Goal: Transaction & Acquisition: Book appointment/travel/reservation

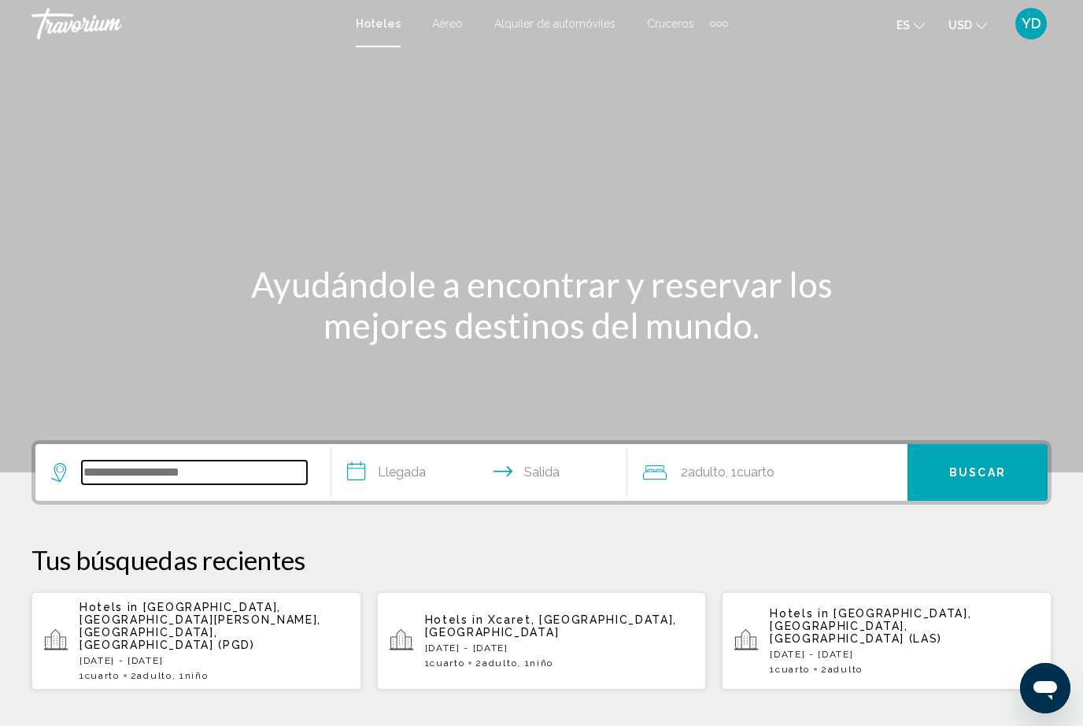
click at [223, 465] on input "Search widget" at bounding box center [194, 473] width 225 height 24
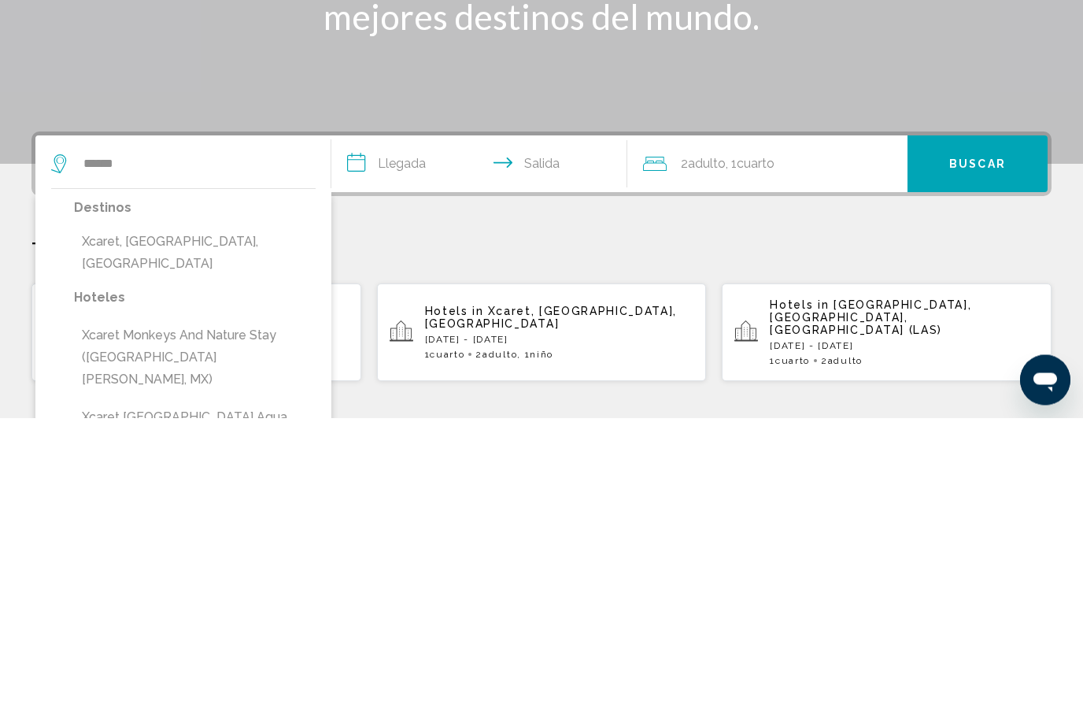
click at [98, 535] on button "Xcaret, [GEOGRAPHIC_DATA], [GEOGRAPHIC_DATA]" at bounding box center [195, 561] width 242 height 52
type input "**********"
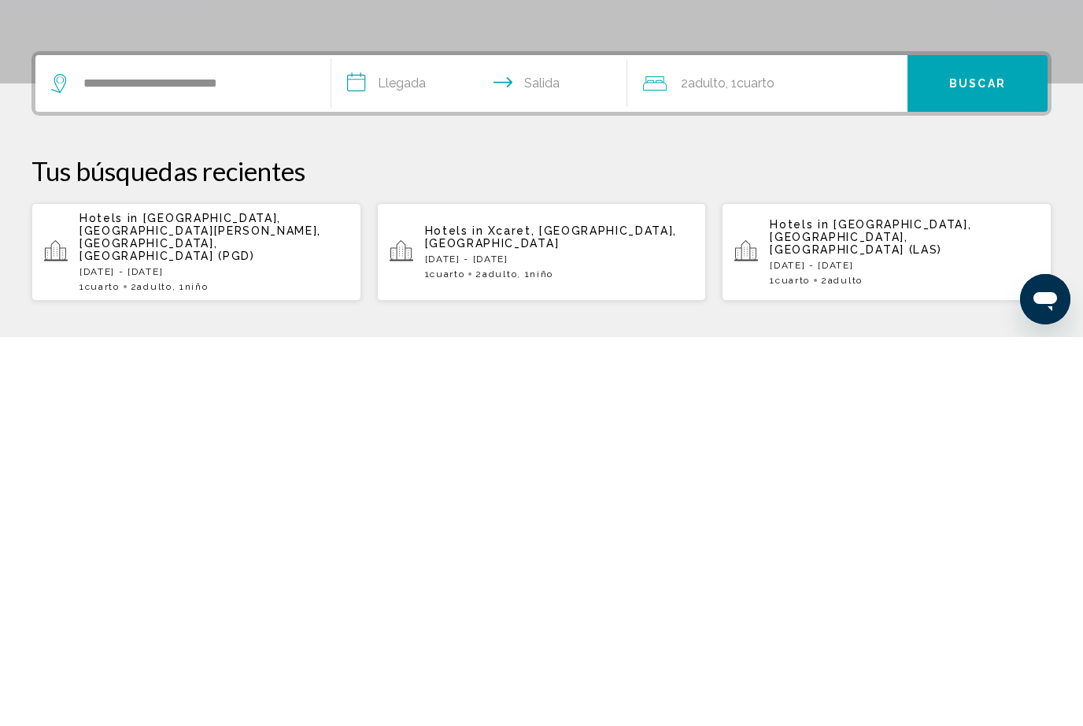
click at [413, 444] on input "**********" at bounding box center [482, 474] width 302 height 61
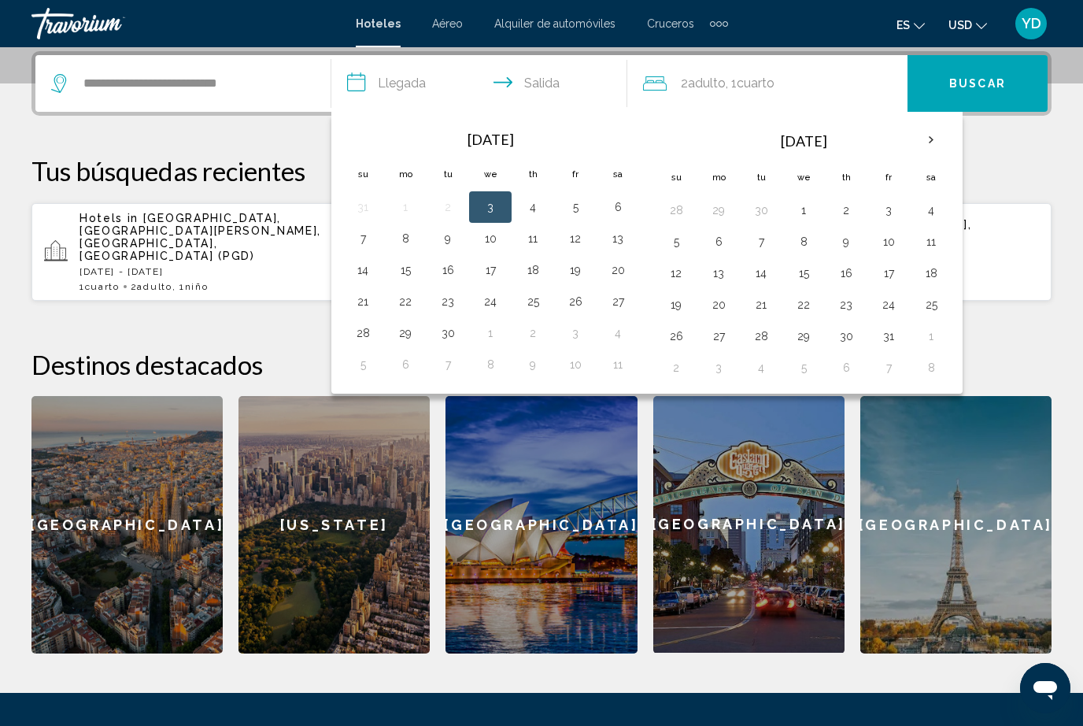
click at [935, 132] on th "Next month" at bounding box center [931, 140] width 43 height 35
click at [890, 239] on button "7" at bounding box center [888, 242] width 25 height 22
click at [764, 281] on button "11" at bounding box center [761, 273] width 25 height 22
type input "**********"
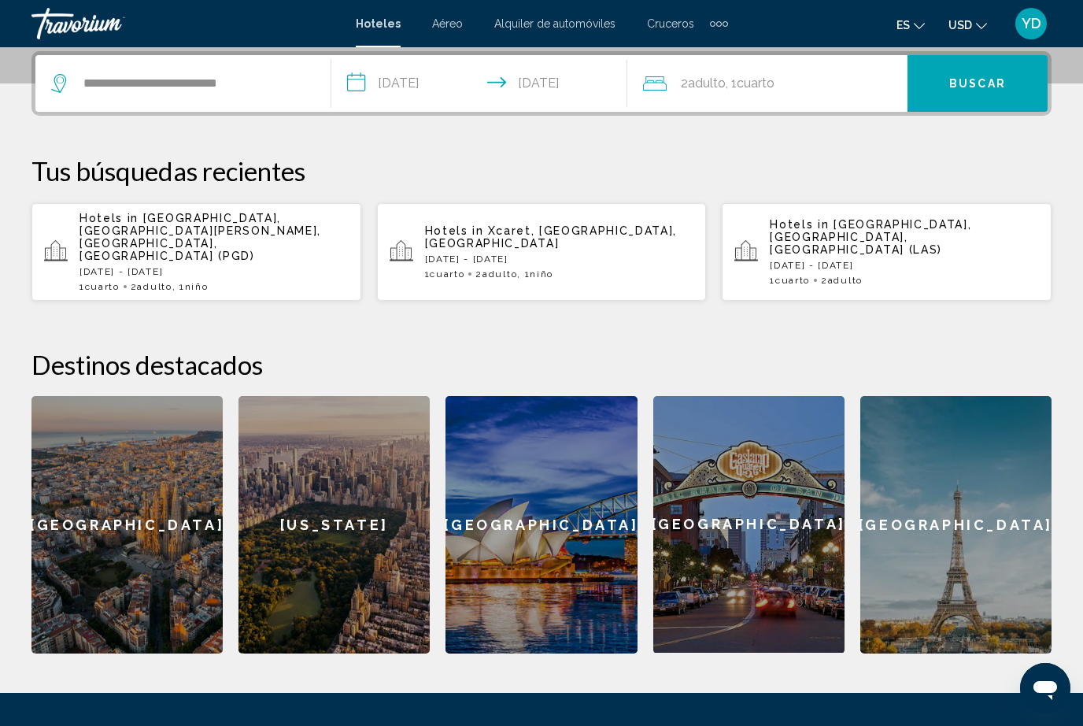
click at [833, 87] on div "2 Adulto Adulto , 1 Cuarto habitaciones" at bounding box center [775, 83] width 265 height 22
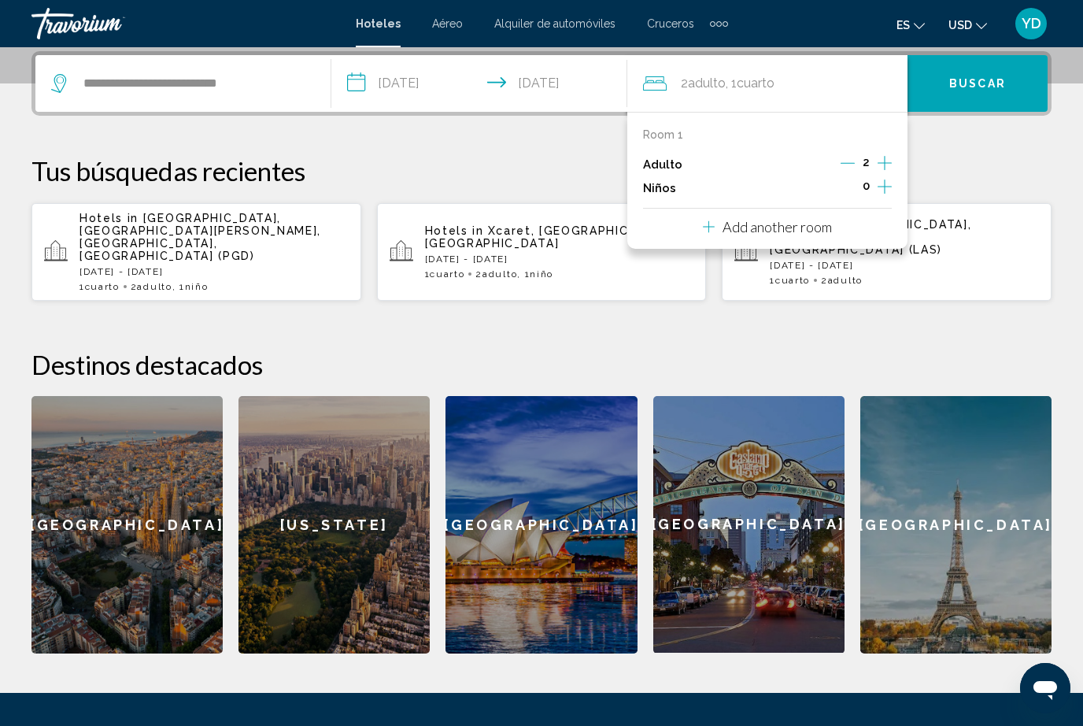
click at [884, 174] on button "Increment adults" at bounding box center [885, 165] width 14 height 24
click at [849, 157] on icon "Decrement adults" at bounding box center [849, 163] width 14 height 14
click at [889, 181] on icon "Increment children" at bounding box center [885, 186] width 14 height 19
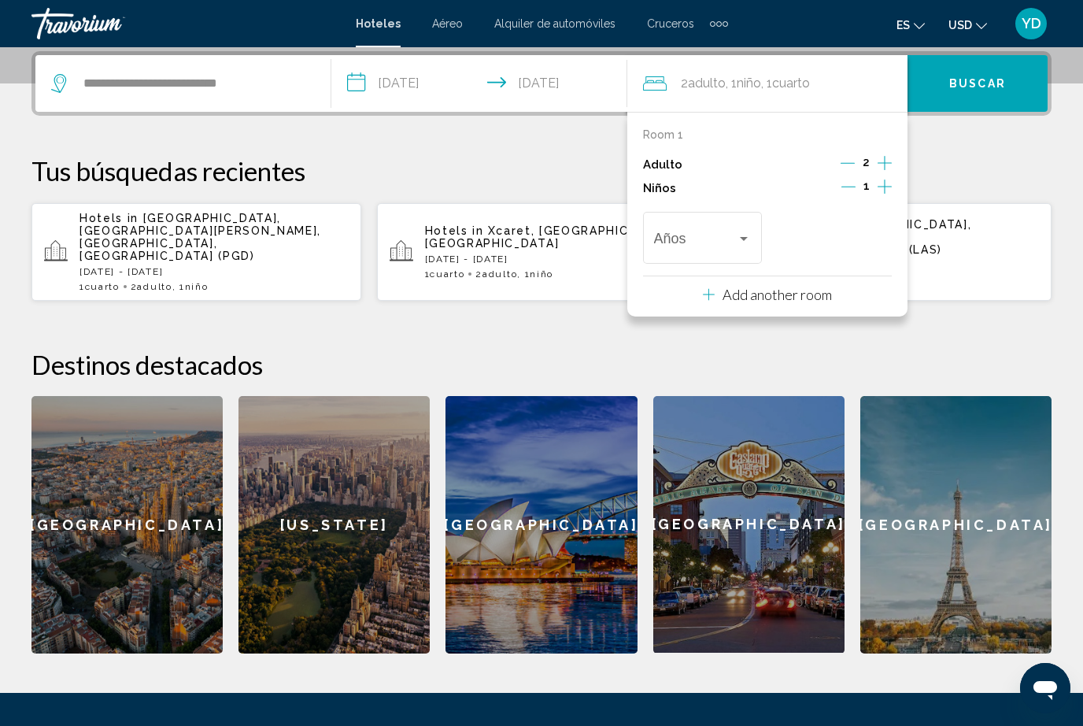
click at [723, 234] on span "Travelers: 2 adults, 1 child" at bounding box center [695, 242] width 83 height 16
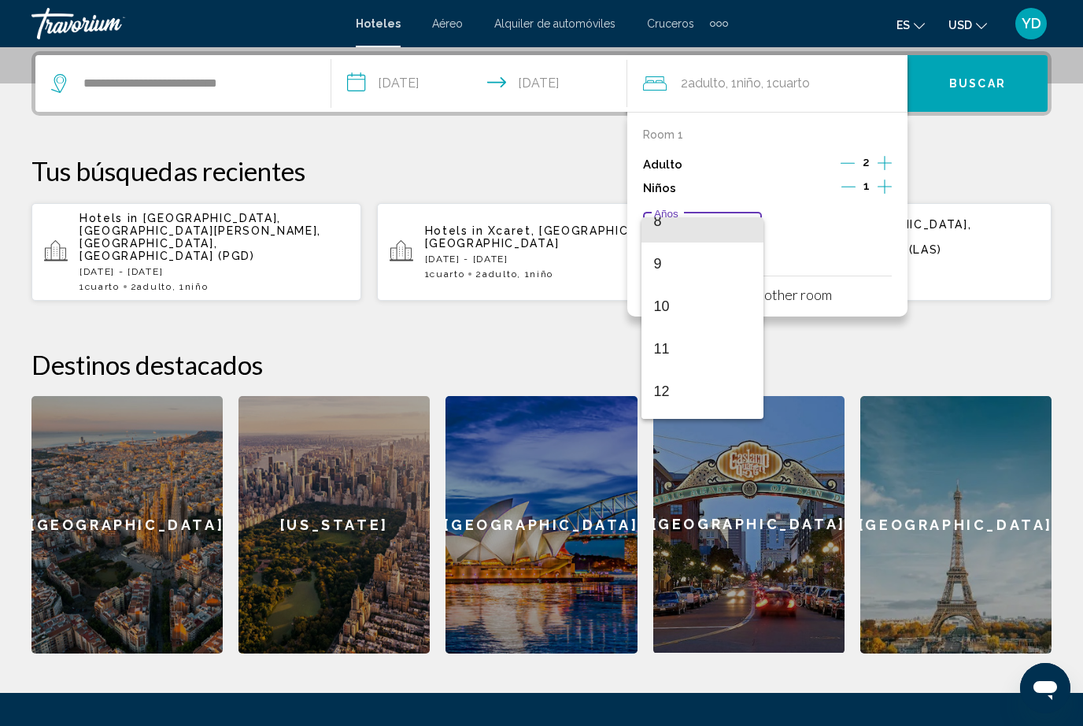
scroll to position [358, 0]
click at [671, 384] on span "12" at bounding box center [703, 390] width 98 height 43
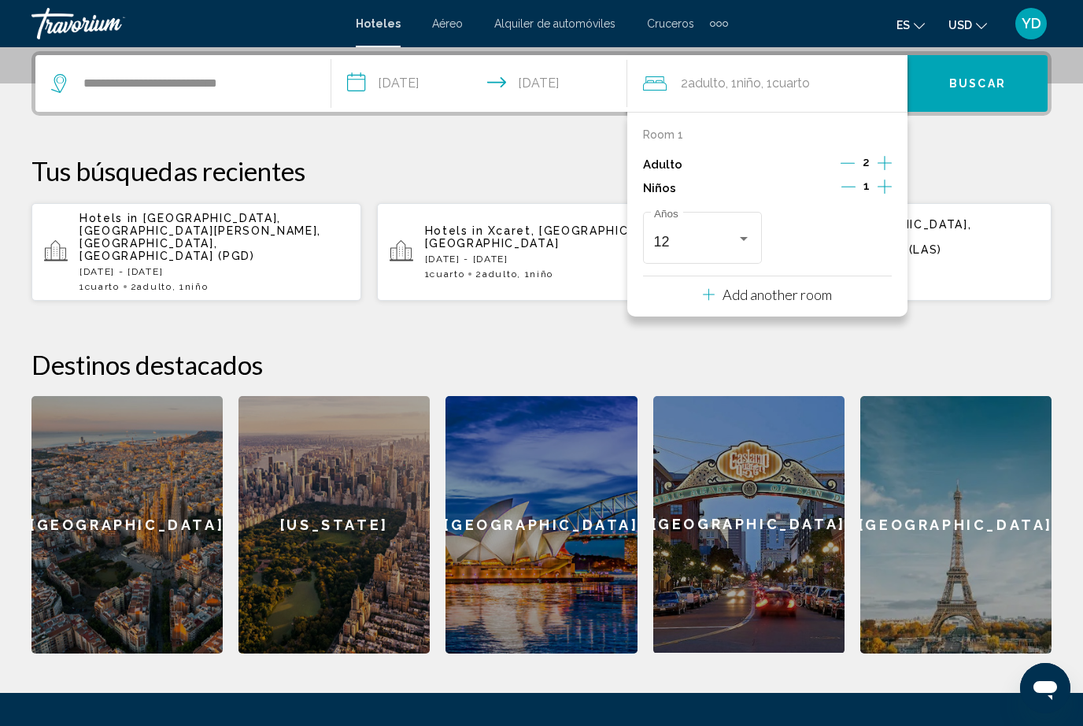
click at [1012, 77] on button "Buscar" at bounding box center [978, 83] width 140 height 57
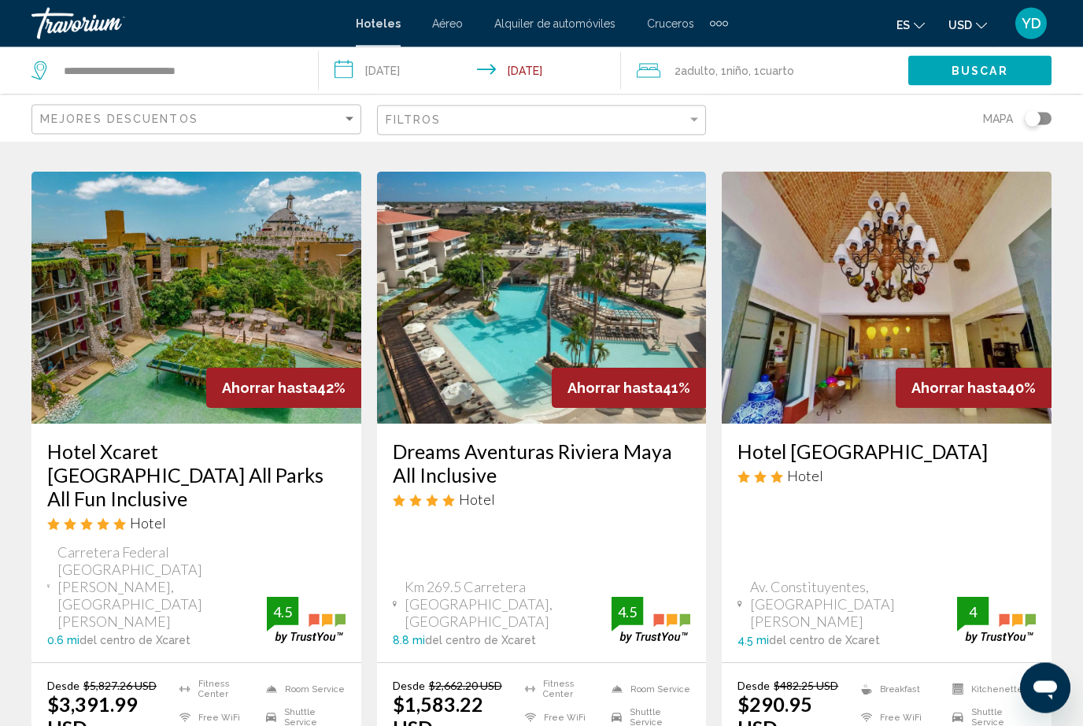
scroll to position [1886, 0]
click at [305, 297] on img "Main content" at bounding box center [196, 298] width 330 height 252
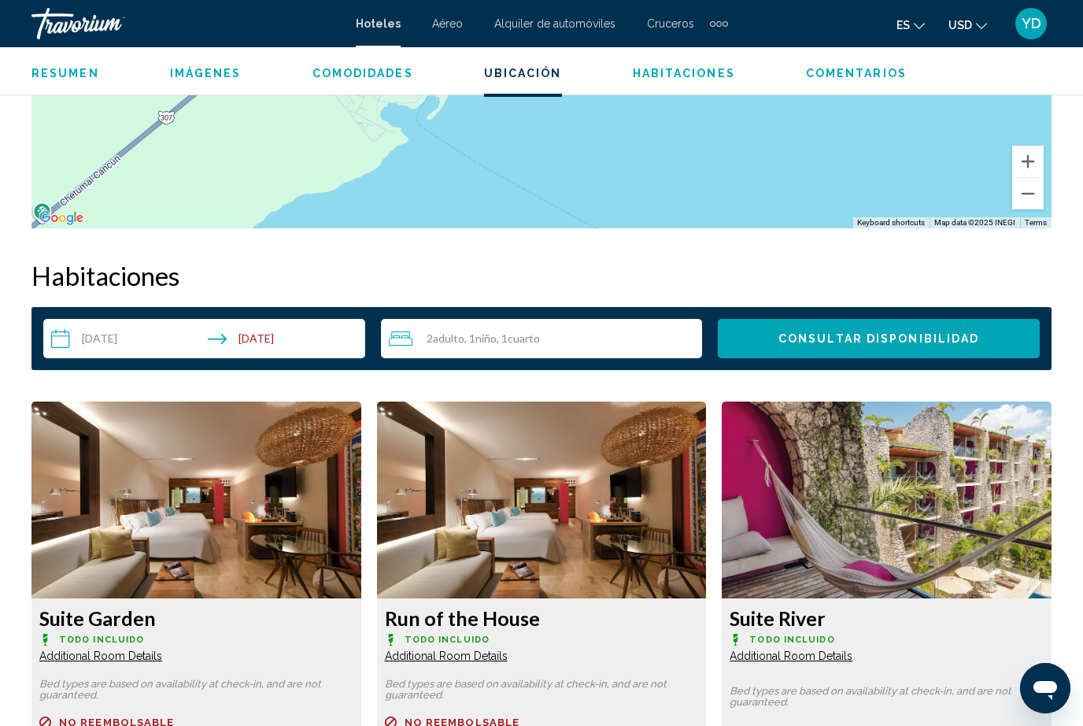
scroll to position [2106, 0]
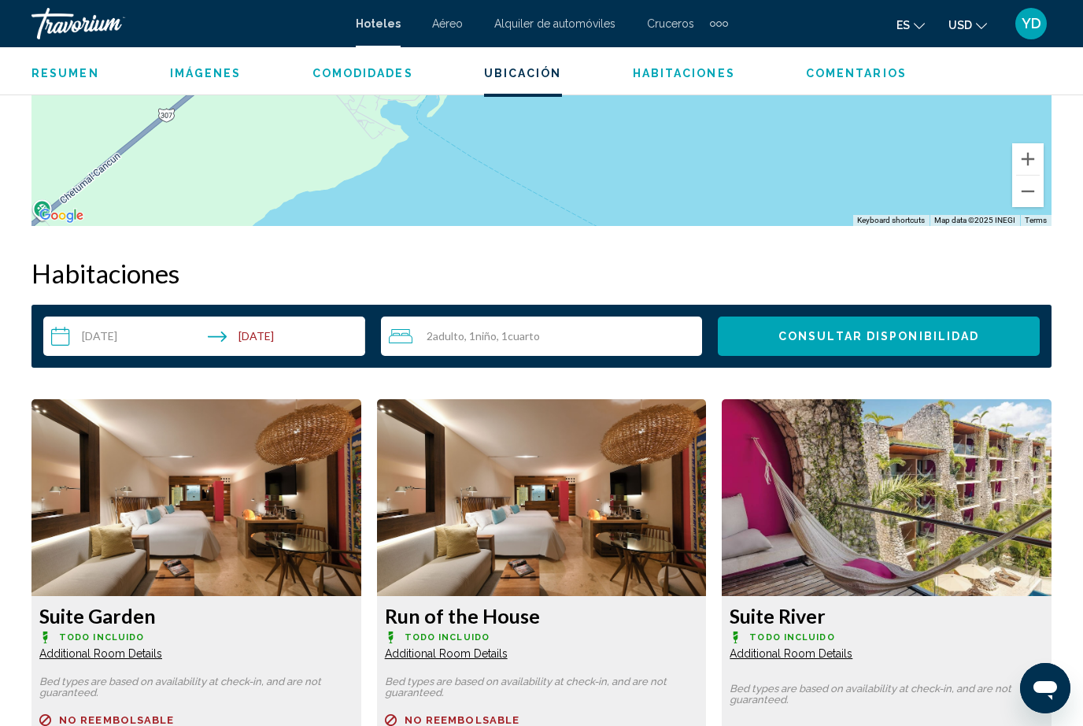
click at [127, 330] on input "**********" at bounding box center [207, 338] width 328 height 44
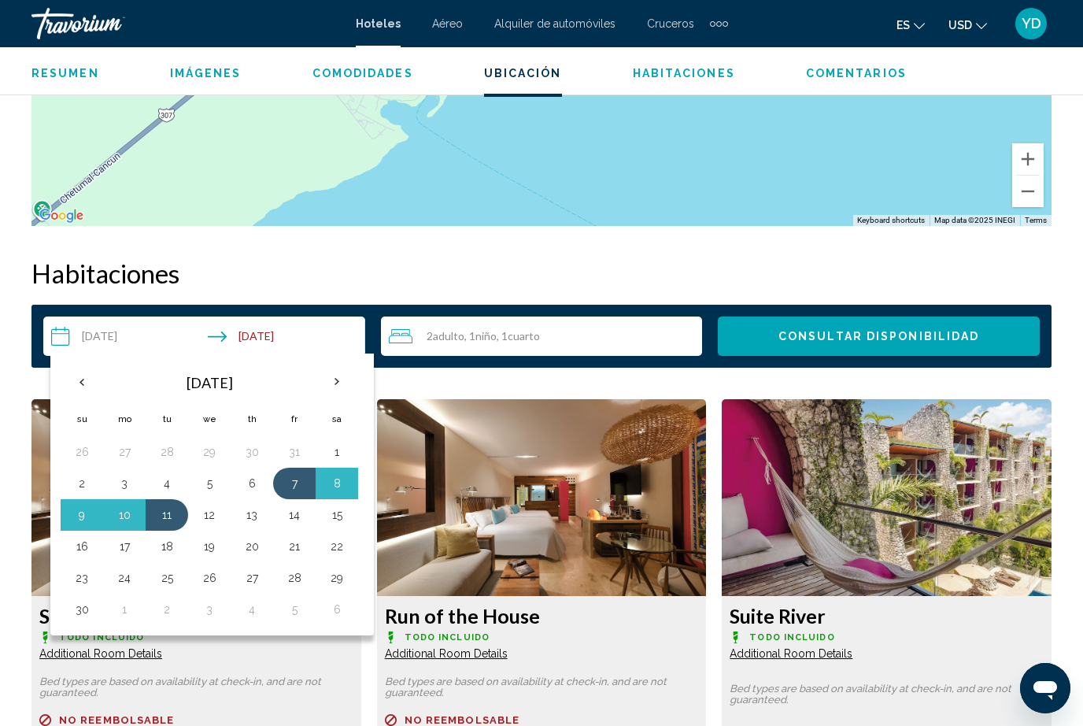
click at [328, 375] on th "Next month" at bounding box center [337, 382] width 43 height 35
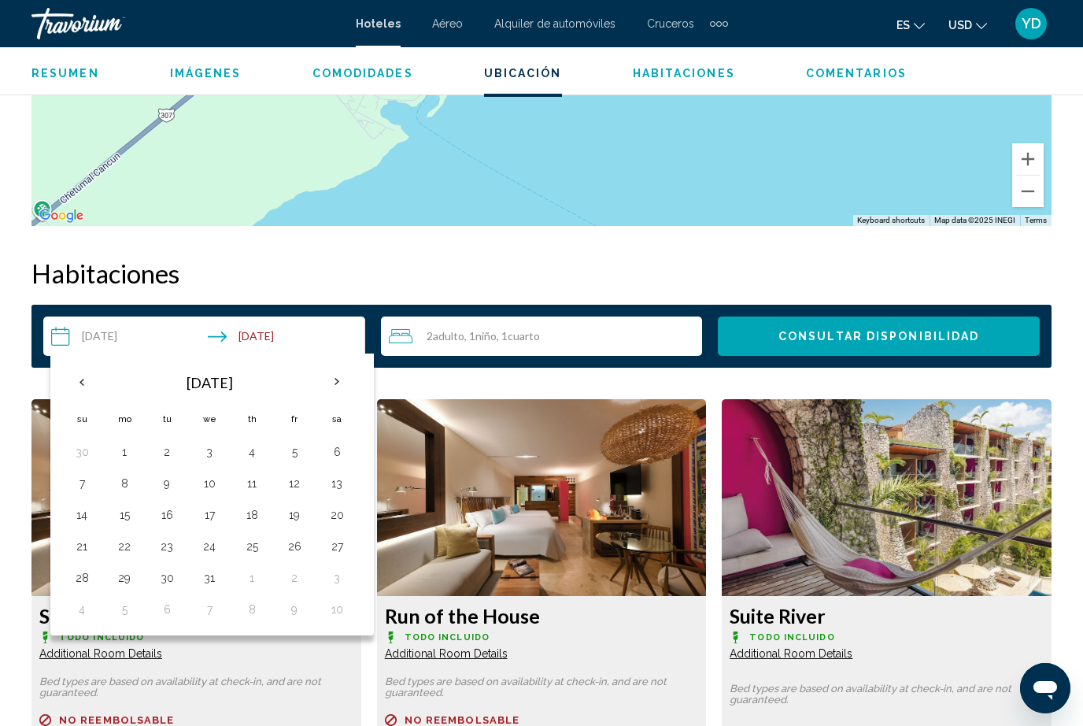
click at [333, 377] on th "Next month" at bounding box center [337, 382] width 43 height 35
click at [328, 387] on th "Next month" at bounding box center [337, 382] width 43 height 35
click at [302, 522] on button "13" at bounding box center [294, 515] width 25 height 22
click at [161, 541] on button "17" at bounding box center [166, 546] width 25 height 22
type input "**********"
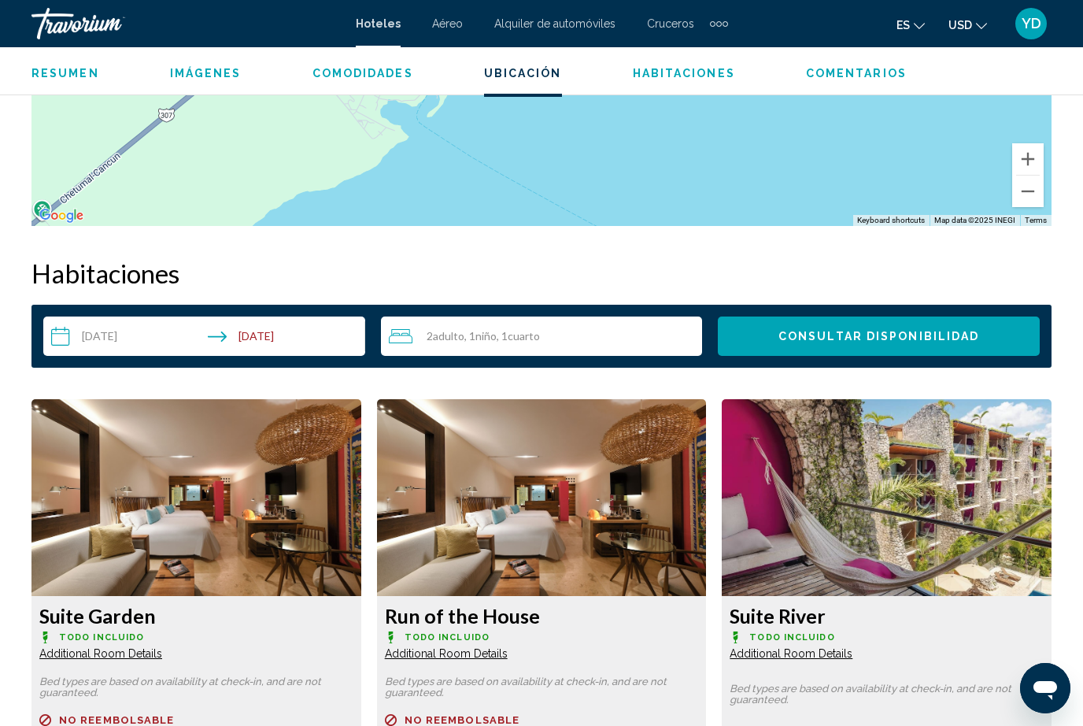
click at [907, 326] on button "Consultar disponibilidad" at bounding box center [879, 335] width 322 height 39
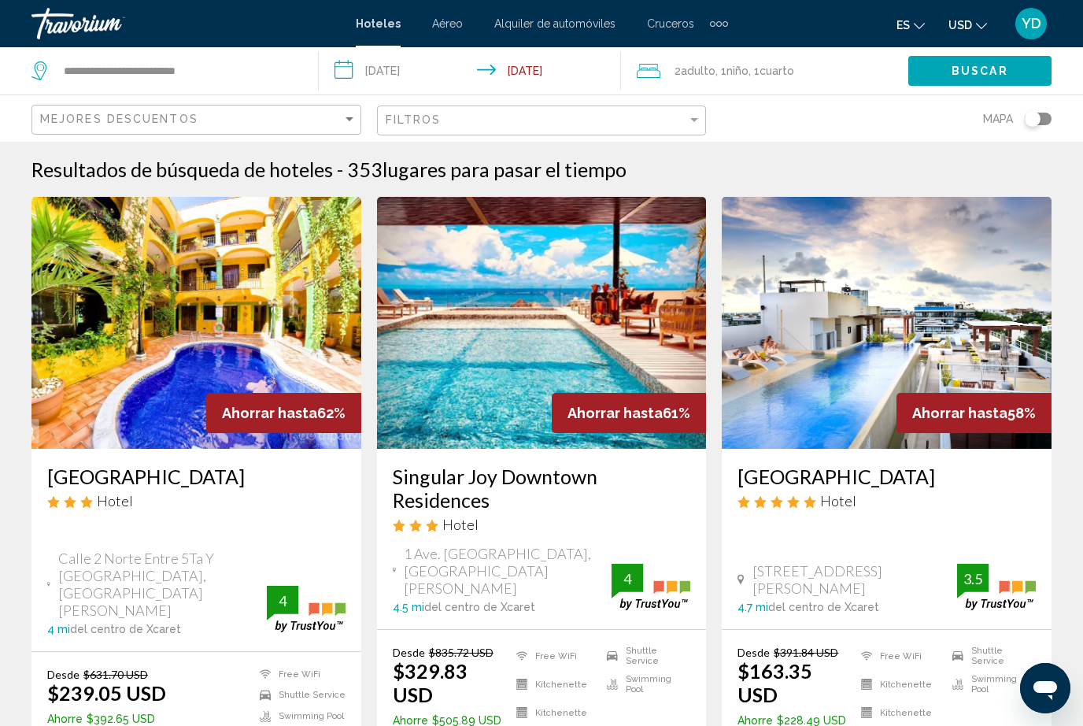
click at [430, 68] on input "**********" at bounding box center [473, 73] width 309 height 52
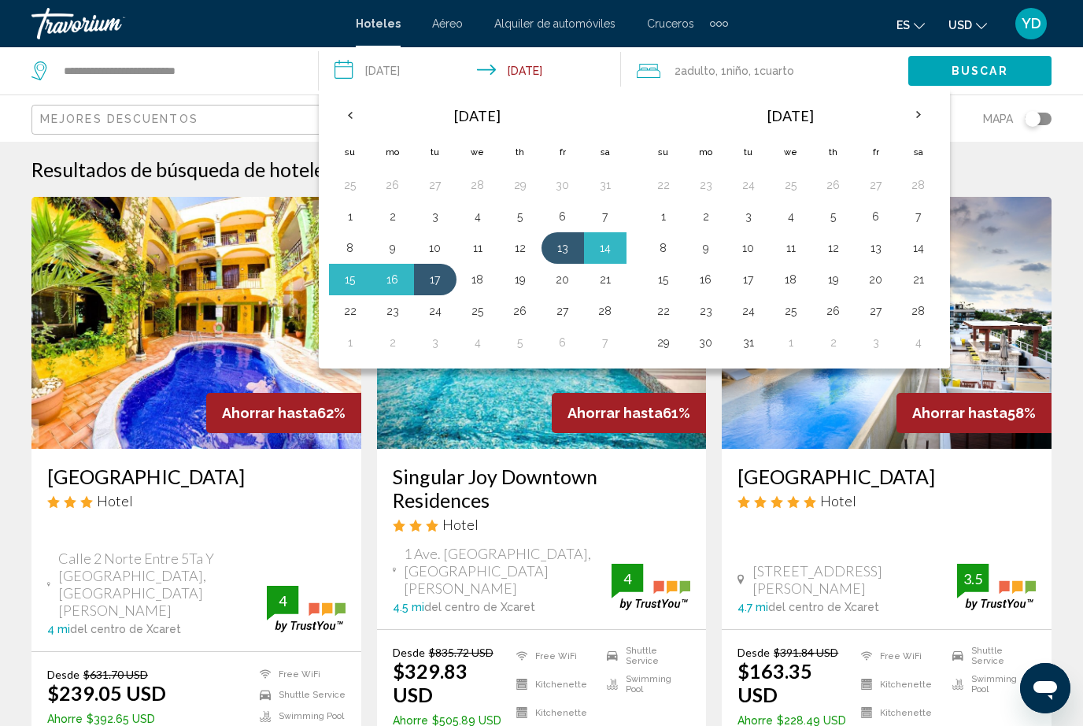
click at [917, 115] on th "Next month" at bounding box center [919, 115] width 43 height 35
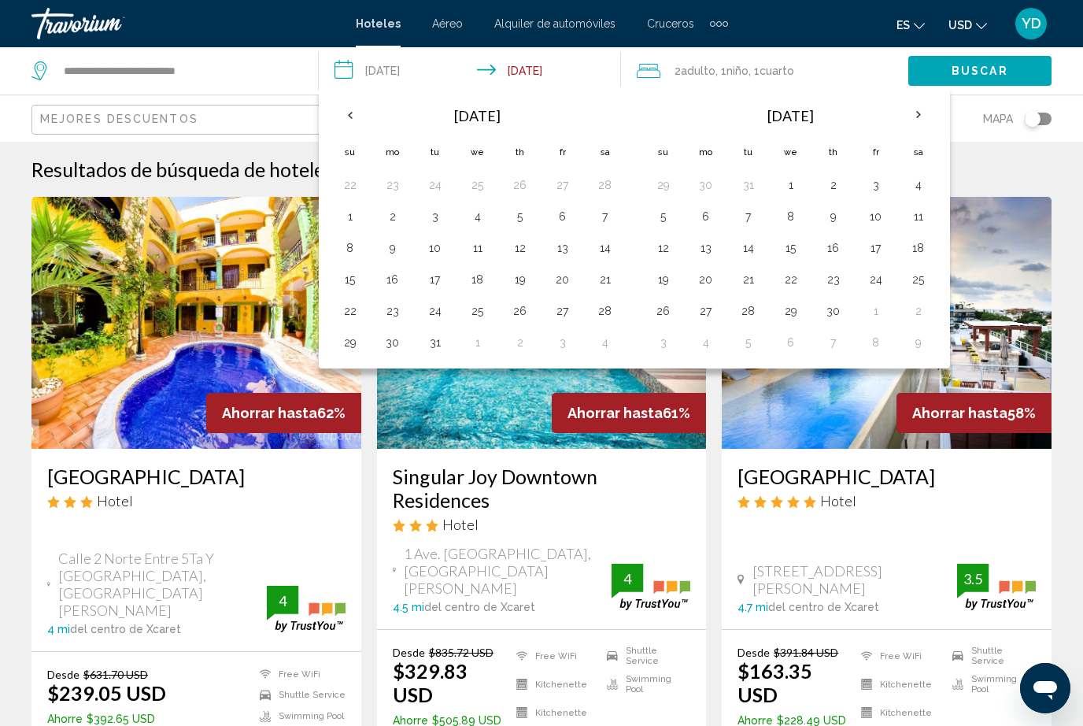
click at [842, 184] on button "2" at bounding box center [833, 185] width 25 height 22
click at [668, 216] on button "5" at bounding box center [663, 216] width 25 height 22
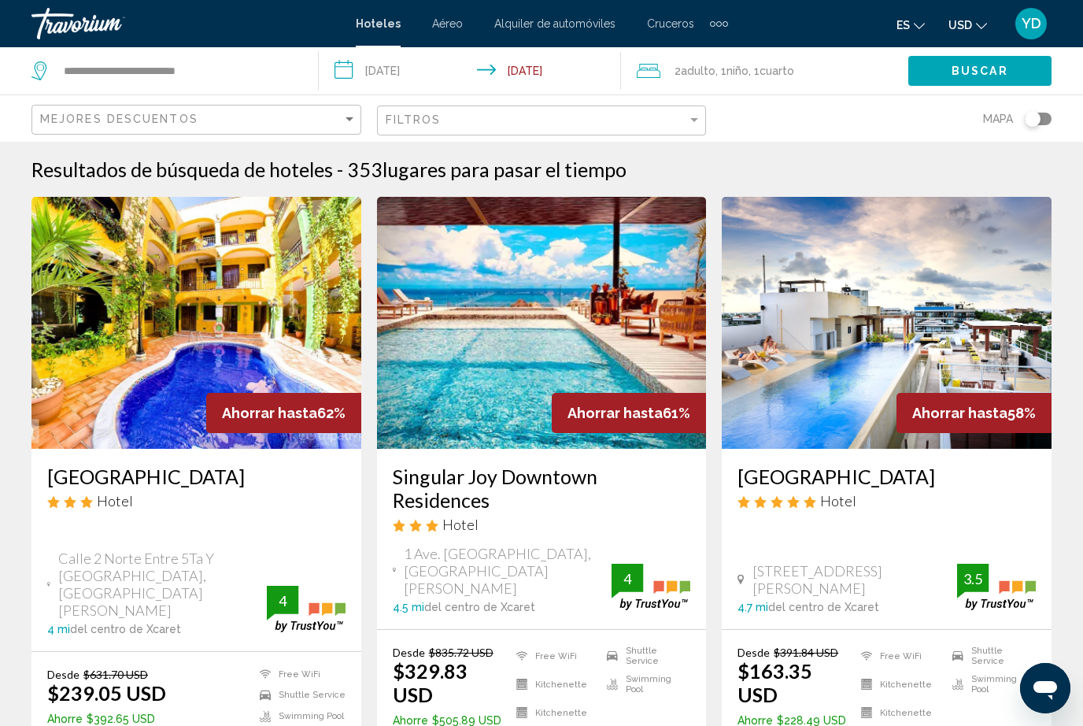
click at [1005, 58] on button "Buscar" at bounding box center [980, 70] width 143 height 29
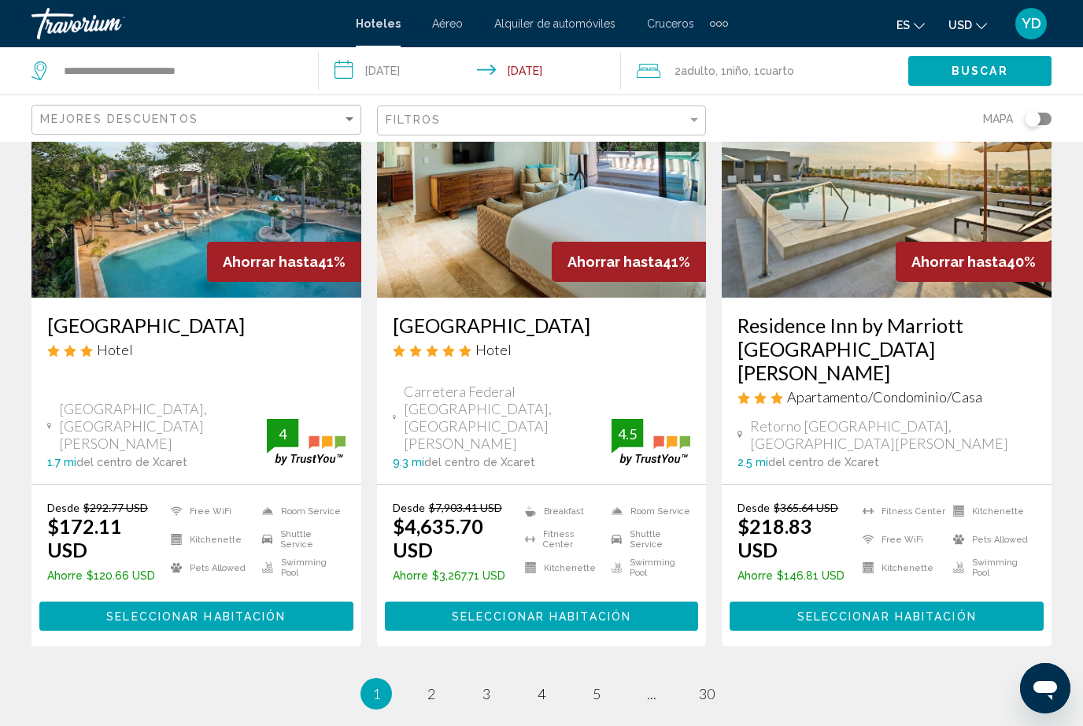
scroll to position [2087, 0]
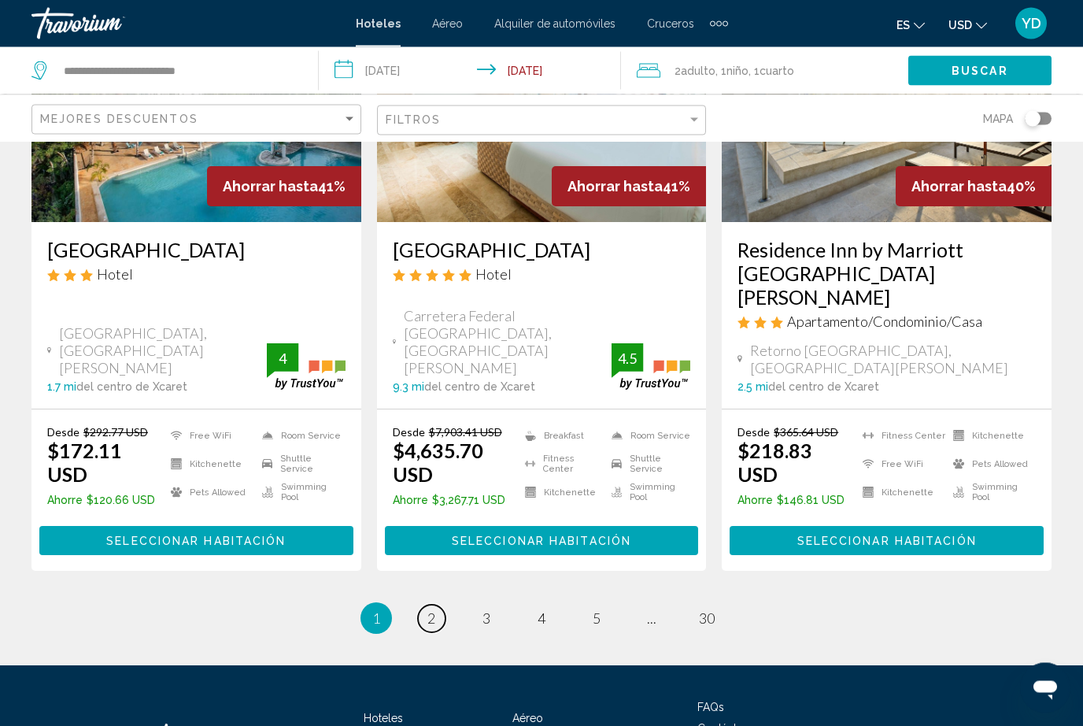
click at [438, 605] on link "page 2" at bounding box center [432, 619] width 28 height 28
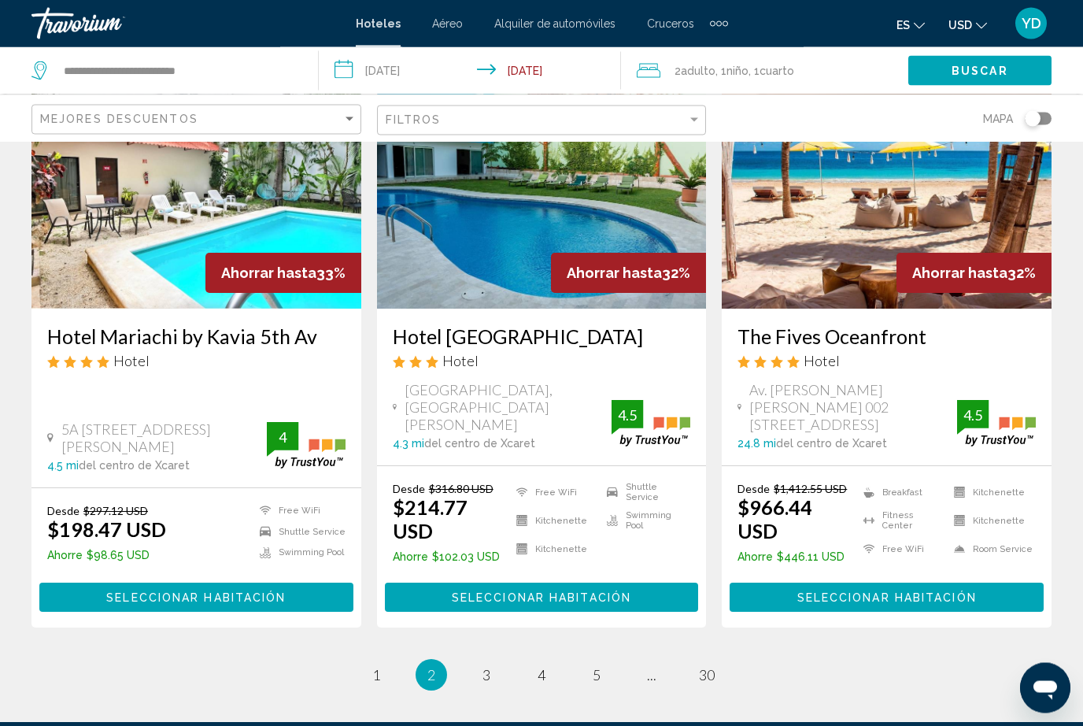
scroll to position [2074, 0]
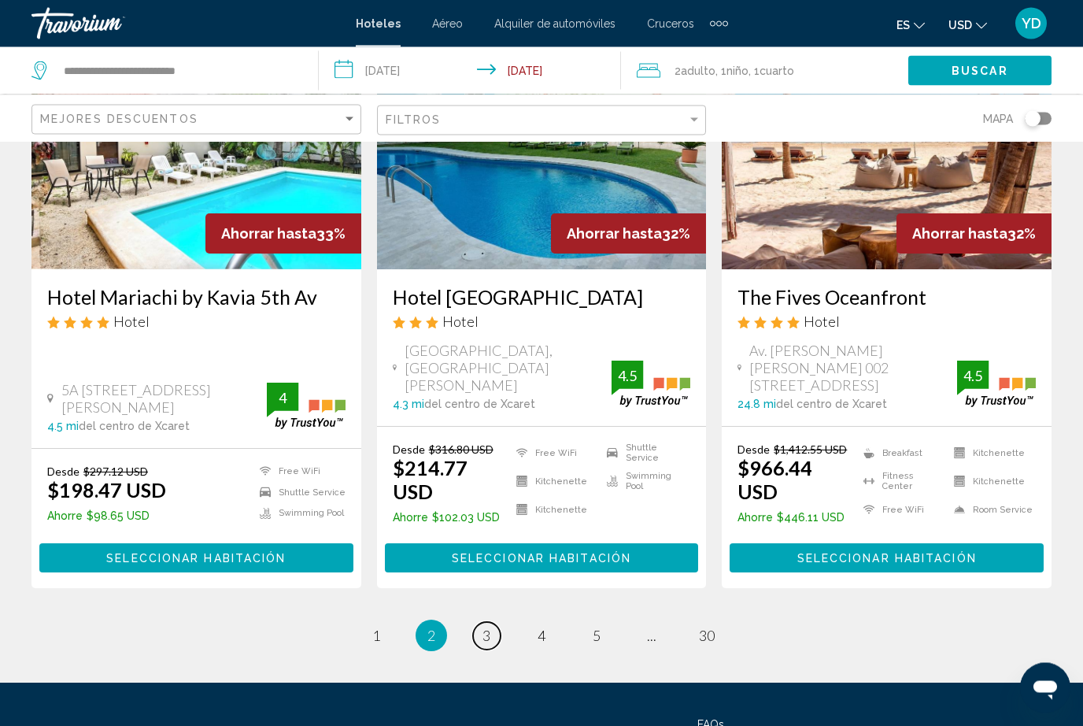
click at [491, 623] on link "page 3" at bounding box center [487, 637] width 28 height 28
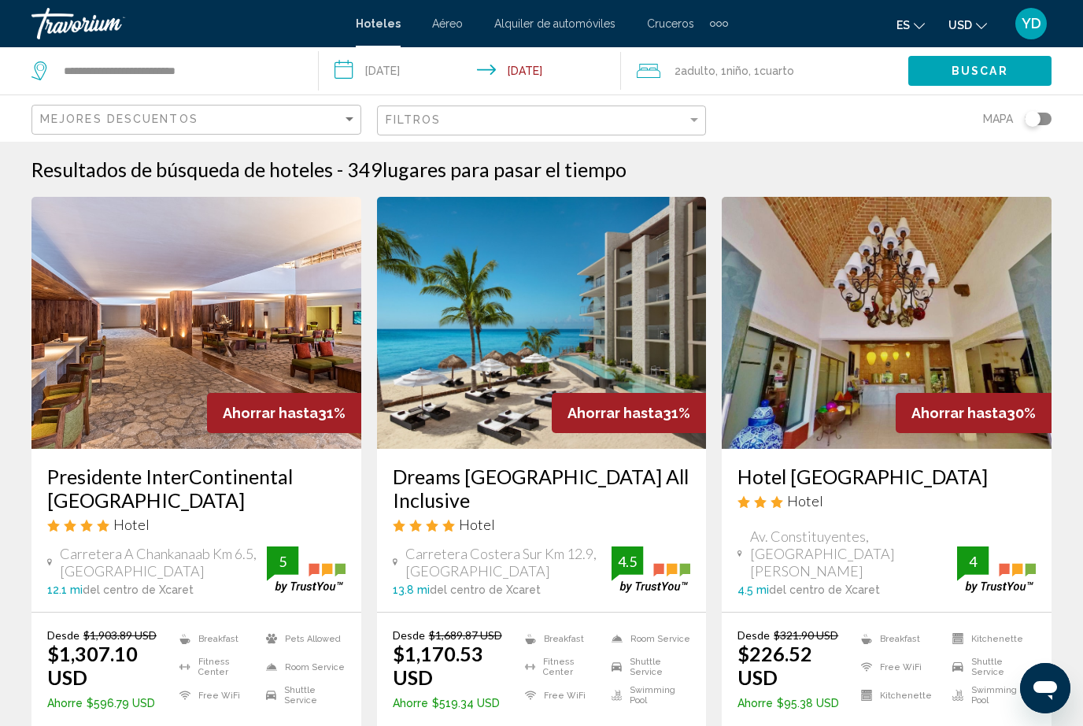
click at [412, 70] on input "**********" at bounding box center [473, 73] width 309 height 52
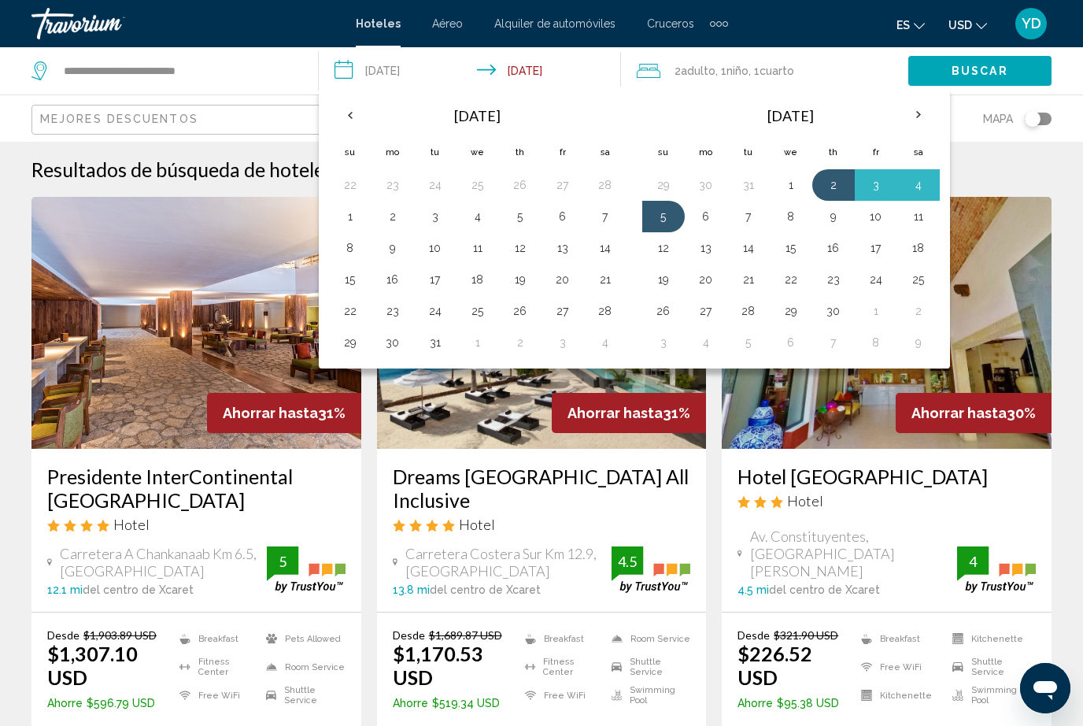
click at [357, 104] on th "Previous month" at bounding box center [350, 115] width 43 height 35
click at [345, 107] on th "Previous month" at bounding box center [350, 115] width 43 height 35
click at [339, 118] on th "Previous month" at bounding box center [350, 115] width 43 height 35
click at [347, 118] on th "Previous month" at bounding box center [350, 115] width 43 height 35
click at [346, 113] on th "Previous month" at bounding box center [350, 115] width 43 height 35
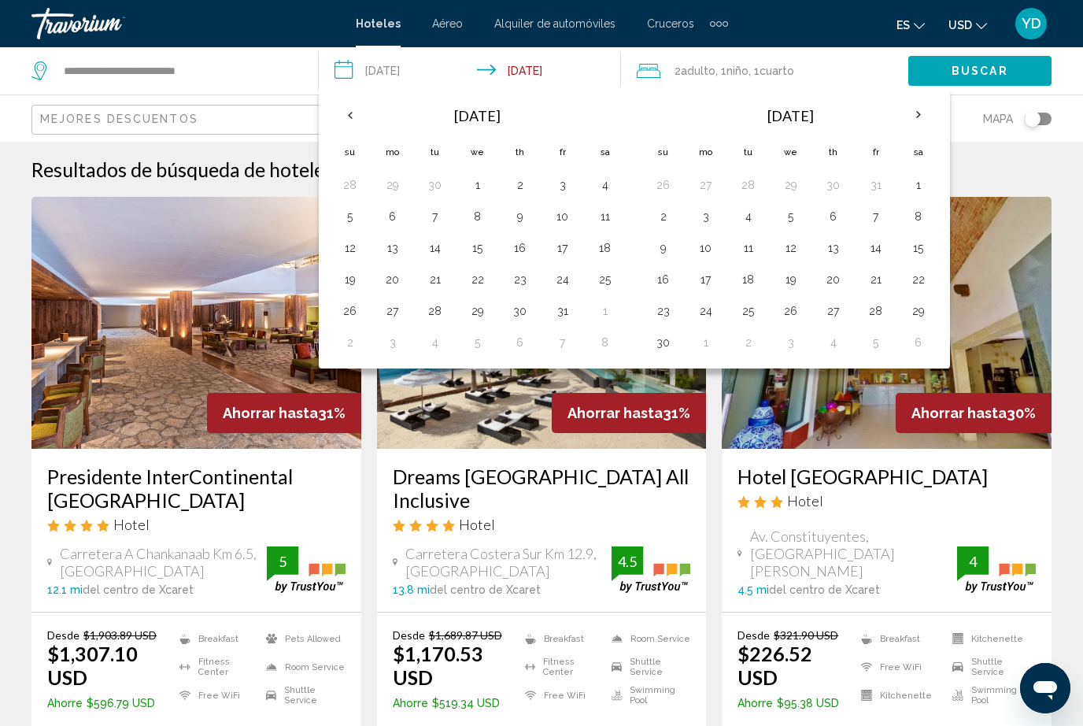
click at [346, 121] on th "Previous month" at bounding box center [350, 115] width 43 height 35
click at [560, 241] on button "19" at bounding box center [562, 245] width 25 height 22
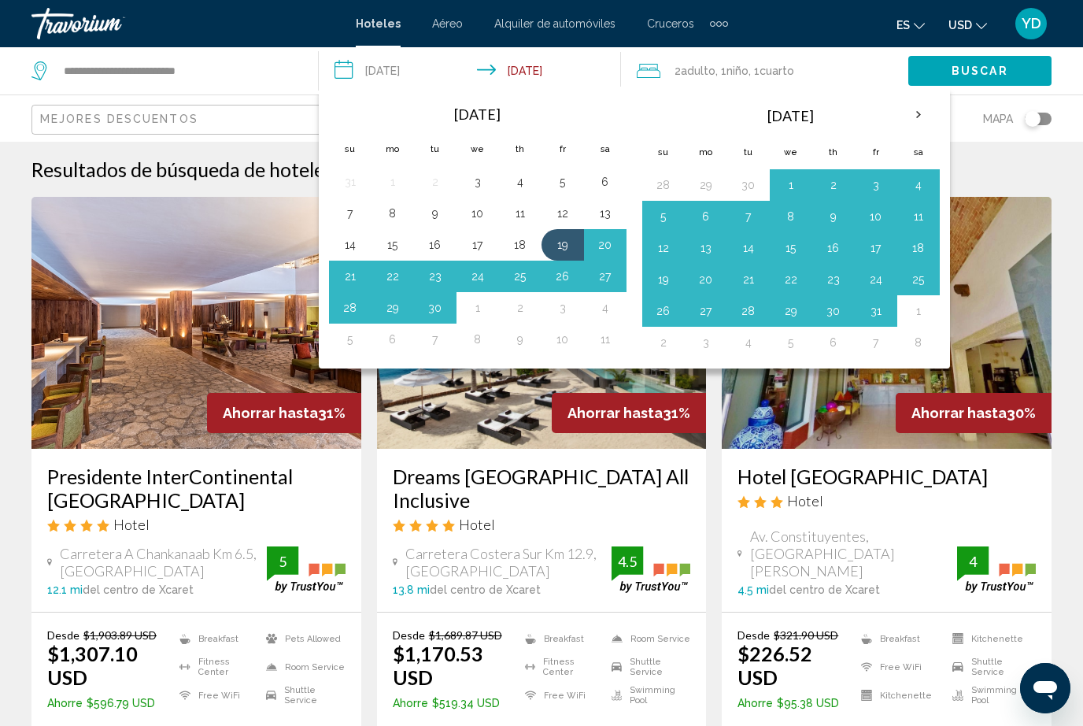
click at [559, 245] on button "19" at bounding box center [562, 245] width 25 height 22
type input "**********"
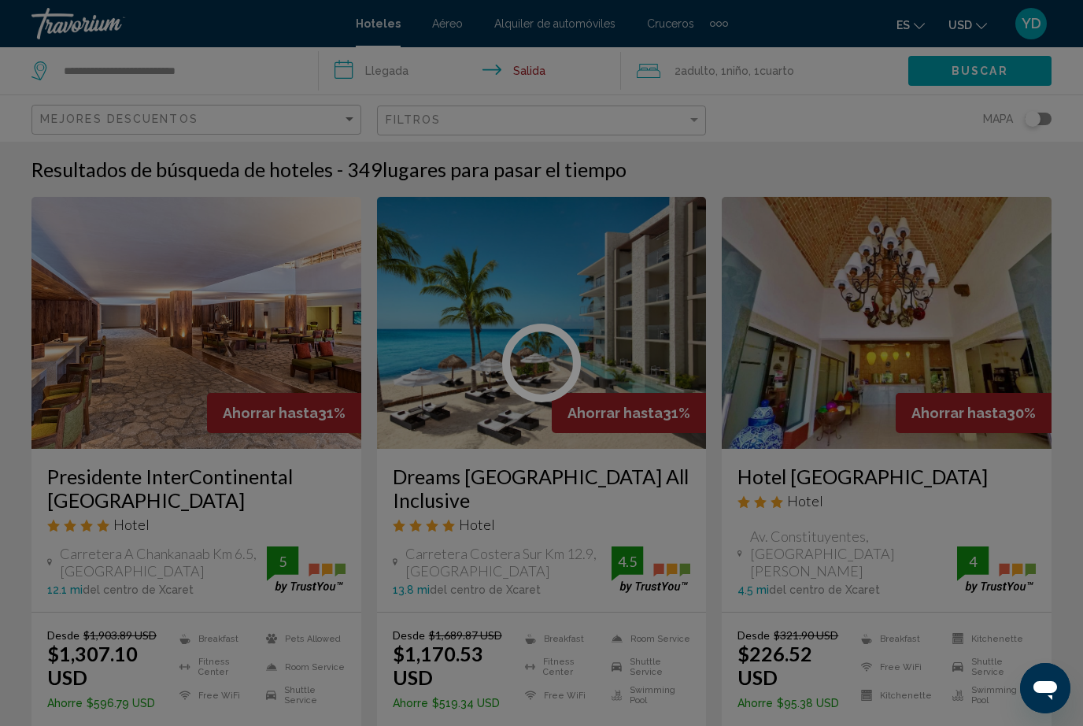
click at [409, 62] on div at bounding box center [541, 363] width 1083 height 726
click at [409, 78] on div at bounding box center [541, 363] width 1083 height 726
click at [414, 94] on div at bounding box center [541, 363] width 1083 height 726
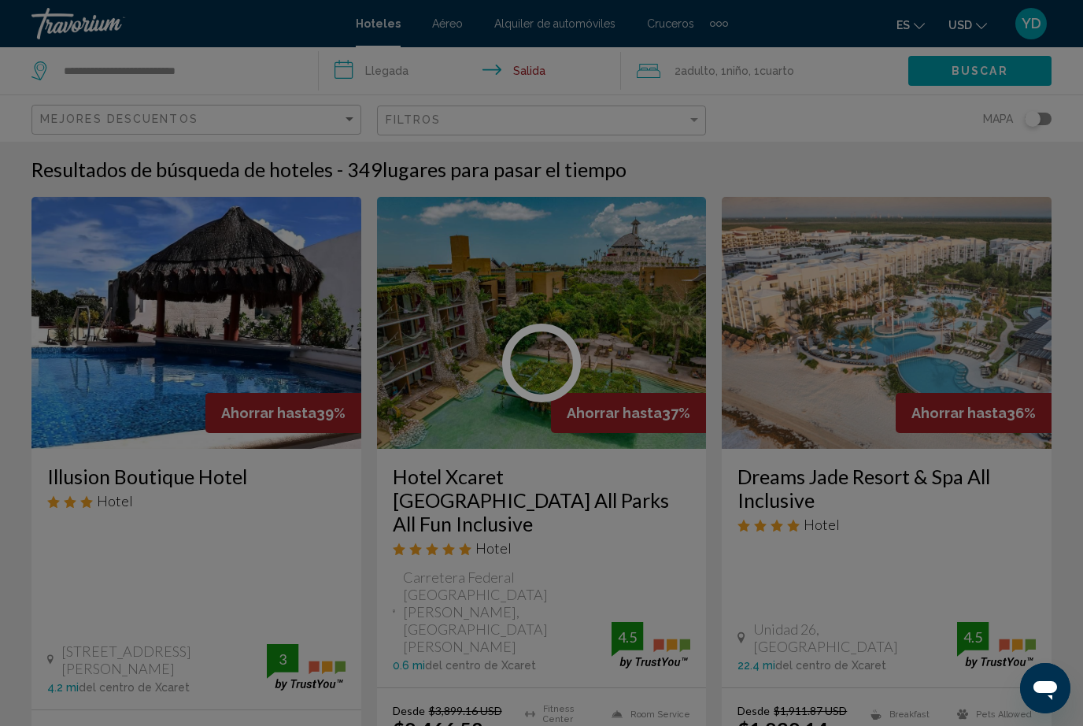
click at [405, 72] on div at bounding box center [541, 363] width 1083 height 726
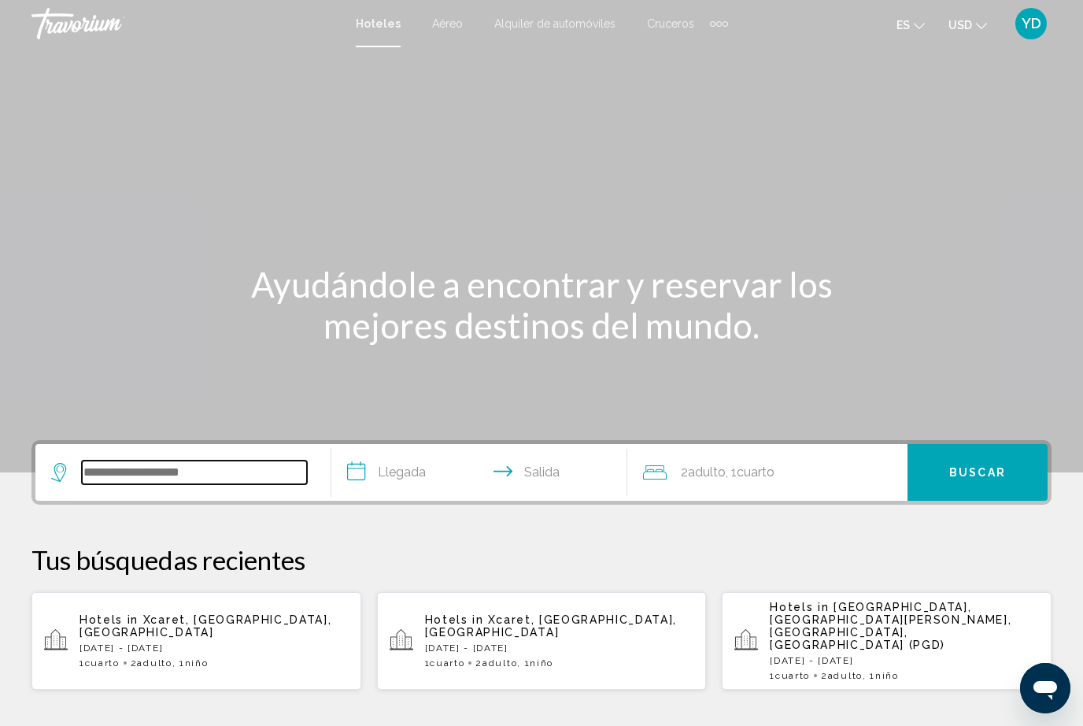
click at [203, 474] on input "Search widget" at bounding box center [194, 473] width 225 height 24
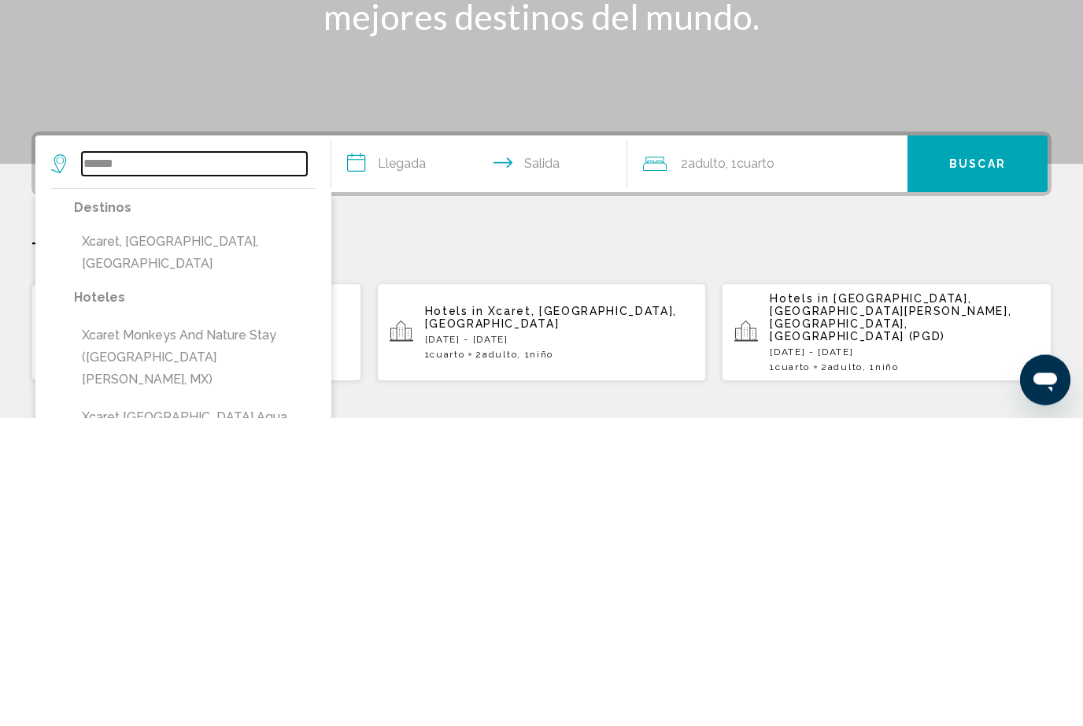
type input "******"
click at [402, 444] on input "**********" at bounding box center [482, 474] width 302 height 61
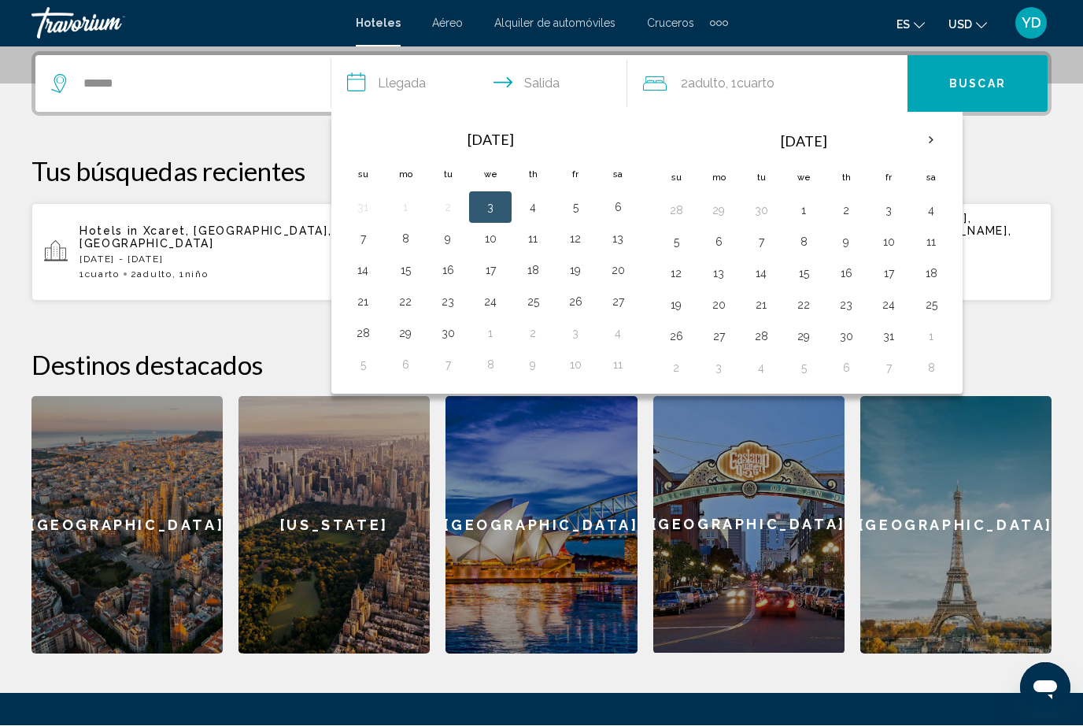
scroll to position [388, 0]
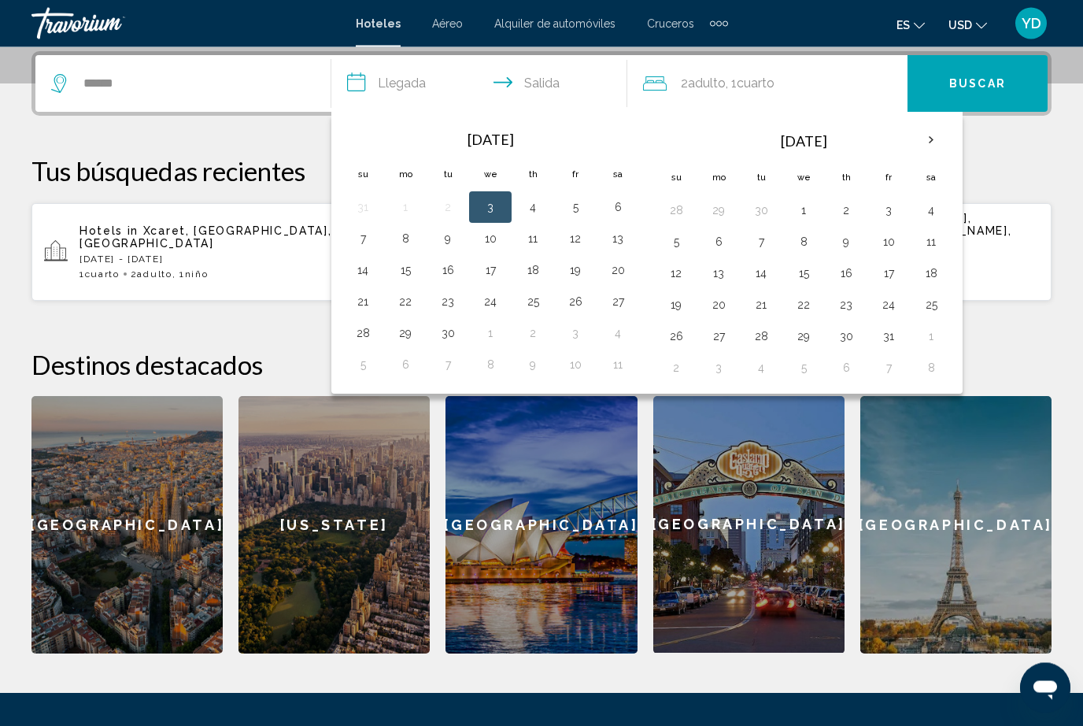
click at [571, 268] on button "19" at bounding box center [575, 271] width 25 height 22
click at [450, 300] on button "23" at bounding box center [447, 302] width 25 height 22
type input "**********"
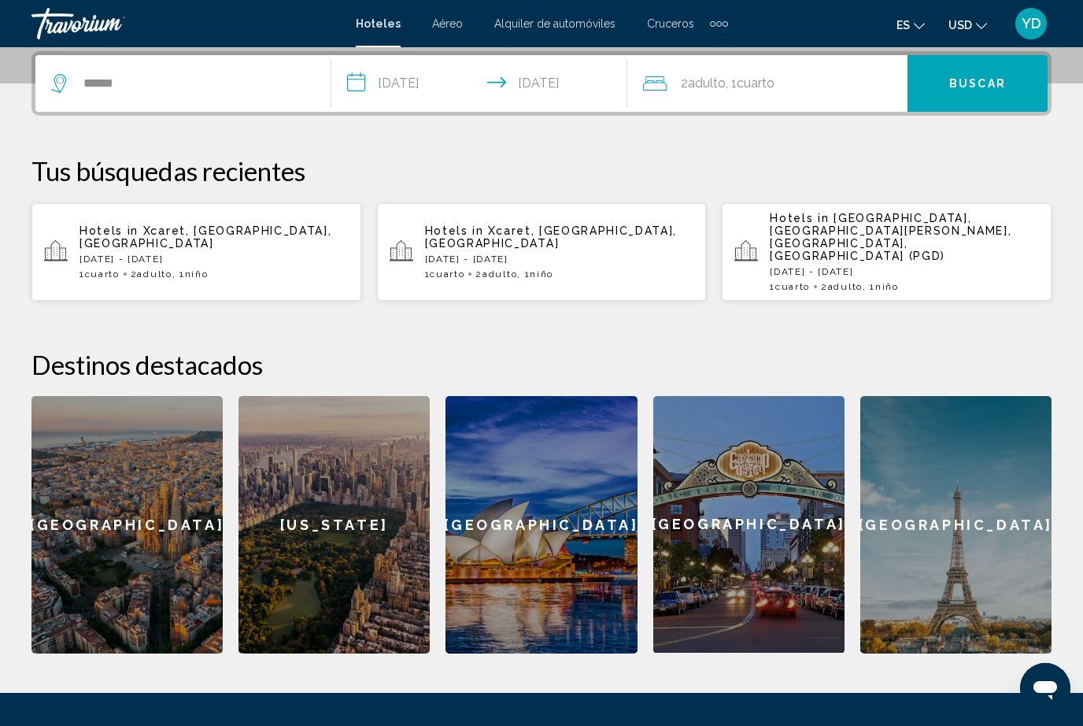
click at [814, 77] on div "2 Adulto Adulto , 1 Cuarto habitaciones" at bounding box center [775, 83] width 265 height 22
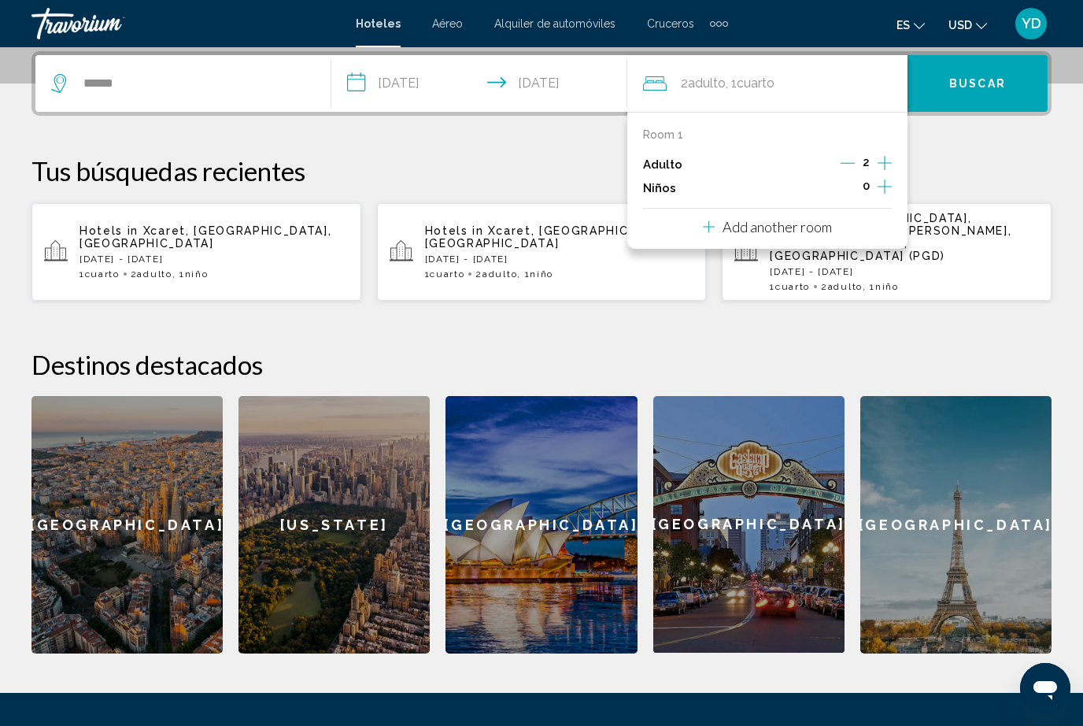
click at [875, 181] on div "0" at bounding box center [866, 188] width 51 height 24
click at [873, 183] on div "0" at bounding box center [866, 188] width 51 height 24
click at [882, 187] on icon "Increment children" at bounding box center [885, 186] width 14 height 19
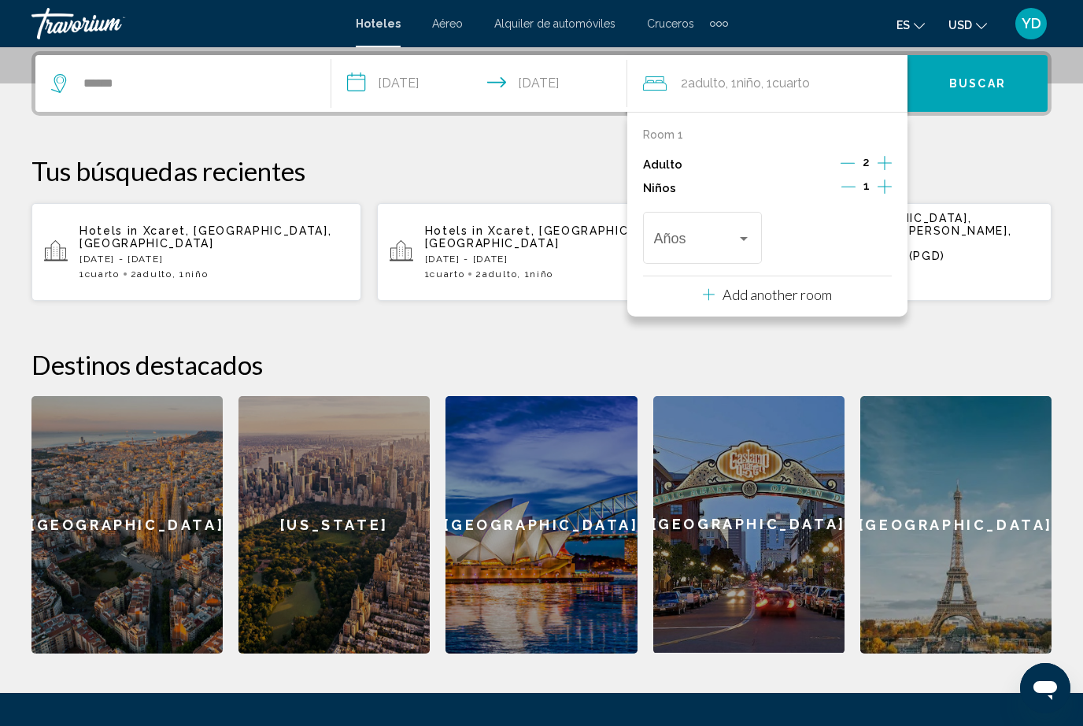
click at [741, 233] on div "Travelers: 2 adults, 1 child" at bounding box center [744, 238] width 14 height 13
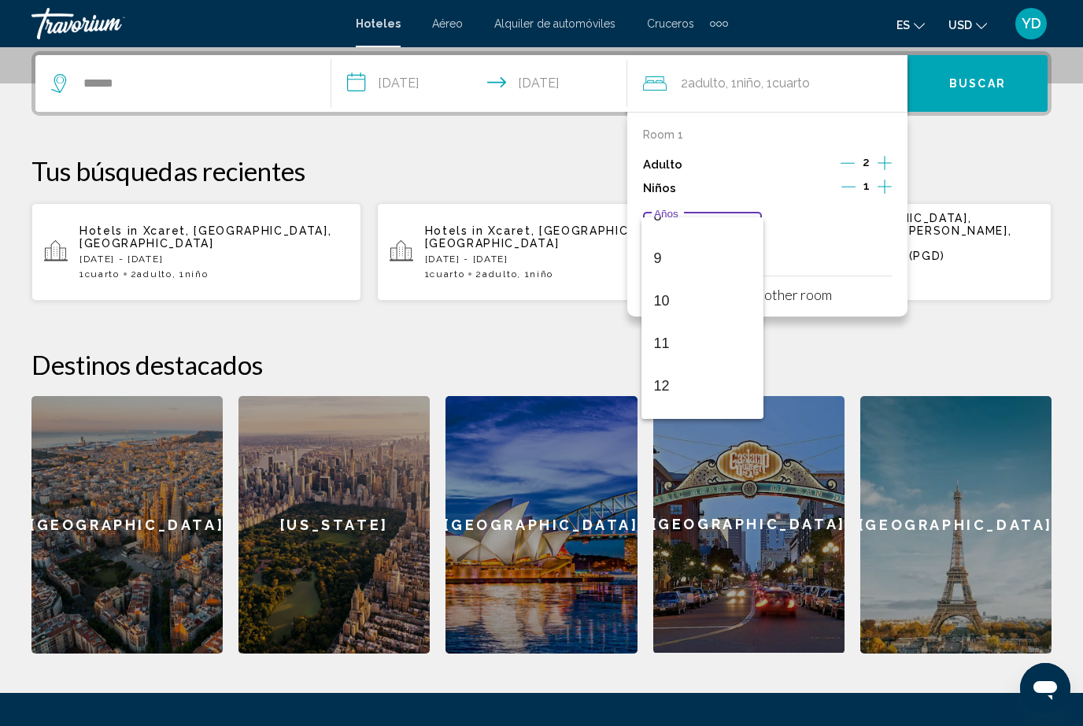
scroll to position [409, 0]
click at [687, 339] on span "12" at bounding box center [703, 340] width 98 height 43
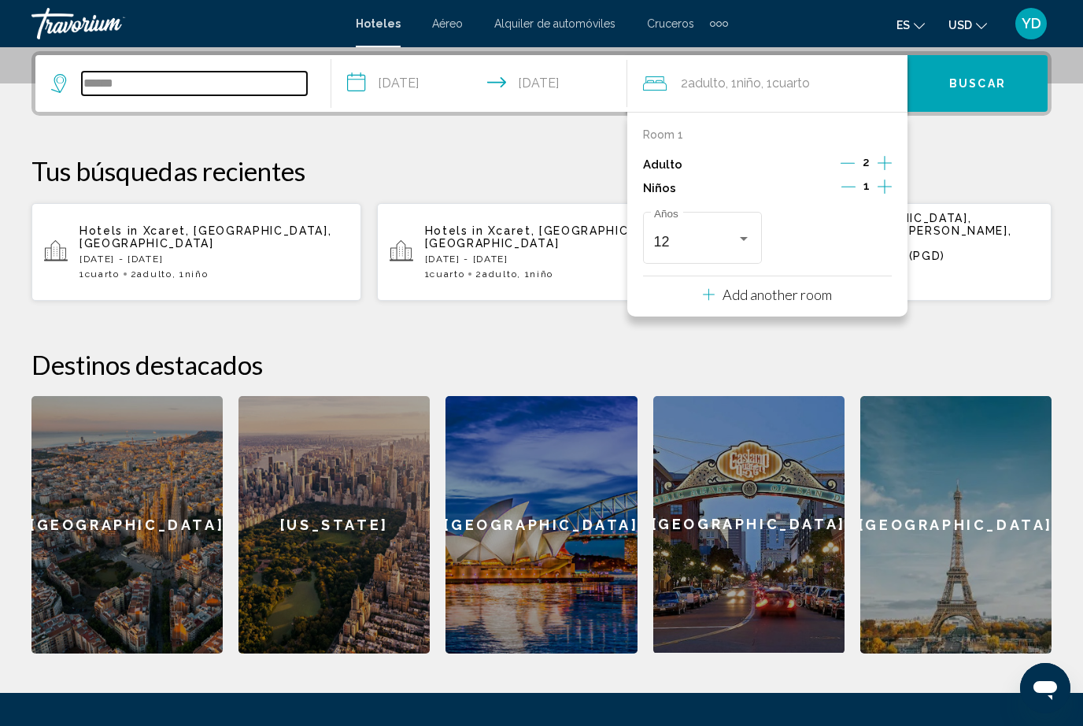
click at [176, 81] on input "******" at bounding box center [194, 84] width 225 height 24
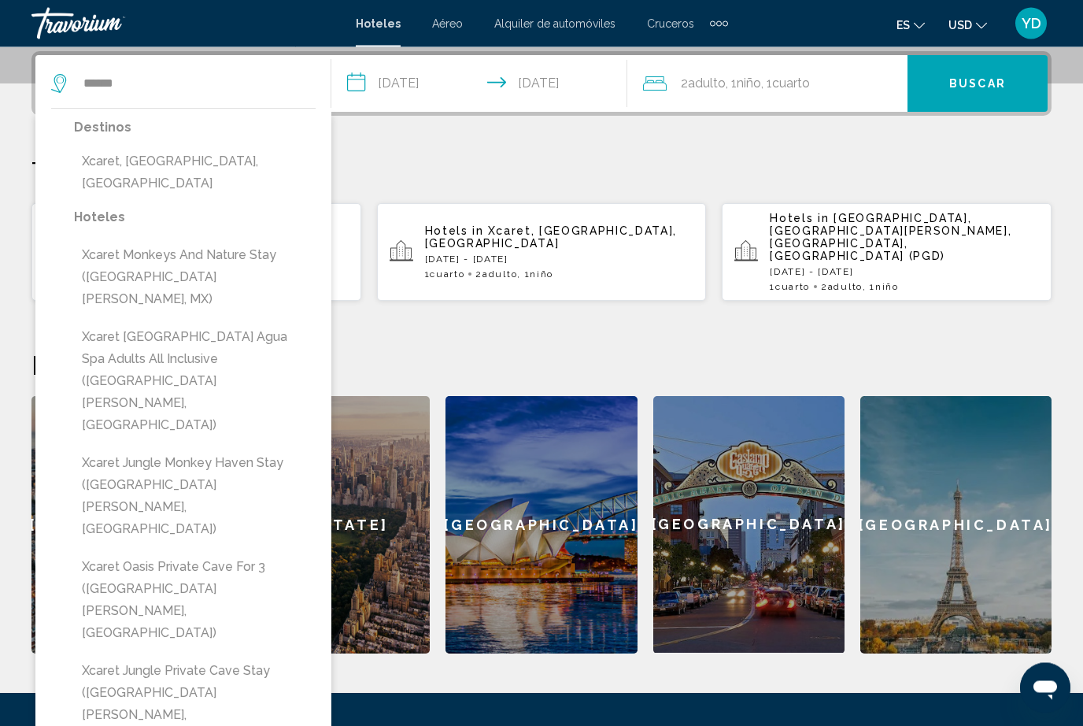
click at [246, 161] on button "Xcaret, [GEOGRAPHIC_DATA], [GEOGRAPHIC_DATA]" at bounding box center [195, 173] width 242 height 52
type input "**********"
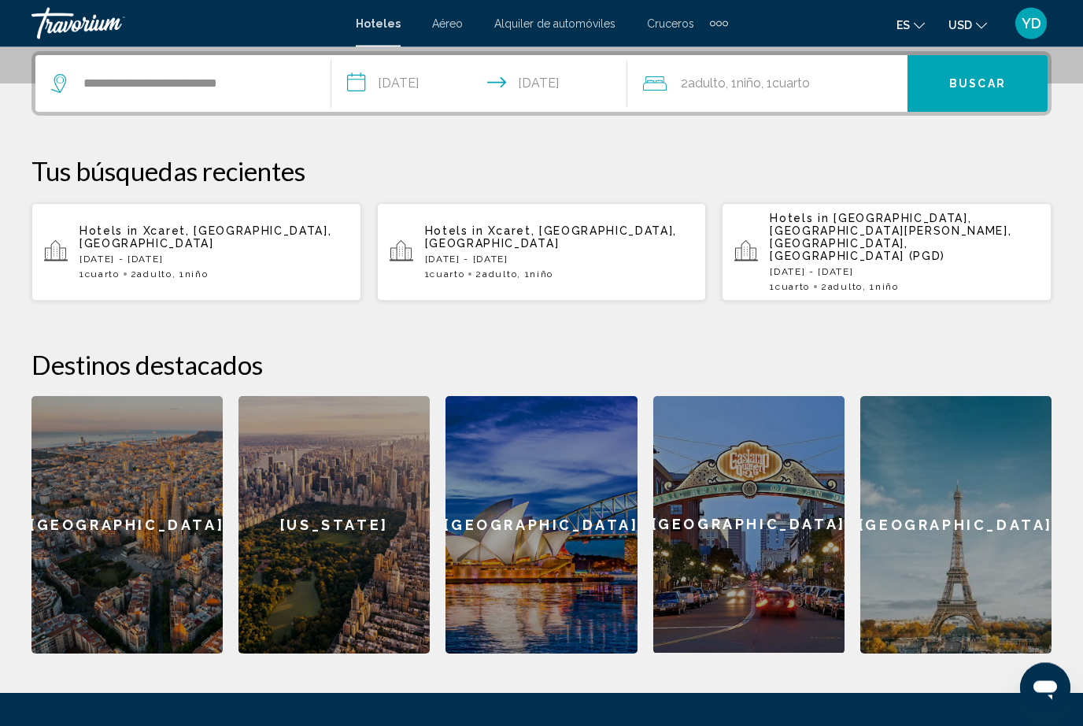
click at [1003, 85] on span "Buscar" at bounding box center [977, 85] width 57 height 13
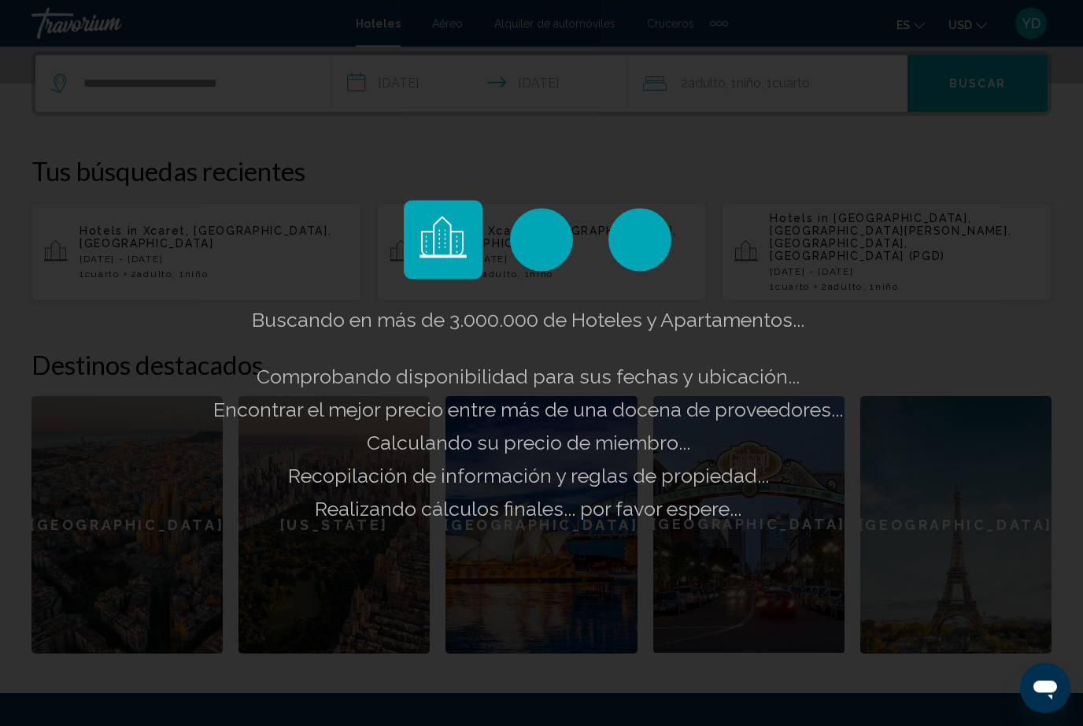
scroll to position [389, 0]
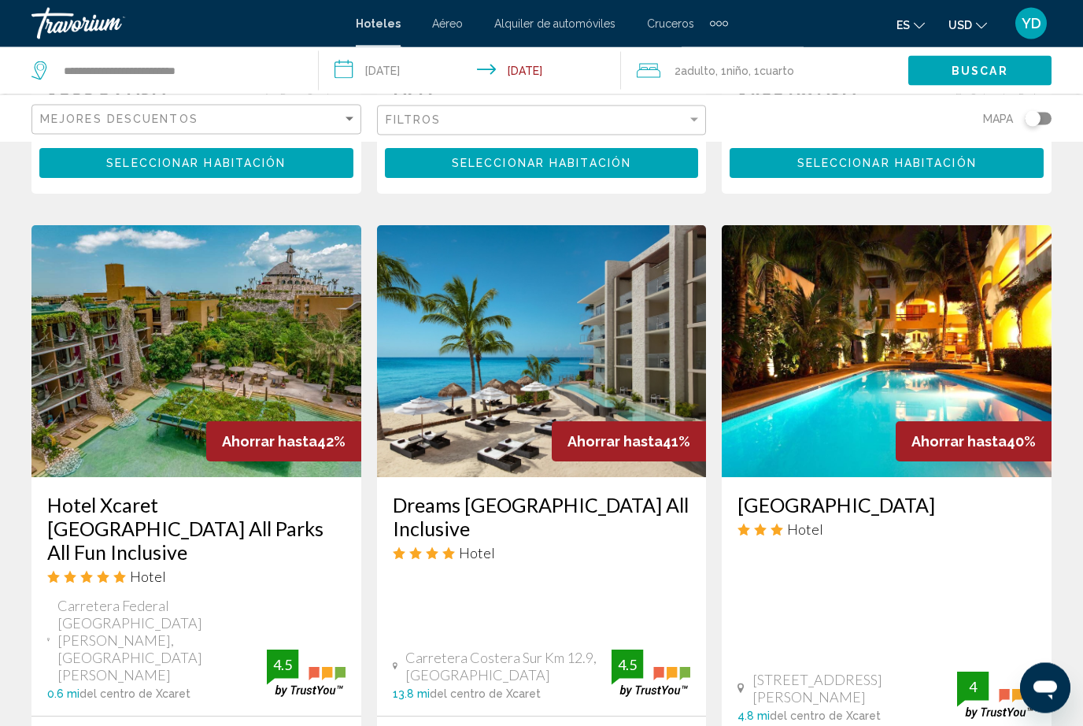
scroll to position [1815, 0]
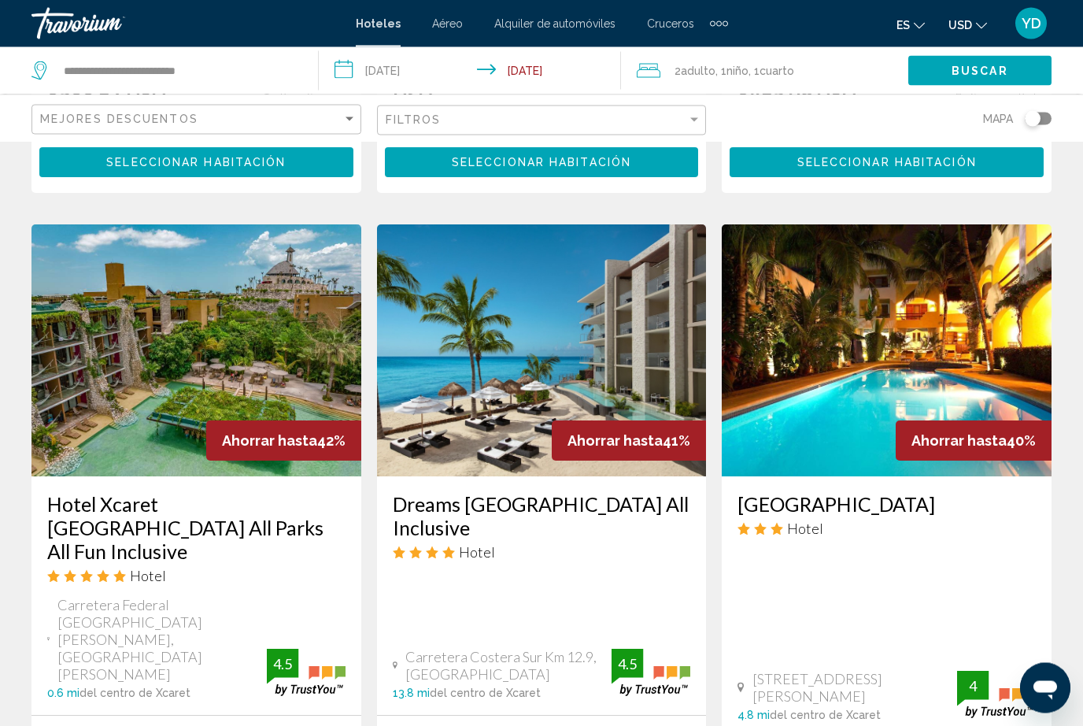
click at [309, 353] on img "Main content" at bounding box center [196, 351] width 330 height 252
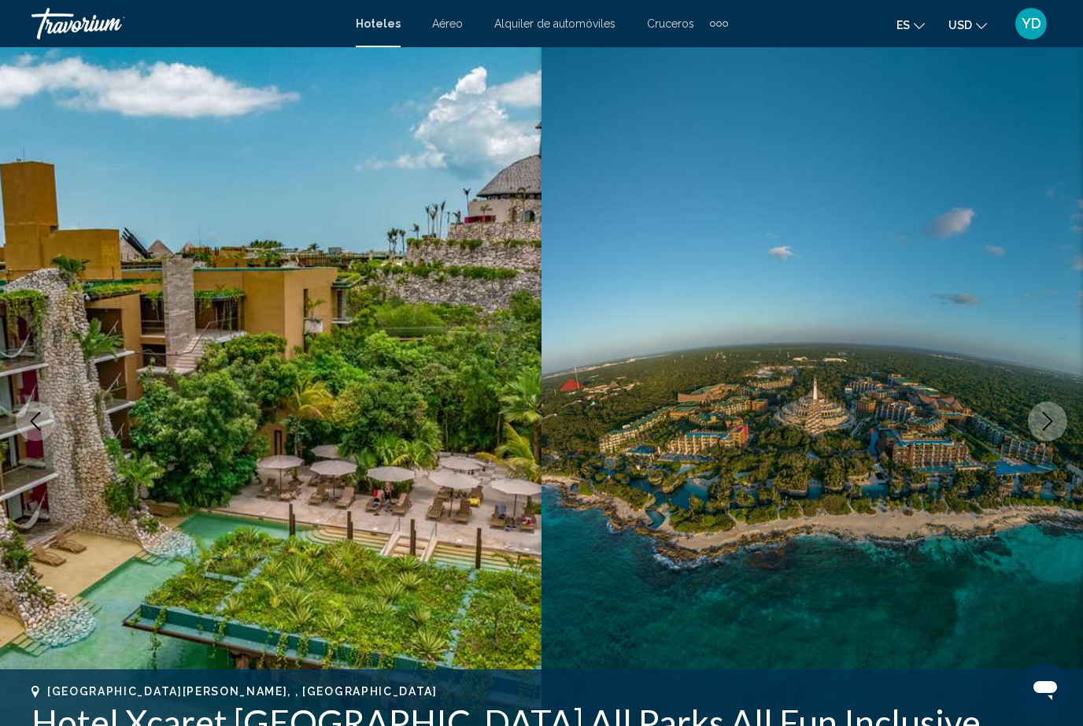
click at [1036, 432] on button "Next image" at bounding box center [1047, 421] width 39 height 39
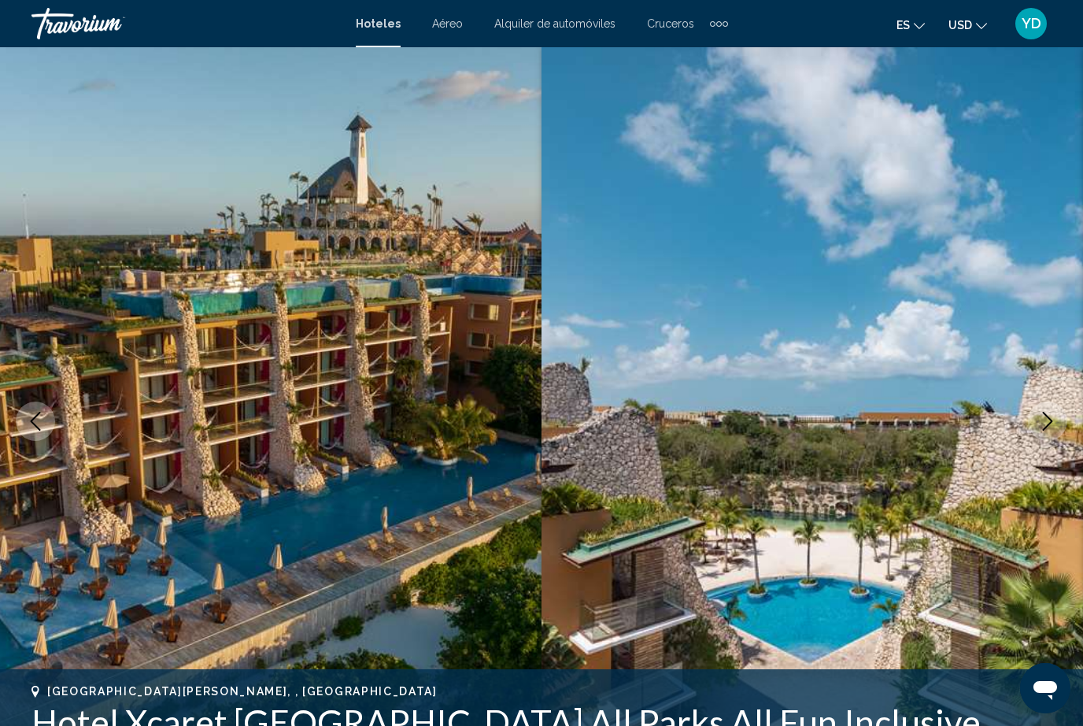
click at [1041, 420] on icon "Next image" at bounding box center [1047, 421] width 19 height 19
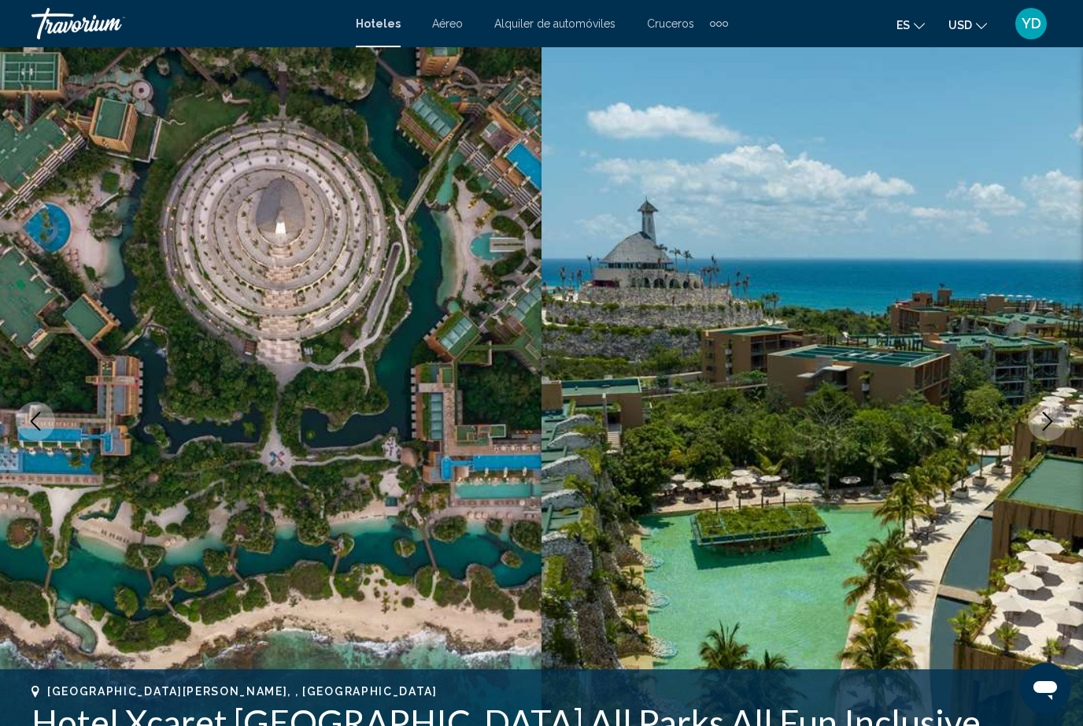
click at [1047, 426] on icon "Next image" at bounding box center [1048, 421] width 10 height 19
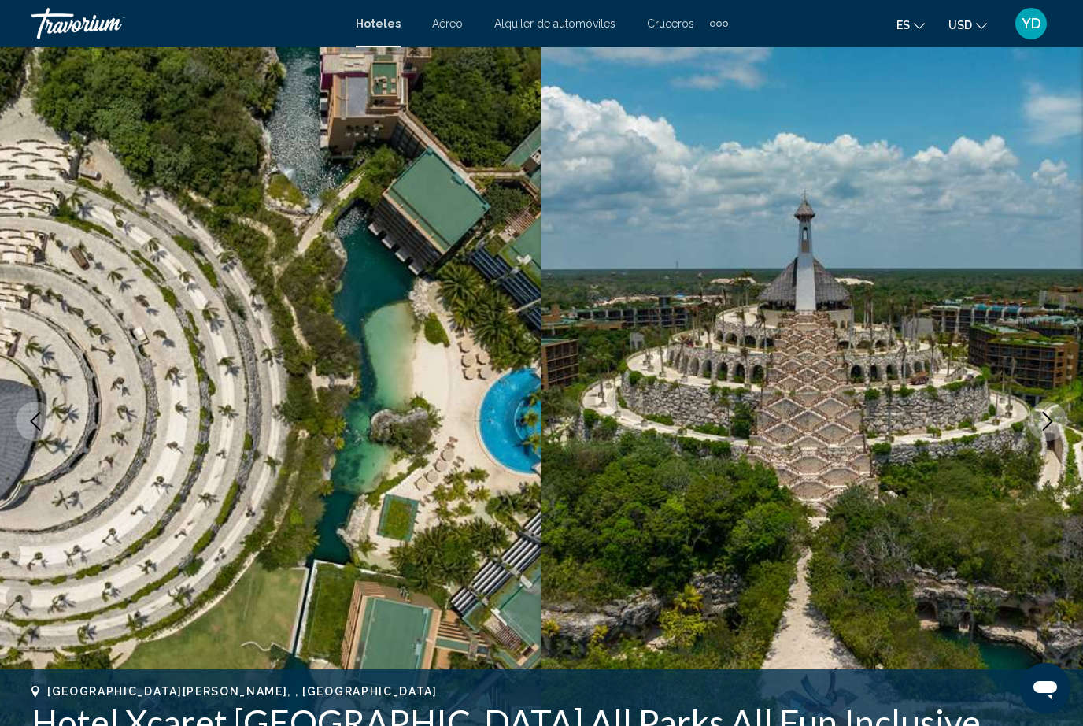
click at [1048, 424] on icon "Next image" at bounding box center [1047, 421] width 19 height 19
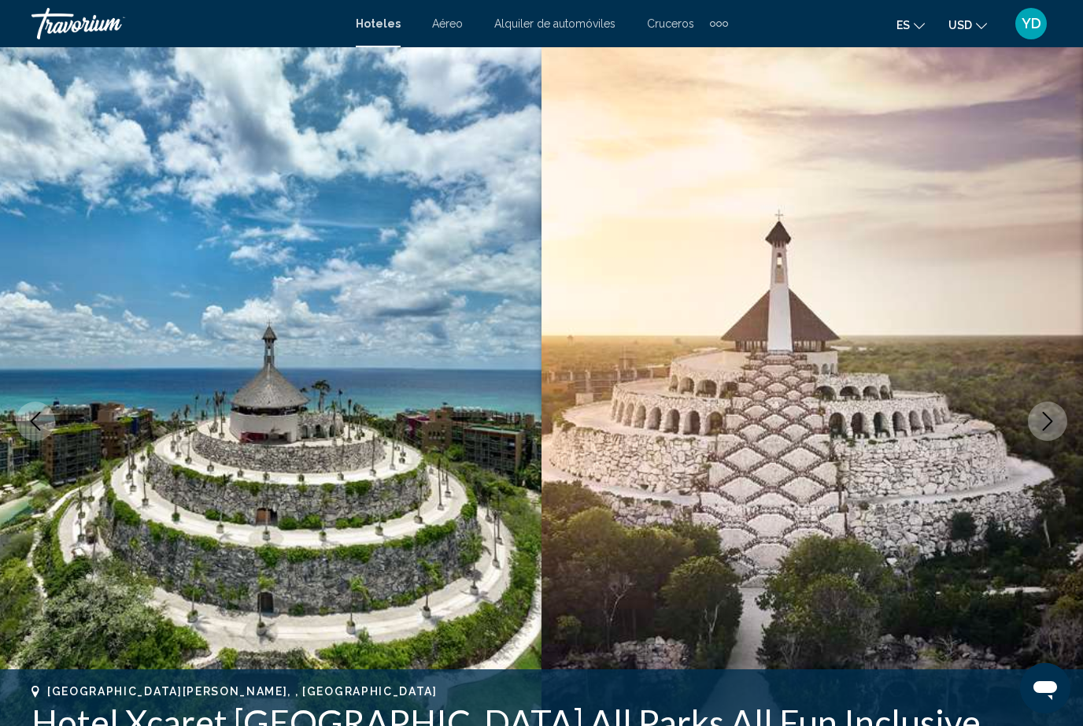
click at [1045, 424] on icon "Next image" at bounding box center [1047, 421] width 19 height 19
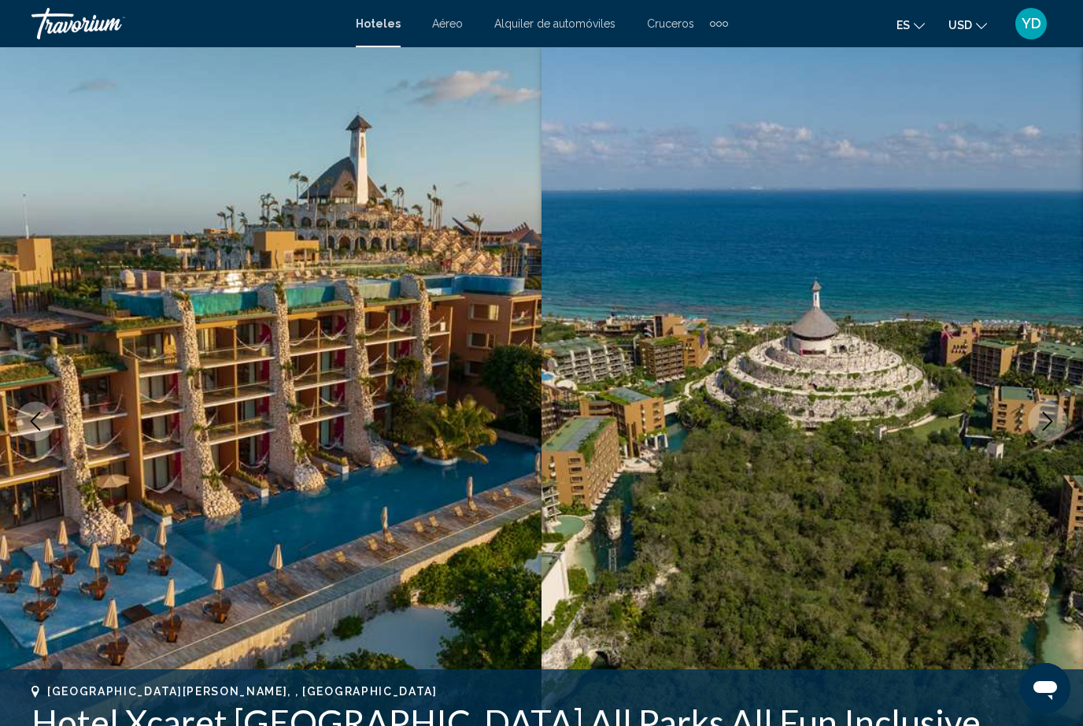
click at [1046, 426] on icon "Next image" at bounding box center [1047, 421] width 19 height 19
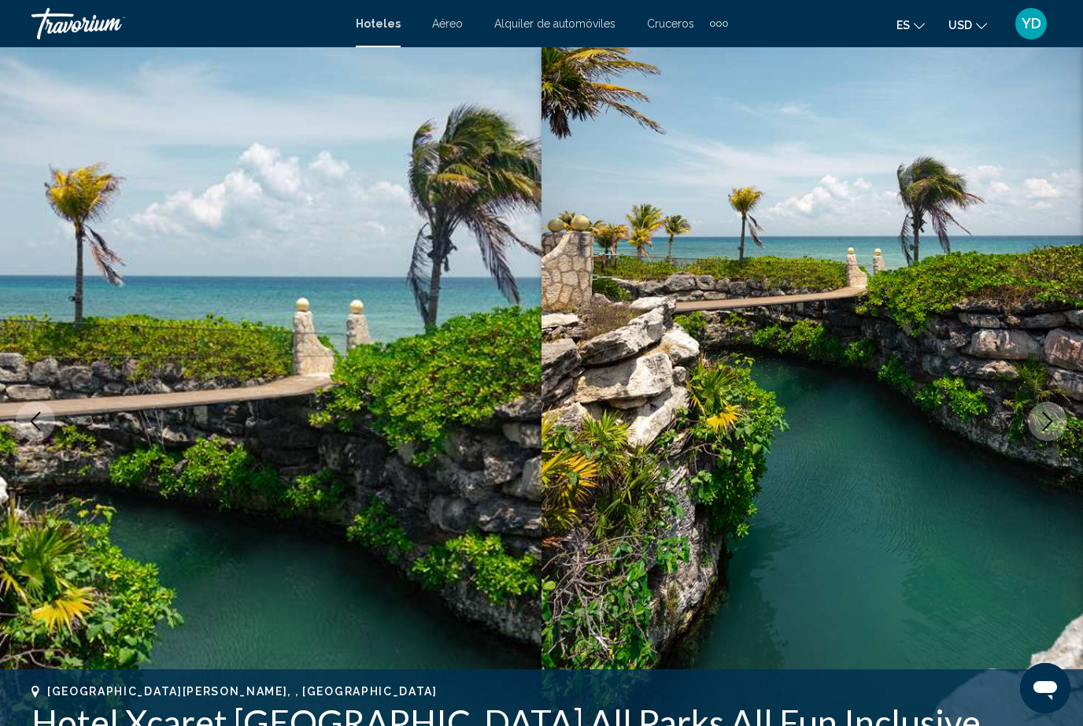
click at [1052, 415] on icon "Next image" at bounding box center [1047, 421] width 19 height 19
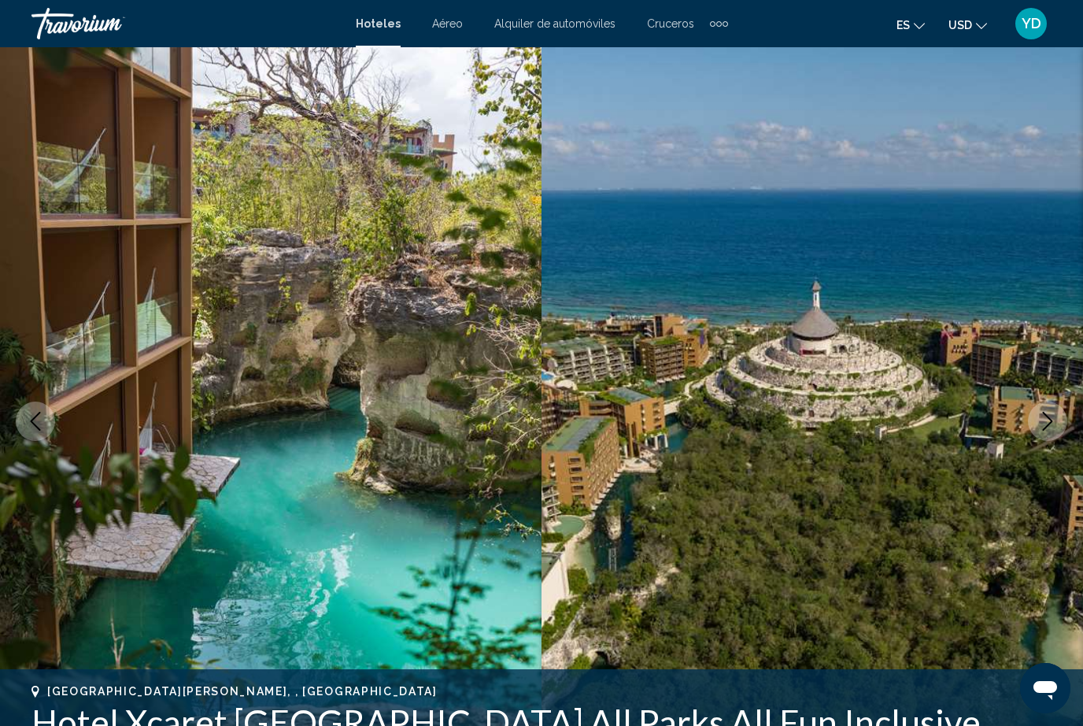
click at [1050, 418] on icon "Next image" at bounding box center [1047, 421] width 19 height 19
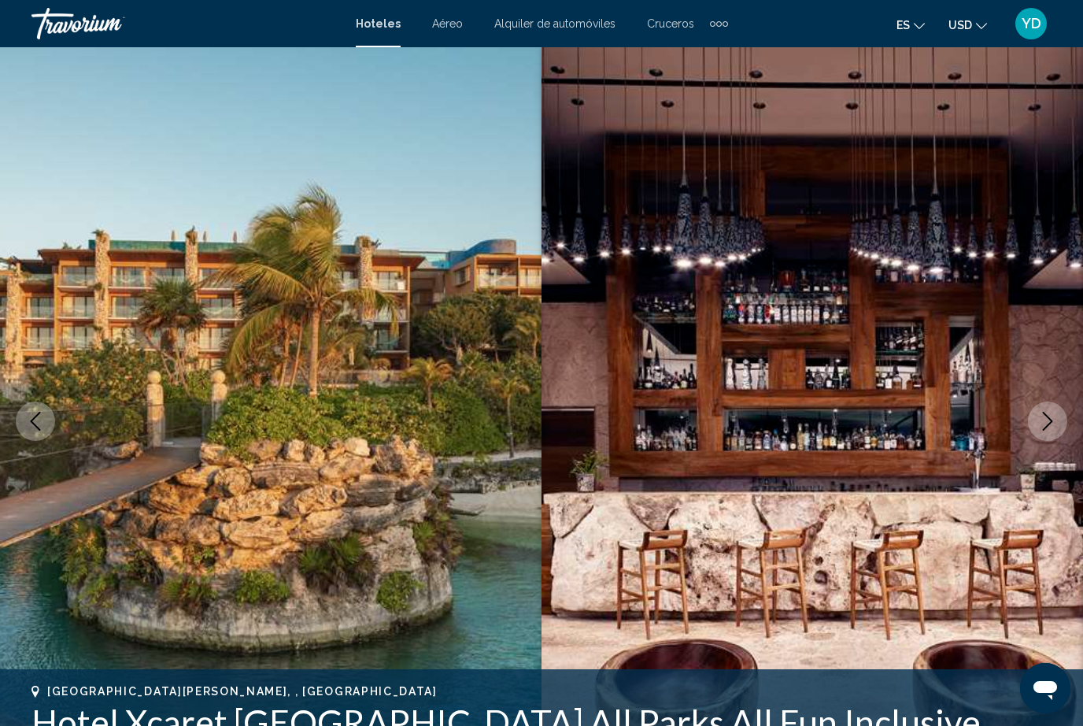
click at [1050, 418] on icon "Next image" at bounding box center [1047, 421] width 19 height 19
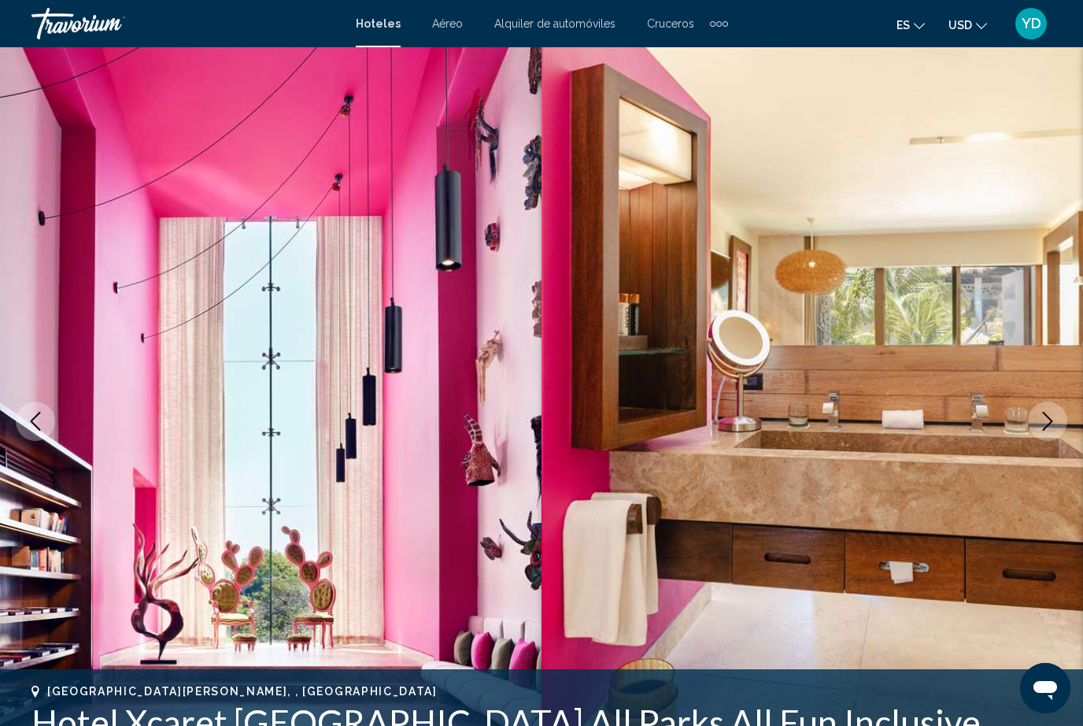
click at [1052, 416] on icon "Next image" at bounding box center [1047, 421] width 19 height 19
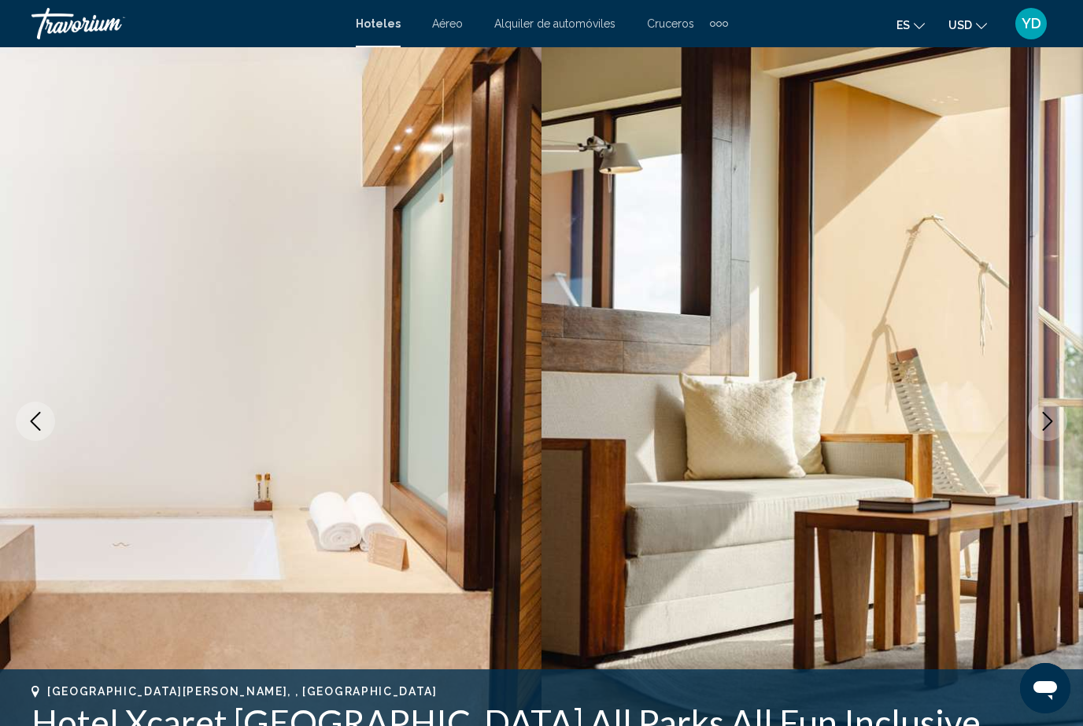
click at [1050, 416] on icon "Next image" at bounding box center [1047, 421] width 19 height 19
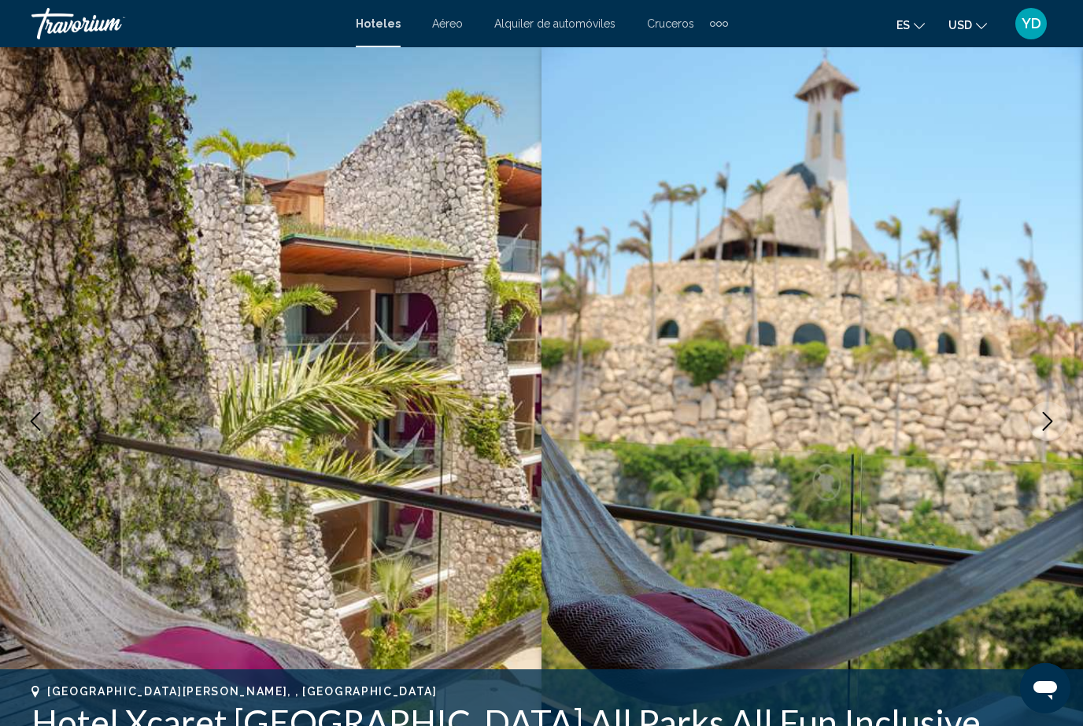
click at [1046, 419] on icon "Next image" at bounding box center [1047, 421] width 19 height 19
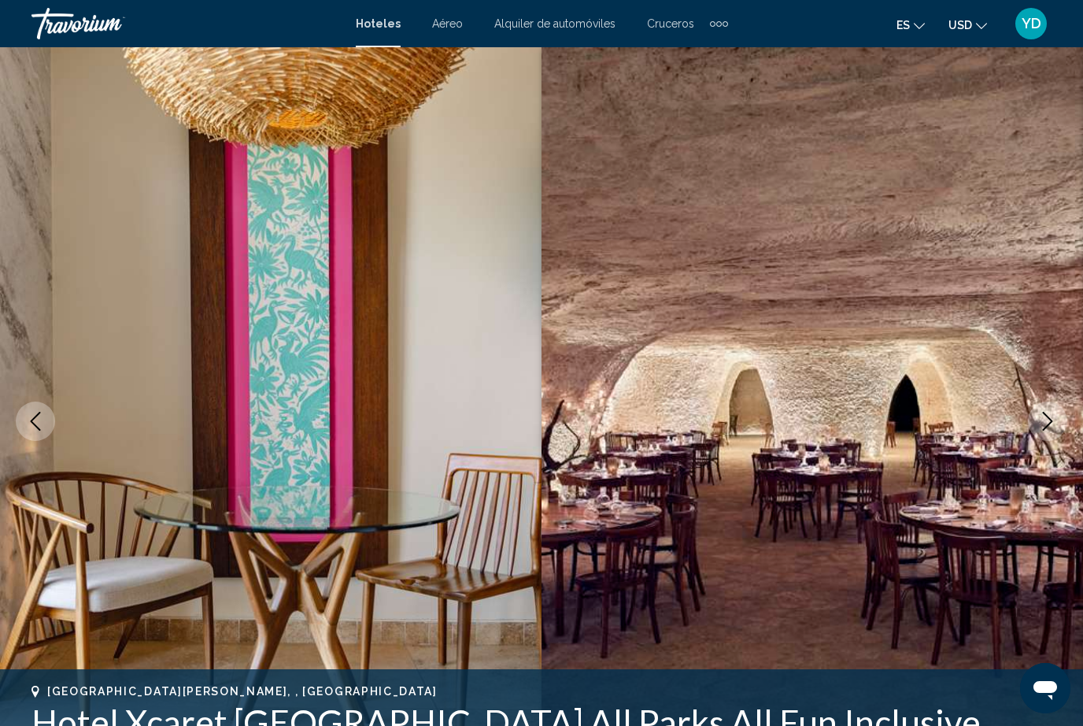
click at [1047, 416] on icon "Next image" at bounding box center [1048, 421] width 10 height 19
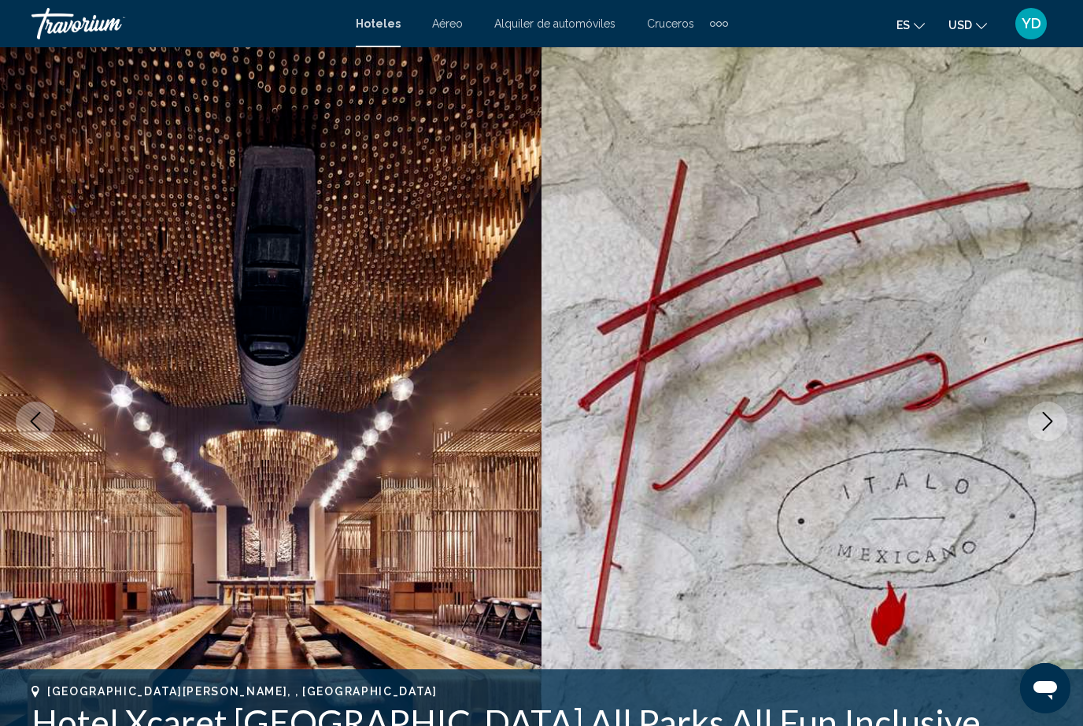
click at [1049, 420] on icon "Next image" at bounding box center [1047, 421] width 19 height 19
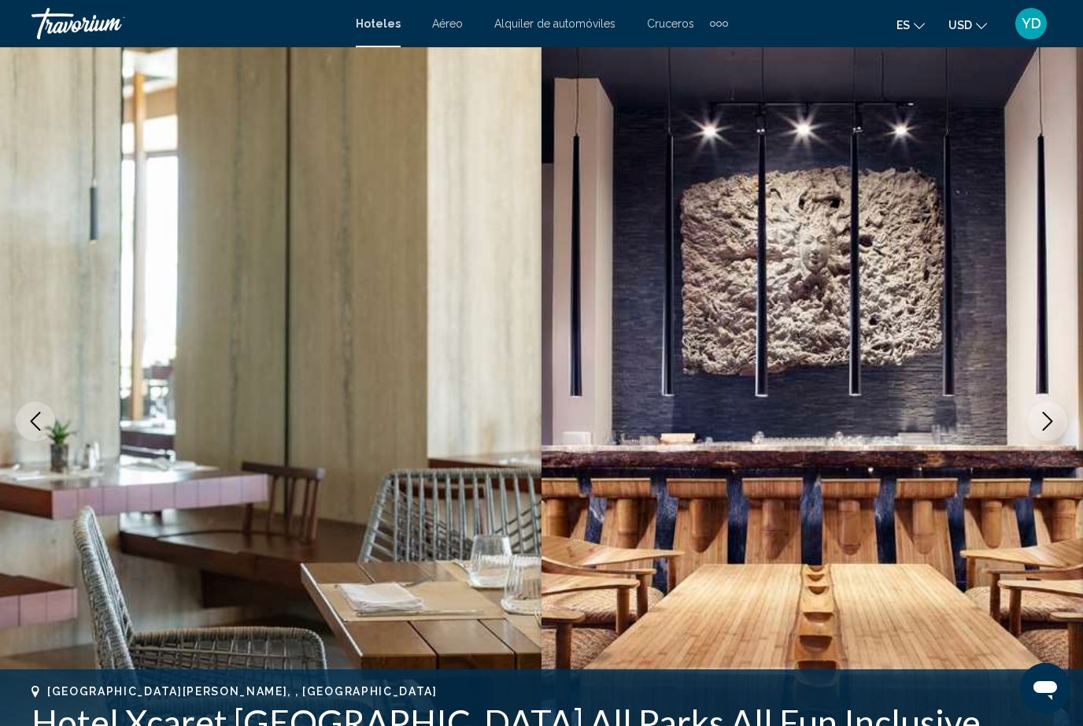
click at [1049, 420] on icon "Next image" at bounding box center [1047, 421] width 19 height 19
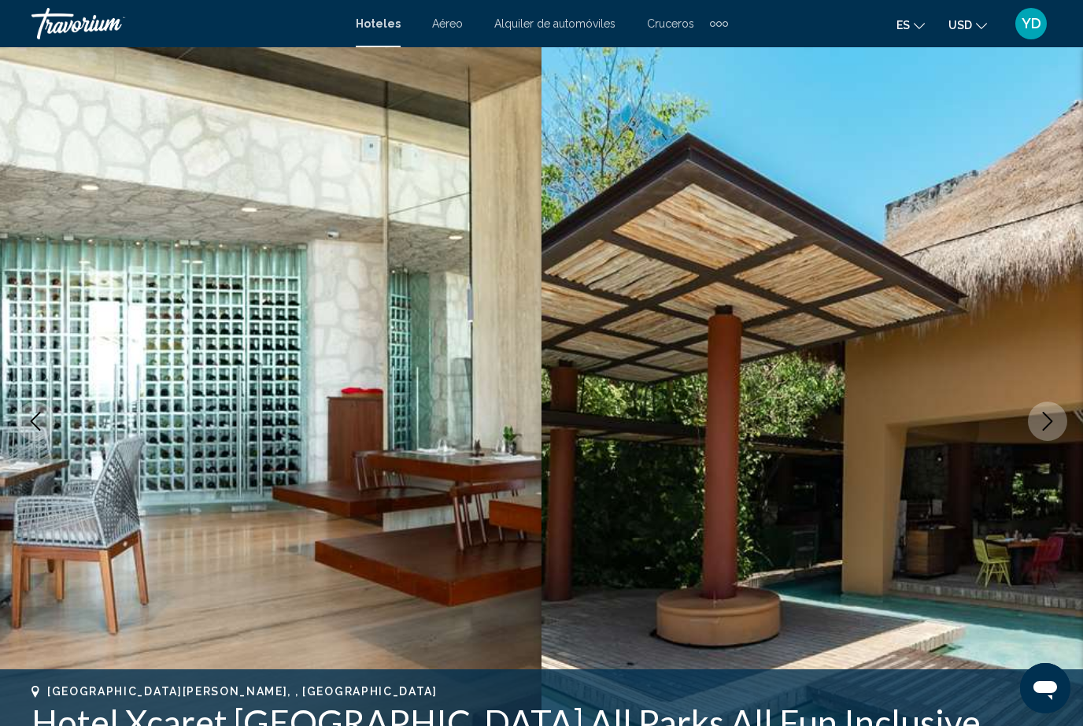
click at [1049, 420] on icon "Next image" at bounding box center [1047, 421] width 19 height 19
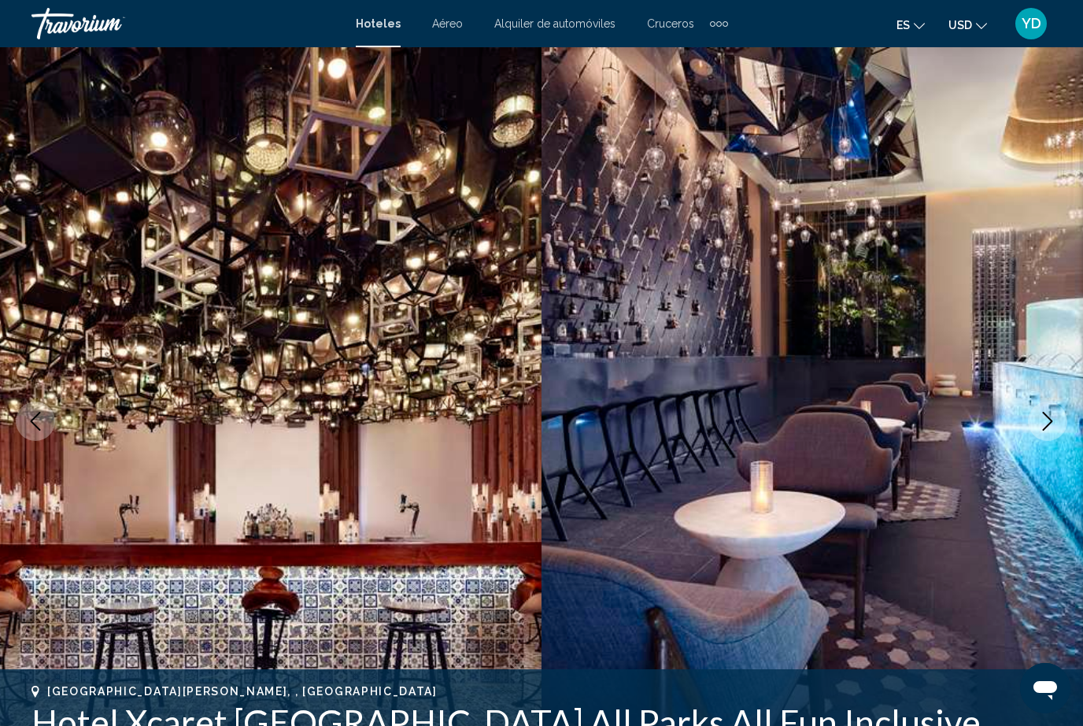
click at [1048, 422] on icon "Next image" at bounding box center [1047, 421] width 19 height 19
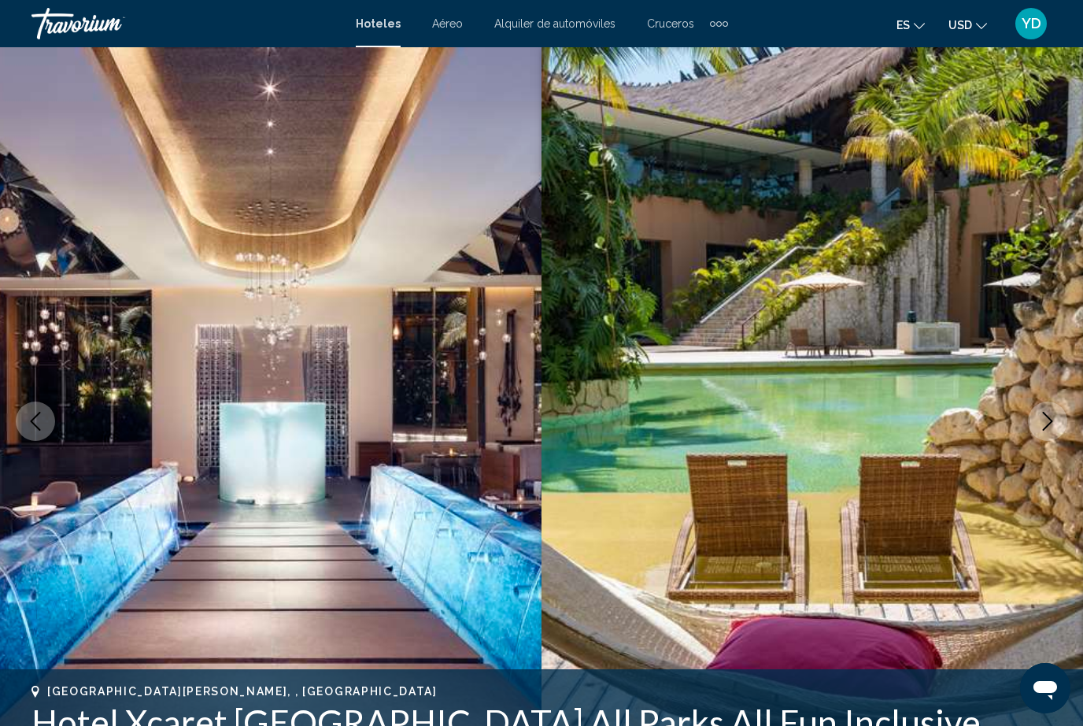
click at [1048, 421] on icon "Next image" at bounding box center [1047, 421] width 19 height 19
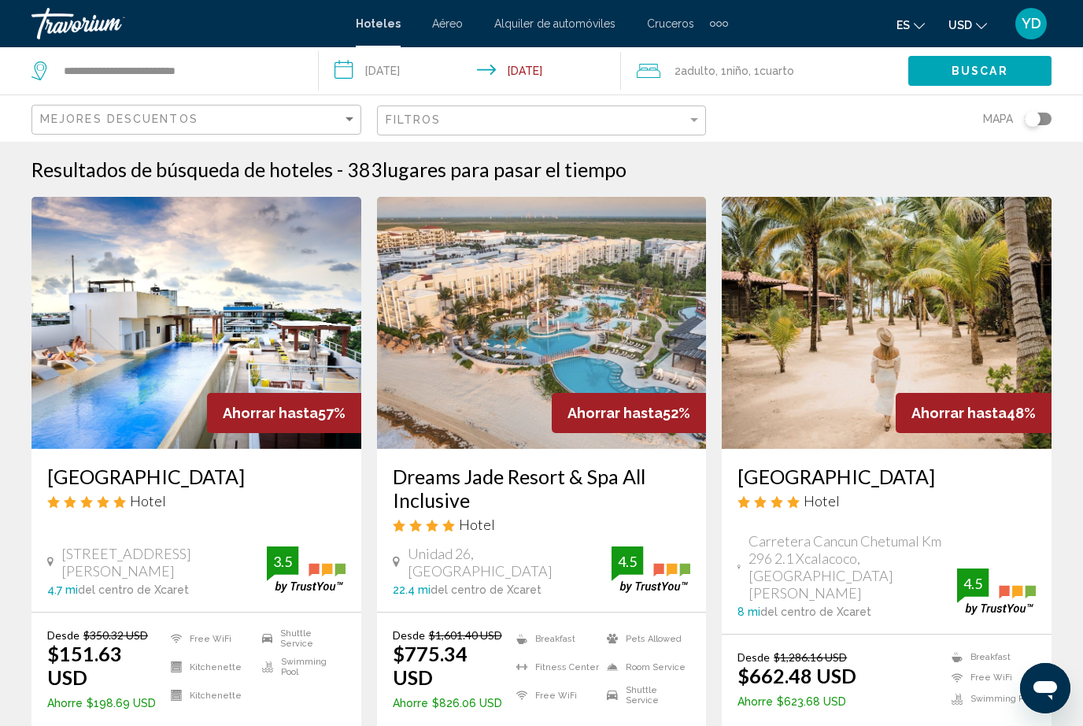
click at [420, 73] on input "**********" at bounding box center [473, 73] width 309 height 52
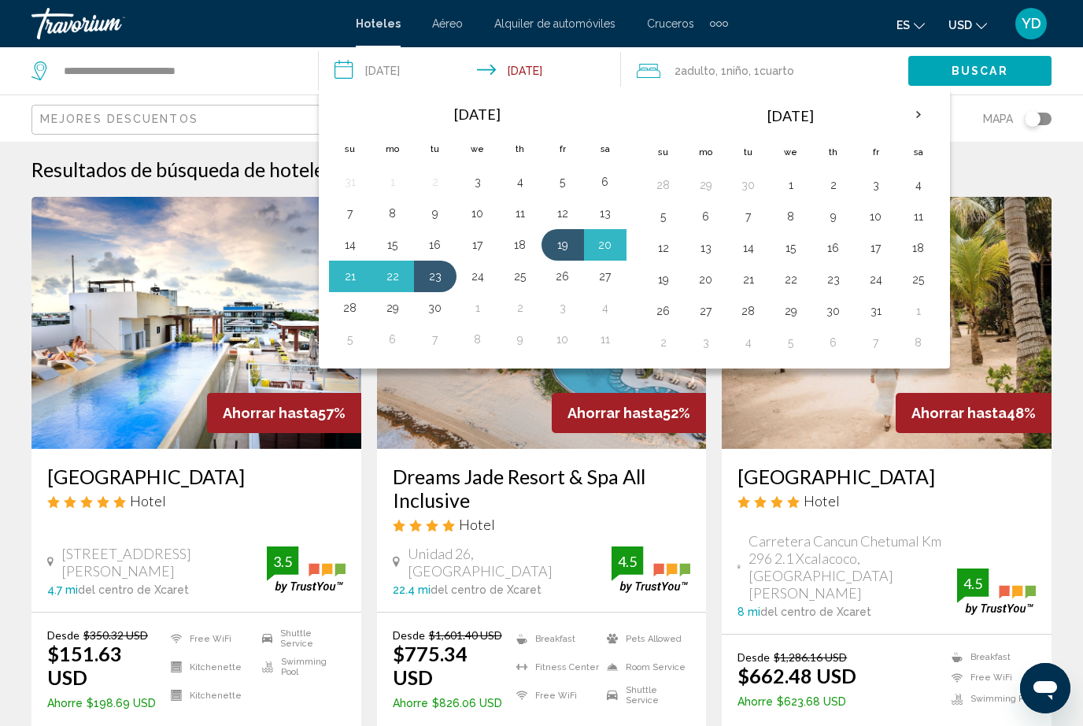
click at [922, 107] on th "Next month" at bounding box center [919, 115] width 43 height 35
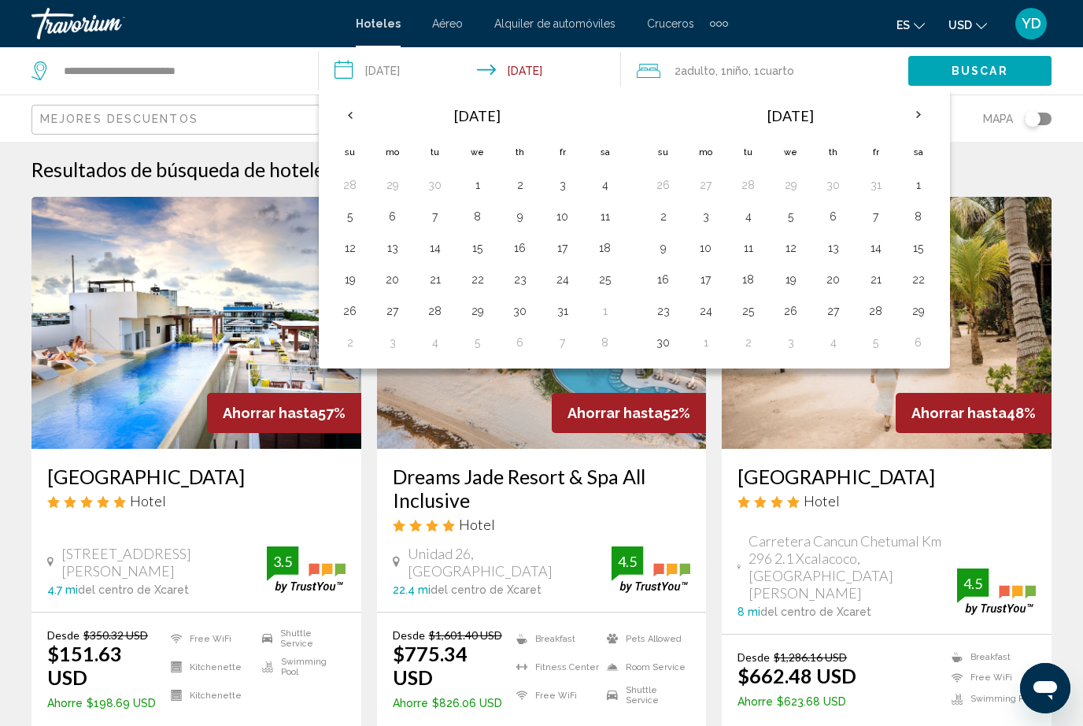
click at [926, 109] on th "Next month" at bounding box center [919, 115] width 43 height 35
click at [912, 110] on th "Next month" at bounding box center [919, 115] width 43 height 35
click at [913, 109] on th "Next month" at bounding box center [919, 115] width 43 height 35
click at [915, 112] on th "Next month" at bounding box center [919, 115] width 43 height 35
click at [832, 279] on button "19" at bounding box center [833, 279] width 25 height 22
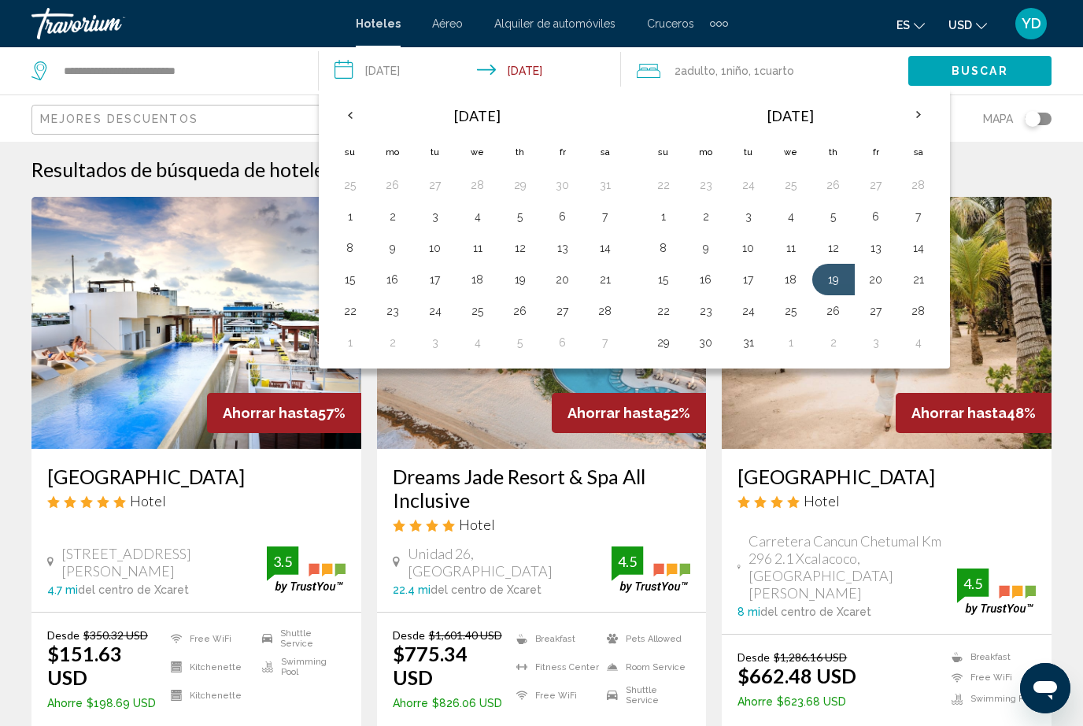
click at [749, 305] on button "24" at bounding box center [748, 311] width 25 height 22
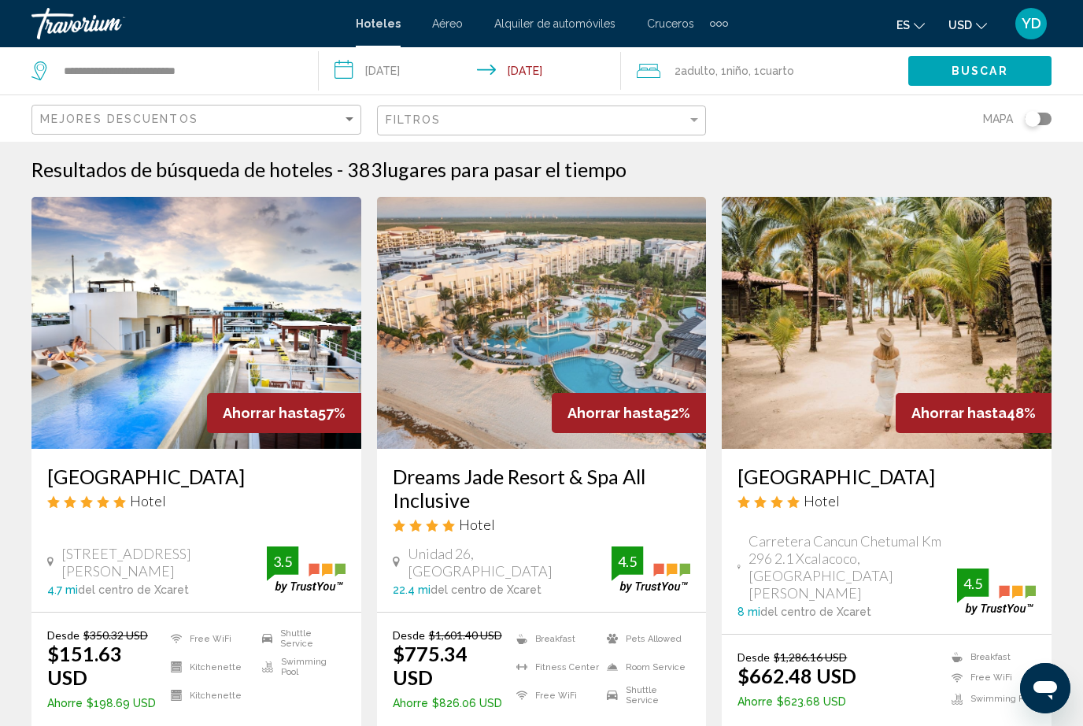
click at [1004, 60] on button "Buscar" at bounding box center [980, 70] width 143 height 29
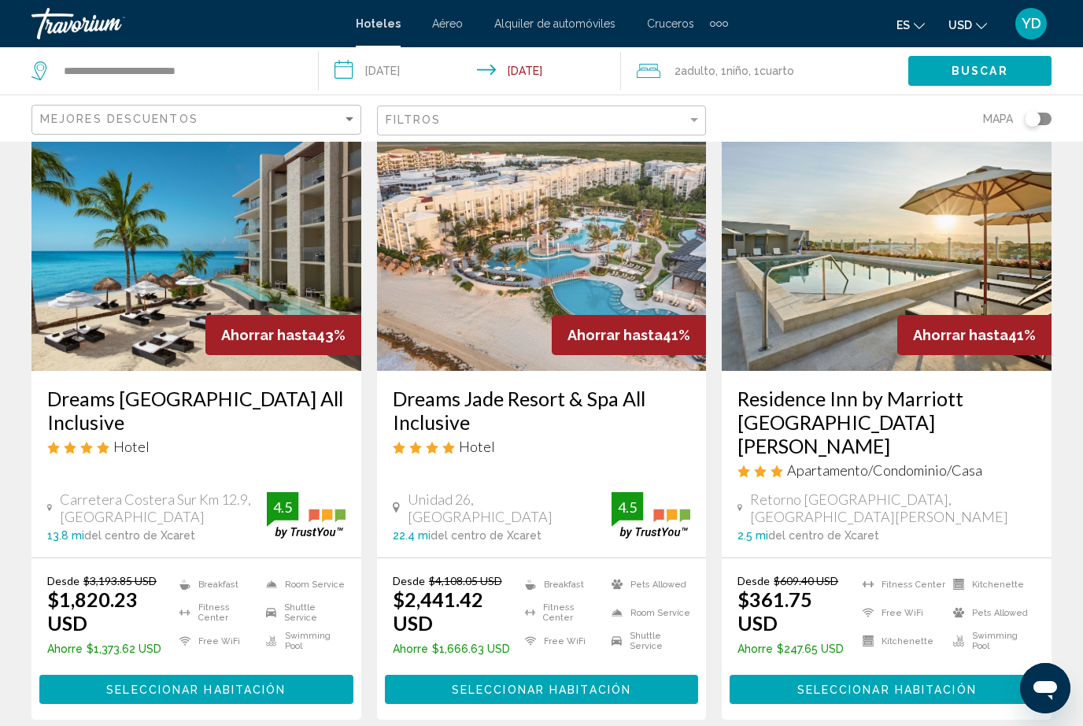
scroll to position [2087, 0]
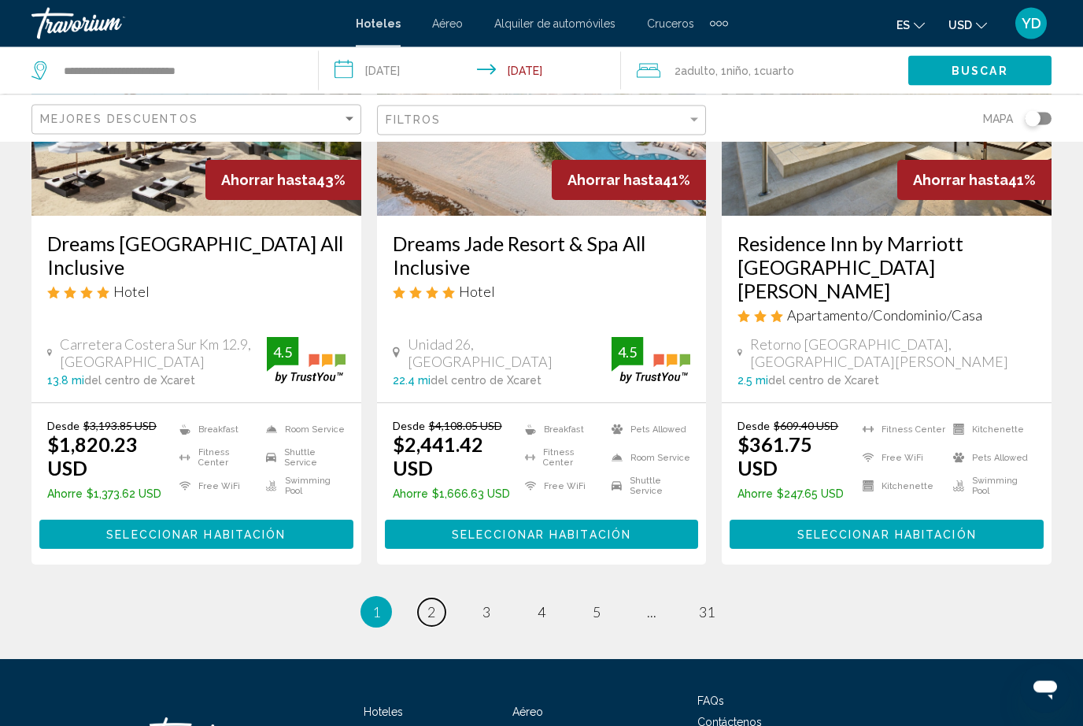
click at [424, 599] on link "page 2" at bounding box center [432, 613] width 28 height 28
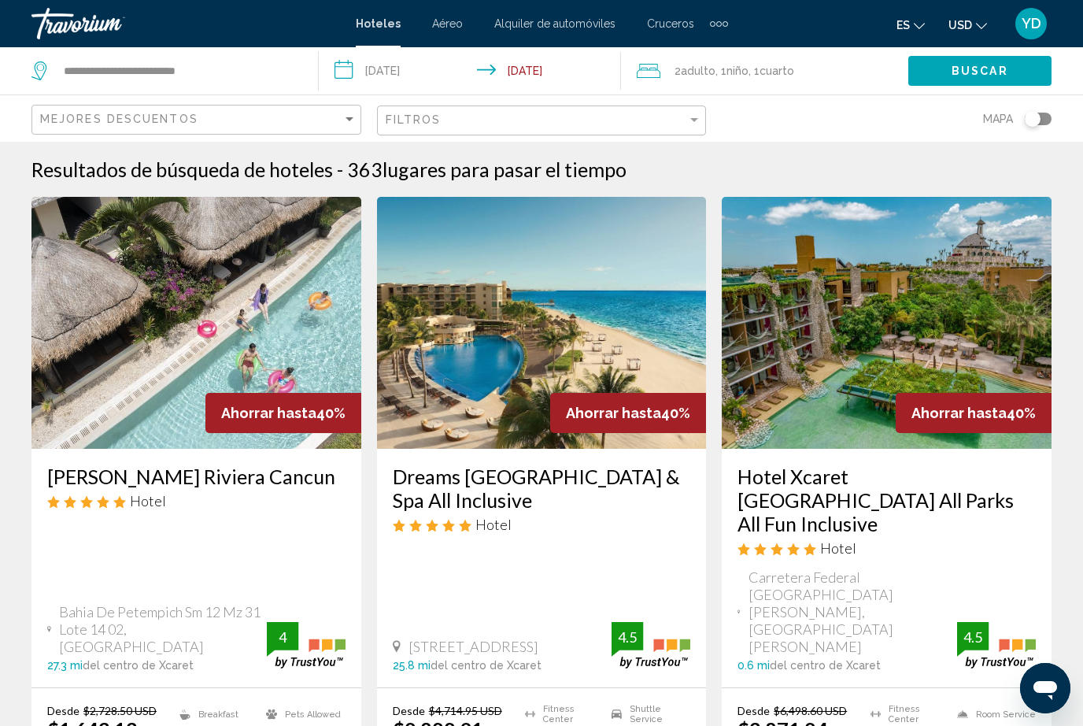
click at [404, 61] on input "**********" at bounding box center [473, 73] width 309 height 52
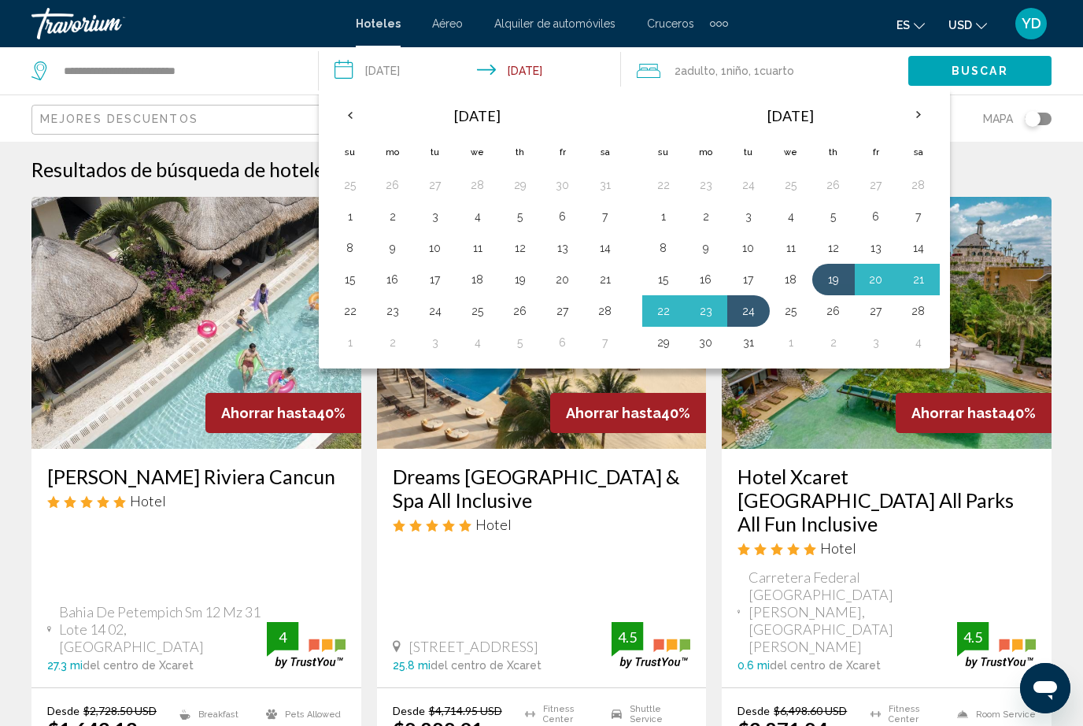
click at [916, 107] on th "Next month" at bounding box center [919, 115] width 43 height 35
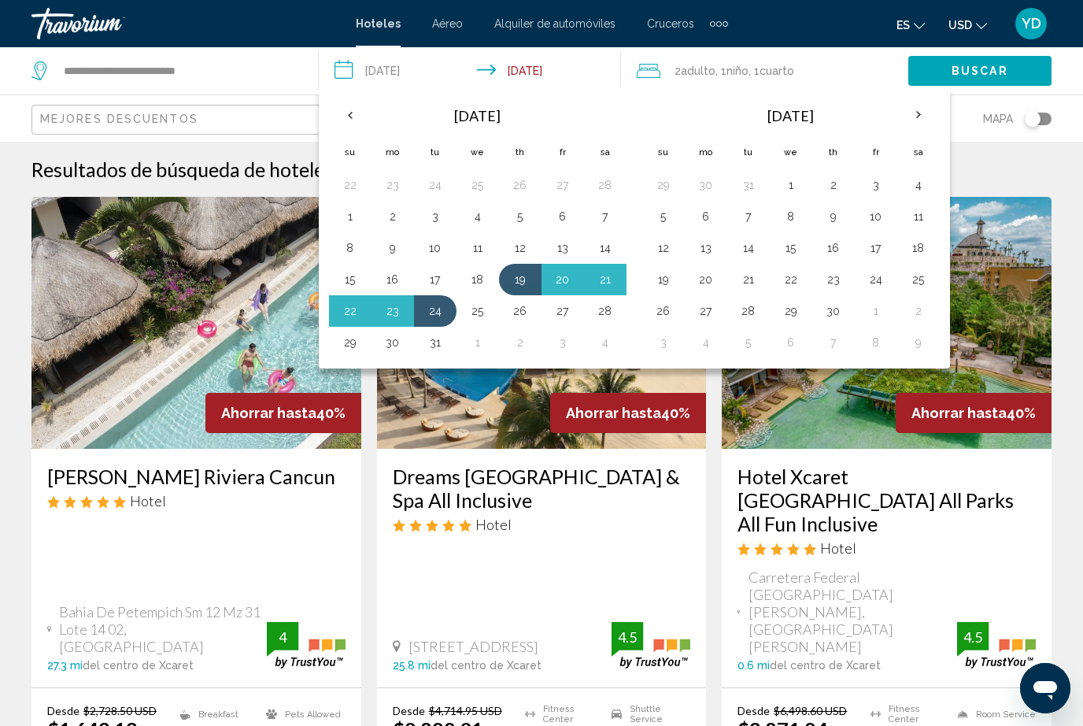
click at [441, 305] on button "24" at bounding box center [435, 311] width 25 height 22
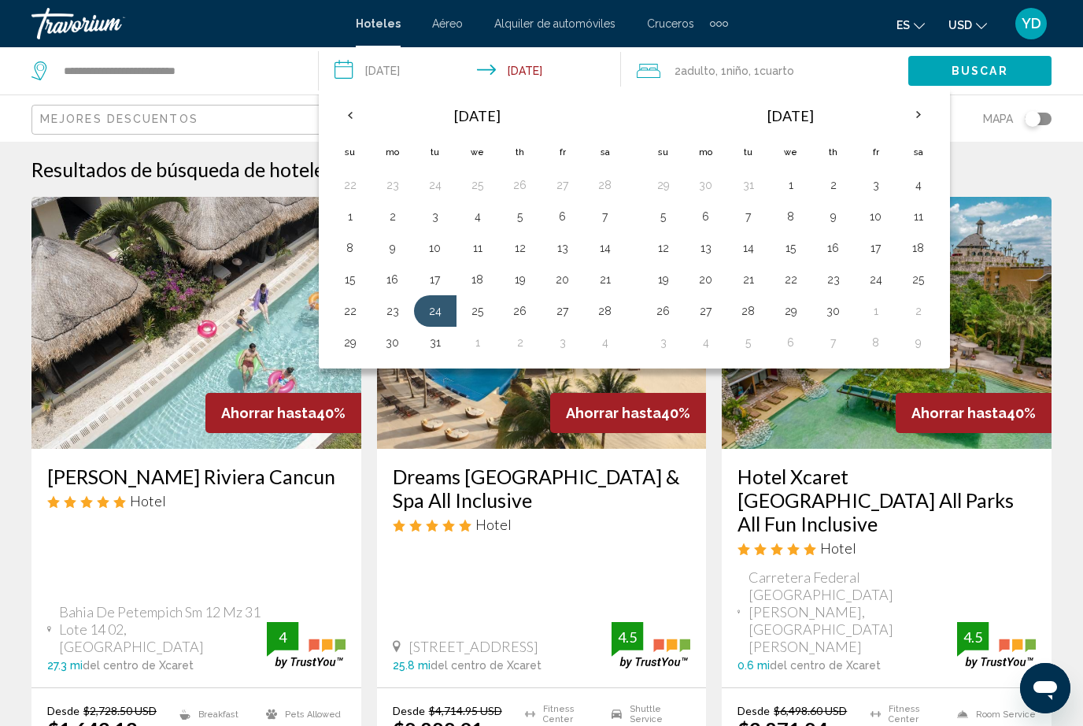
click at [352, 335] on button "29" at bounding box center [350, 342] width 25 height 22
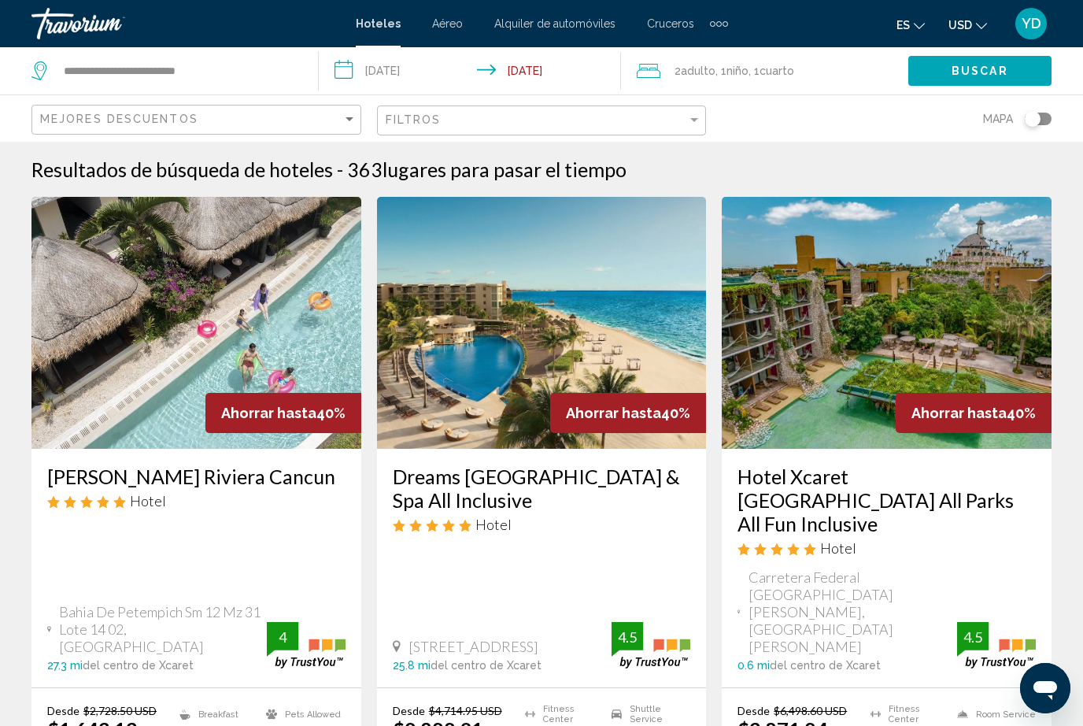
type input "**********"
click at [972, 54] on div "Buscar" at bounding box center [996, 70] width 175 height 47
click at [985, 72] on span "Buscar" at bounding box center [980, 71] width 57 height 13
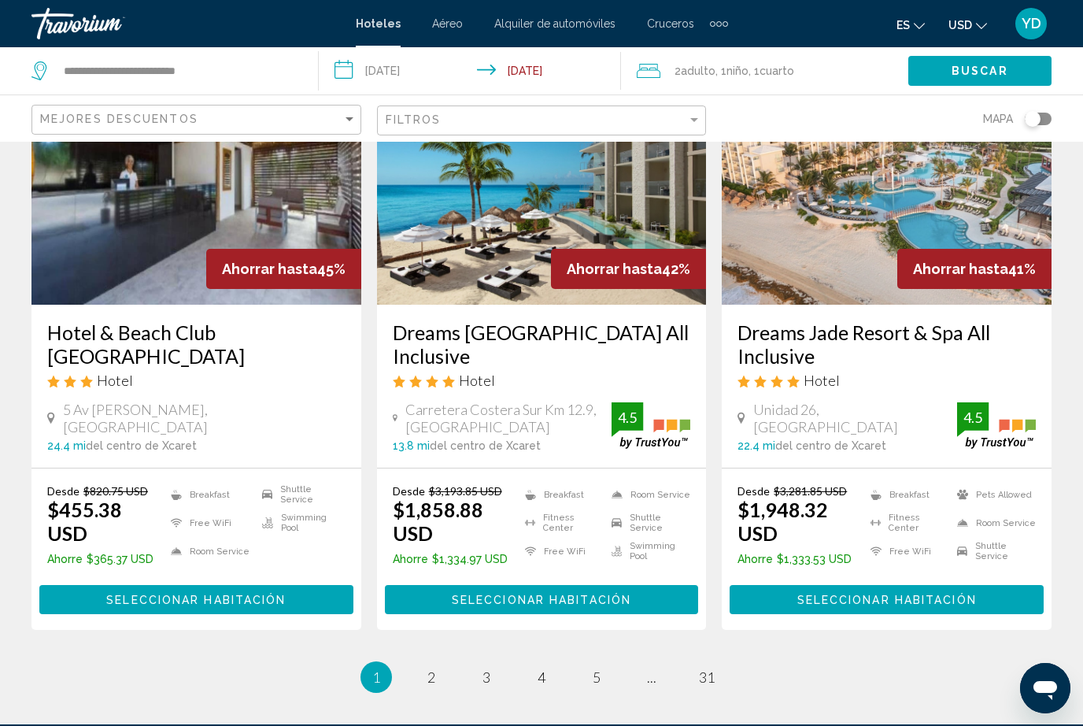
scroll to position [2063, 0]
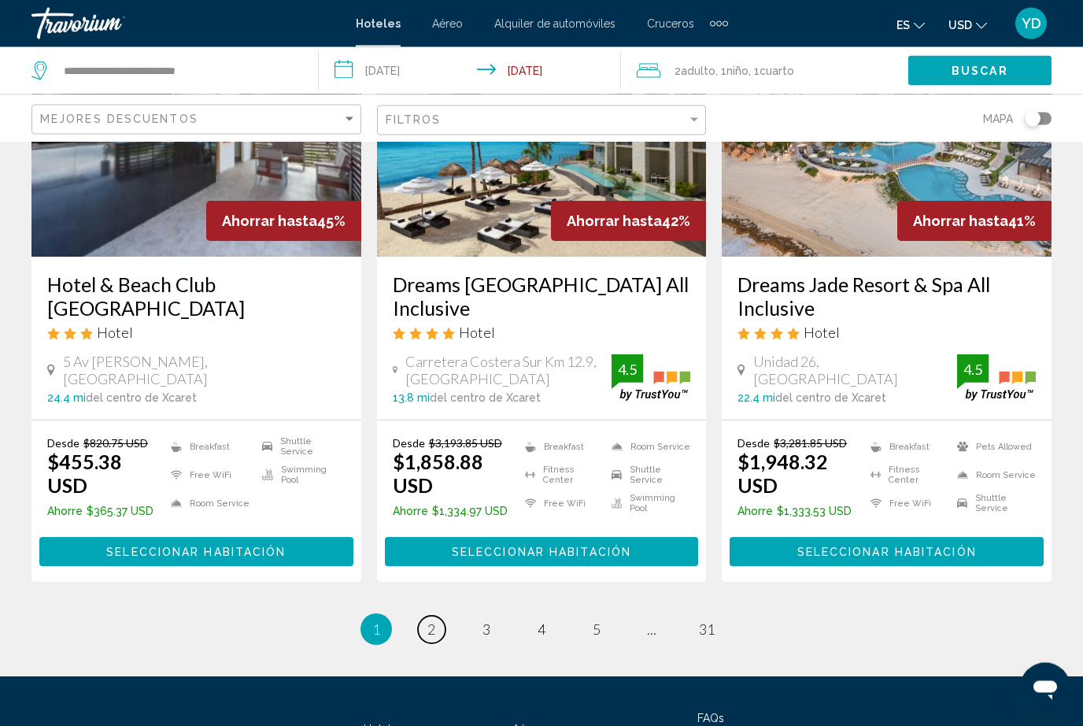
click at [439, 616] on link "page 2" at bounding box center [432, 630] width 28 height 28
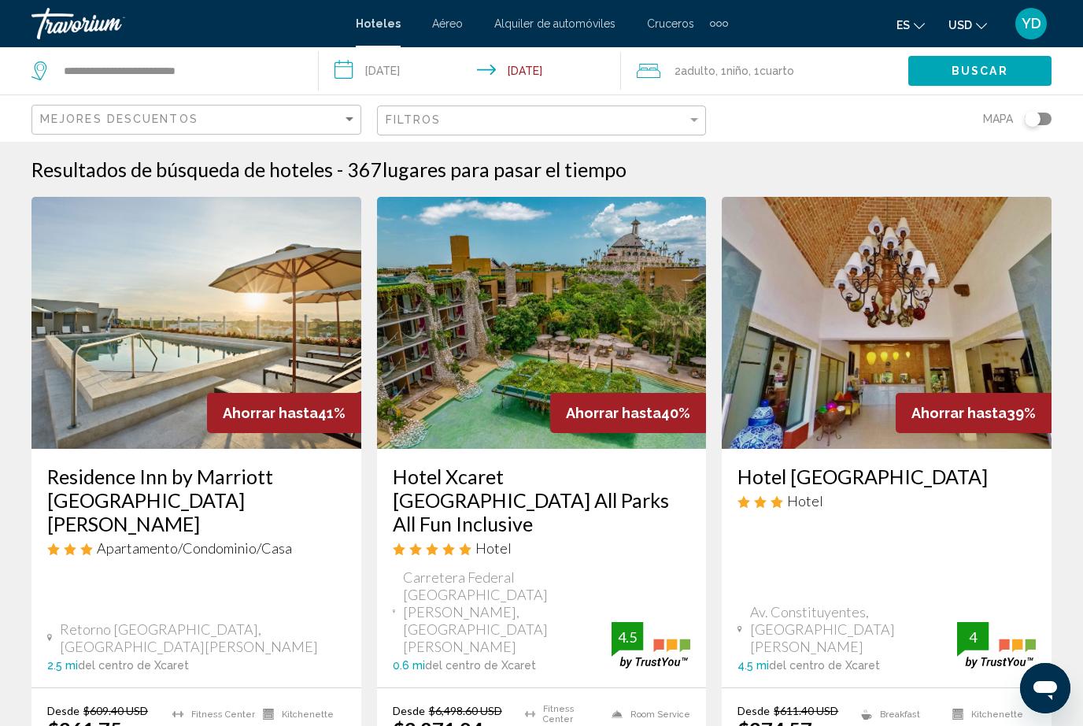
click at [703, 55] on div "2 Adulto Adulto , 1 Niño Niños , 1 Cuarto habitaciones" at bounding box center [773, 70] width 272 height 47
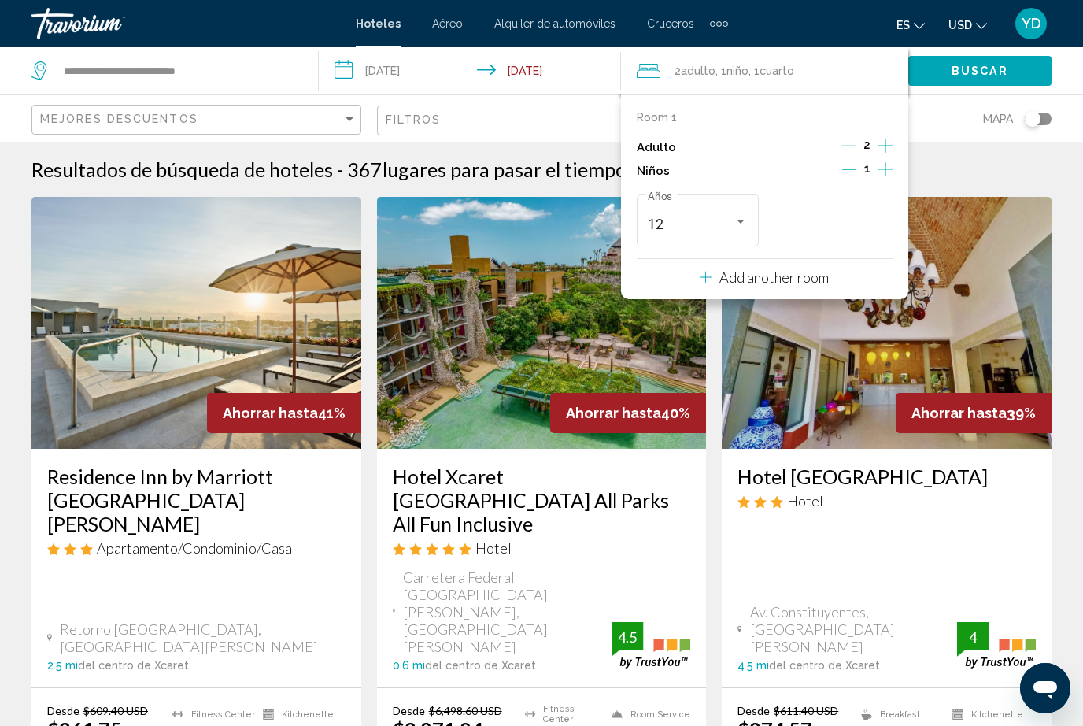
click at [879, 138] on icon "Increment adults" at bounding box center [886, 145] width 14 height 19
click at [847, 144] on icon "Decrement adults" at bounding box center [849, 146] width 14 height 14
click at [765, 279] on p "Add another room" at bounding box center [774, 276] width 109 height 17
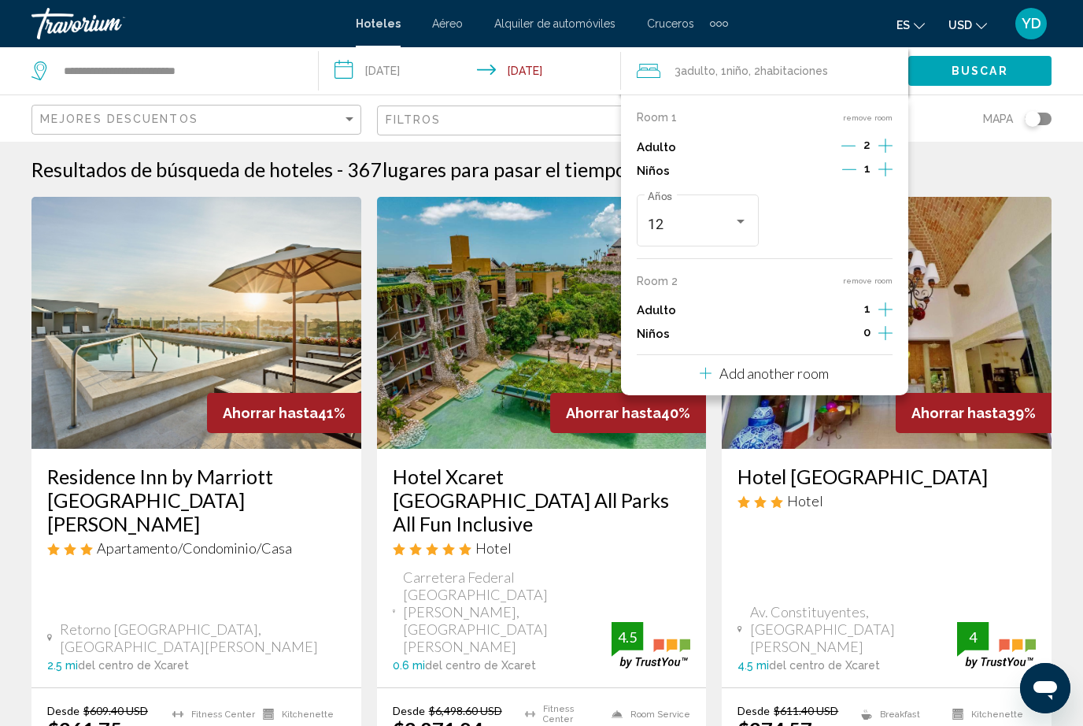
click at [885, 155] on icon "Increment adults" at bounding box center [886, 145] width 14 height 19
click at [879, 179] on icon "Increment children" at bounding box center [886, 169] width 14 height 19
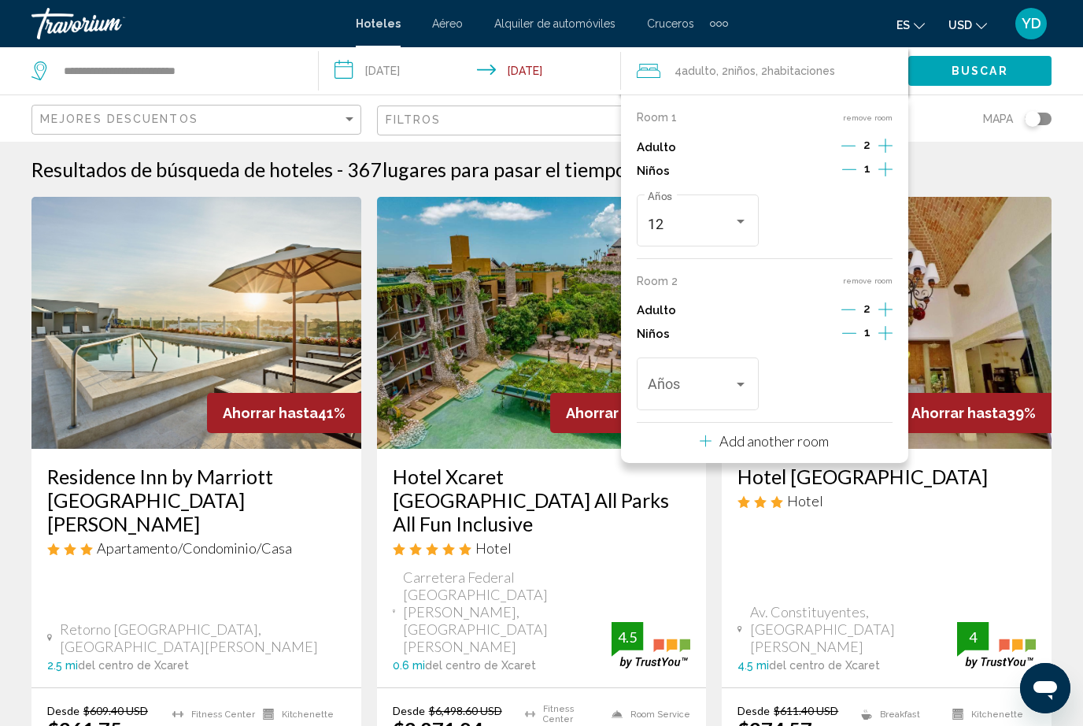
click at [889, 179] on icon "Increment children" at bounding box center [886, 169] width 14 height 19
click at [731, 370] on div "Años" at bounding box center [698, 382] width 101 height 56
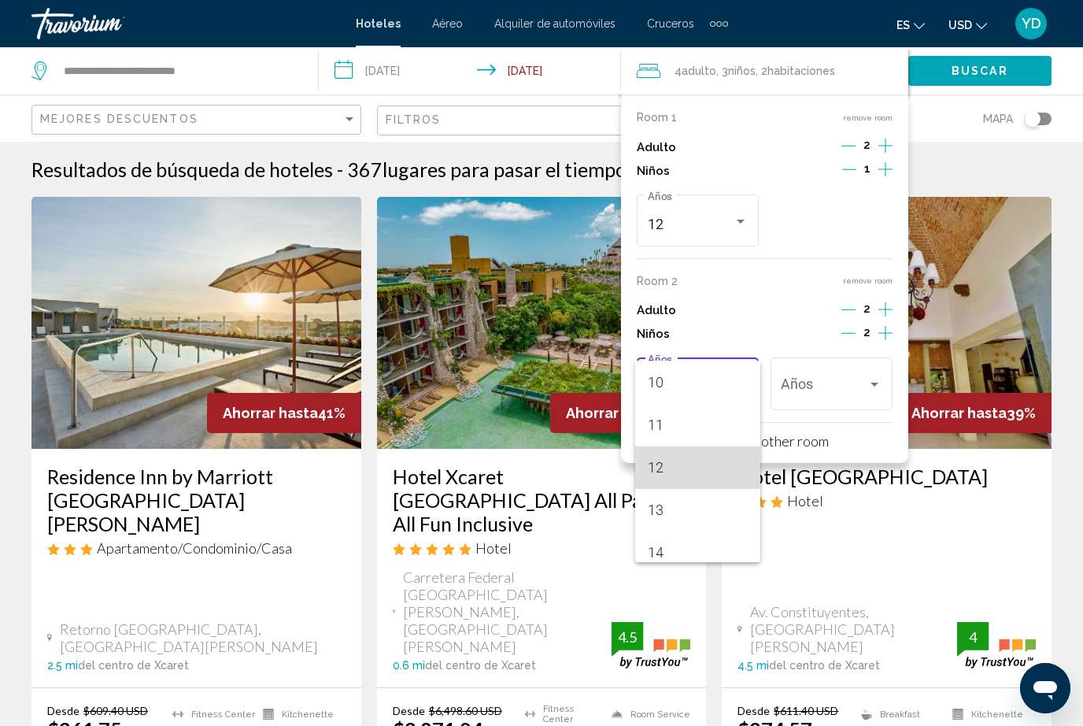
click at [659, 468] on span "12" at bounding box center [698, 467] width 101 height 43
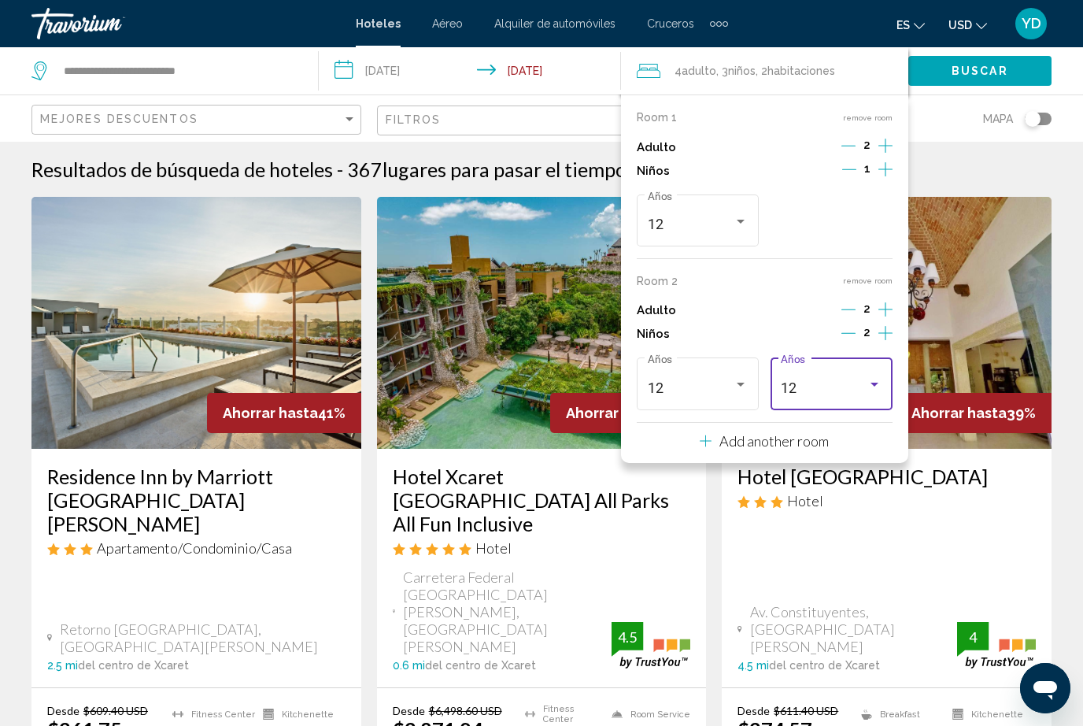
click at [747, 371] on div "12 Años" at bounding box center [698, 382] width 101 height 56
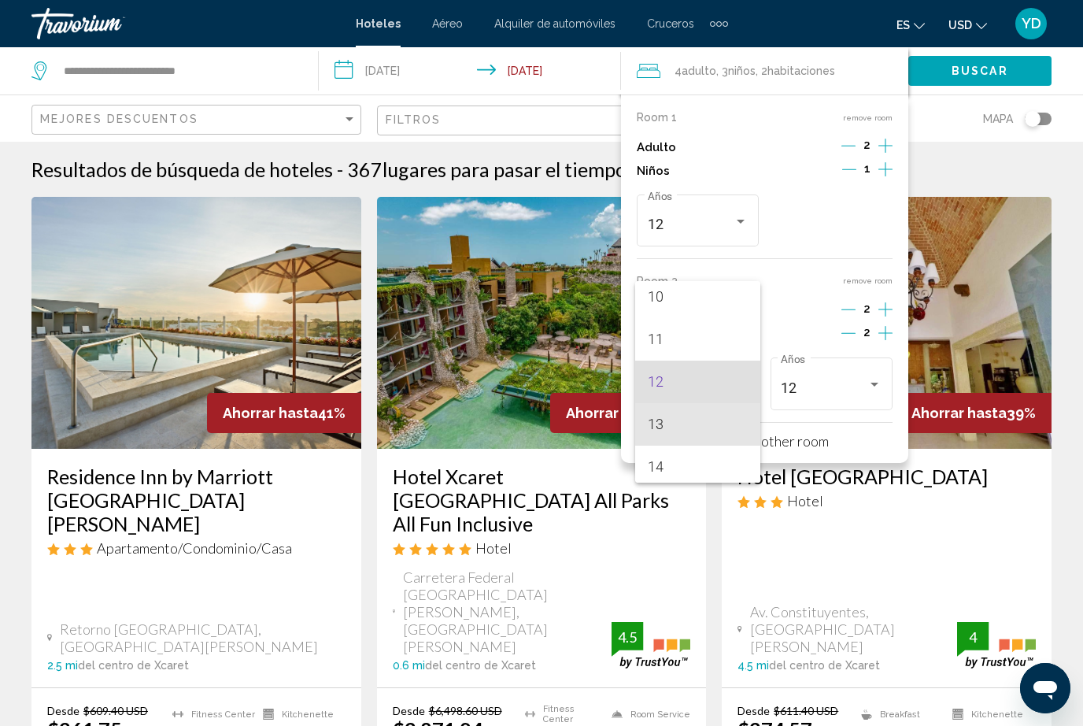
click at [683, 418] on span "13" at bounding box center [698, 424] width 101 height 43
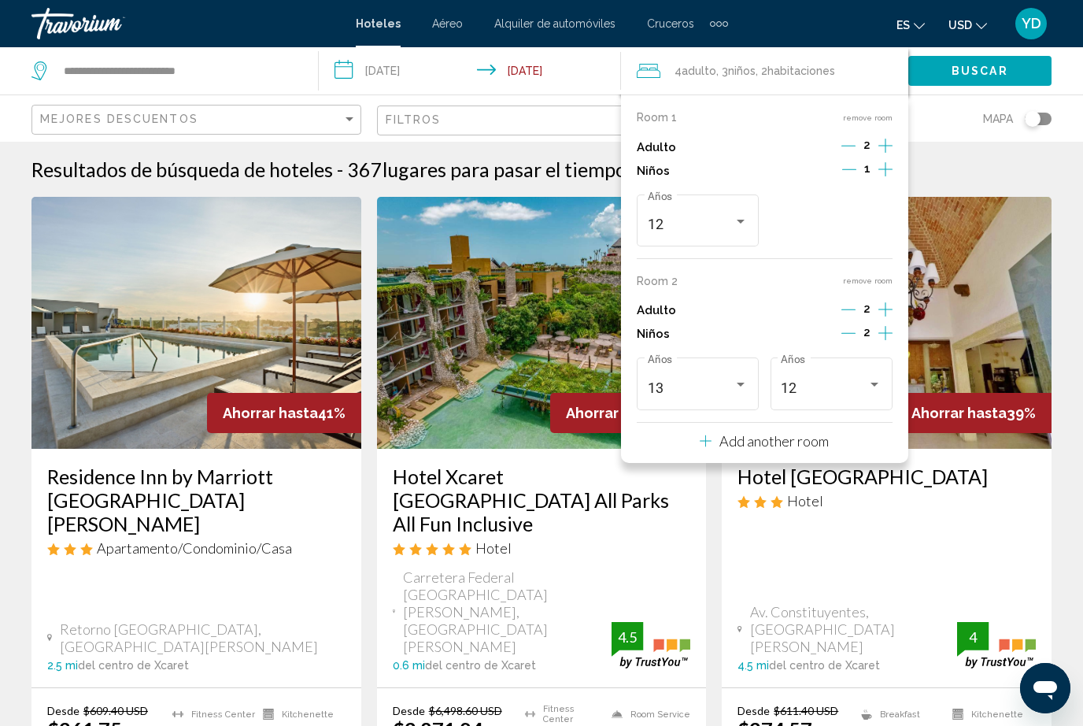
click at [871, 379] on div "Travelers: 4 adults, 3 children" at bounding box center [875, 385] width 14 height 13
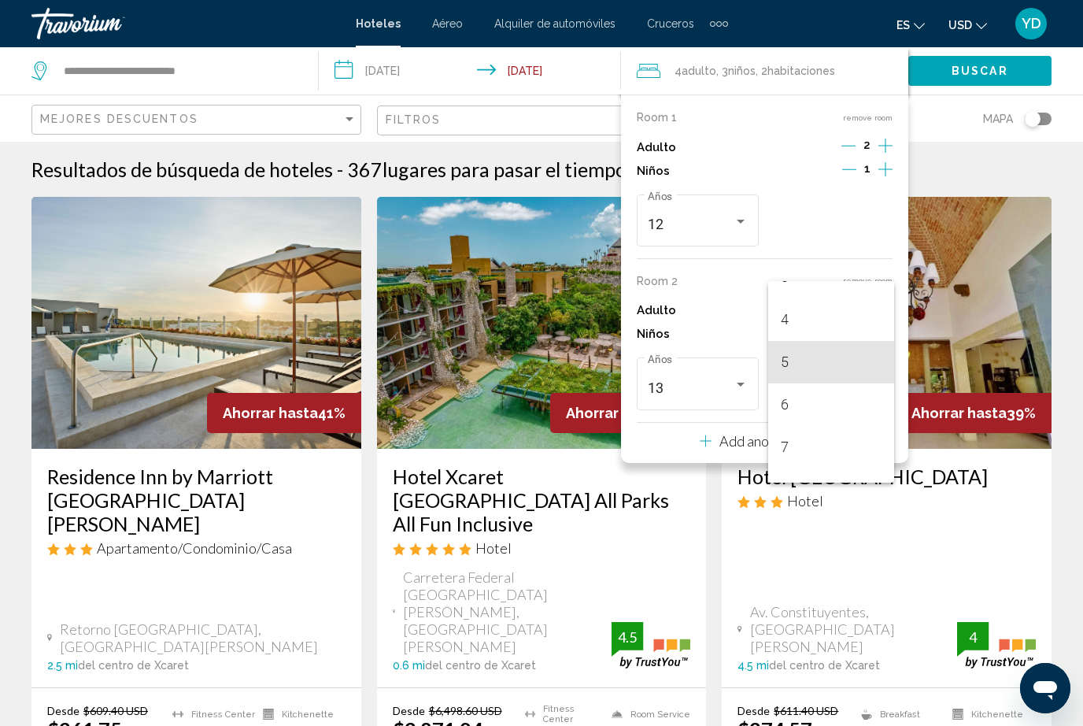
scroll to position [202, 0]
click at [805, 397] on span "7" at bounding box center [831, 398] width 101 height 43
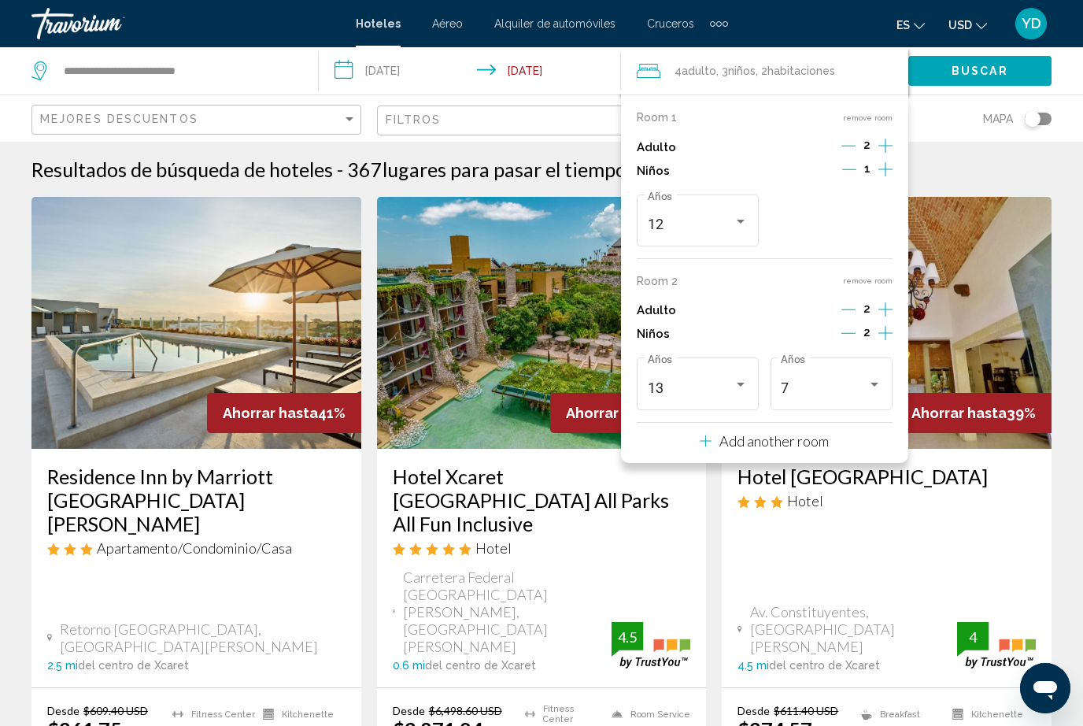
click at [992, 60] on button "Buscar" at bounding box center [980, 70] width 143 height 29
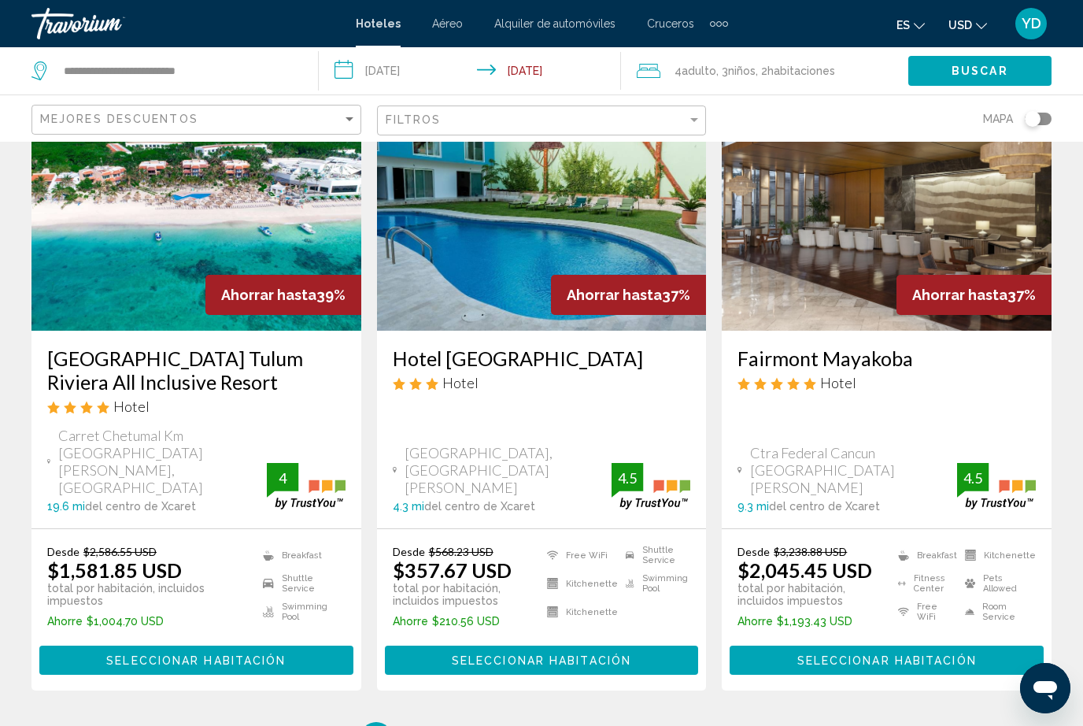
scroll to position [2081, 0]
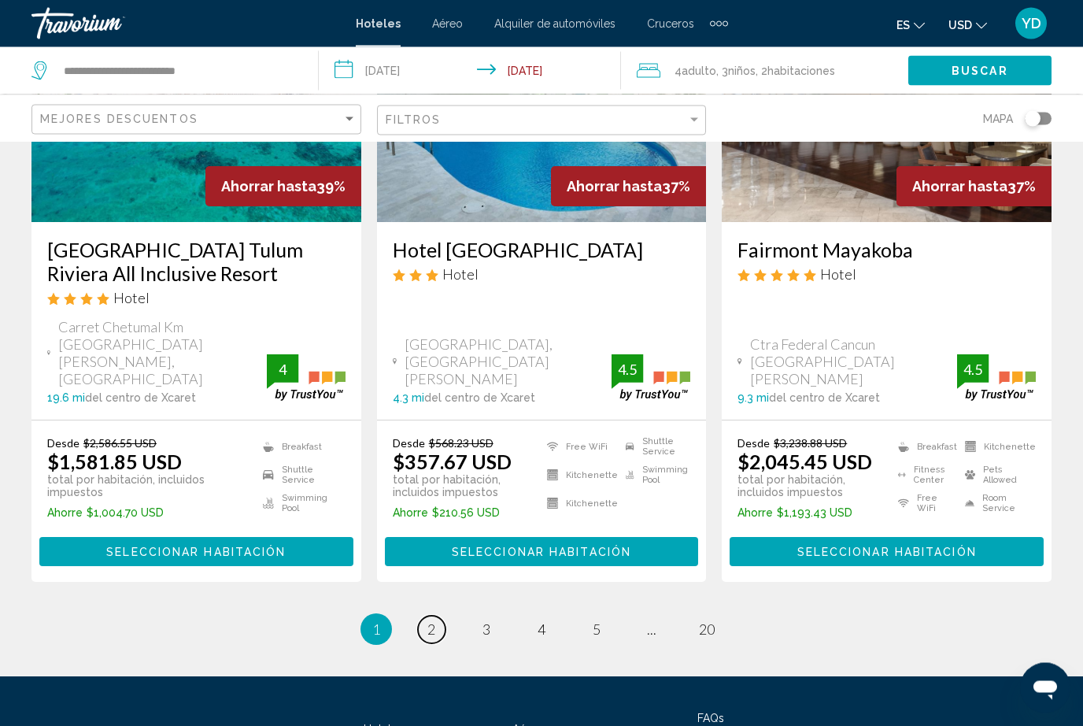
click at [435, 621] on span "2" at bounding box center [431, 629] width 8 height 17
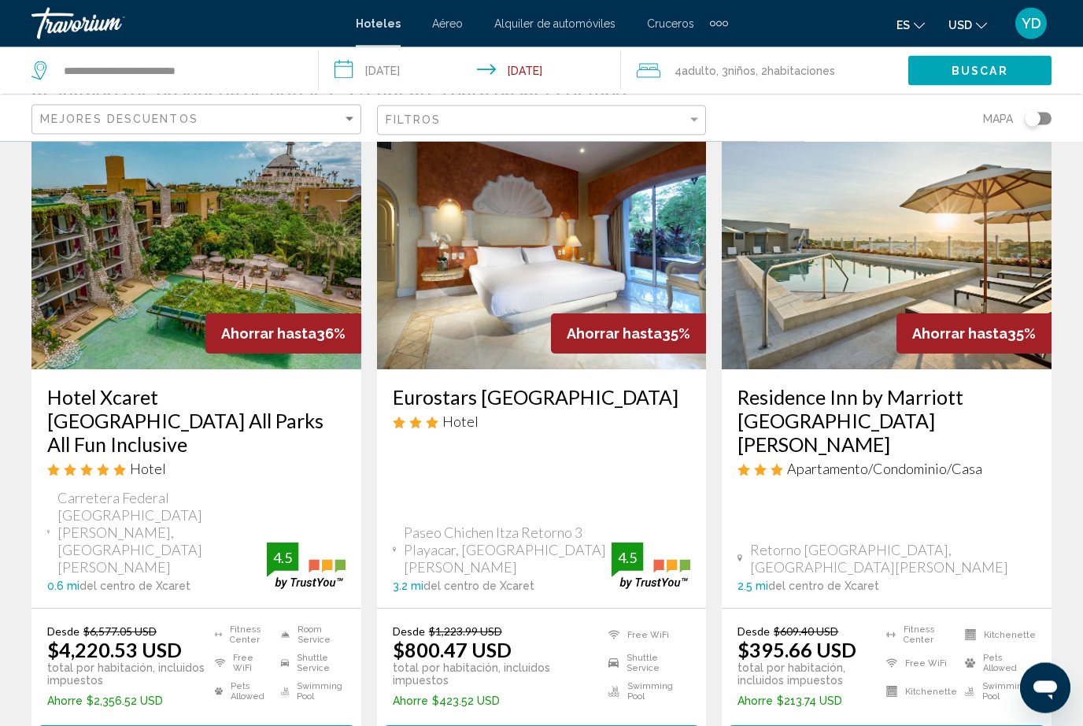
scroll to position [83, 0]
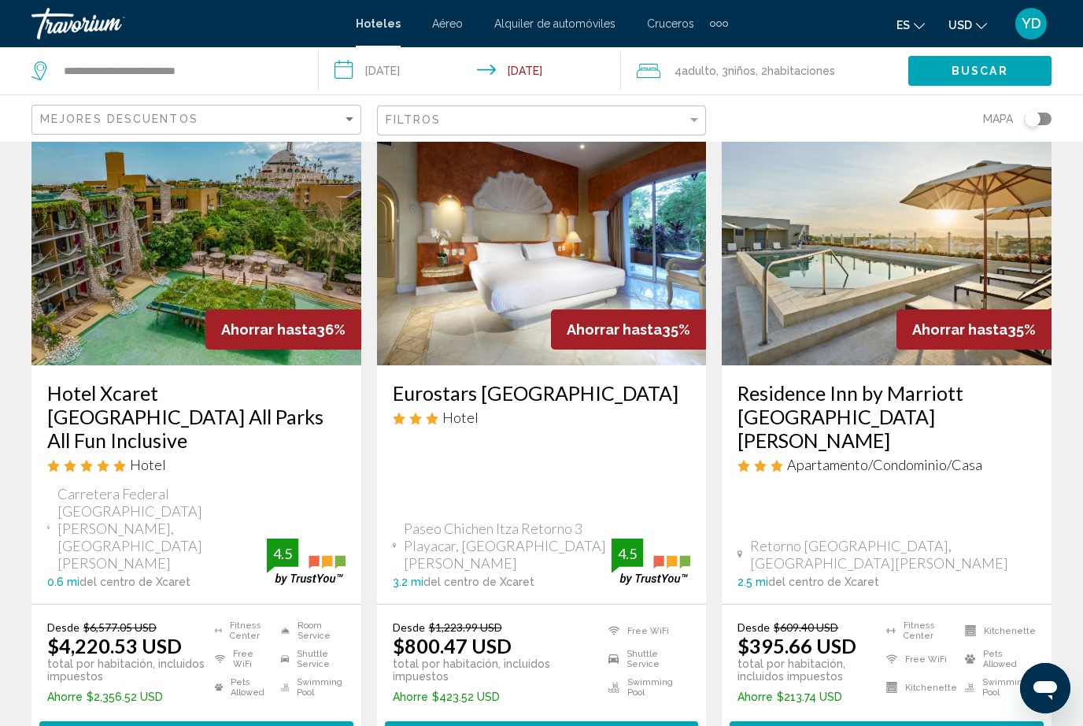
click at [97, 721] on button "Seleccionar habitación" at bounding box center [196, 735] width 314 height 29
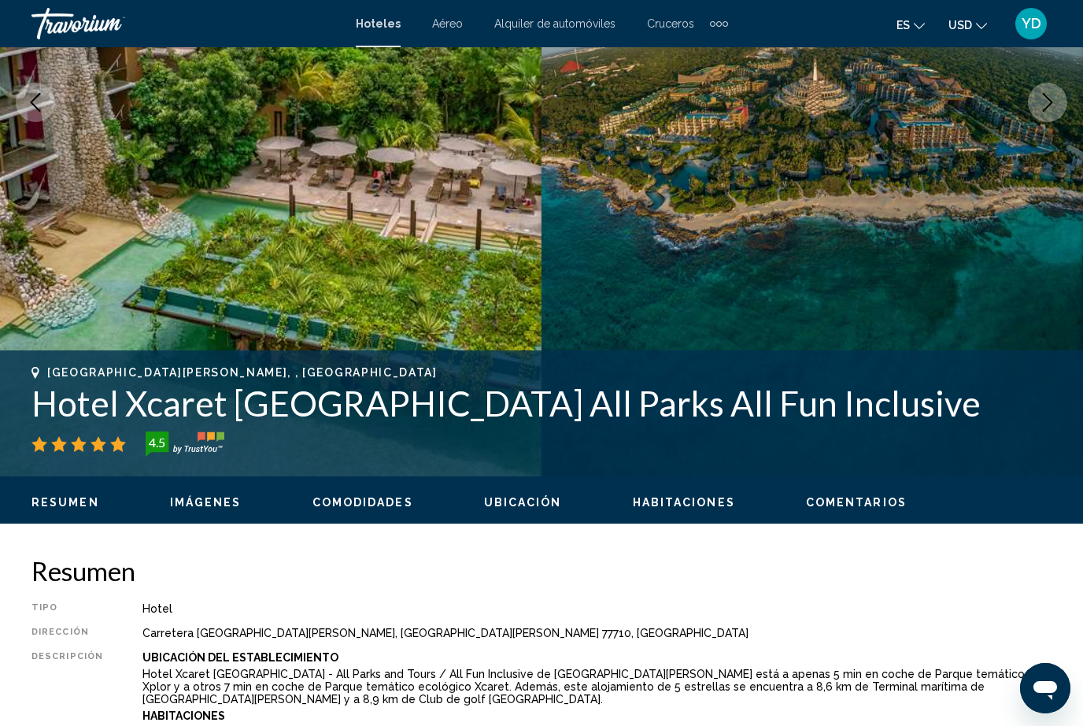
scroll to position [257, 0]
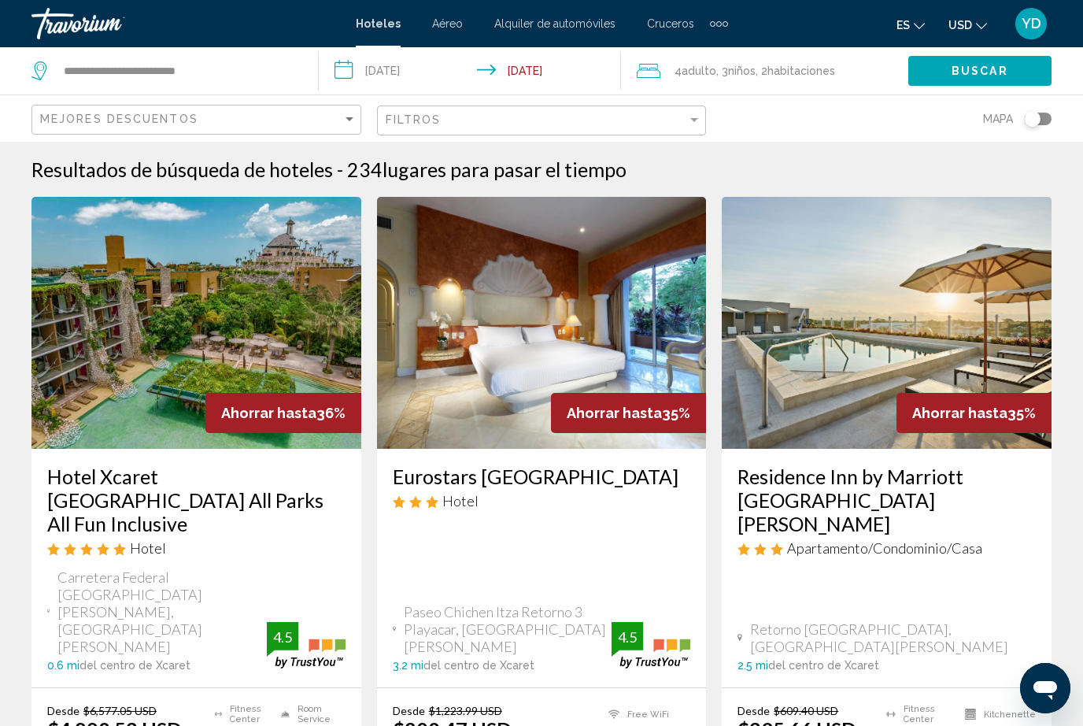
click at [788, 61] on span ", 2 Cuarto habitaciones" at bounding box center [796, 71] width 80 height 22
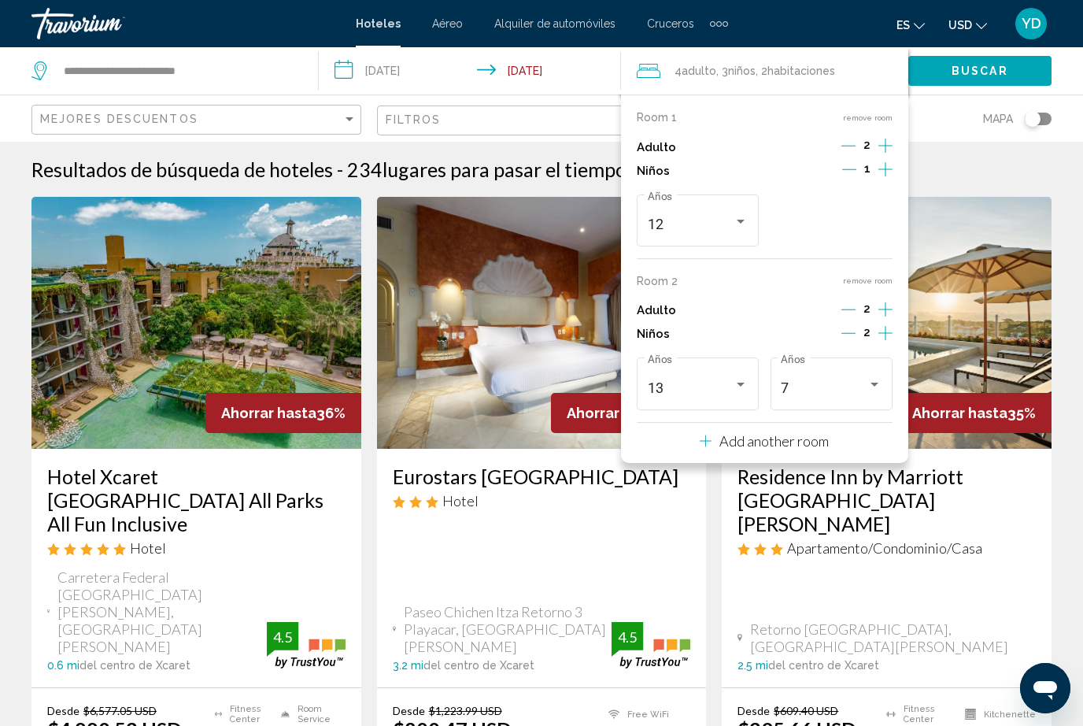
click at [872, 276] on button "remove room" at bounding box center [868, 281] width 50 height 10
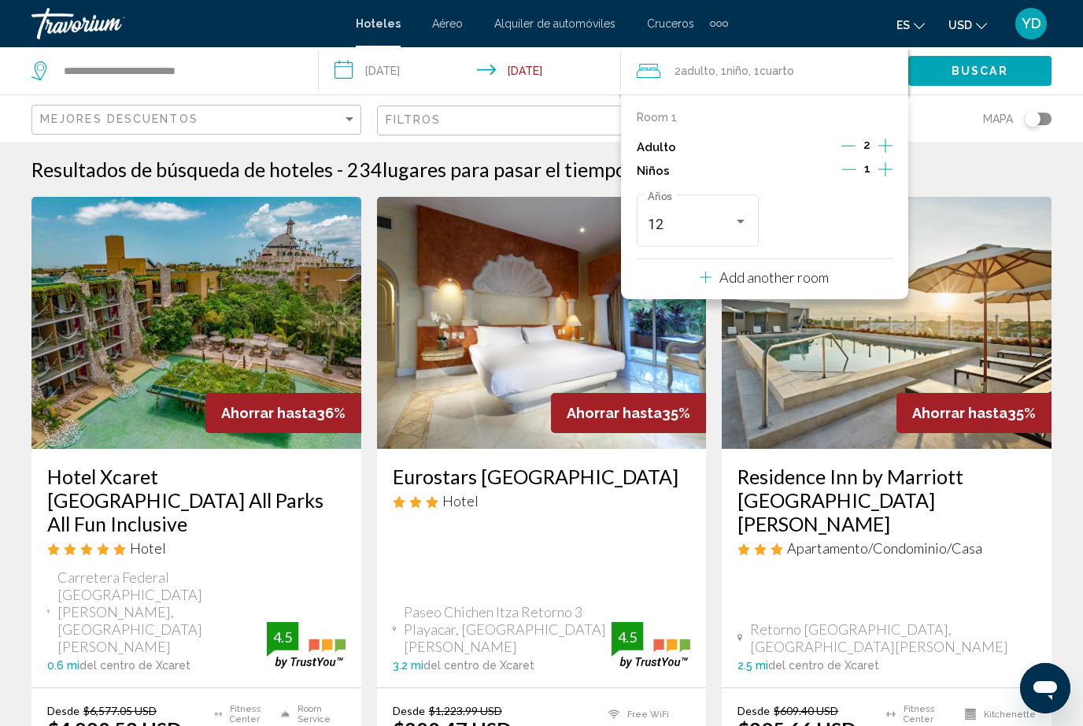
click at [853, 395] on img "Main content" at bounding box center [887, 323] width 330 height 252
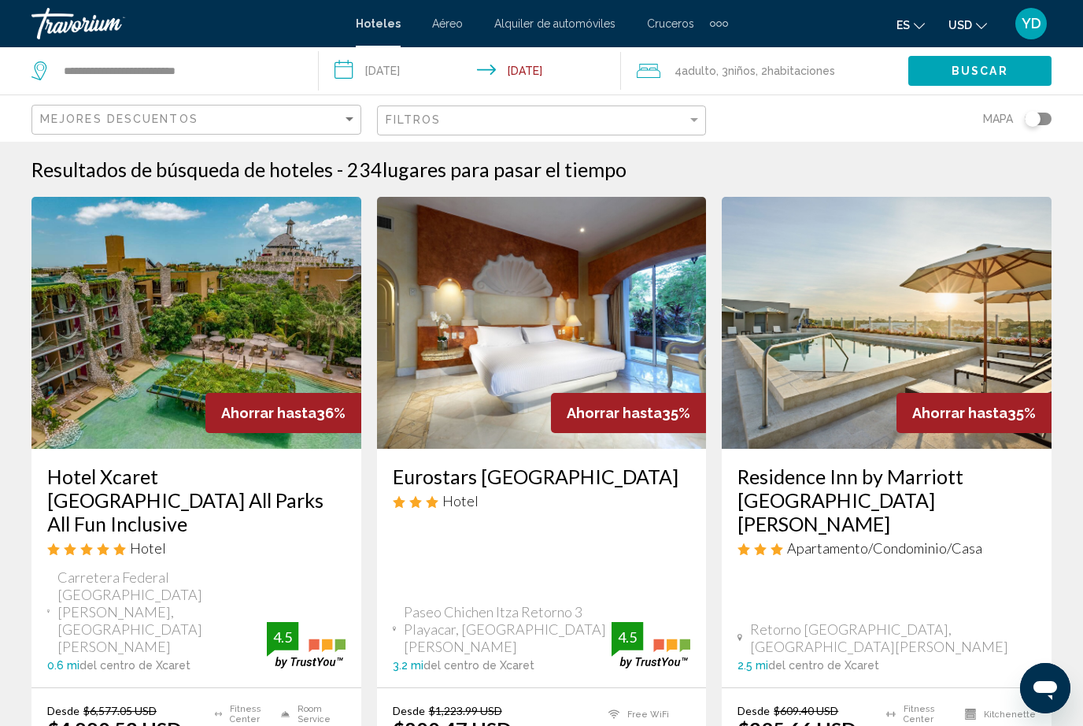
click at [787, 63] on span ", 2 Cuarto habitaciones" at bounding box center [796, 71] width 80 height 22
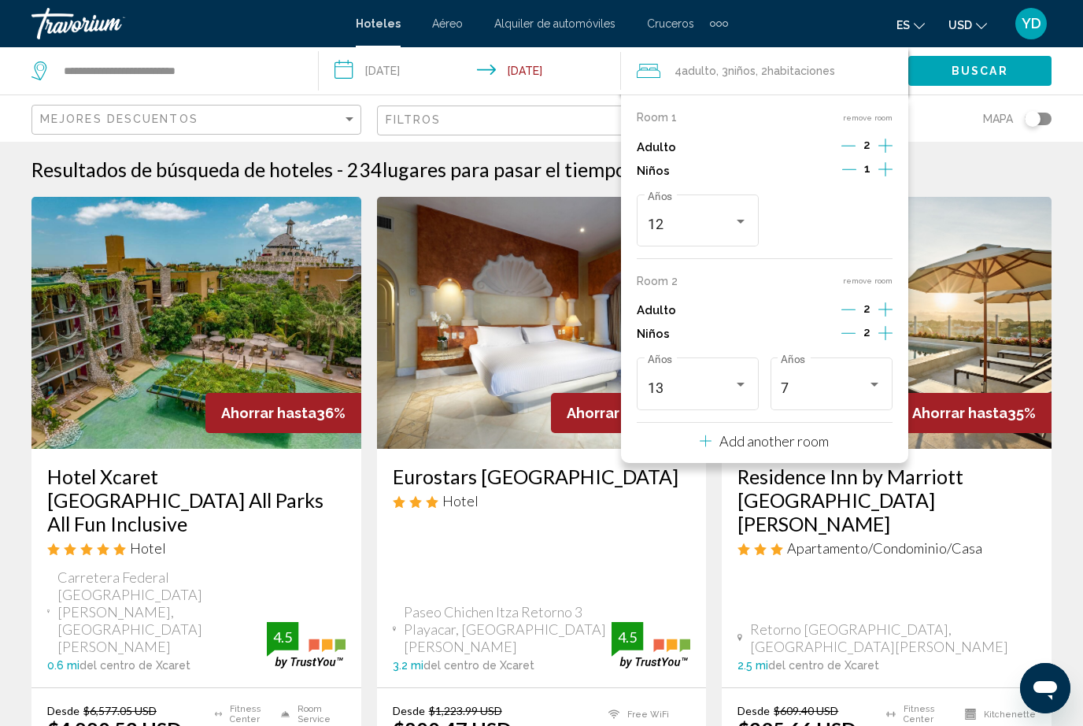
click at [875, 266] on div "Room 1 remove room Adulto 2 Niños 1 12 Años Room 2 remove room Adulto 2 Niños 2…" at bounding box center [764, 278] width 287 height 368
click at [868, 278] on button "remove room" at bounding box center [868, 281] width 50 height 10
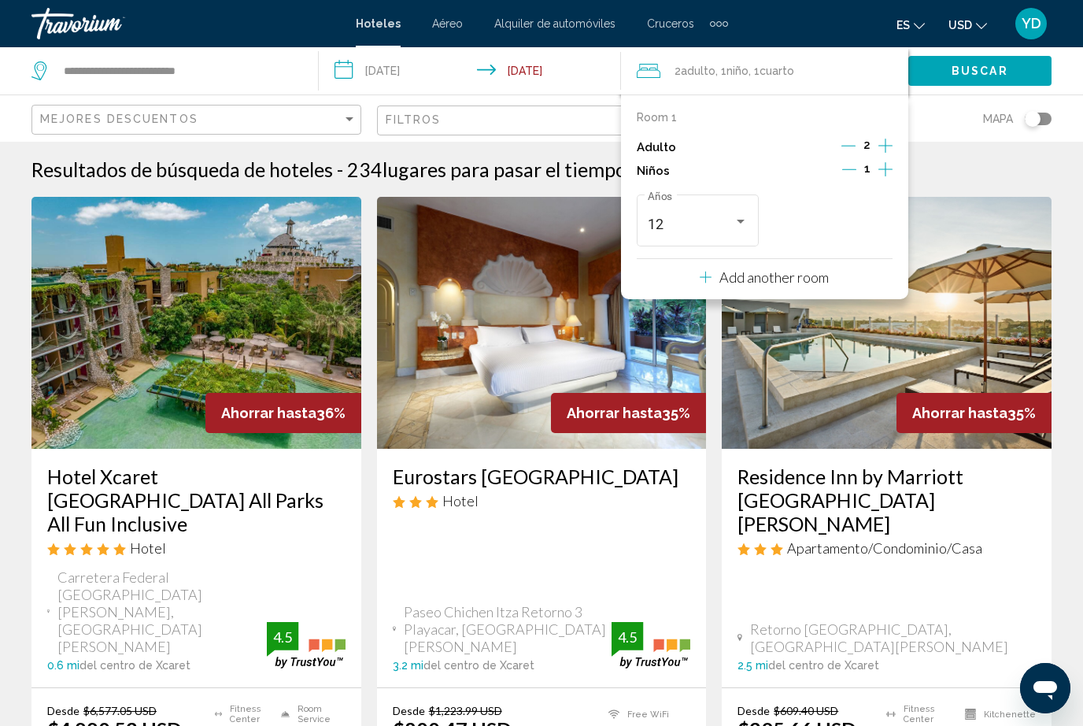
click at [757, 71] on span ", 1 Cuarto habitaciones" at bounding box center [772, 71] width 46 height 22
click at [801, 384] on img "Main content" at bounding box center [887, 323] width 330 height 252
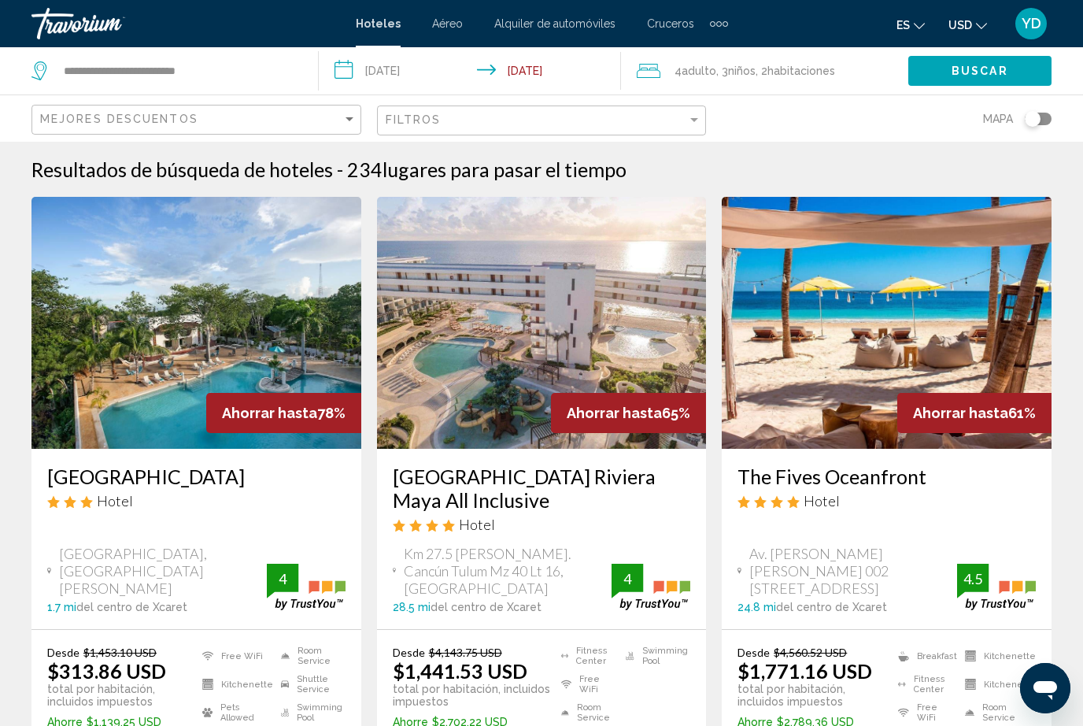
click at [729, 67] on span ", 3 Niño Niños" at bounding box center [735, 71] width 39 height 22
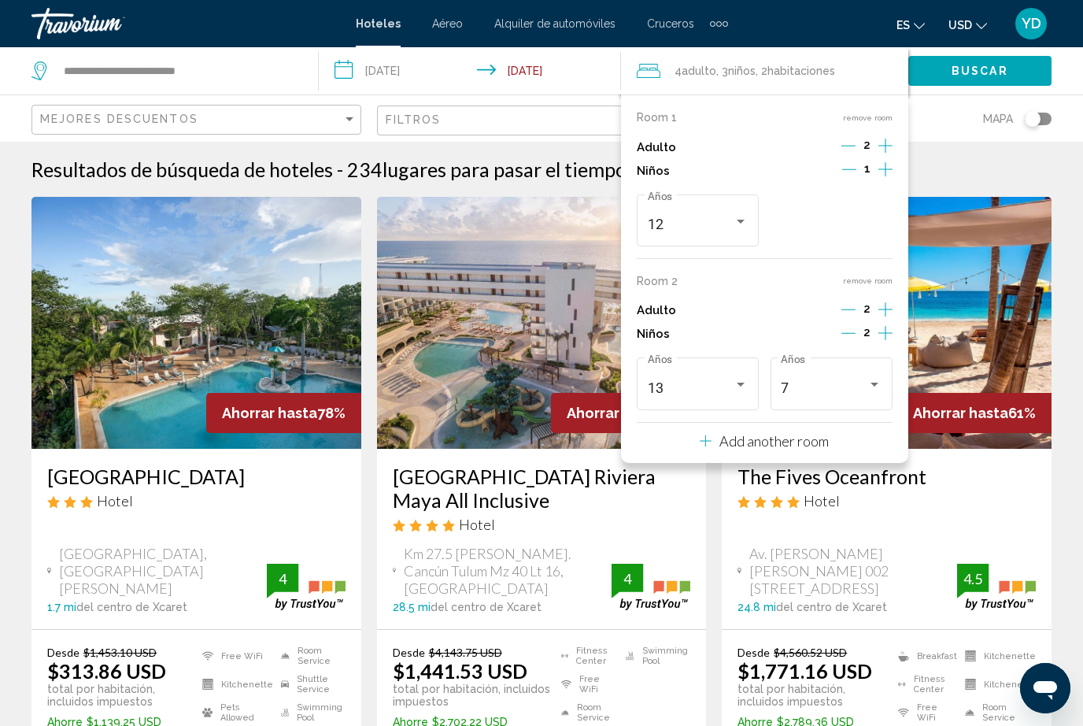
click at [853, 305] on icon "Decrement adults" at bounding box center [849, 309] width 14 height 14
click at [860, 302] on div "1" at bounding box center [867, 311] width 50 height 24
click at [856, 326] on icon "Decrement children" at bounding box center [849, 333] width 14 height 14
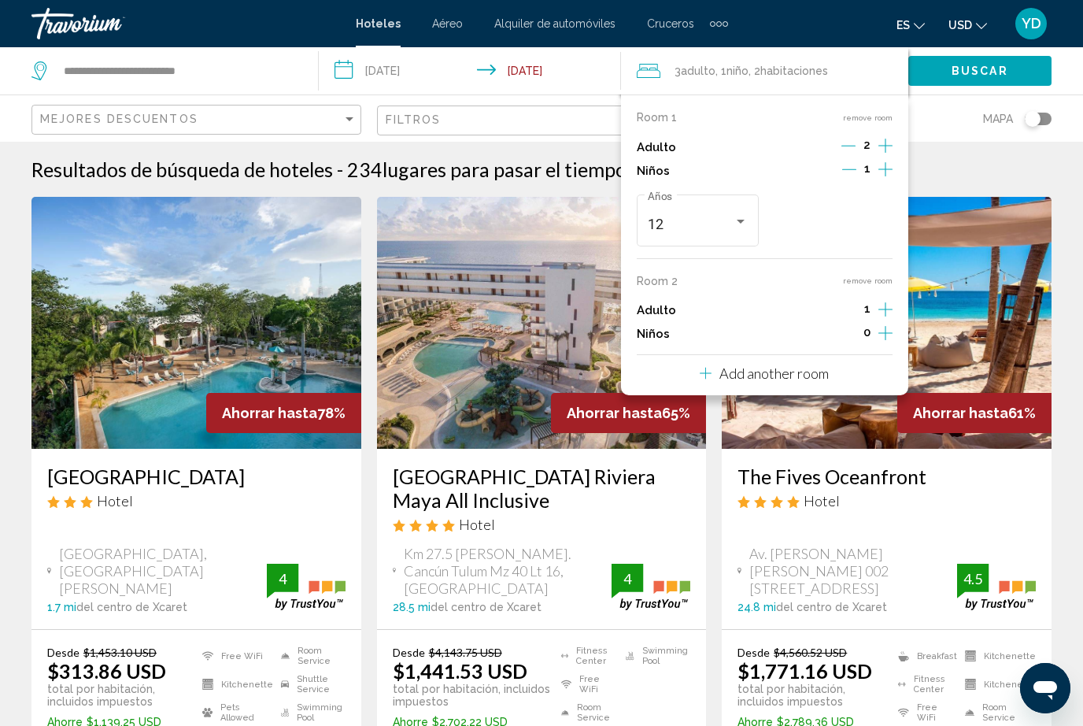
click at [880, 279] on button "remove room" at bounding box center [868, 281] width 50 height 10
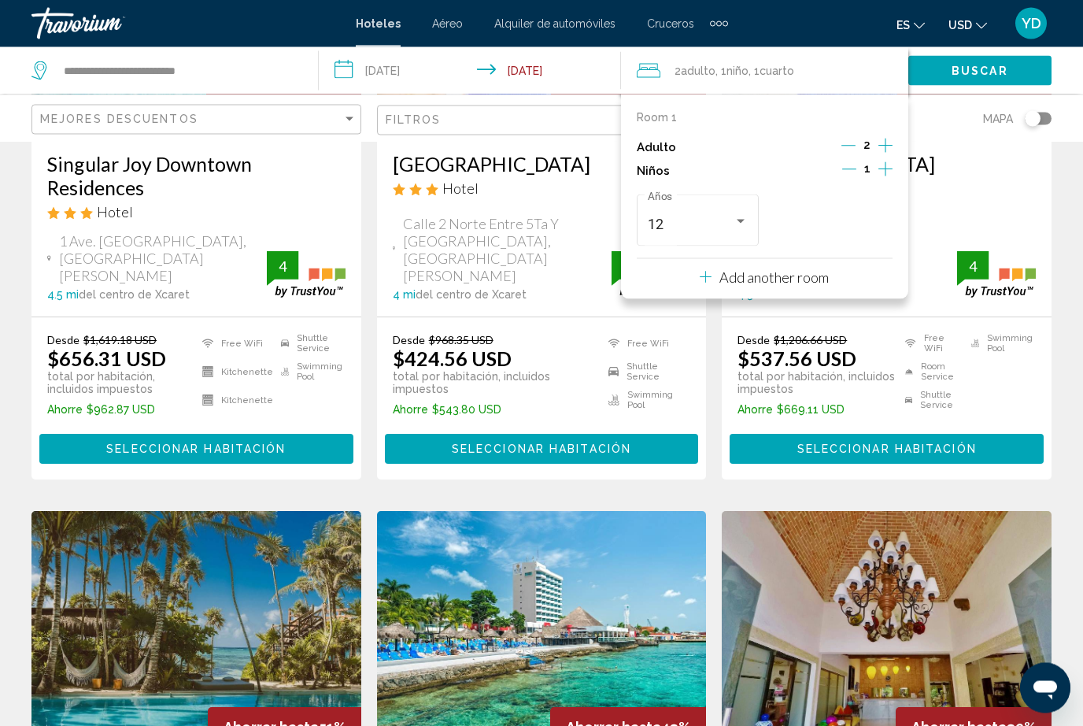
scroll to position [949, 0]
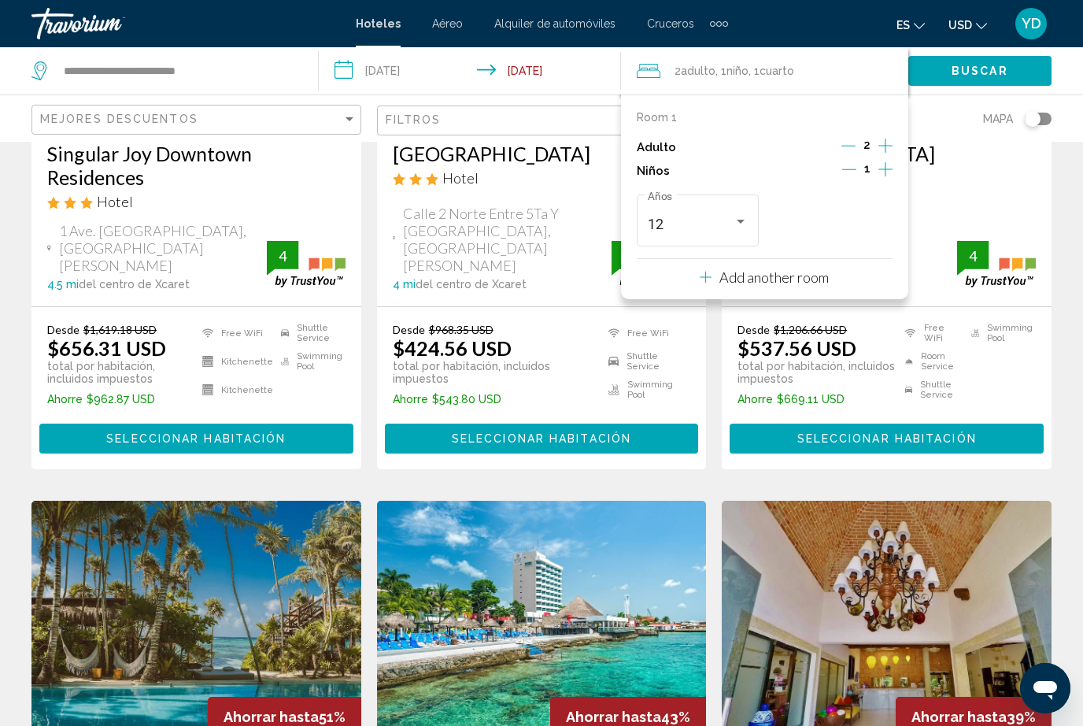
click at [857, 74] on div "2 Adulto Adulto , 1 Niño Niños , 1 Cuarto habitaciones" at bounding box center [773, 71] width 272 height 22
click at [858, 68] on div "2 Adulto Adulto , 1 Niño Niños , 1 Cuarto habitaciones" at bounding box center [773, 71] width 272 height 22
click at [864, 60] on div "2 Adulto Adulto , 1 Niño Niños , 1 Cuarto habitaciones" at bounding box center [773, 71] width 272 height 22
click at [870, 61] on div "2 Adulto Adulto , 1 Niño Niños , 1 Cuarto habitaciones" at bounding box center [773, 71] width 272 height 22
click at [860, 164] on div "1" at bounding box center [867, 171] width 50 height 24
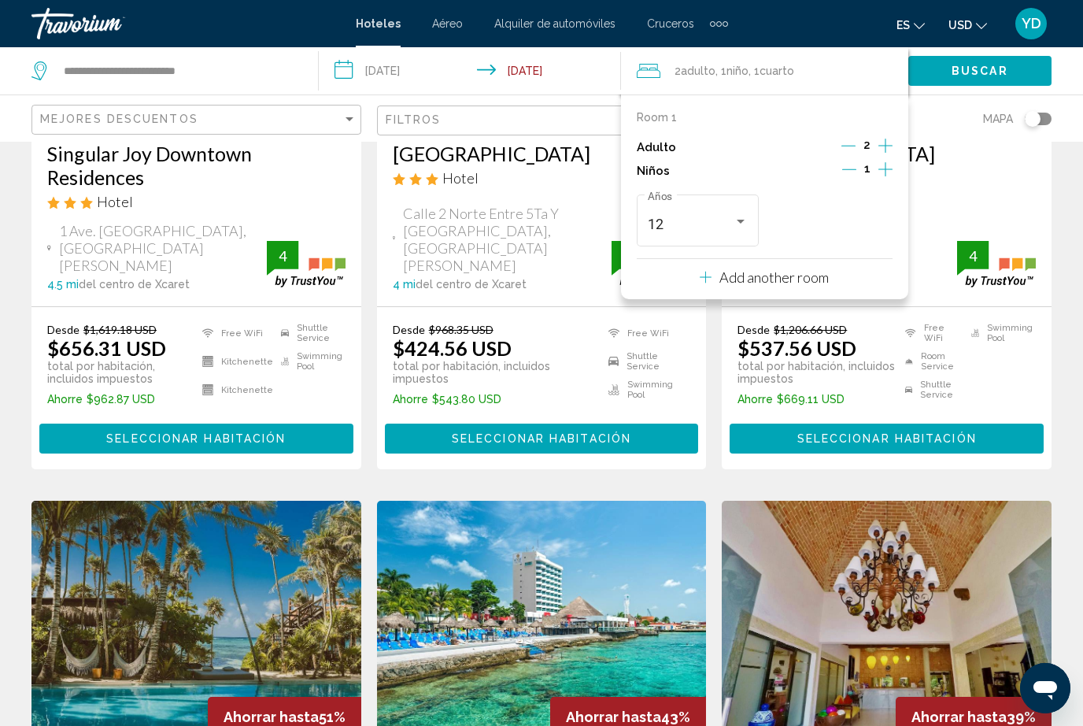
click at [856, 140] on icon "Decrement adults" at bounding box center [849, 146] width 14 height 14
click at [863, 164] on div "1" at bounding box center [867, 171] width 50 height 24
click at [869, 164] on span "1" at bounding box center [867, 168] width 6 height 13
click at [888, 151] on icon "Increment adults" at bounding box center [886, 145] width 14 height 19
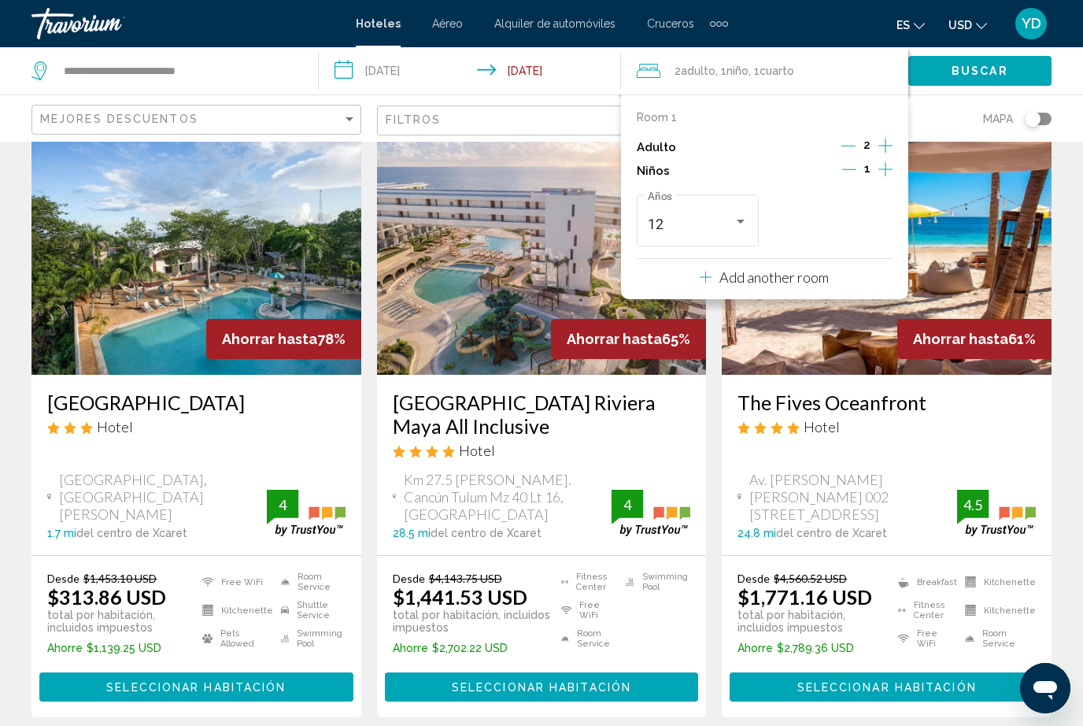
scroll to position [0, 0]
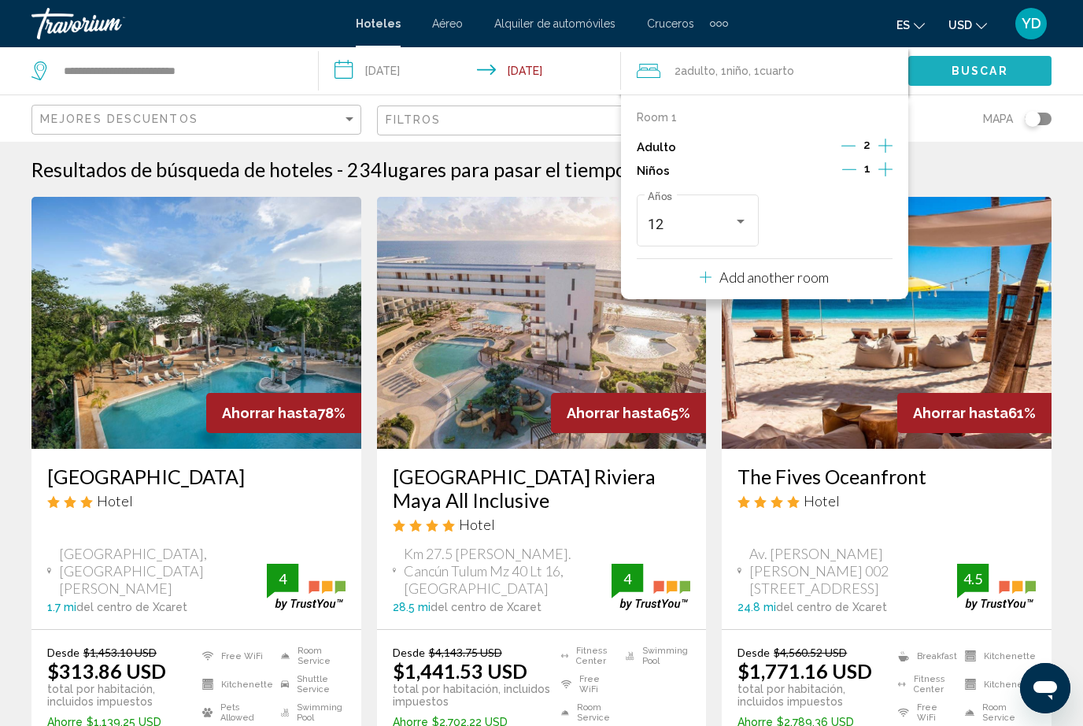
click at [986, 64] on span "Buscar" at bounding box center [980, 70] width 57 height 13
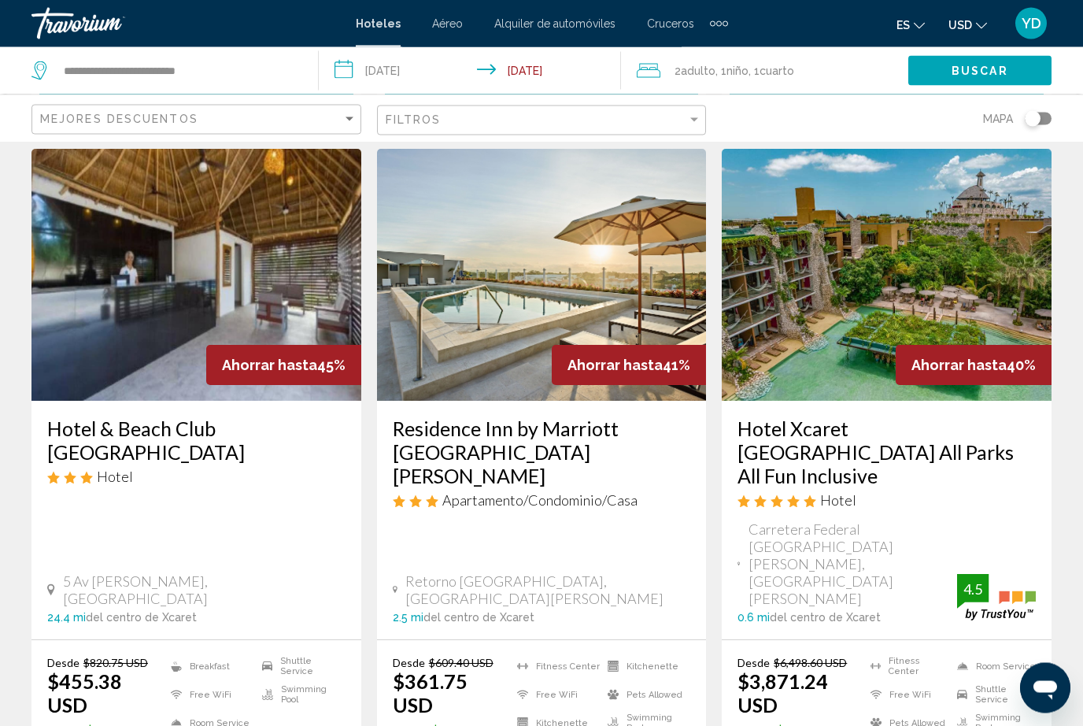
scroll to position [1920, 0]
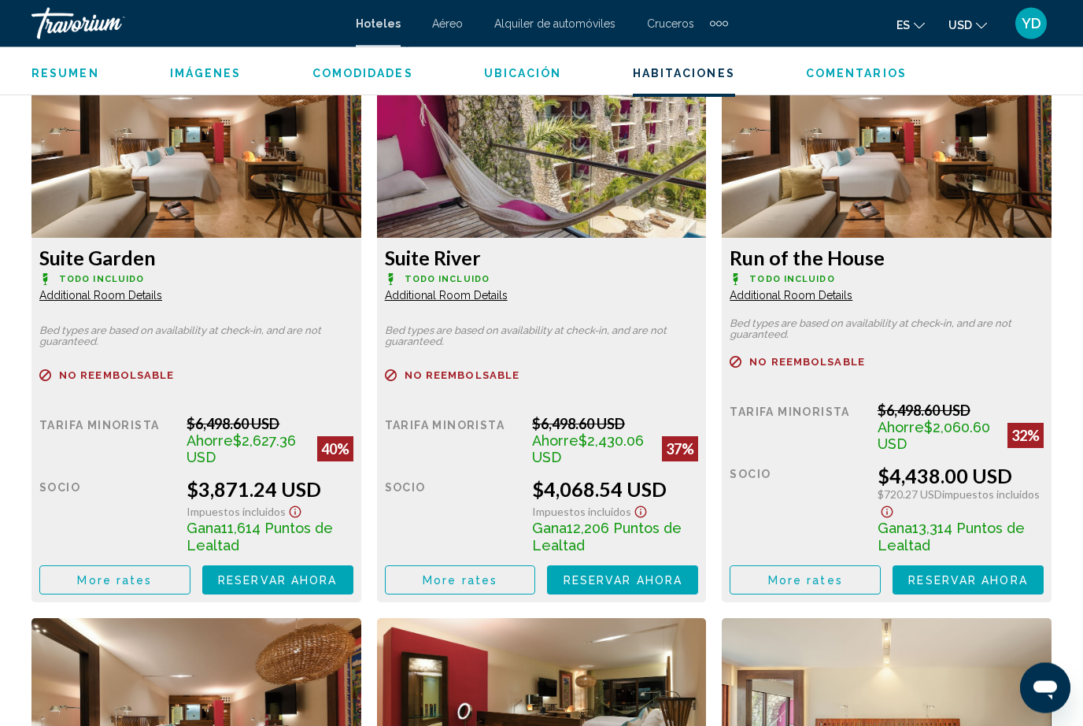
scroll to position [2504, 0]
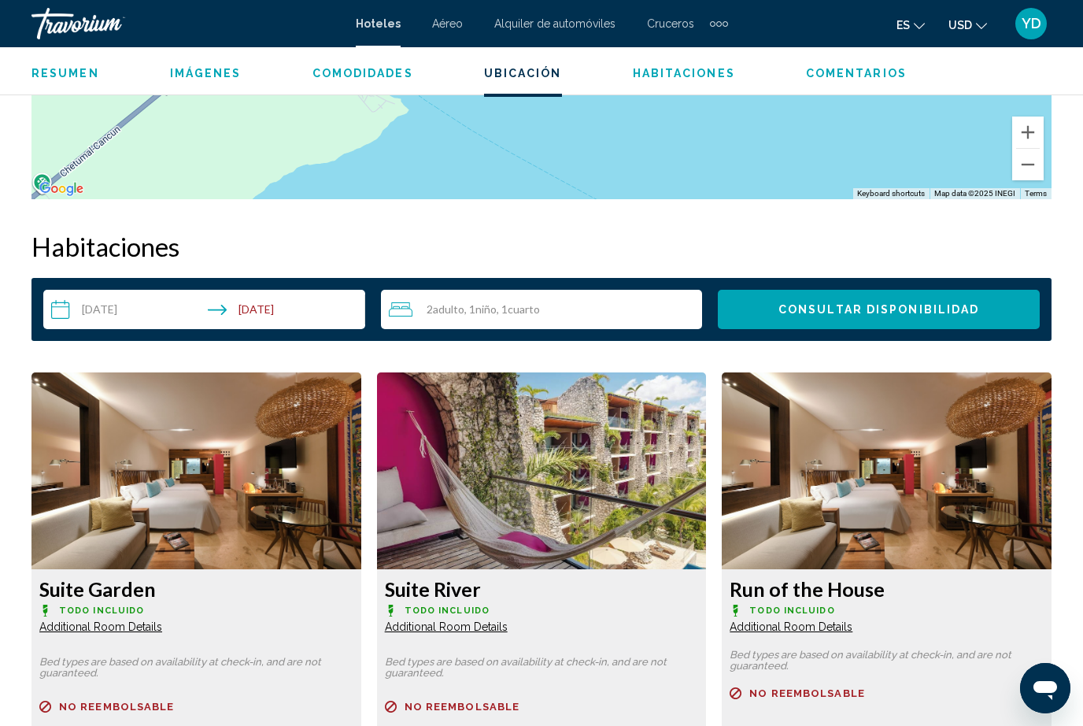
scroll to position [2156, 0]
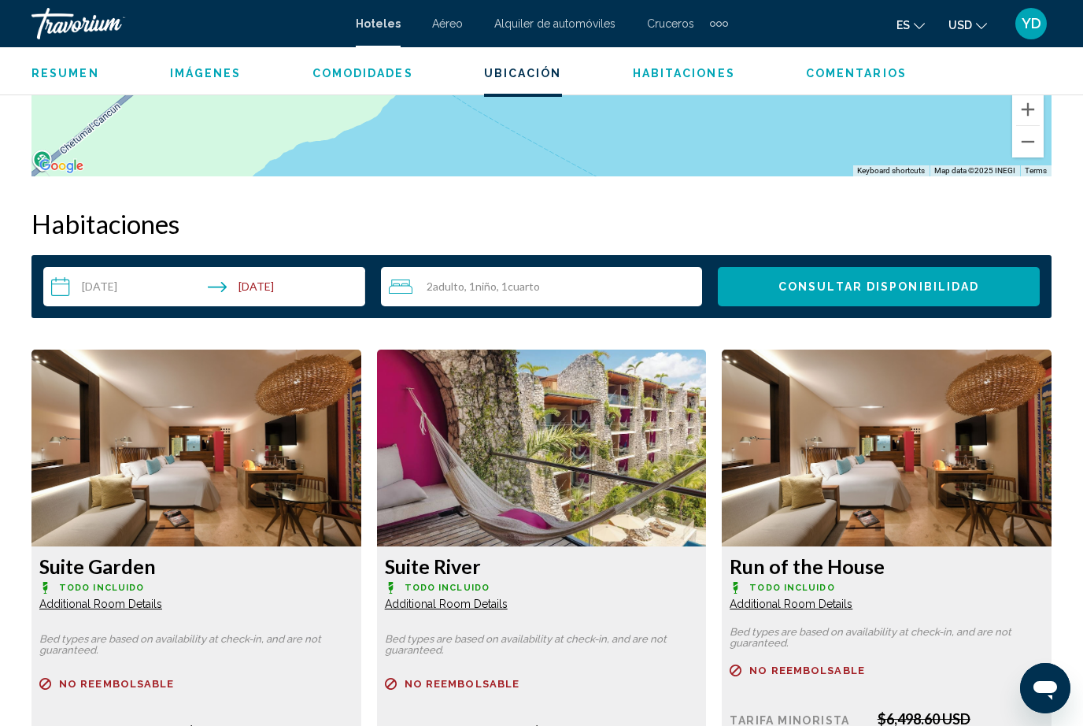
click at [139, 281] on input "**********" at bounding box center [207, 289] width 328 height 44
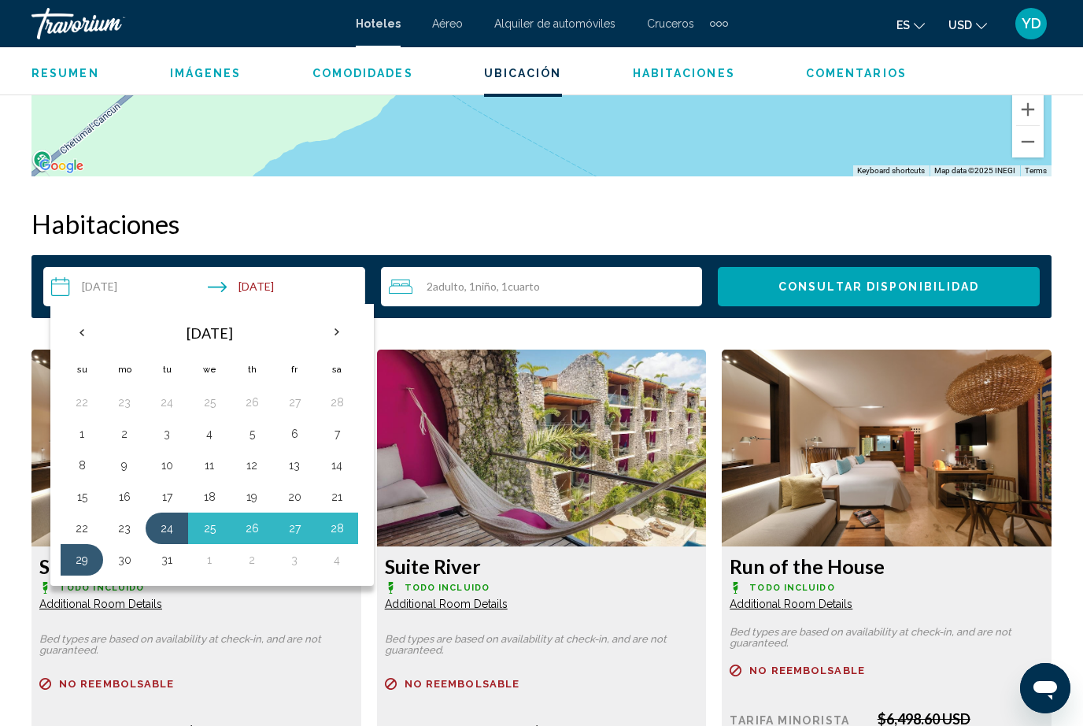
click at [209, 525] on button "25" at bounding box center [209, 528] width 25 height 22
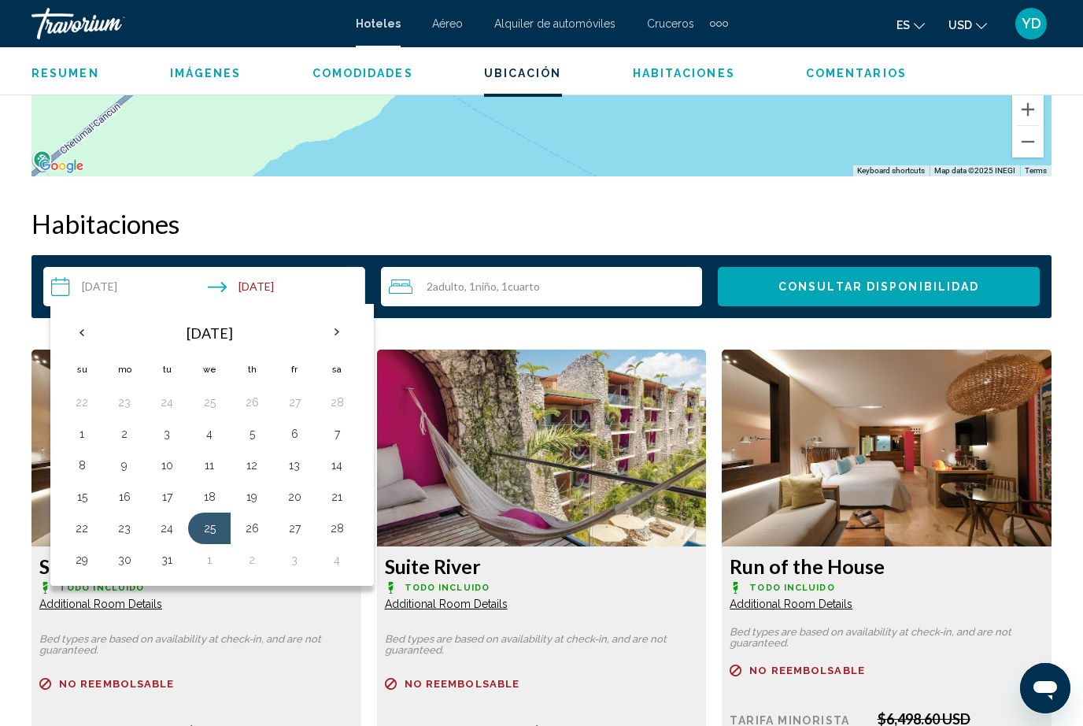
click at [80, 559] on button "29" at bounding box center [81, 560] width 25 height 22
type input "**********"
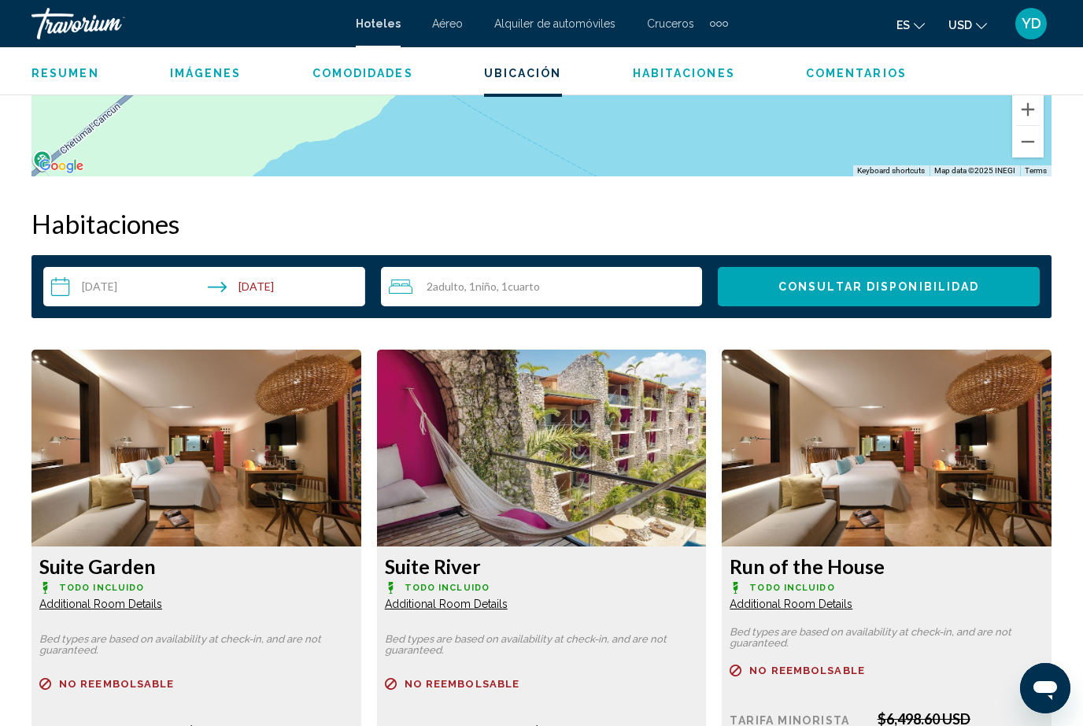
click at [926, 281] on span "Consultar disponibilidad" at bounding box center [879, 287] width 201 height 13
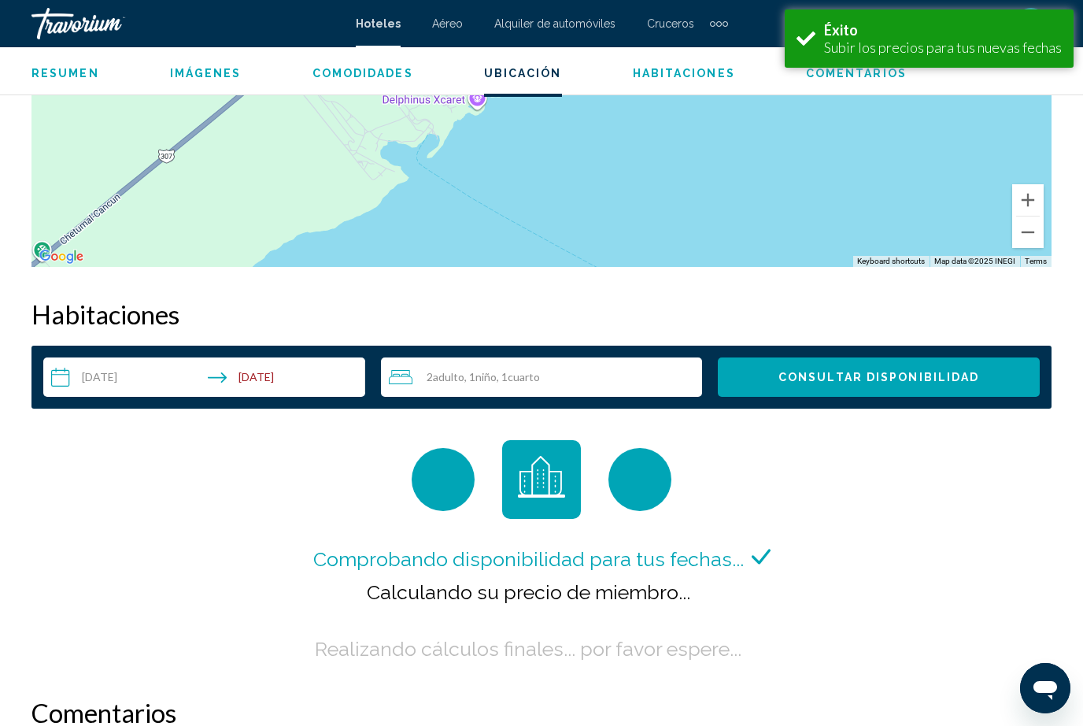
scroll to position [2241, 0]
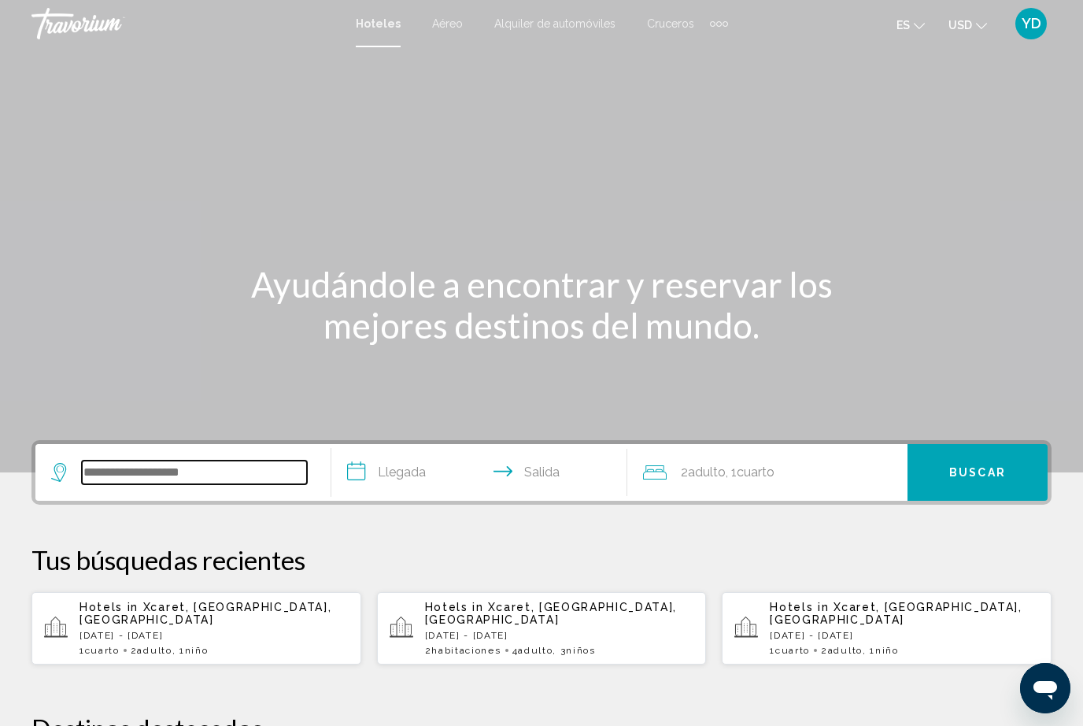
click at [189, 476] on input "Search widget" at bounding box center [194, 473] width 225 height 24
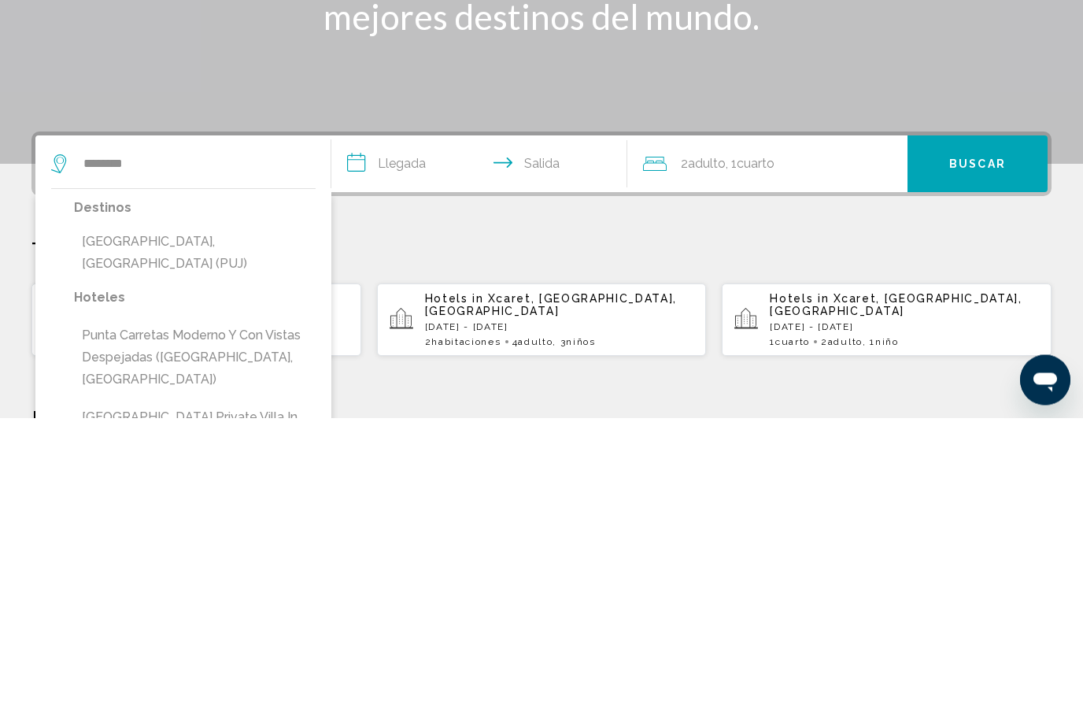
click at [267, 535] on button "Punta Cana, Dominican Republic (PUJ)" at bounding box center [195, 561] width 242 height 52
type input "**********"
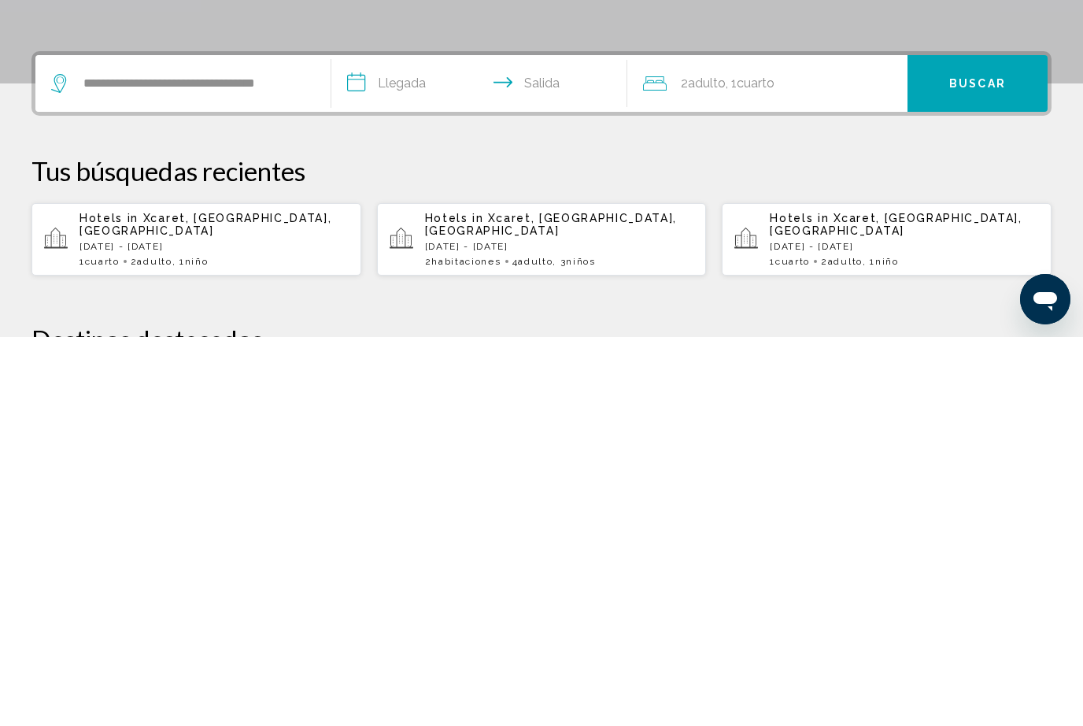
click at [403, 444] on input "**********" at bounding box center [482, 474] width 302 height 61
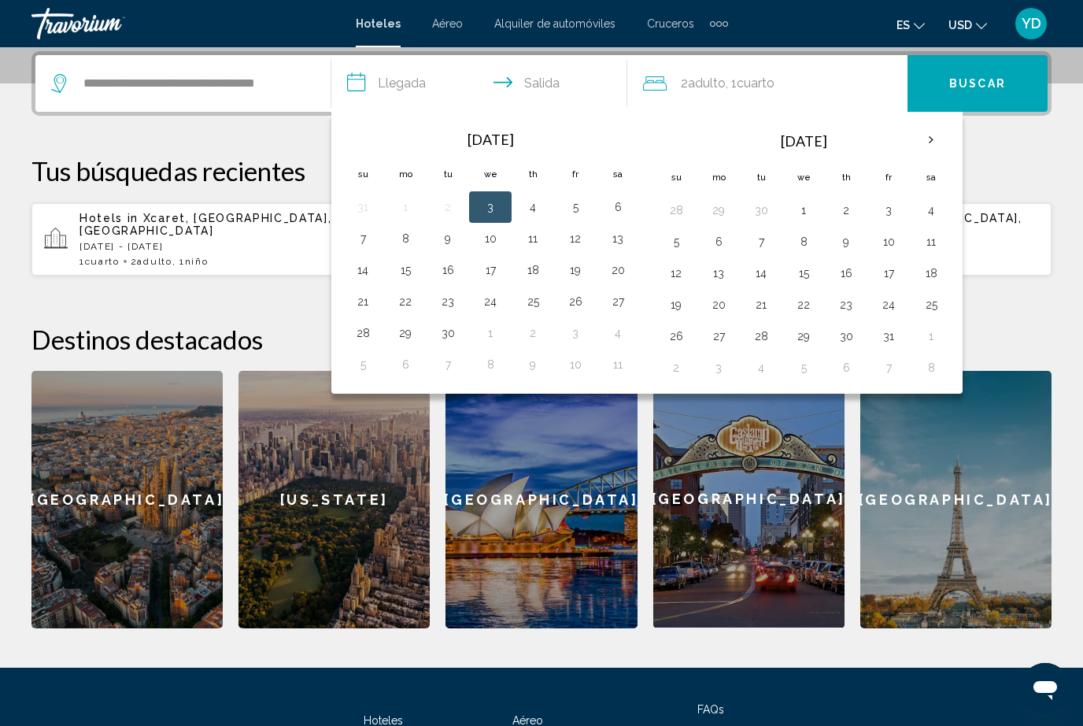
click at [542, 230] on button "11" at bounding box center [532, 239] width 25 height 22
click at [583, 228] on button "12" at bounding box center [575, 239] width 25 height 22
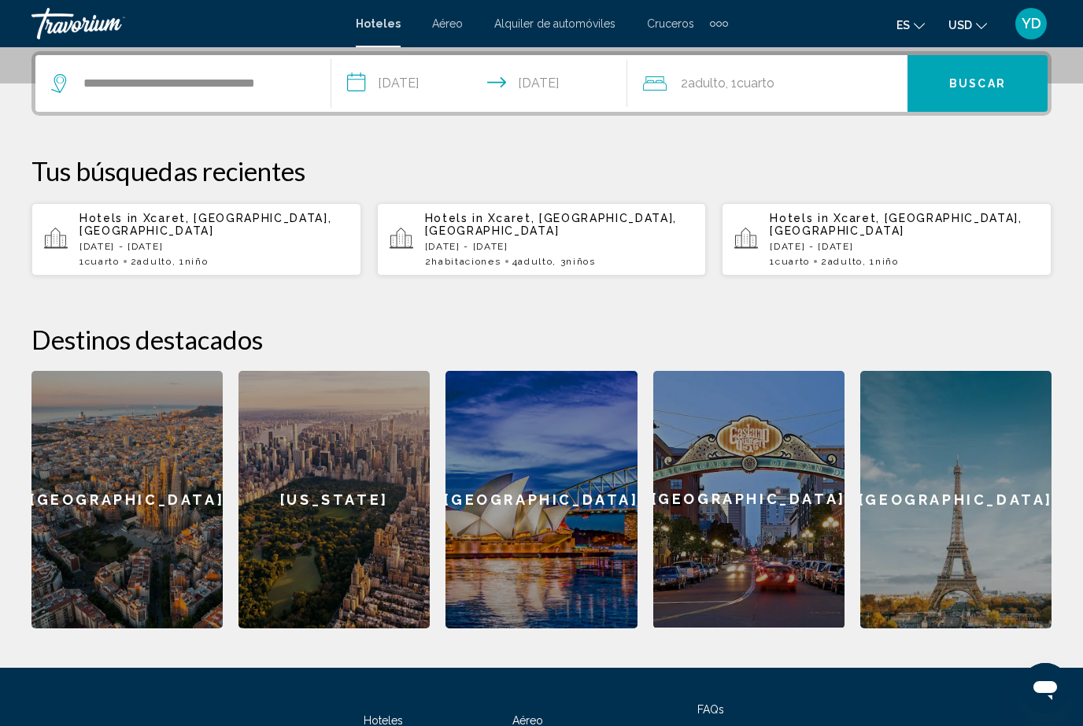
click at [442, 85] on input "**********" at bounding box center [482, 85] width 302 height 61
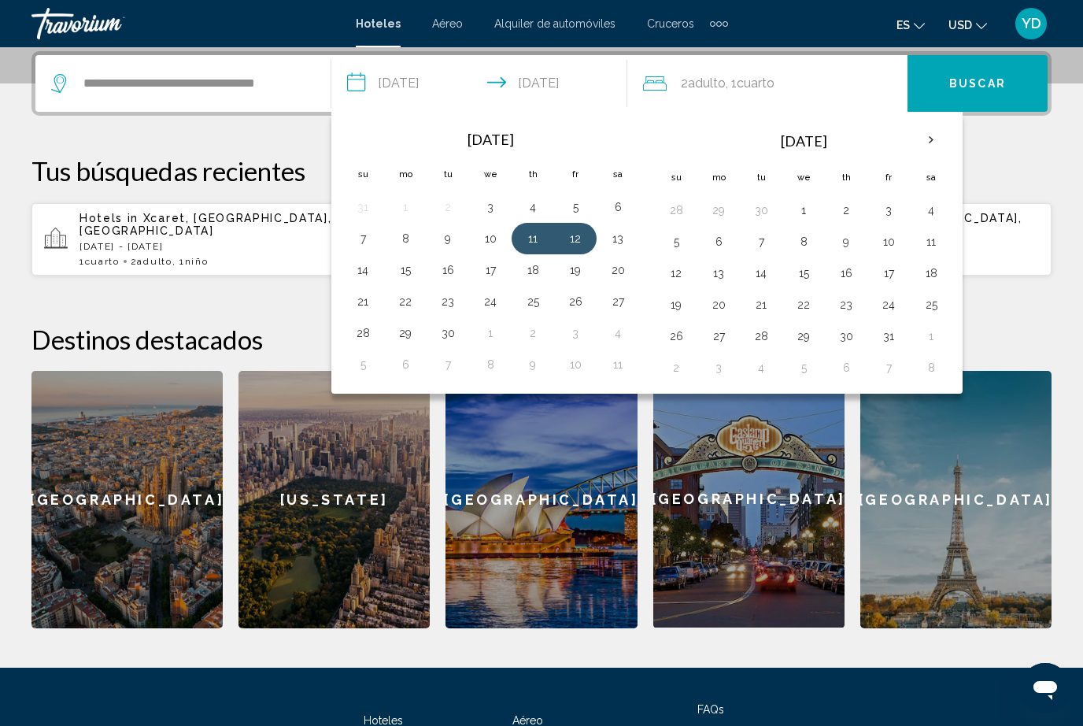
click at [366, 266] on button "14" at bounding box center [362, 270] width 25 height 22
click at [539, 66] on input "**********" at bounding box center [482, 85] width 302 height 61
click at [368, 267] on button "14" at bounding box center [362, 270] width 25 height 22
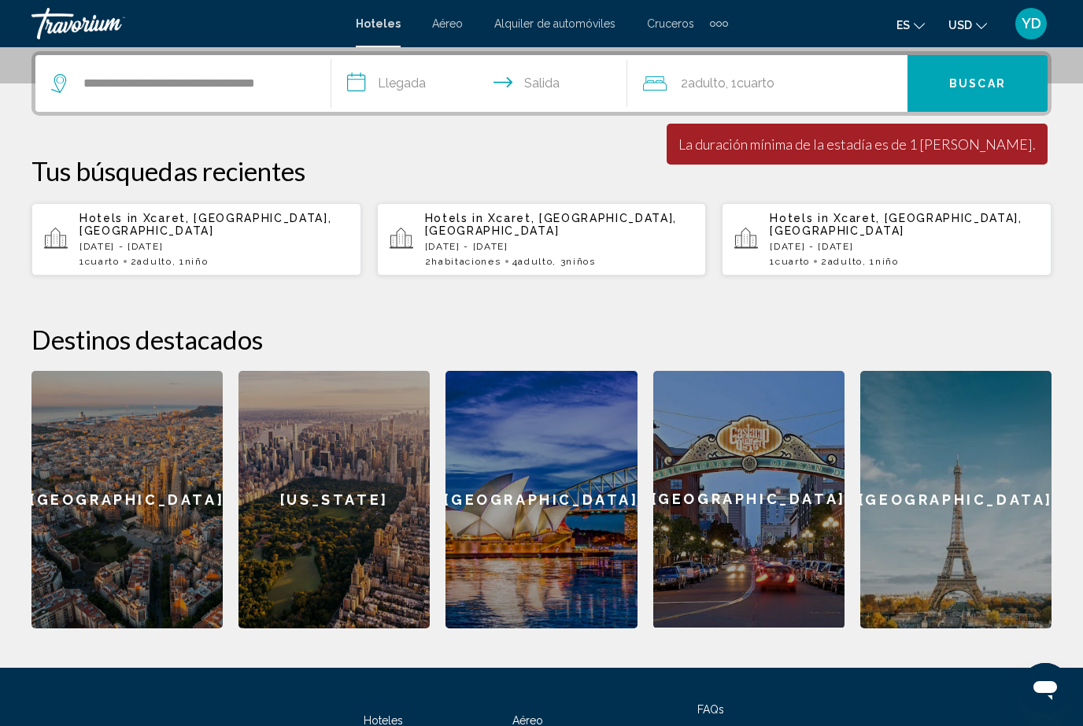
click at [407, 87] on input "**********" at bounding box center [482, 85] width 302 height 61
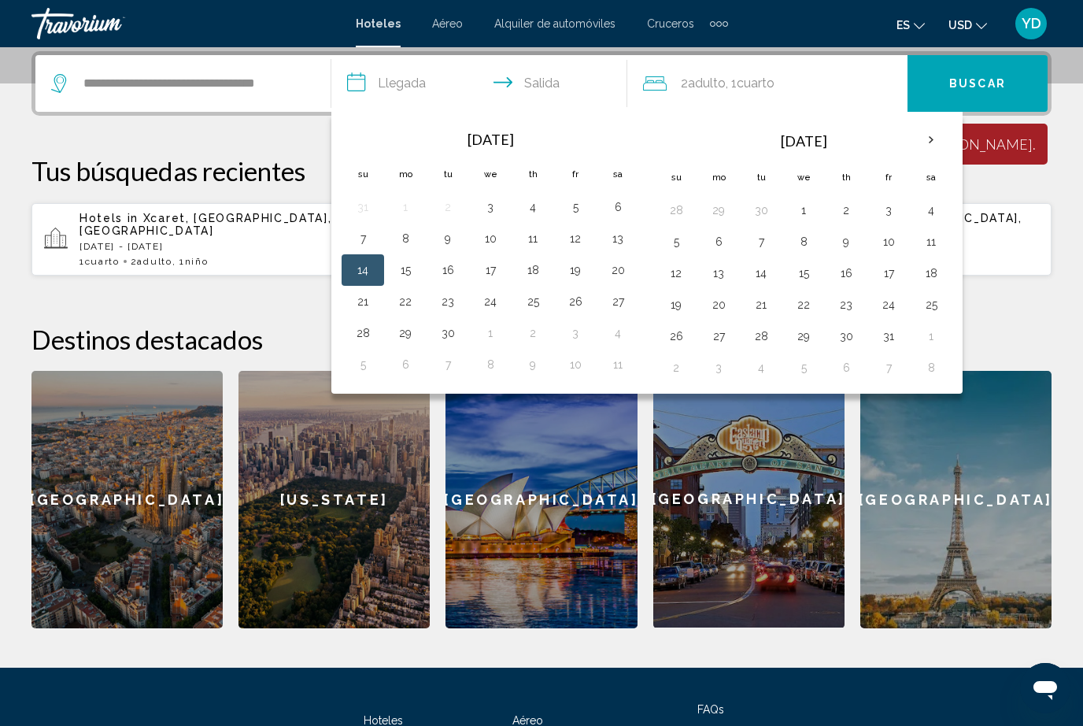
click at [535, 239] on button "11" at bounding box center [532, 239] width 25 height 22
click at [366, 265] on button "14" at bounding box center [362, 270] width 25 height 22
type input "**********"
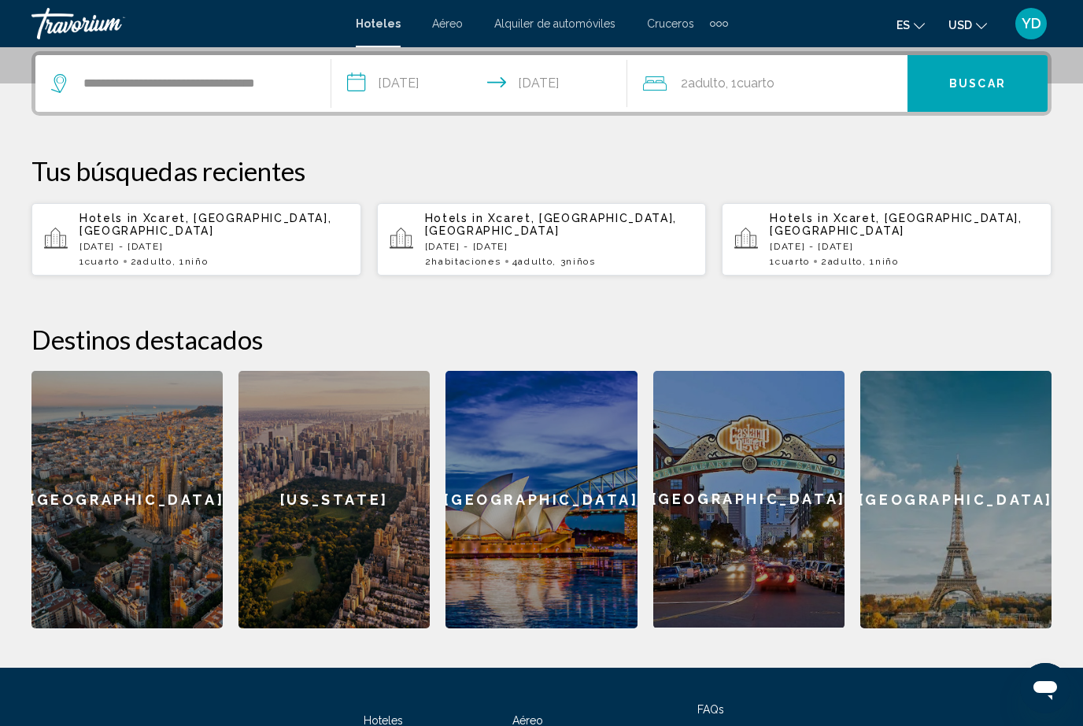
click at [819, 83] on div "2 Adulto Adulto , 1 Cuarto habitaciones" at bounding box center [775, 83] width 265 height 22
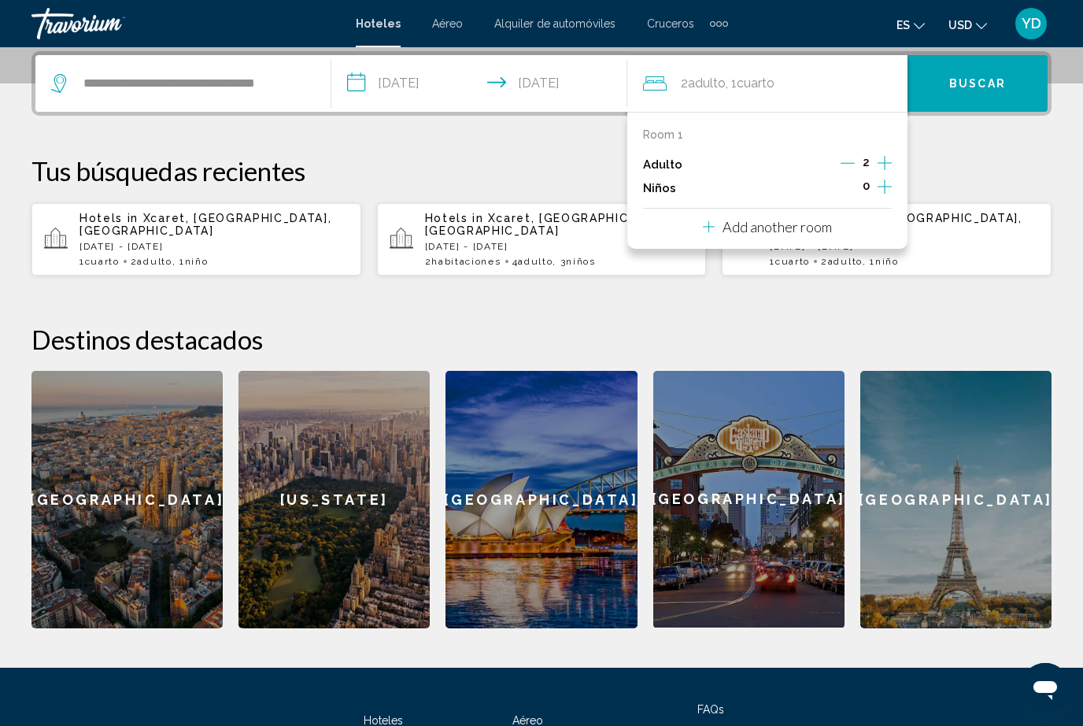
click at [879, 181] on icon "Increment children" at bounding box center [885, 186] width 14 height 19
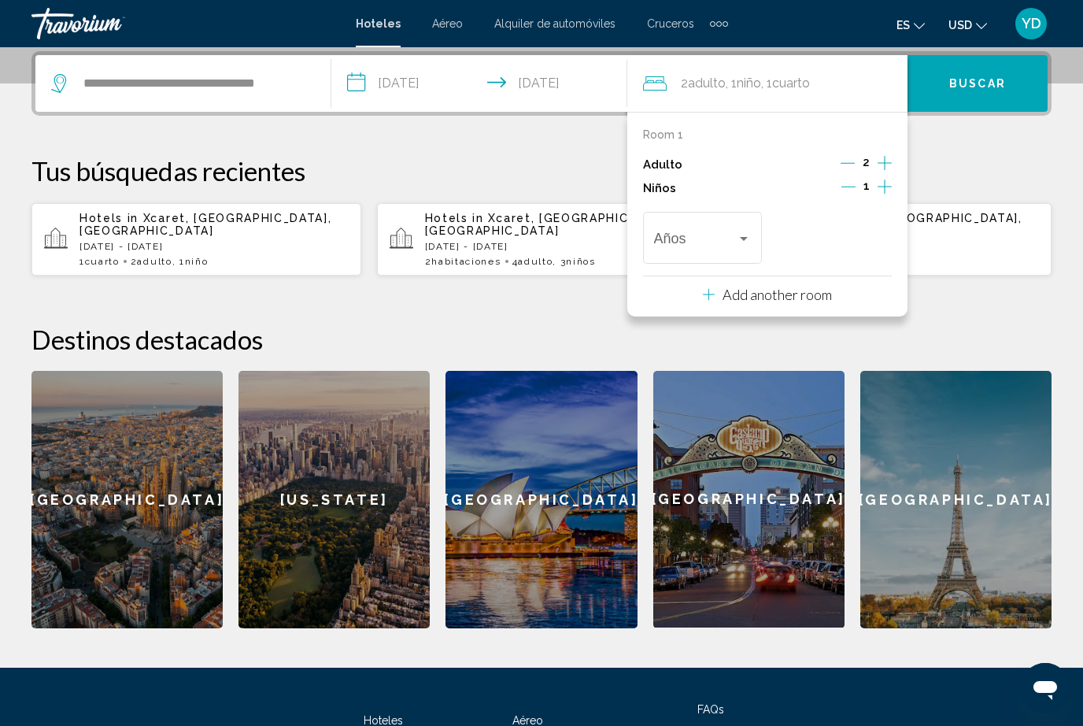
click at [731, 234] on span "Travelers: 2 adults, 1 child" at bounding box center [695, 242] width 83 height 16
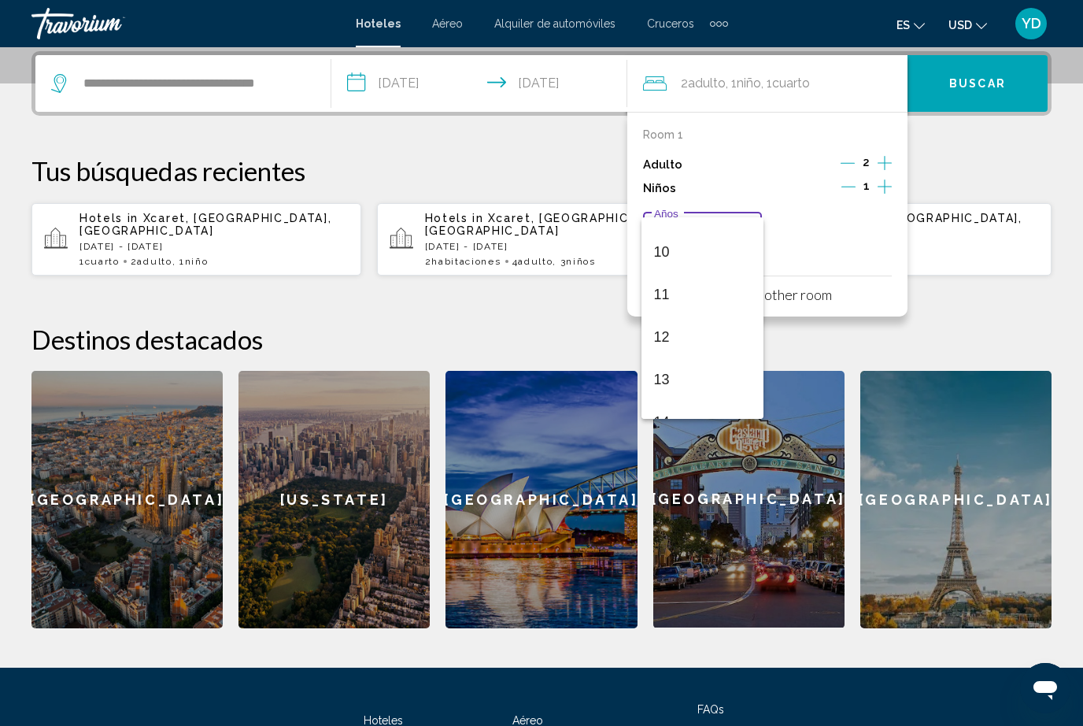
scroll to position [443, 0]
click at [674, 298] on span "12" at bounding box center [703, 305] width 98 height 43
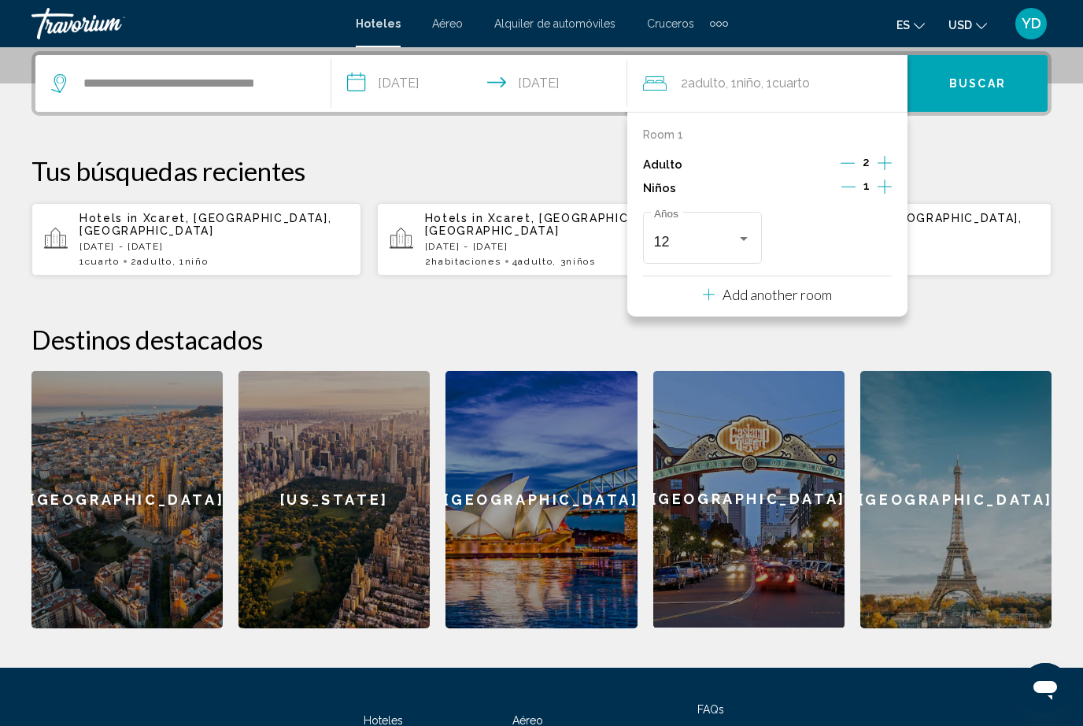
click at [979, 88] on span "Buscar" at bounding box center [977, 84] width 57 height 13
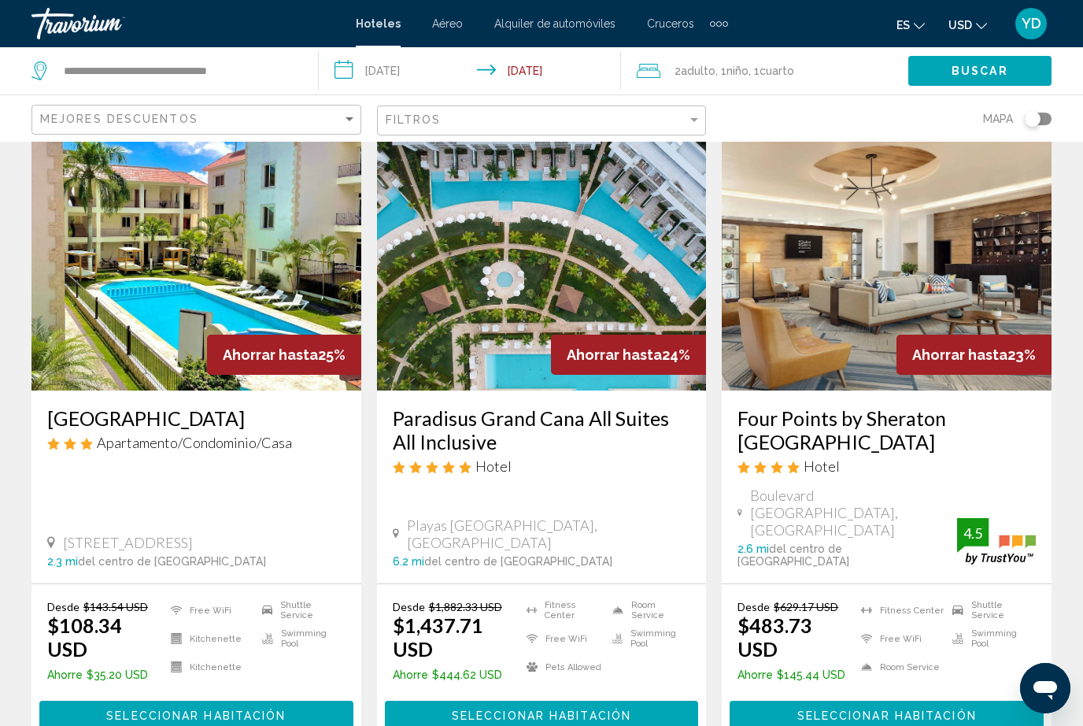
scroll to position [2073, 0]
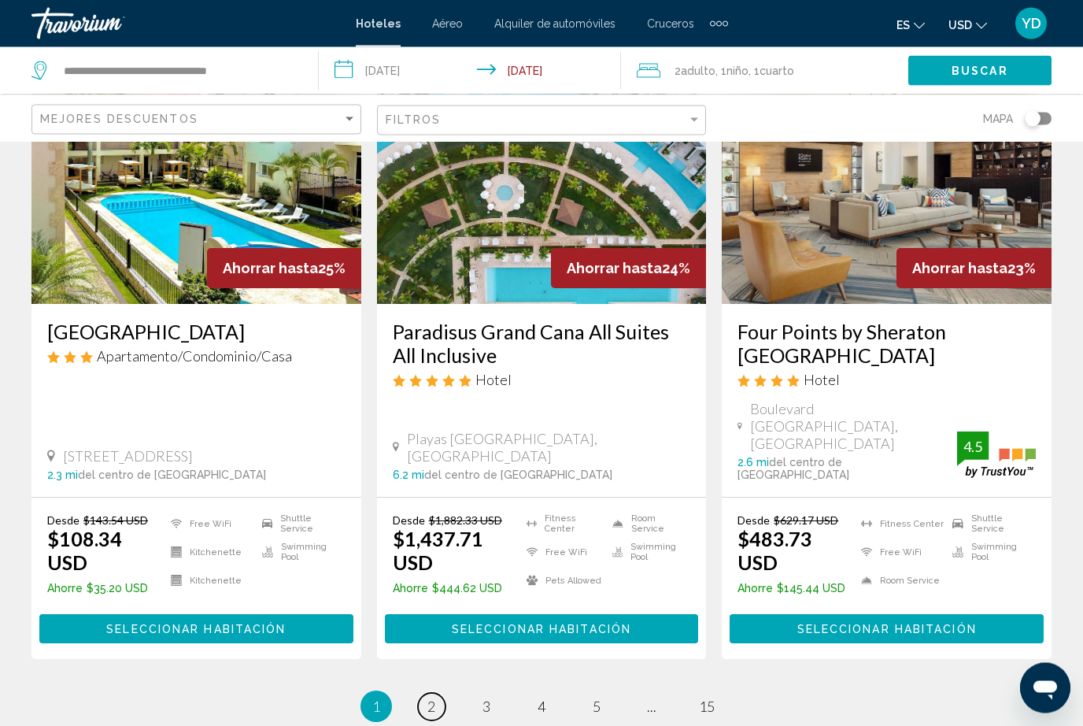
click at [435, 698] on span "2" at bounding box center [431, 706] width 8 height 17
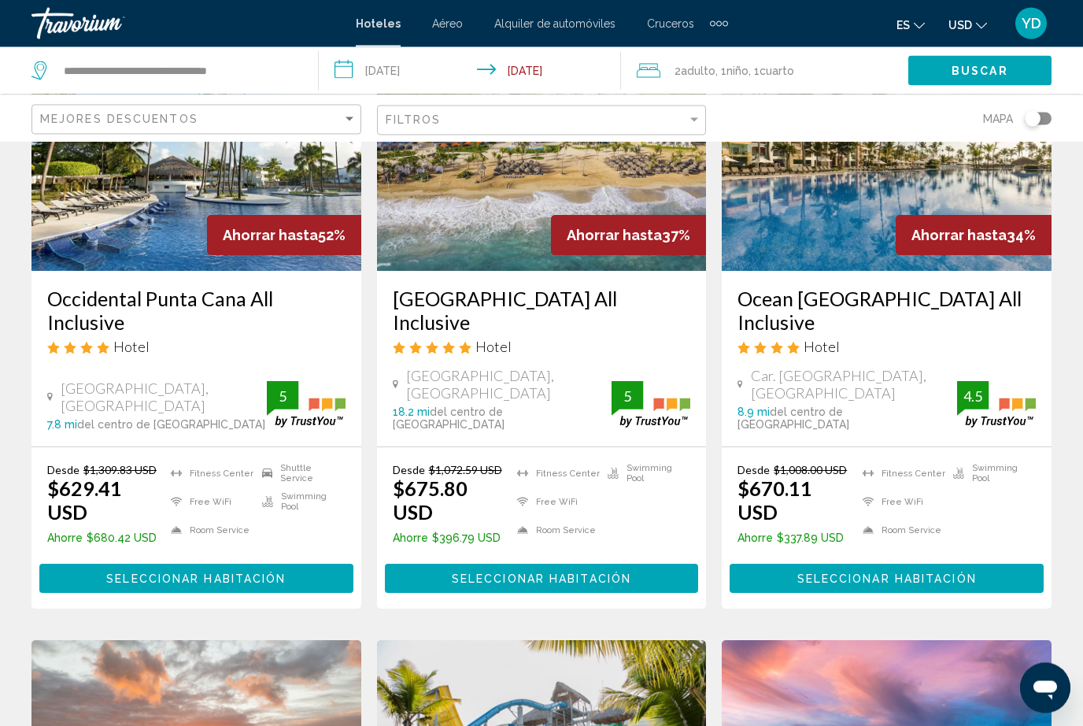
scroll to position [165, 0]
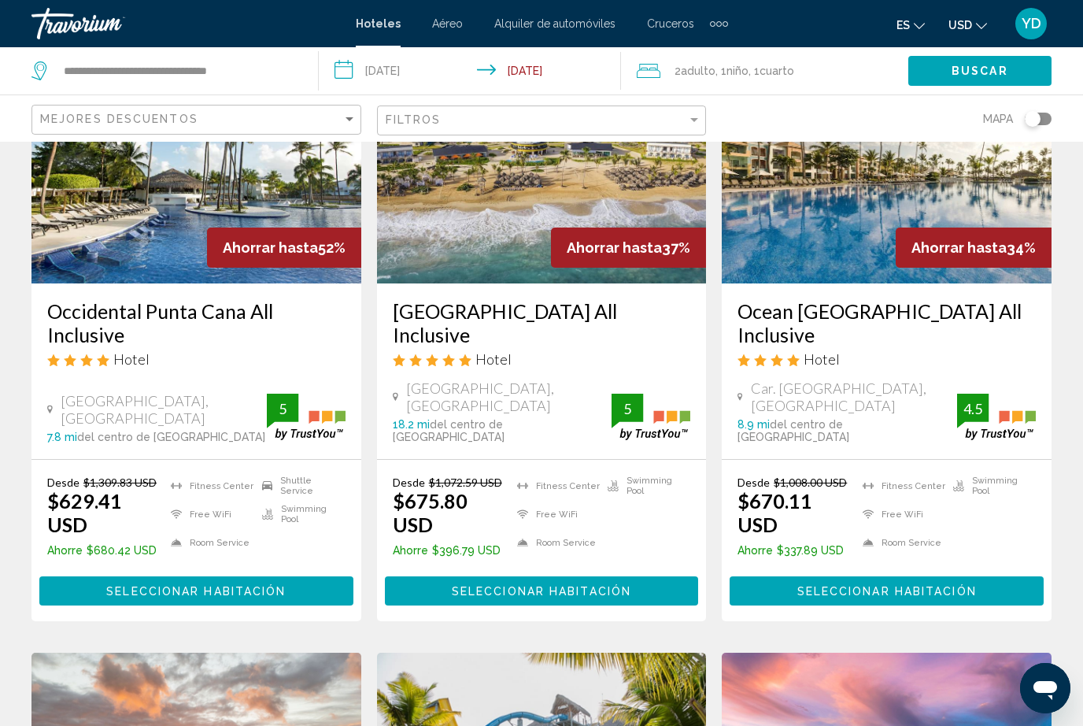
click at [183, 264] on img "Main content" at bounding box center [196, 157] width 330 height 252
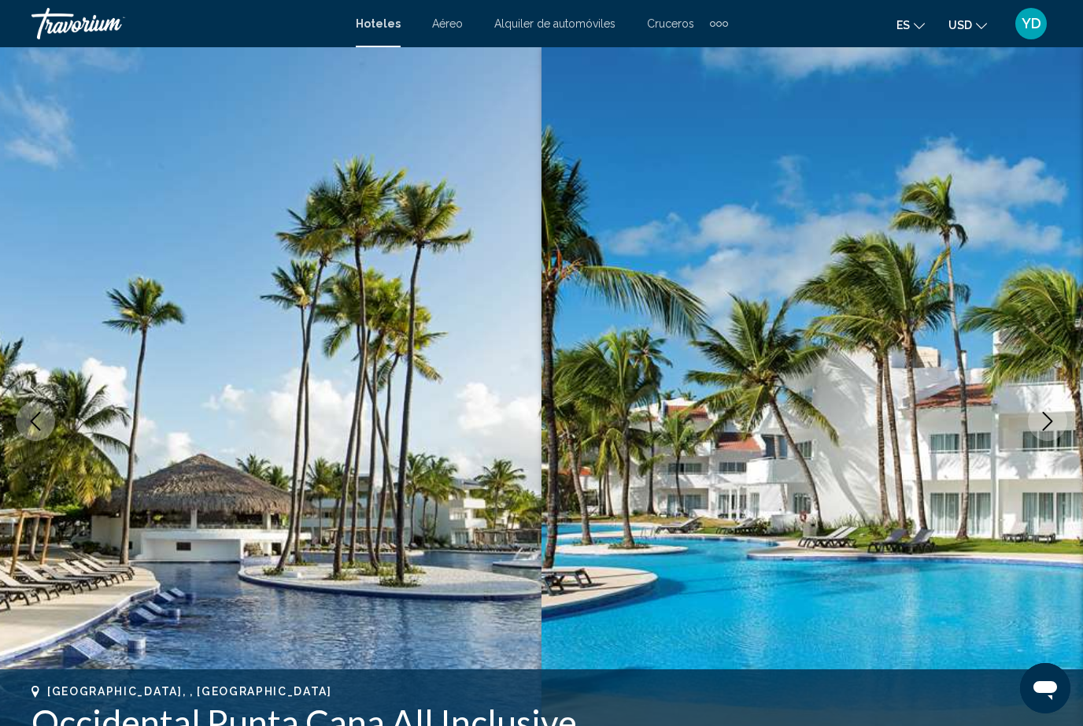
click at [1046, 424] on icon "Next image" at bounding box center [1047, 421] width 19 height 19
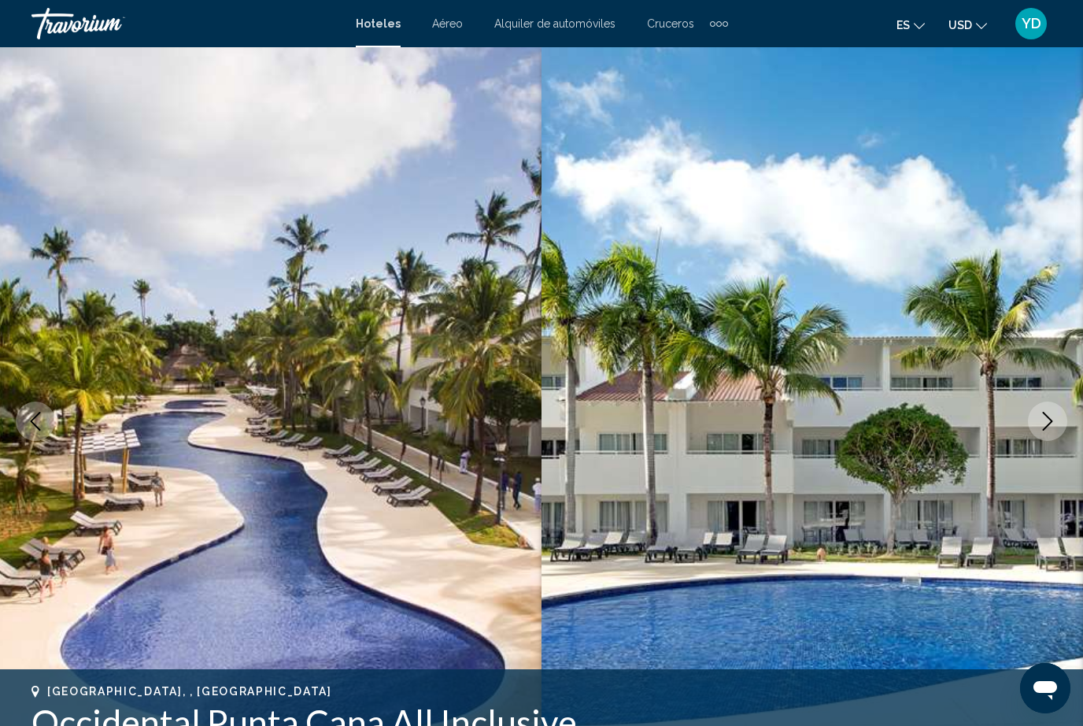
click at [1039, 422] on icon "Next image" at bounding box center [1047, 421] width 19 height 19
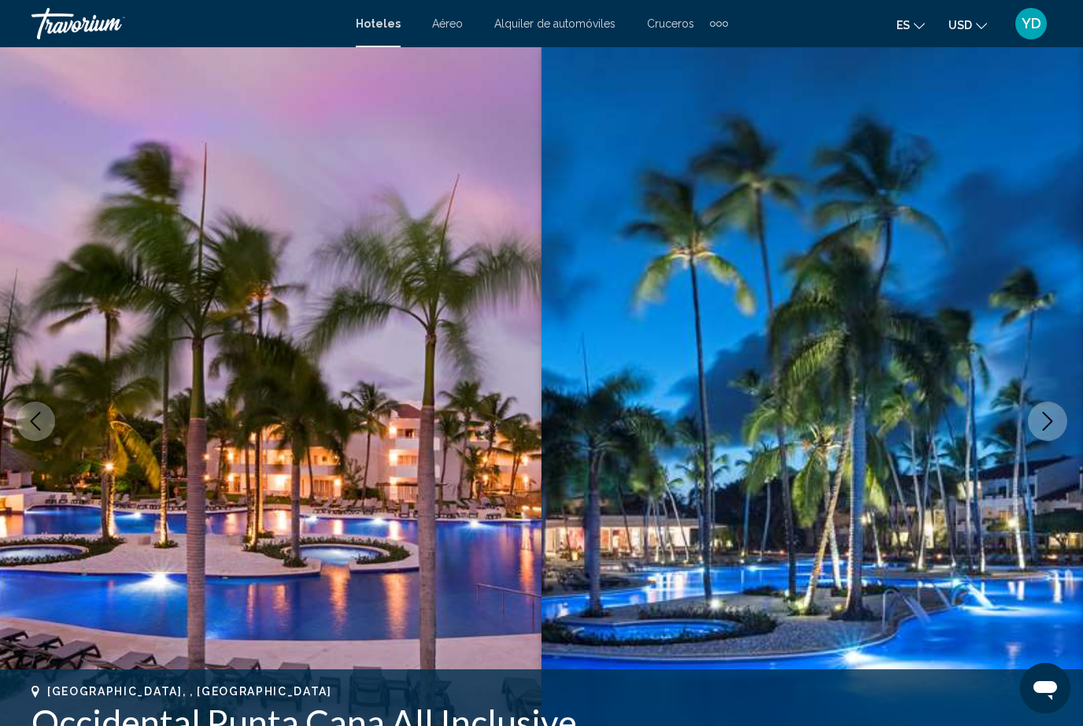
click at [1047, 417] on icon "Next image" at bounding box center [1047, 421] width 19 height 19
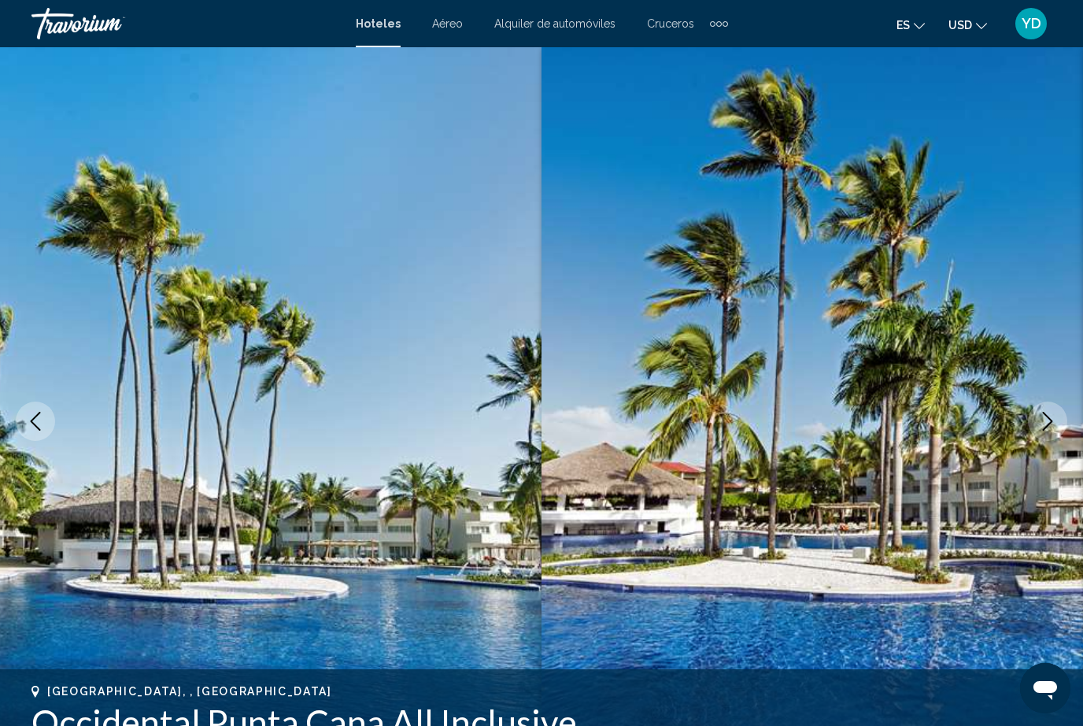
click at [1047, 420] on icon "Next image" at bounding box center [1047, 421] width 19 height 19
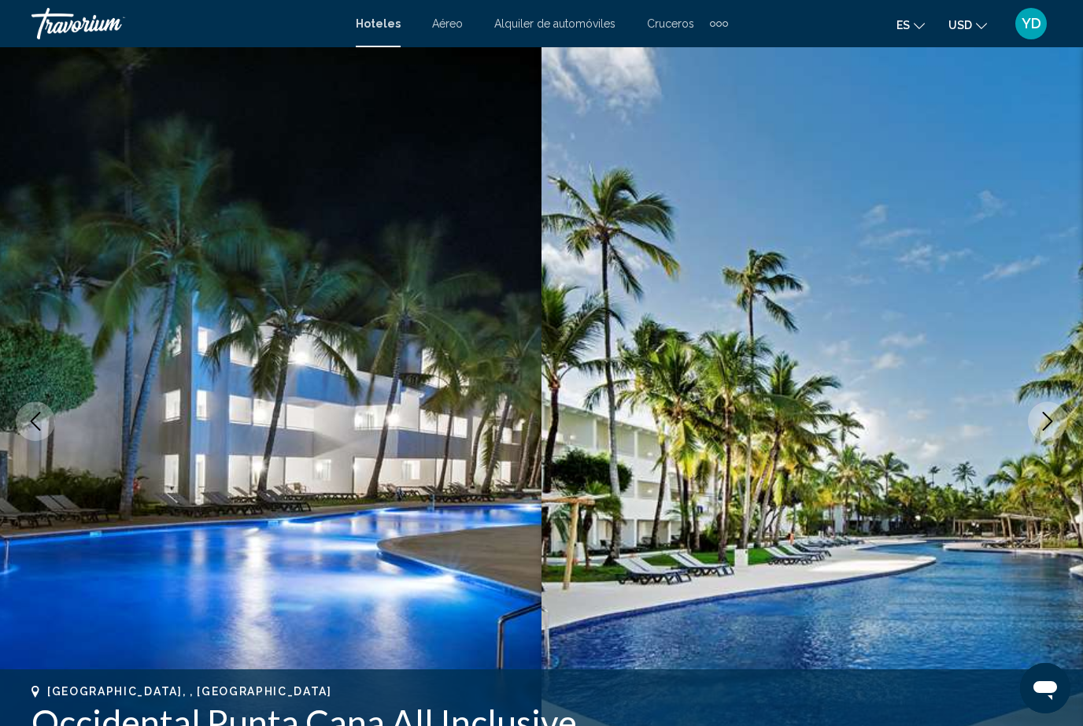
click at [1046, 427] on icon "Next image" at bounding box center [1048, 421] width 10 height 19
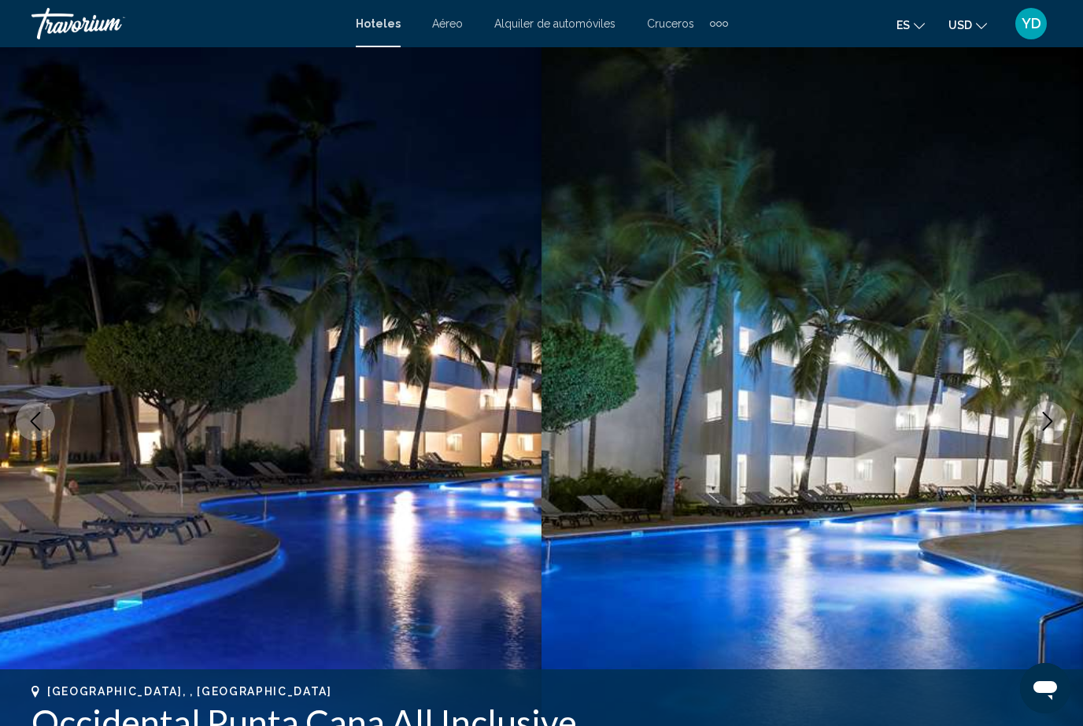
click at [1049, 424] on icon "Next image" at bounding box center [1048, 421] width 10 height 19
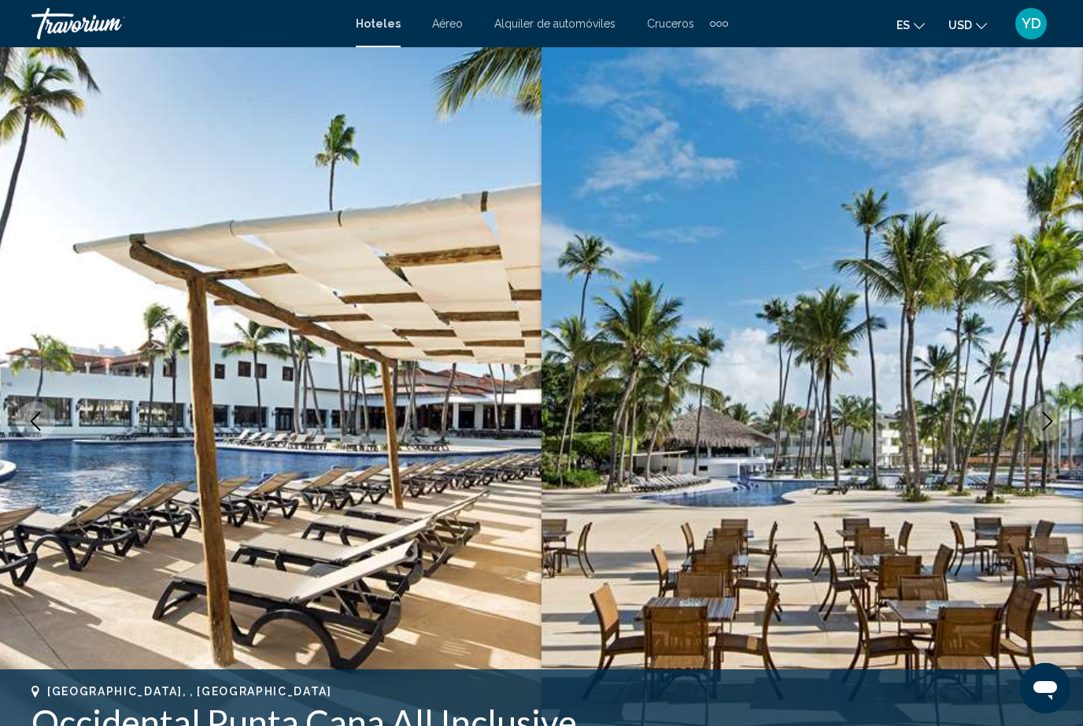
click at [1051, 424] on icon "Next image" at bounding box center [1047, 421] width 19 height 19
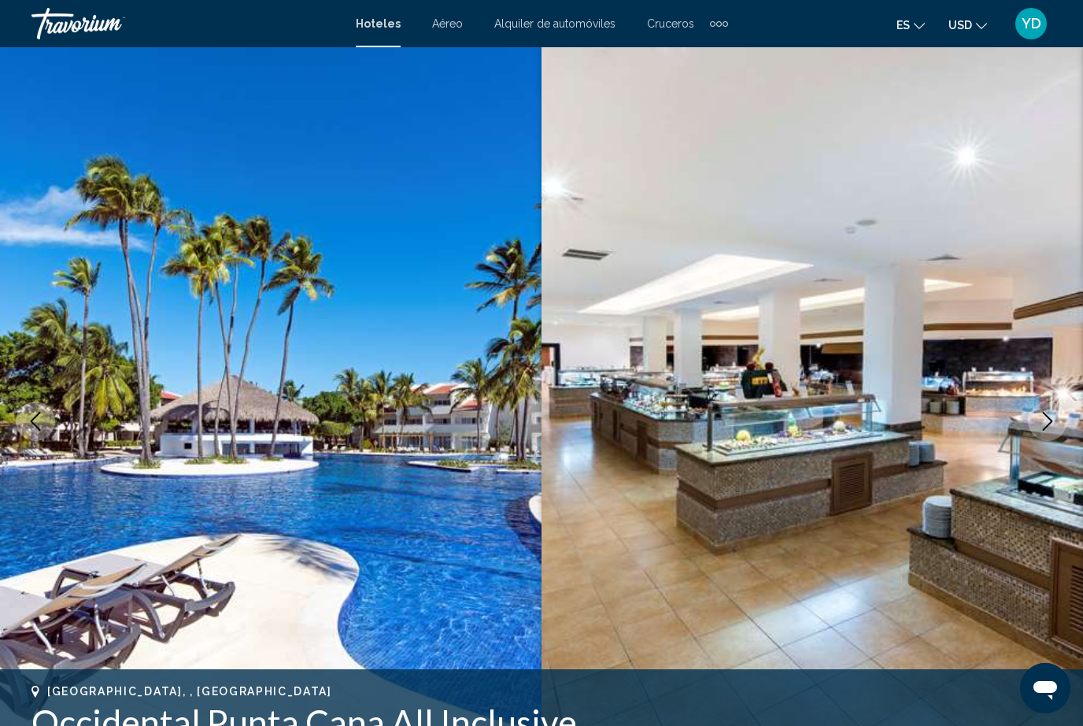
click at [1051, 424] on icon "Next image" at bounding box center [1047, 421] width 19 height 19
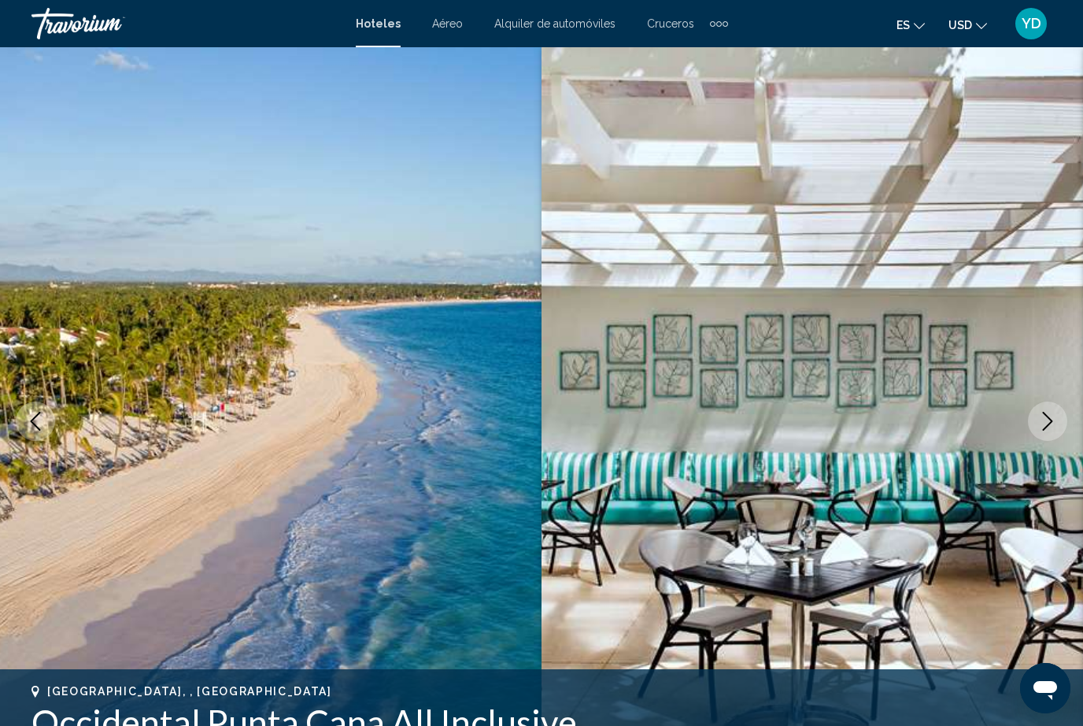
click at [1050, 427] on icon "Next image" at bounding box center [1047, 421] width 19 height 19
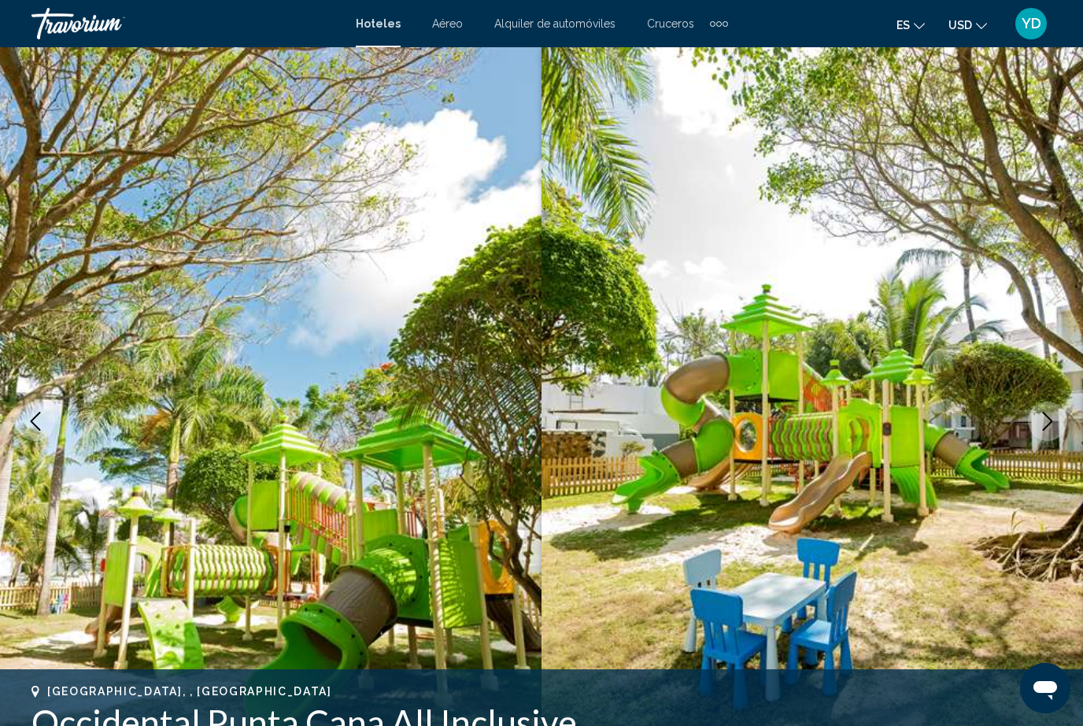
click at [1046, 425] on icon "Next image" at bounding box center [1047, 421] width 19 height 19
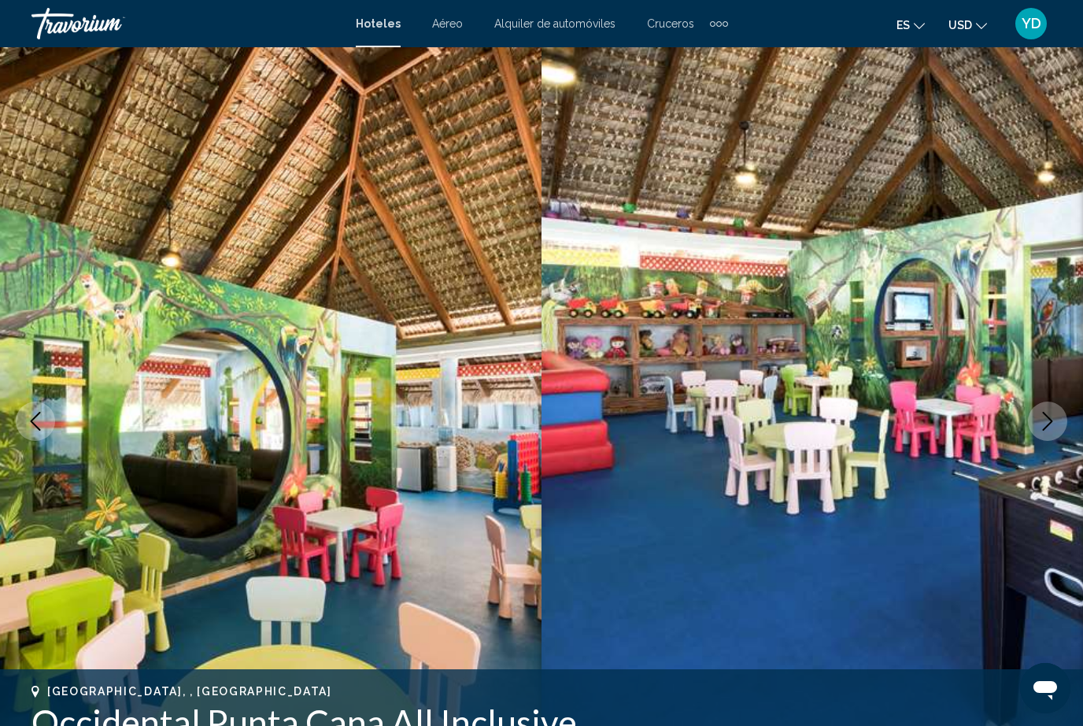
click at [1051, 419] on icon "Next image" at bounding box center [1047, 421] width 19 height 19
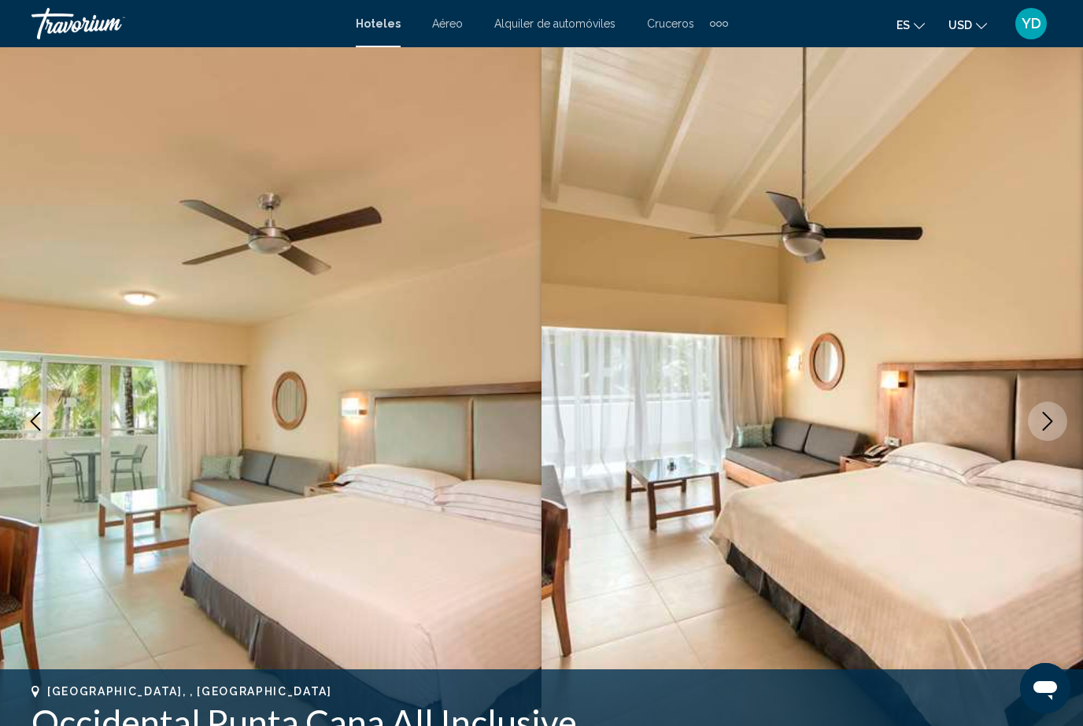
click at [1052, 420] on icon "Next image" at bounding box center [1047, 421] width 19 height 19
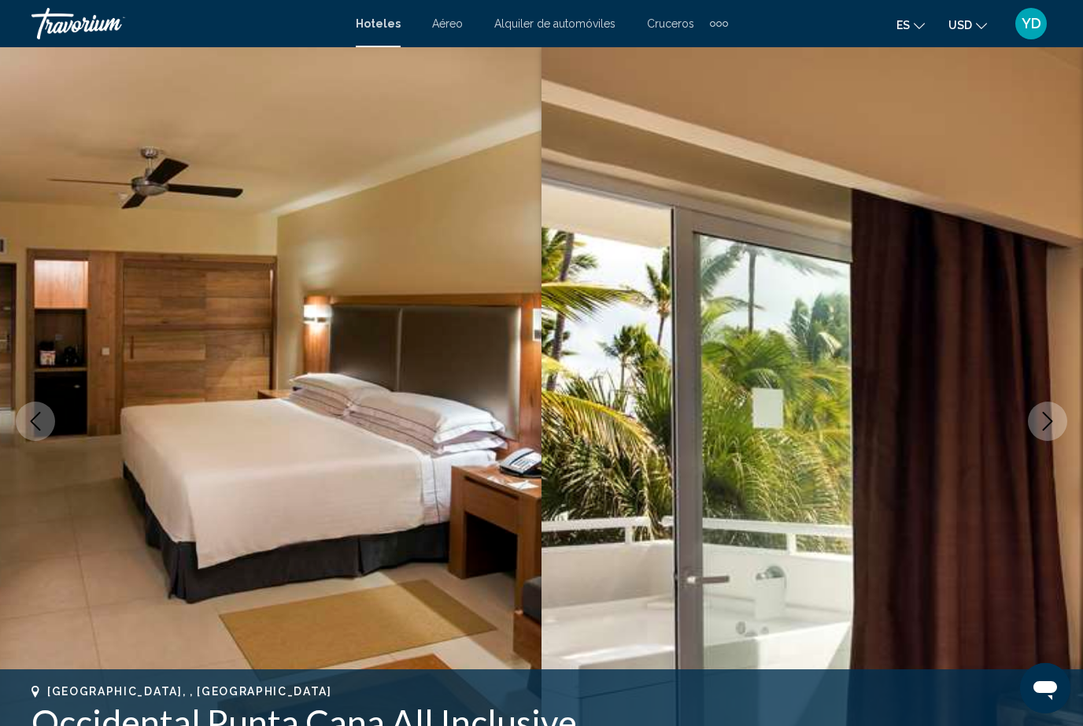
click at [1051, 421] on icon "Next image" at bounding box center [1047, 421] width 19 height 19
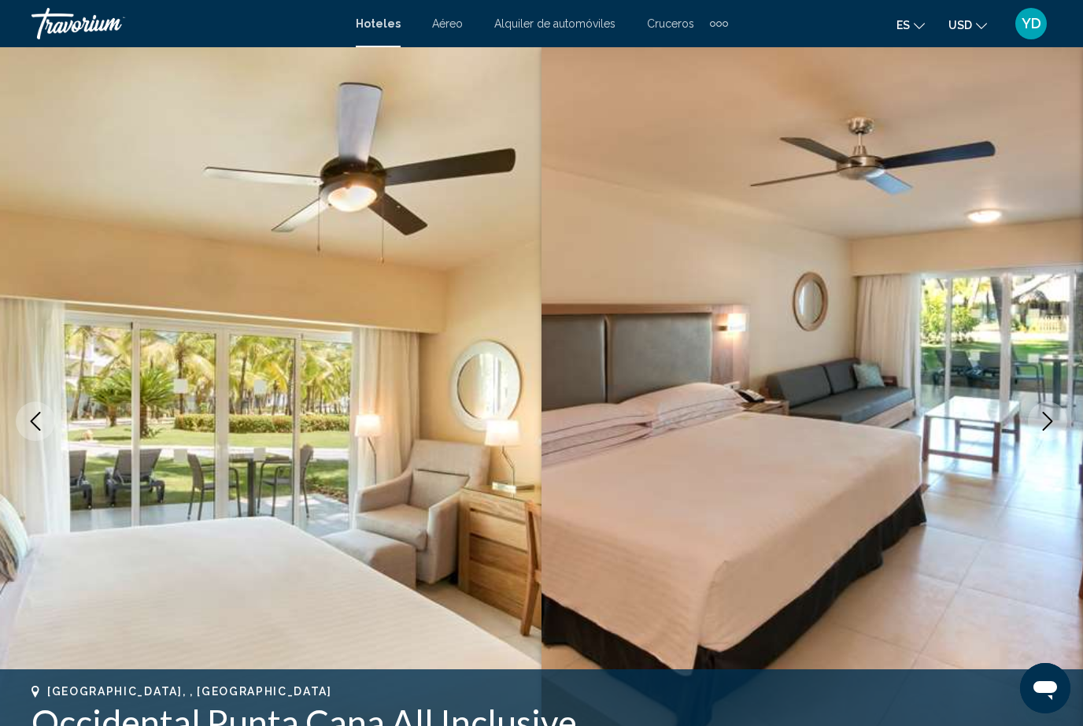
click at [1051, 421] on icon "Next image" at bounding box center [1047, 421] width 19 height 19
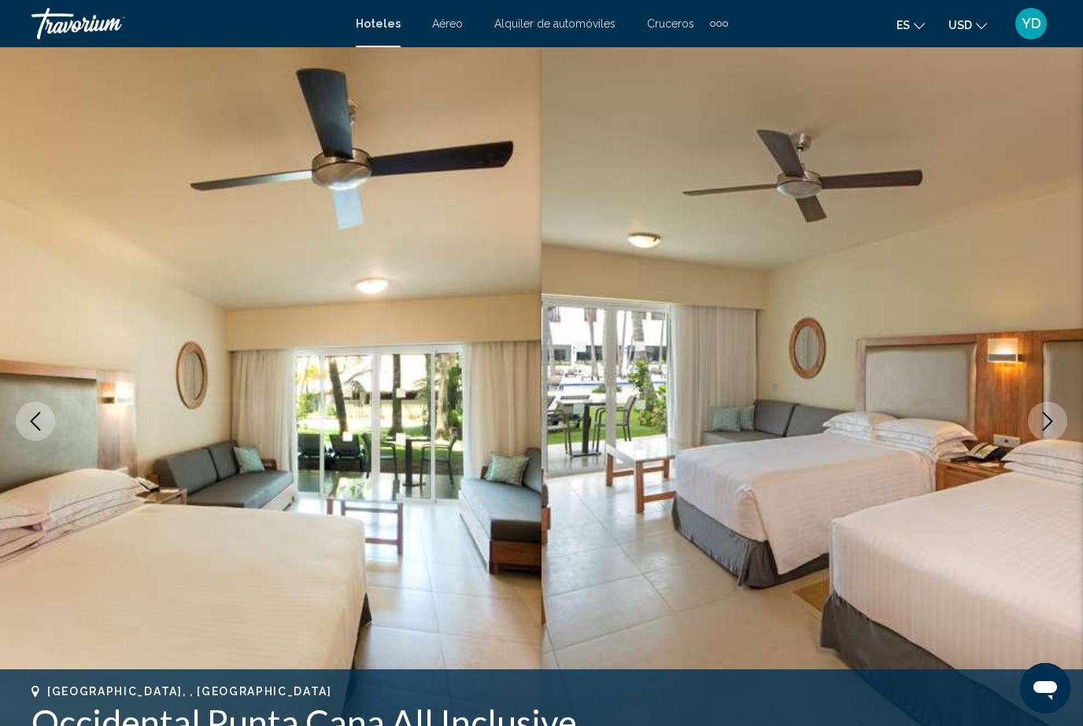
click at [1051, 423] on icon "Next image" at bounding box center [1048, 421] width 10 height 19
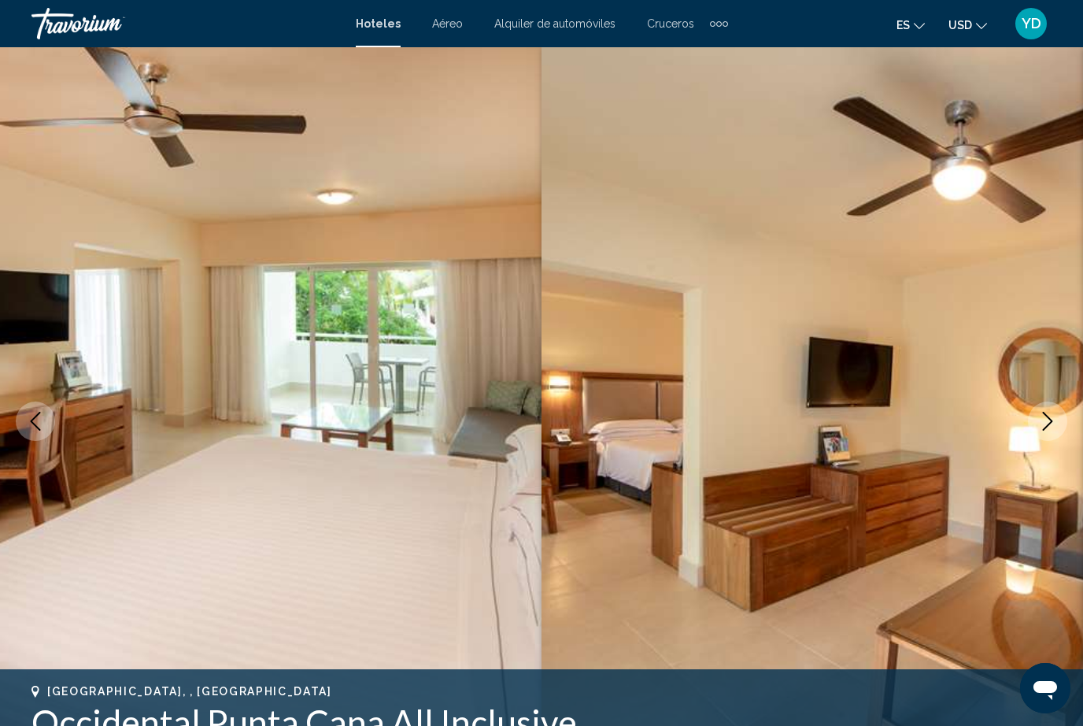
click at [1052, 421] on icon "Next image" at bounding box center [1048, 421] width 10 height 19
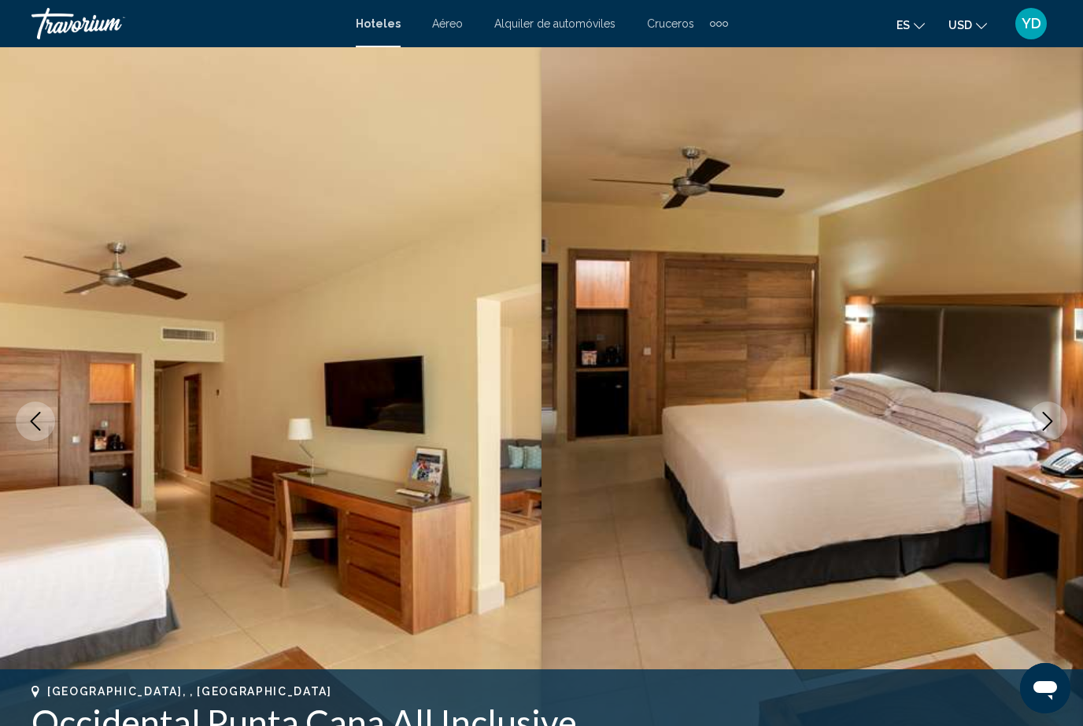
click at [1044, 428] on icon "Next image" at bounding box center [1047, 421] width 19 height 19
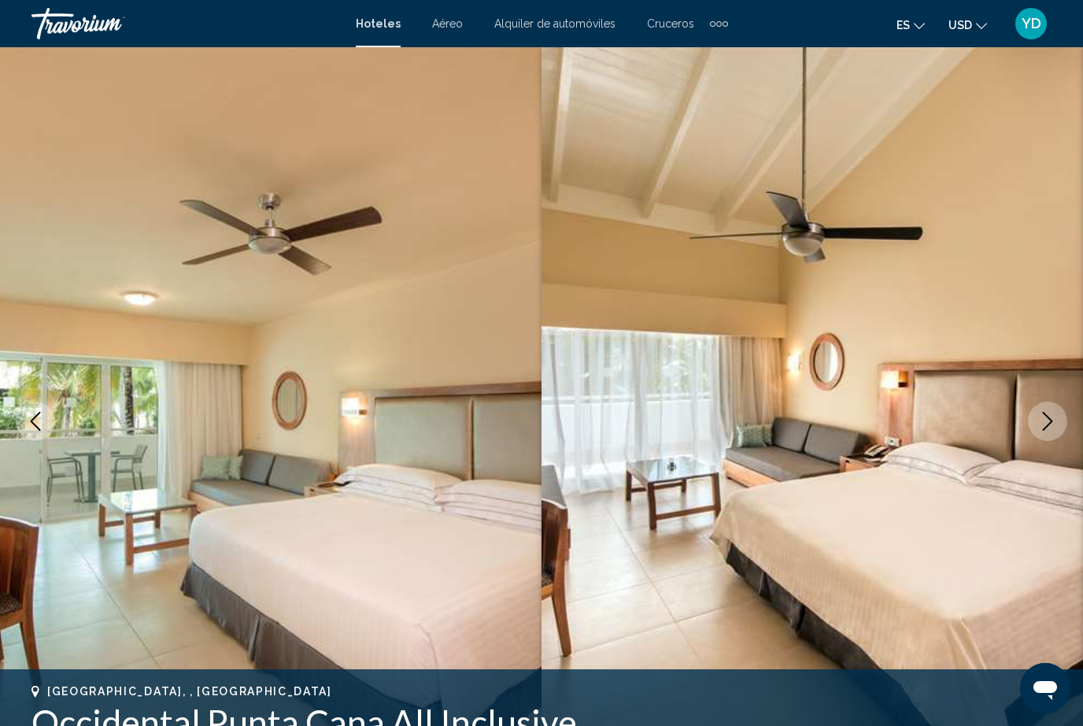
click at [1044, 430] on icon "Next image" at bounding box center [1048, 421] width 10 height 19
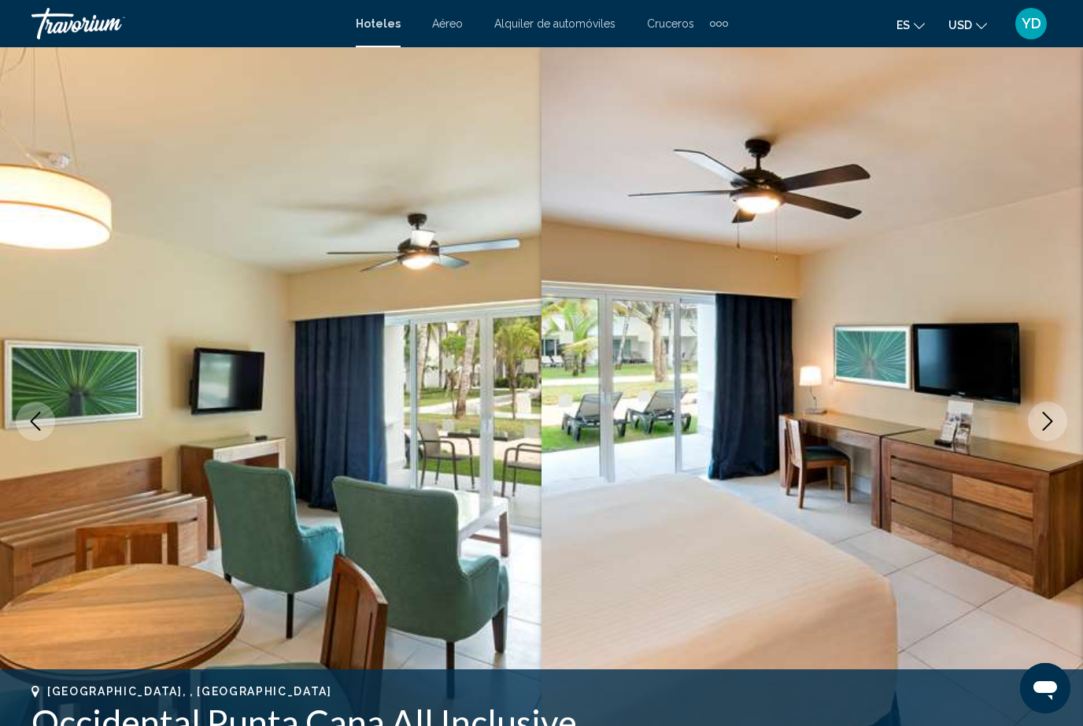
click at [1045, 427] on icon "Next image" at bounding box center [1047, 421] width 19 height 19
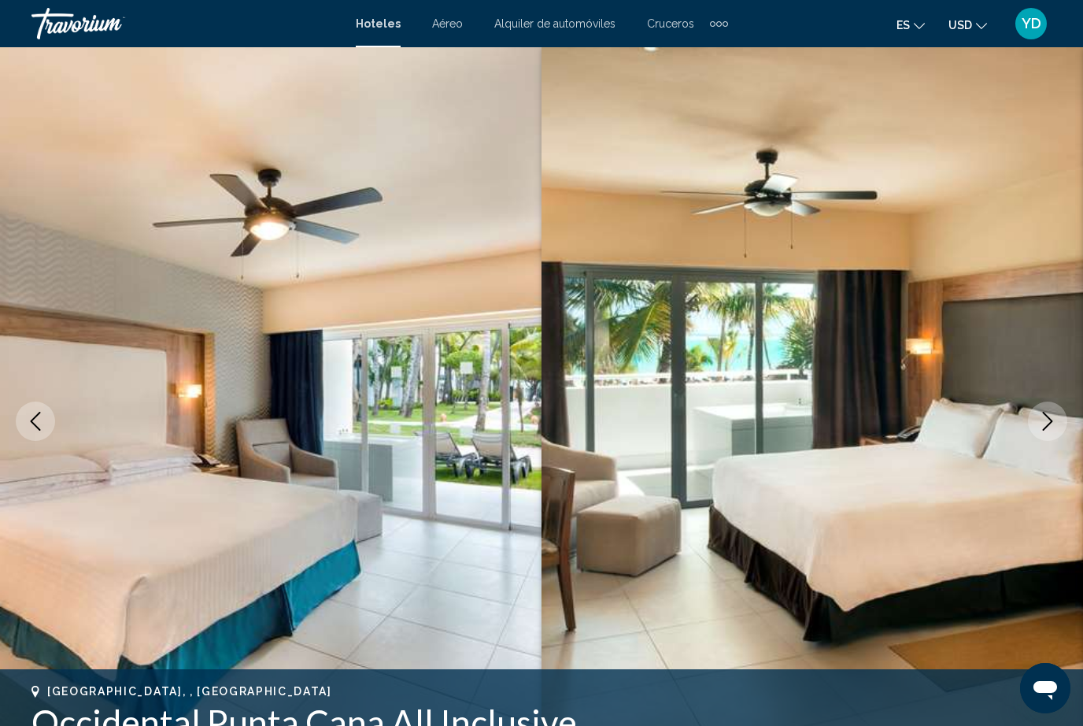
click at [1046, 426] on icon "Next image" at bounding box center [1047, 421] width 19 height 19
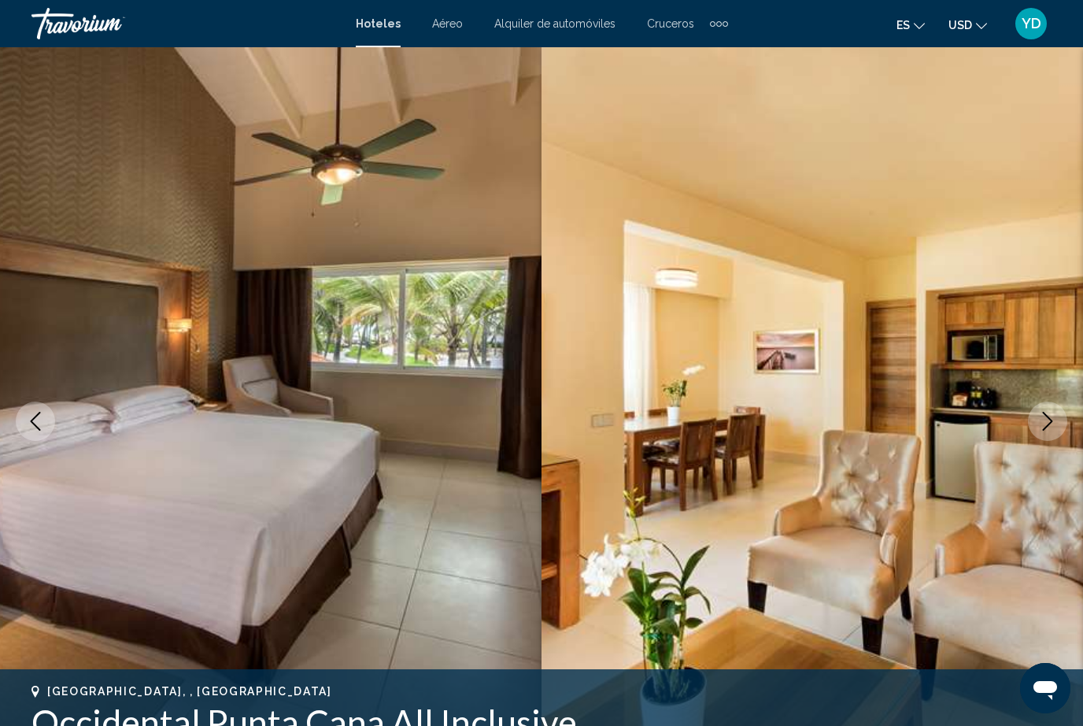
click at [1046, 427] on icon "Next image" at bounding box center [1047, 421] width 19 height 19
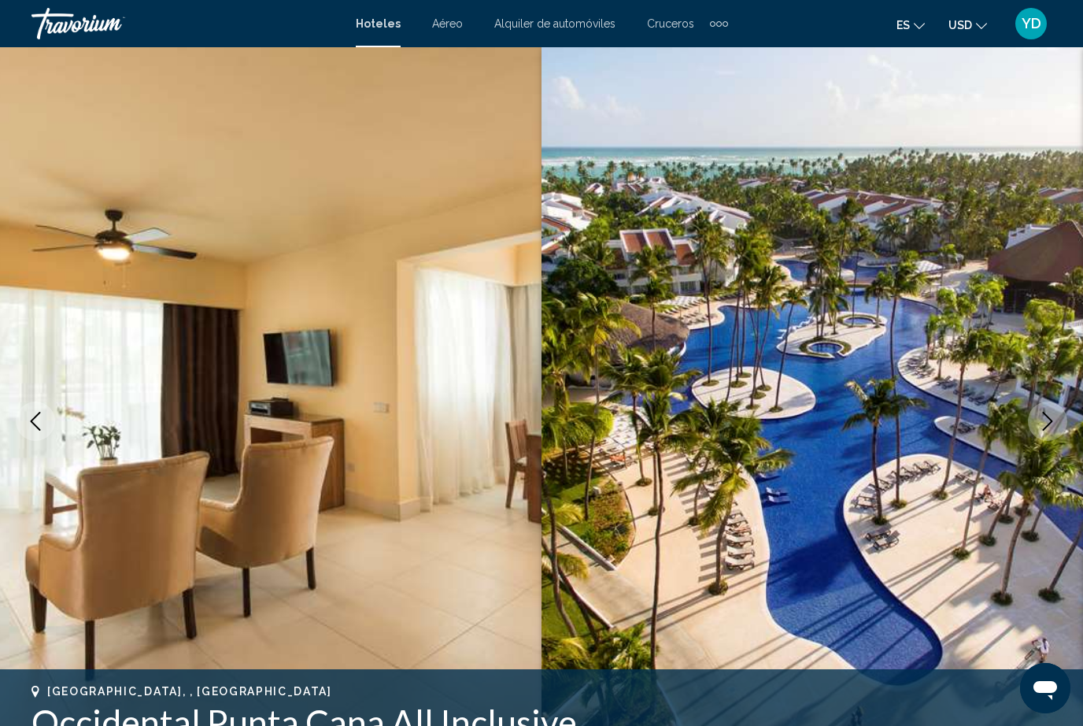
click at [1045, 425] on icon "Next image" at bounding box center [1047, 421] width 19 height 19
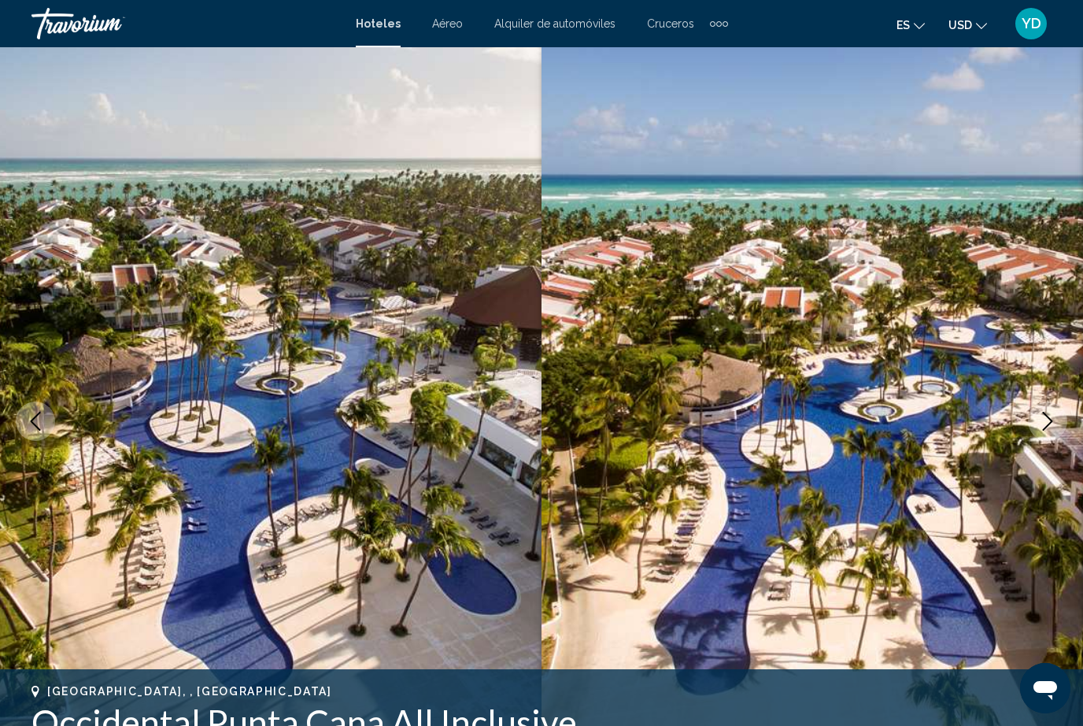
click at [1049, 413] on icon "Next image" at bounding box center [1047, 421] width 19 height 19
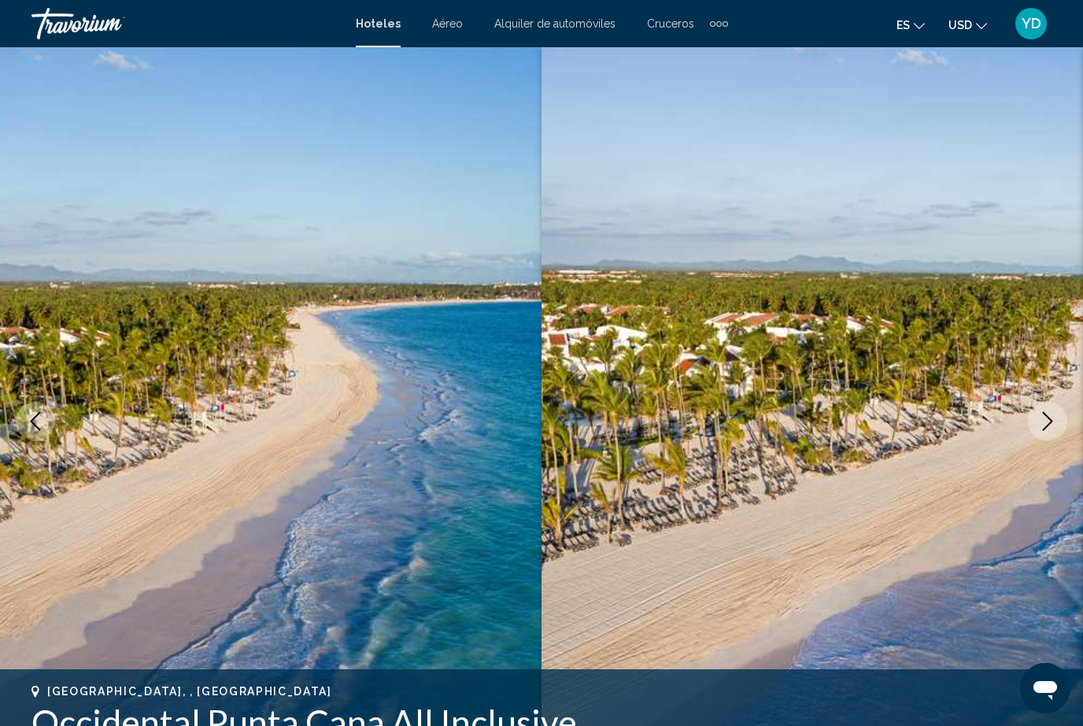
click at [1038, 429] on icon "Next image" at bounding box center [1047, 421] width 19 height 19
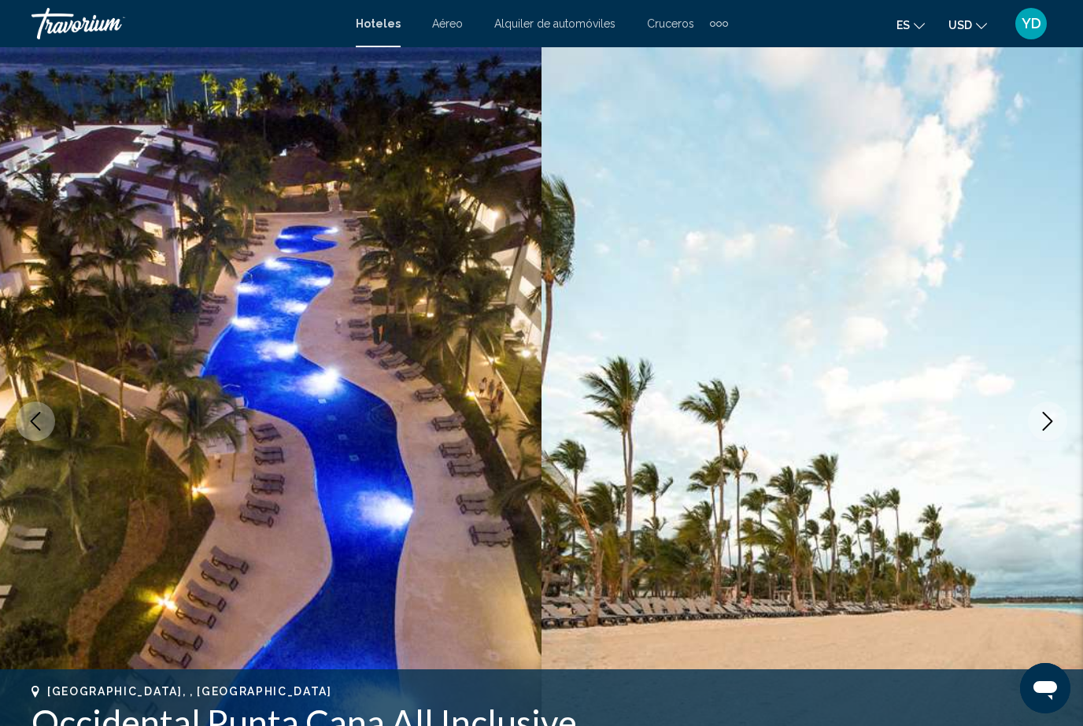
click at [1035, 420] on button "Next image" at bounding box center [1047, 421] width 39 height 39
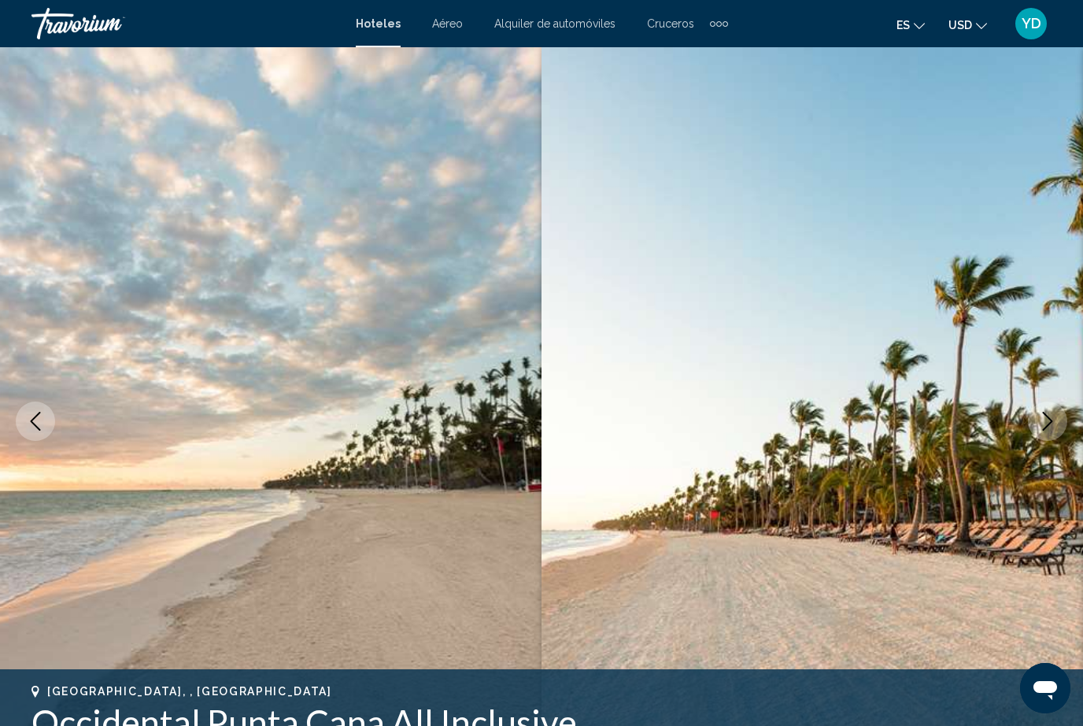
click at [1034, 427] on button "Next image" at bounding box center [1047, 421] width 39 height 39
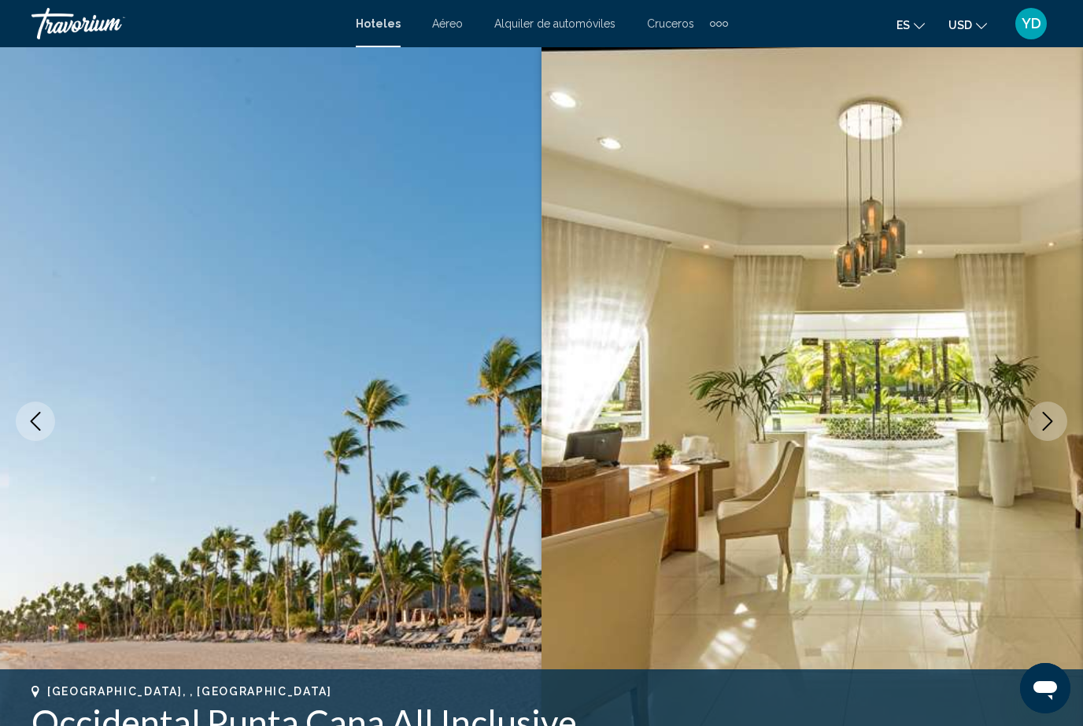
click at [1042, 418] on icon "Next image" at bounding box center [1047, 421] width 19 height 19
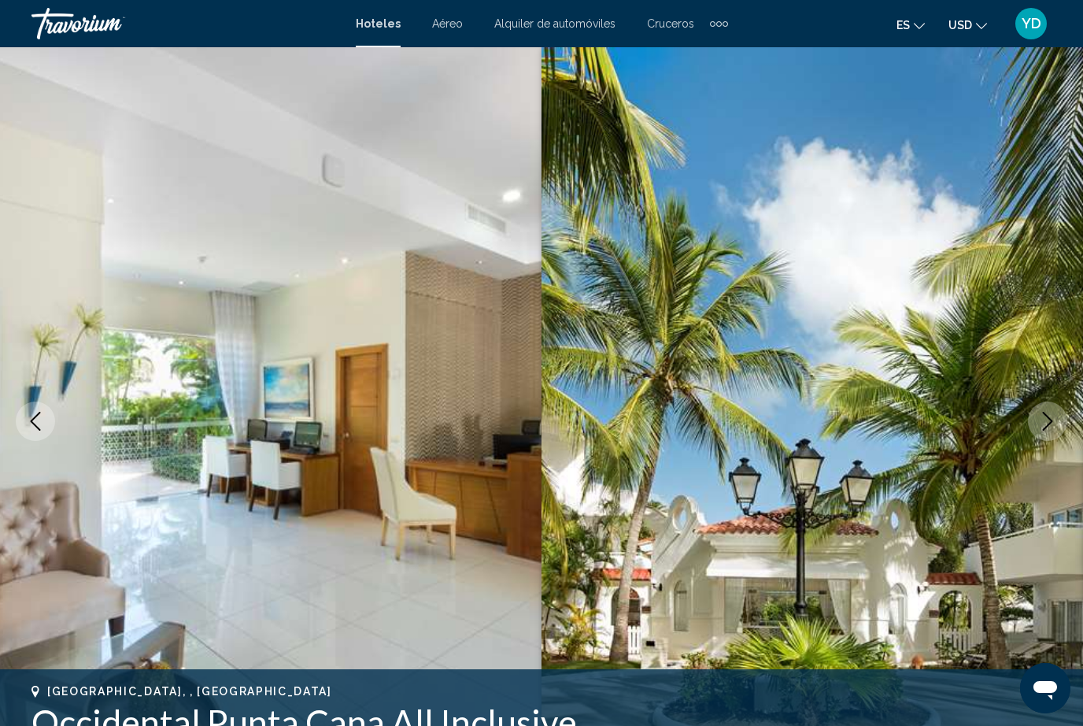
click at [1044, 417] on icon "Next image" at bounding box center [1047, 421] width 19 height 19
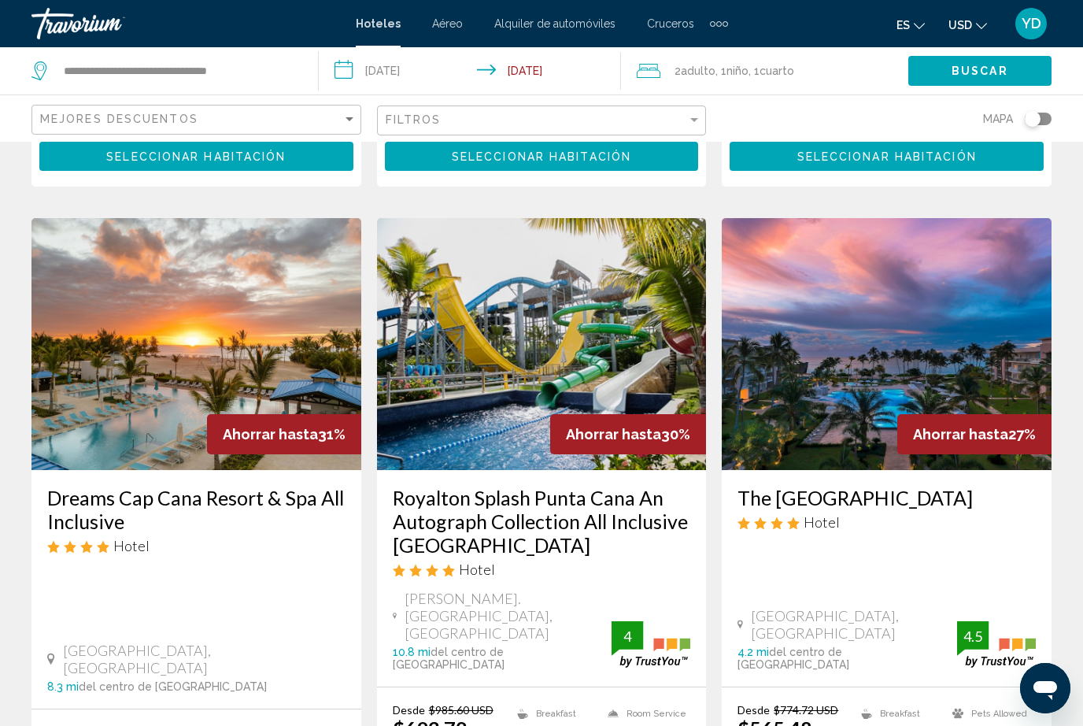
scroll to position [599, 0]
click at [580, 302] on img "Main content" at bounding box center [542, 345] width 330 height 252
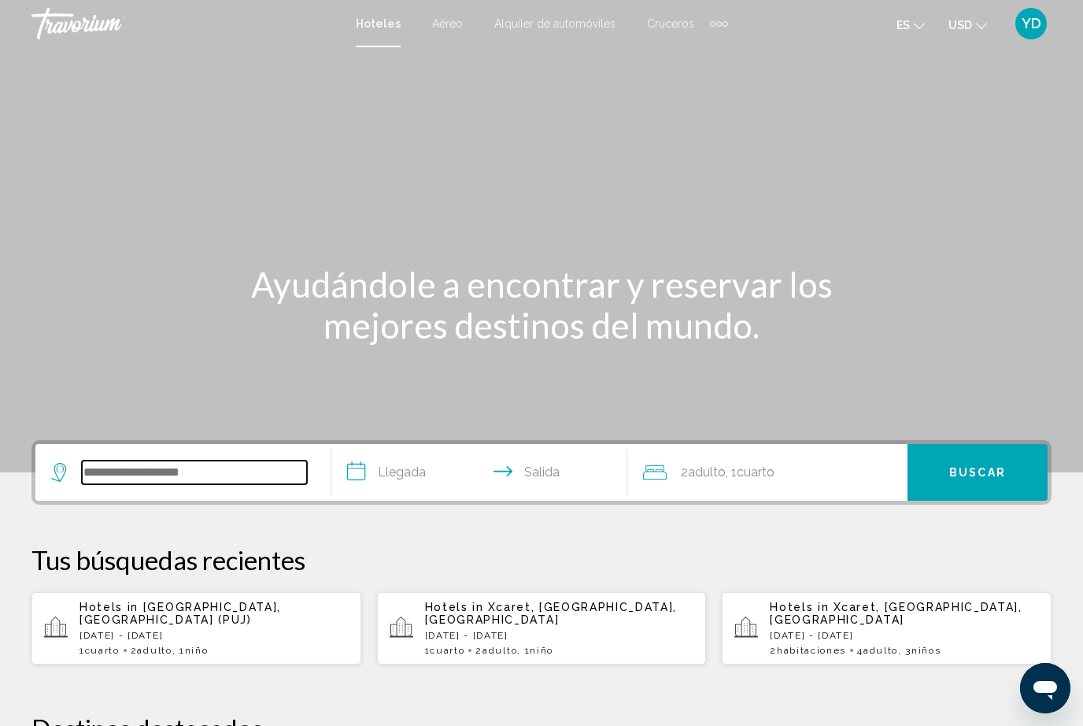
click at [184, 483] on input "Search widget" at bounding box center [194, 473] width 225 height 24
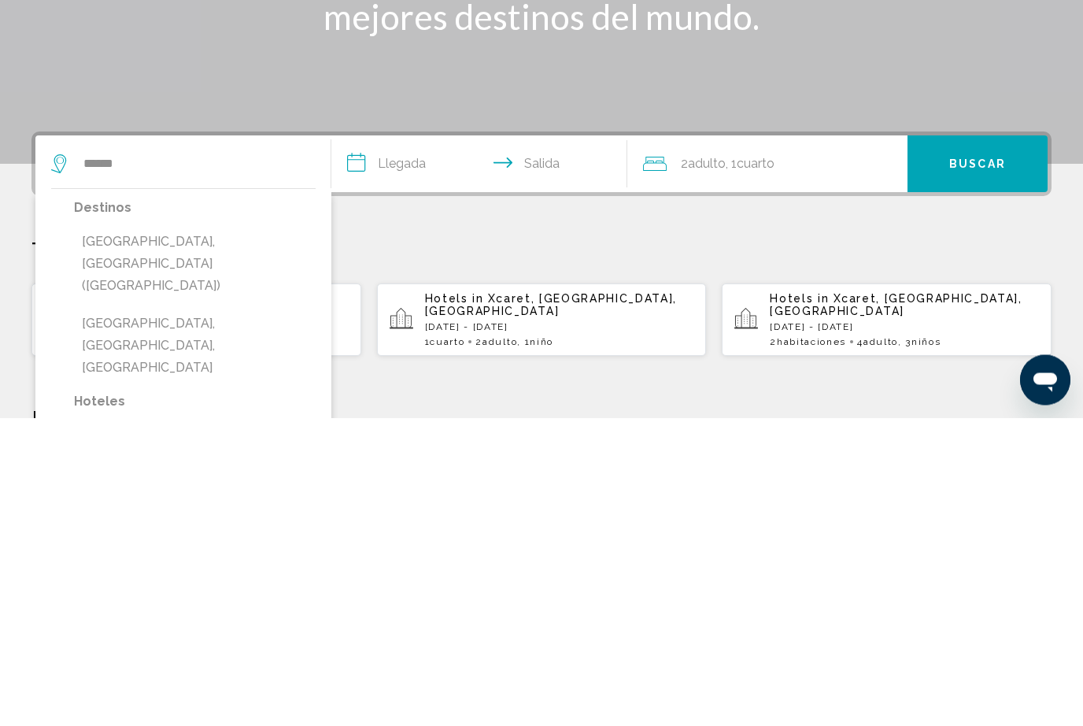
click at [220, 535] on button "[GEOGRAPHIC_DATA], [GEOGRAPHIC_DATA] ([GEOGRAPHIC_DATA])" at bounding box center [195, 572] width 242 height 74
type input "**********"
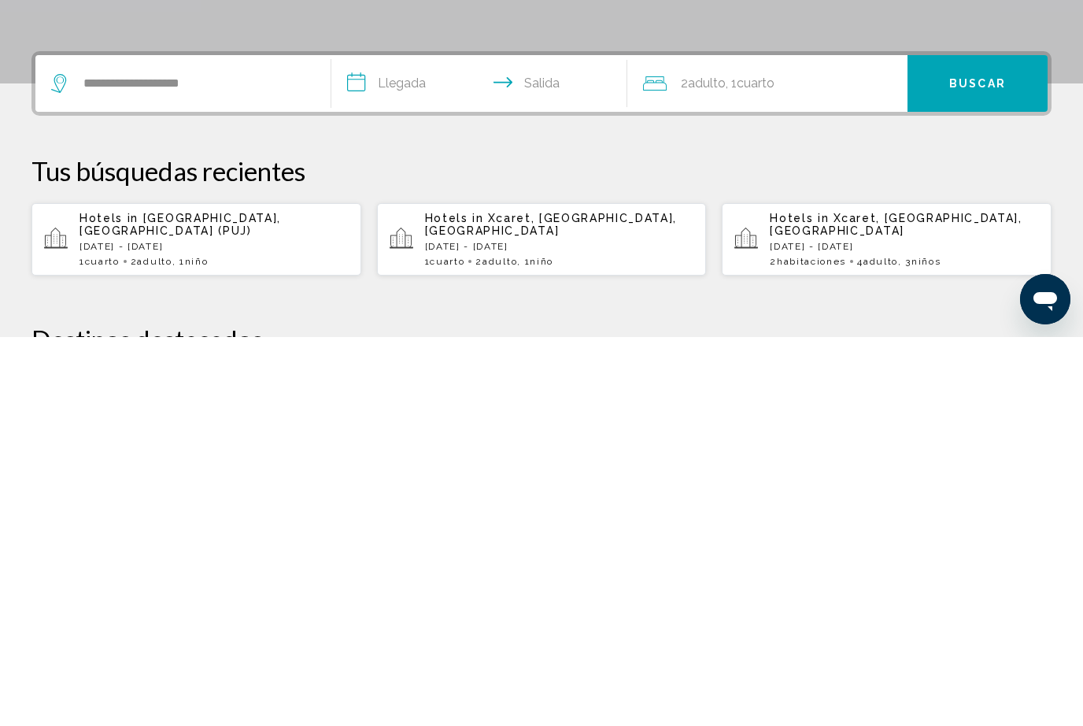
click at [420, 444] on input "**********" at bounding box center [482, 474] width 302 height 61
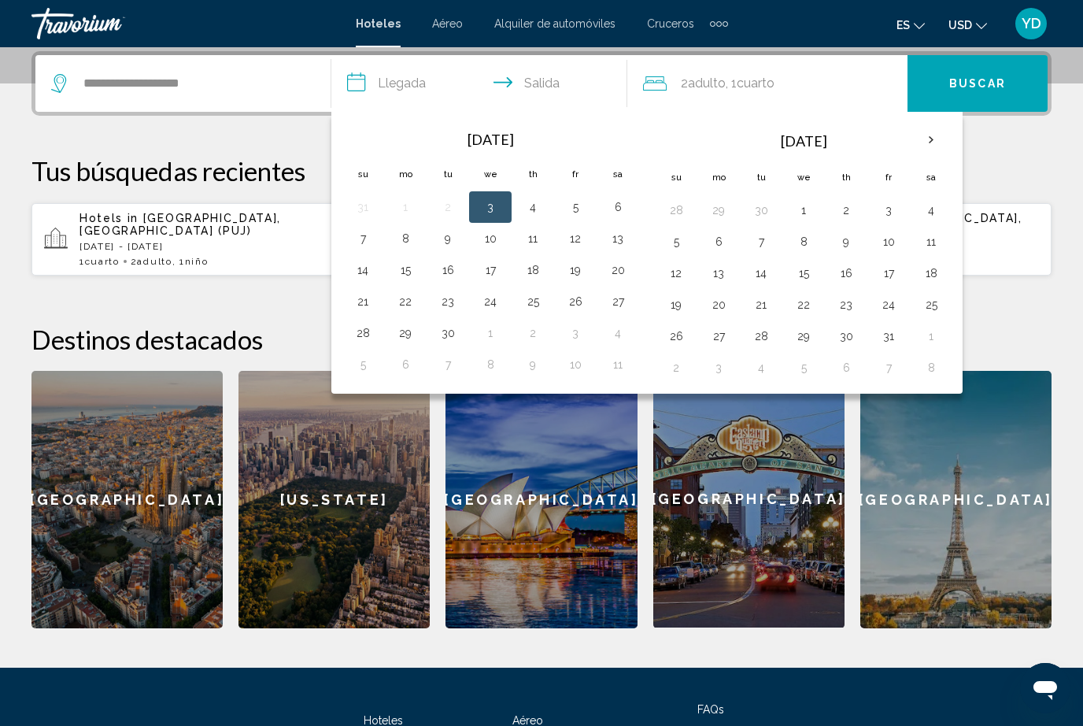
click at [620, 271] on button "20" at bounding box center [617, 270] width 25 height 22
click at [447, 294] on button "23" at bounding box center [447, 302] width 25 height 22
type input "**********"
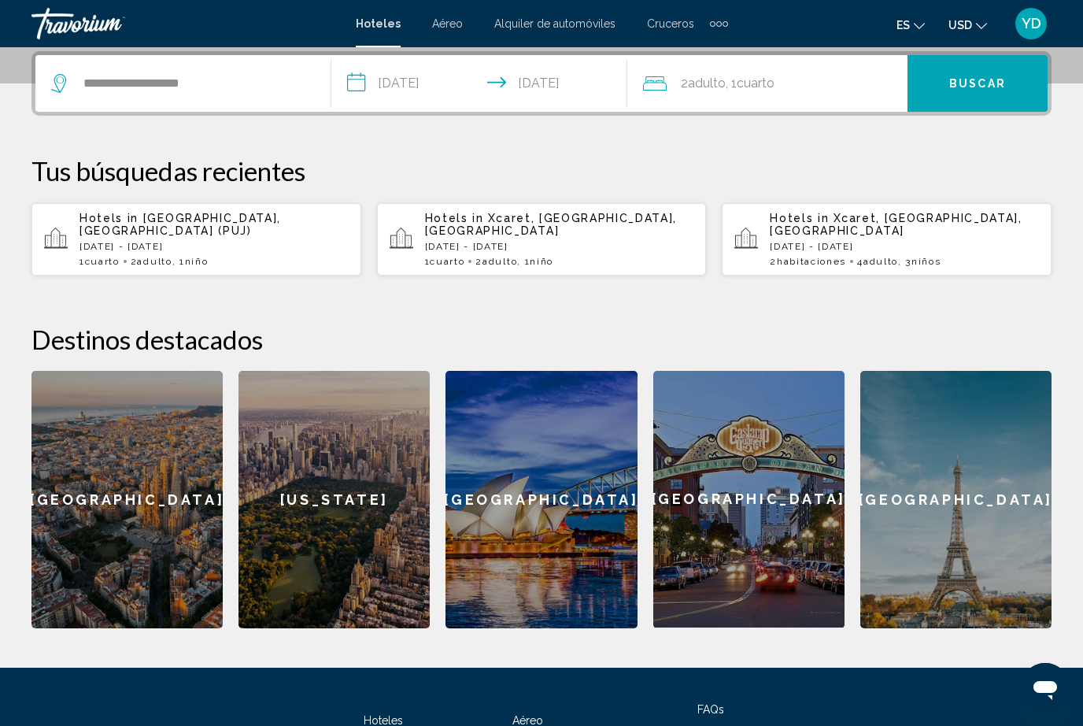
click at [800, 68] on div "2 Adulto Adulto , 1 Cuarto habitaciones" at bounding box center [775, 83] width 265 height 57
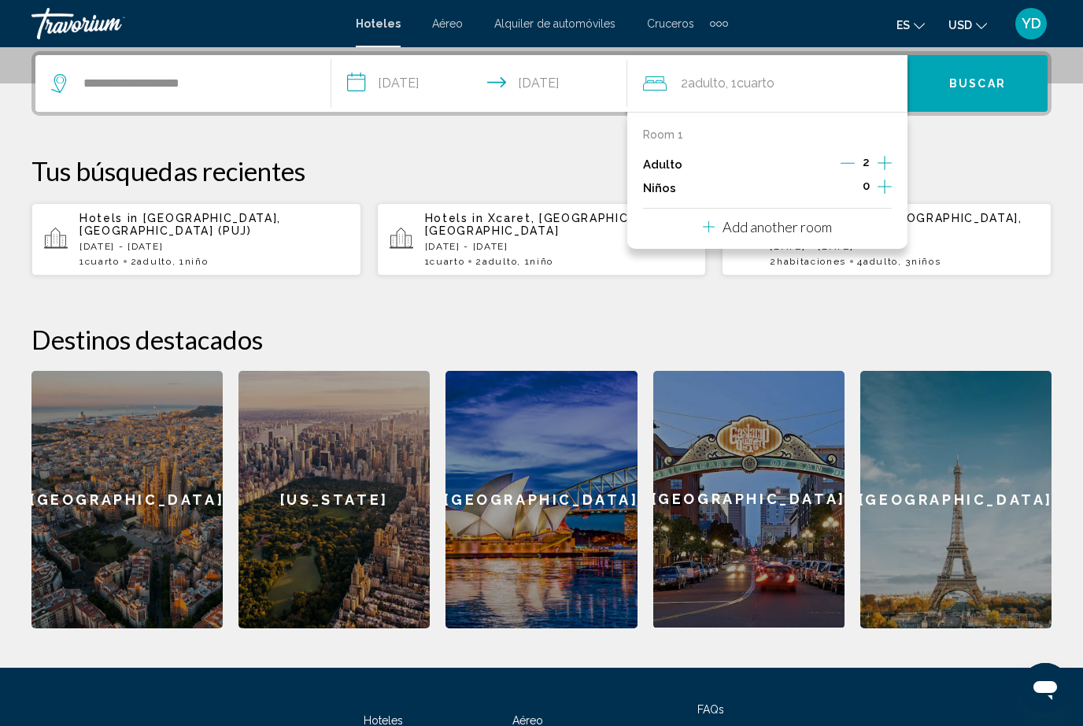
click at [887, 174] on button "Increment adults" at bounding box center [885, 165] width 14 height 24
click at [857, 152] on div "Room 1 Adulto 3 Niños 0" at bounding box center [767, 164] width 249 height 72
click at [854, 161] on icon "Decrement adults" at bounding box center [849, 163] width 14 height 14
click at [888, 186] on icon "Increment children" at bounding box center [885, 186] width 14 height 19
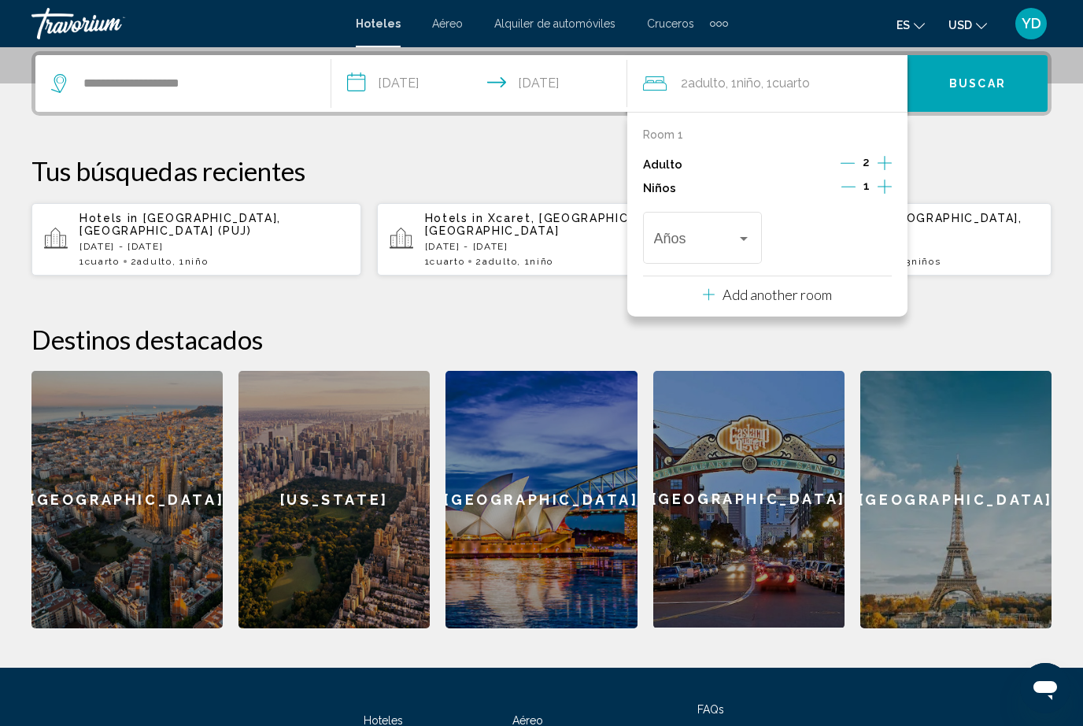
click at [757, 228] on div "Años" at bounding box center [702, 236] width 119 height 56
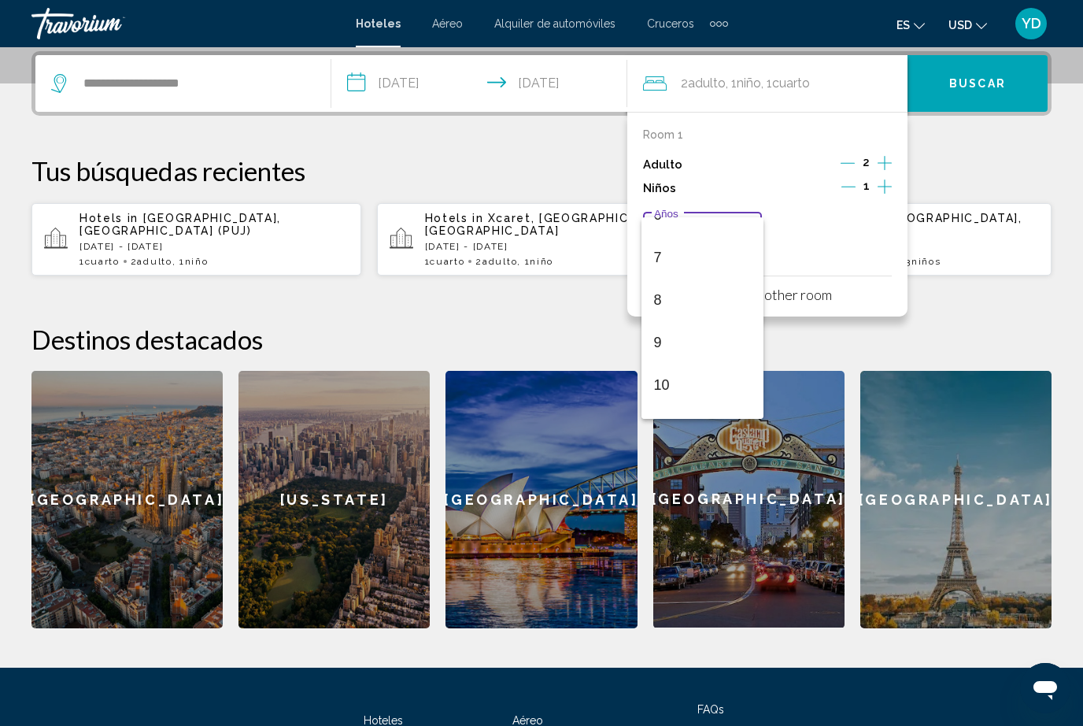
scroll to position [379, 0]
click at [675, 367] on span "12" at bounding box center [703, 370] width 98 height 43
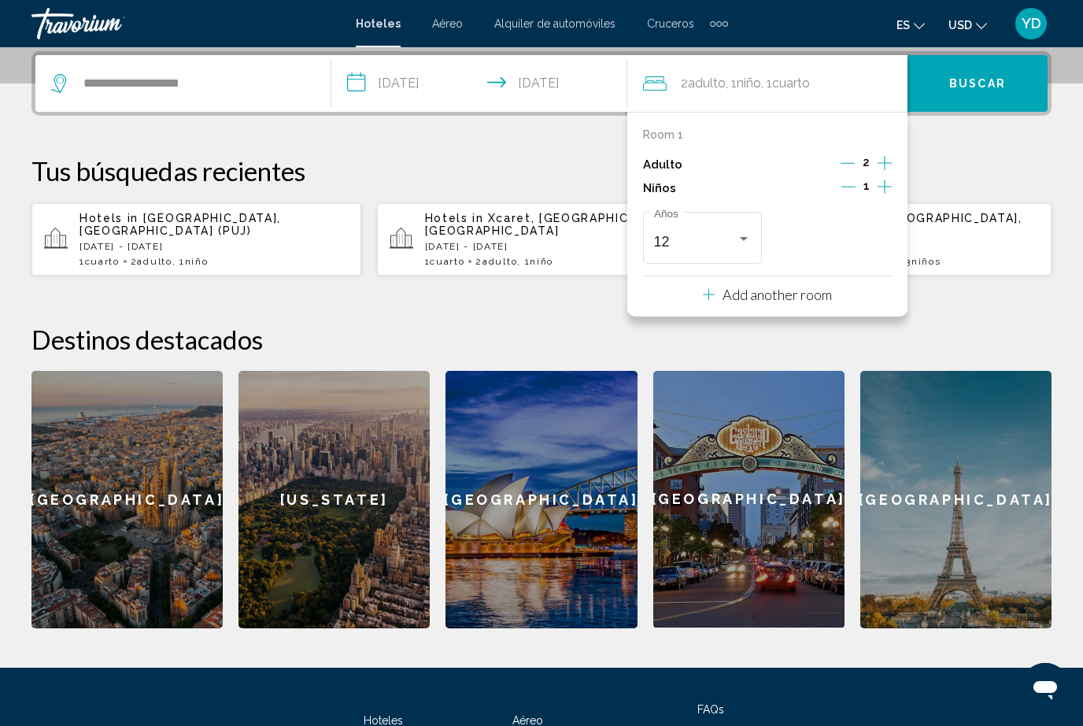
click at [1006, 91] on button "Buscar" at bounding box center [978, 83] width 140 height 57
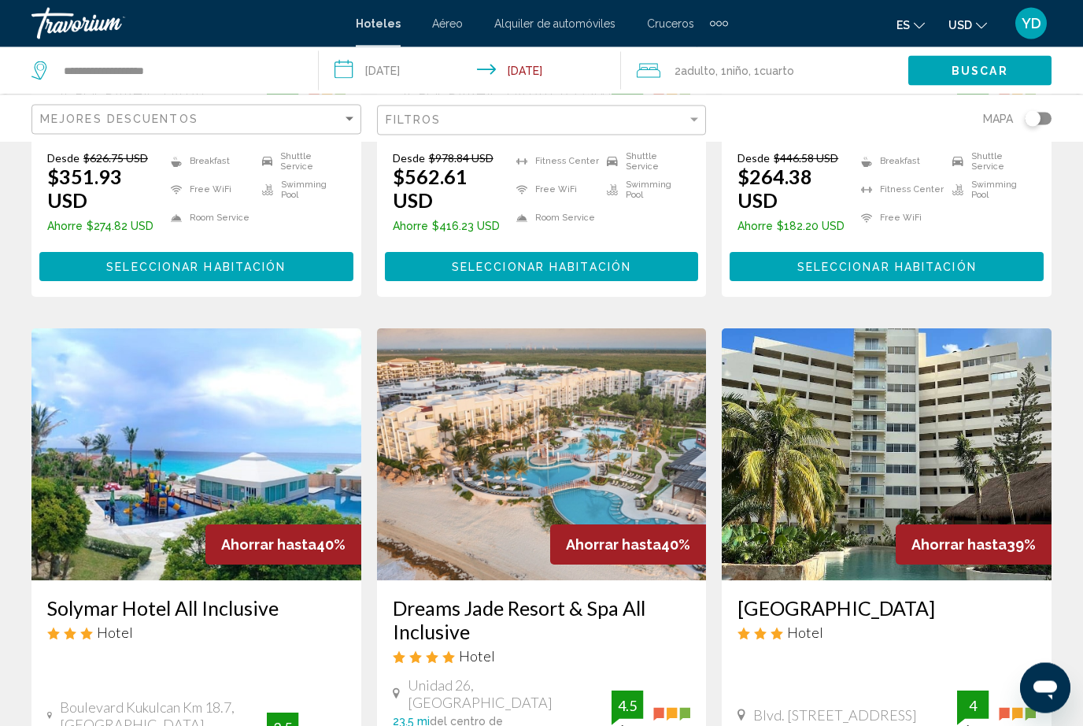
scroll to position [1787, 0]
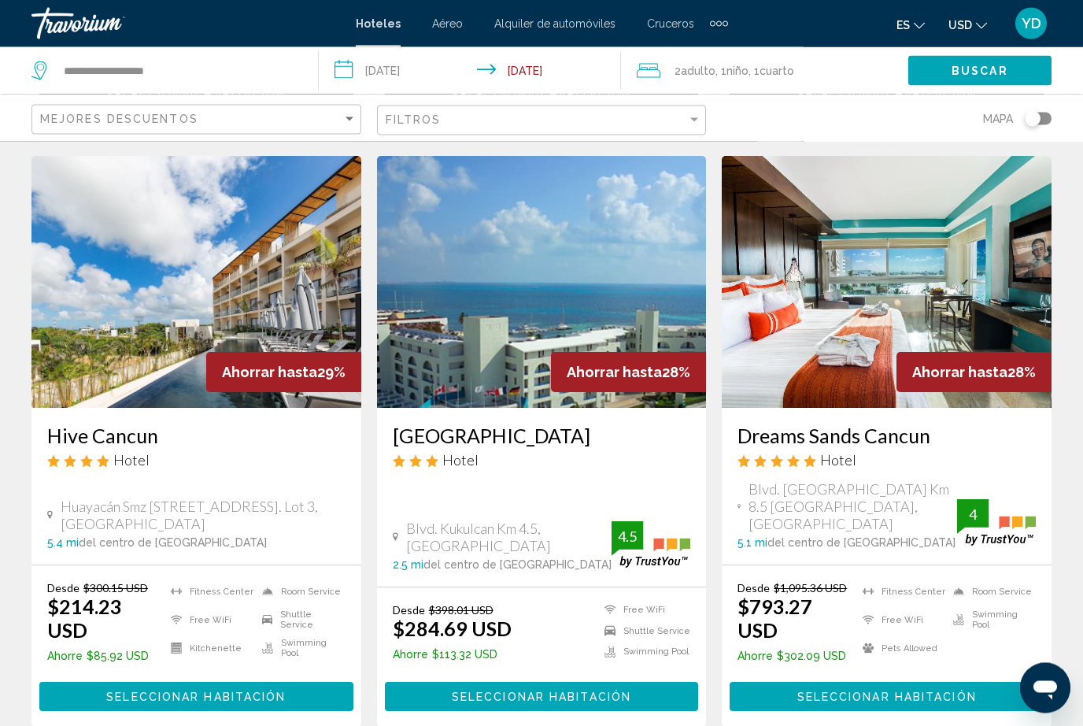
scroll to position [1997, 0]
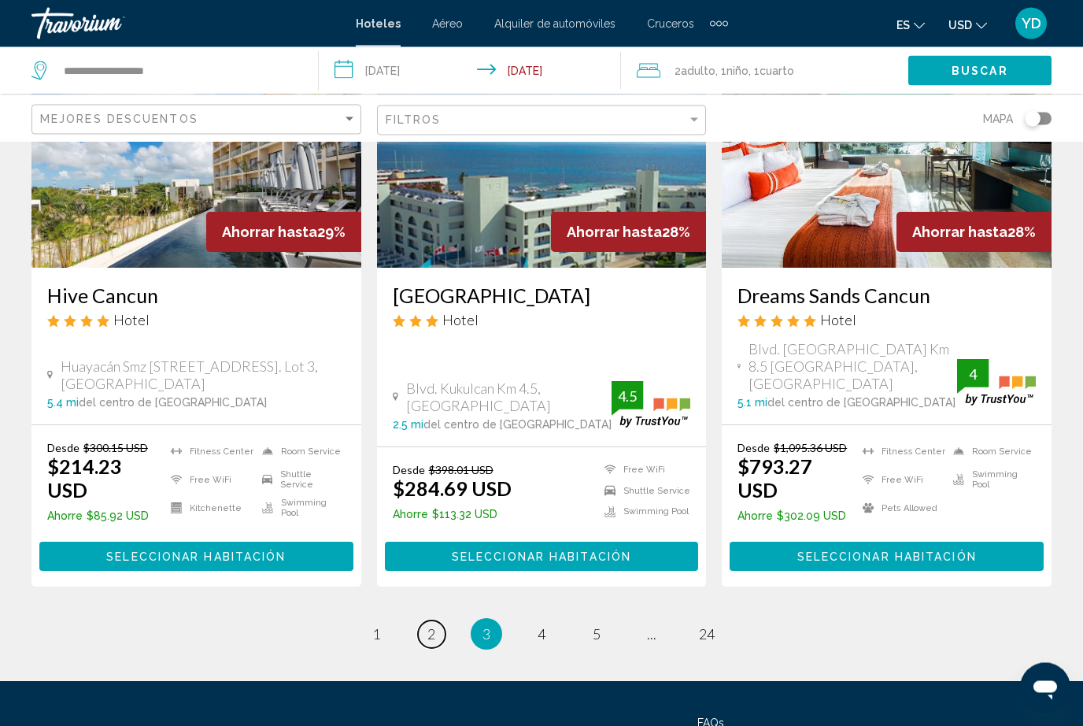
click at [432, 626] on span "2" at bounding box center [431, 634] width 8 height 17
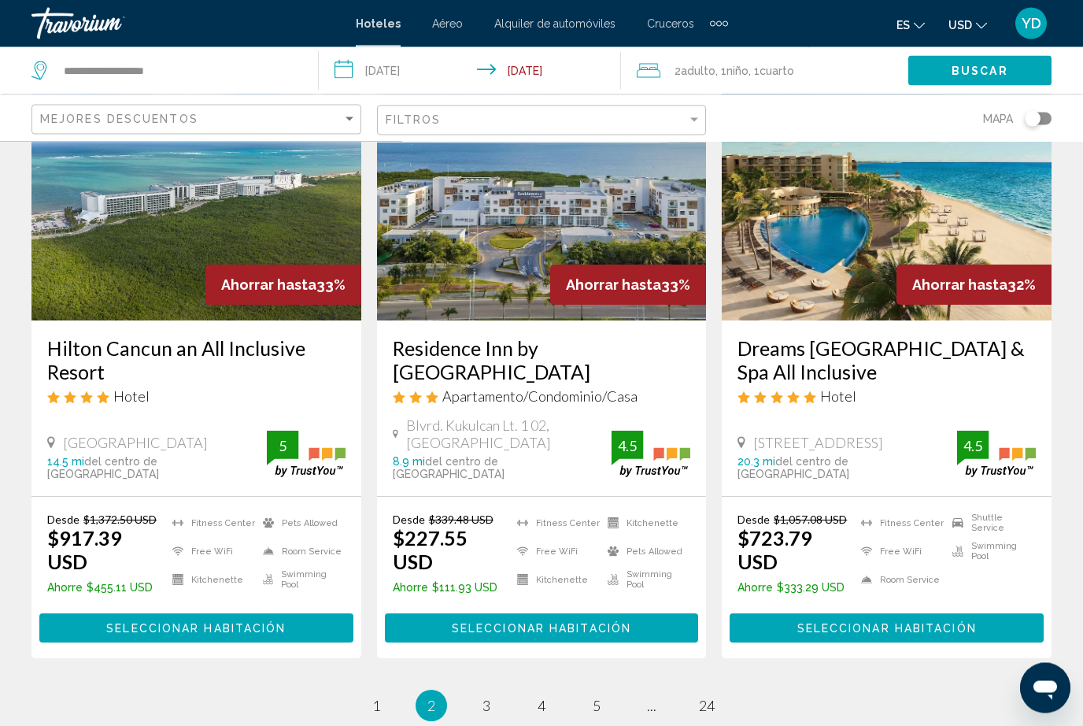
scroll to position [2092, 0]
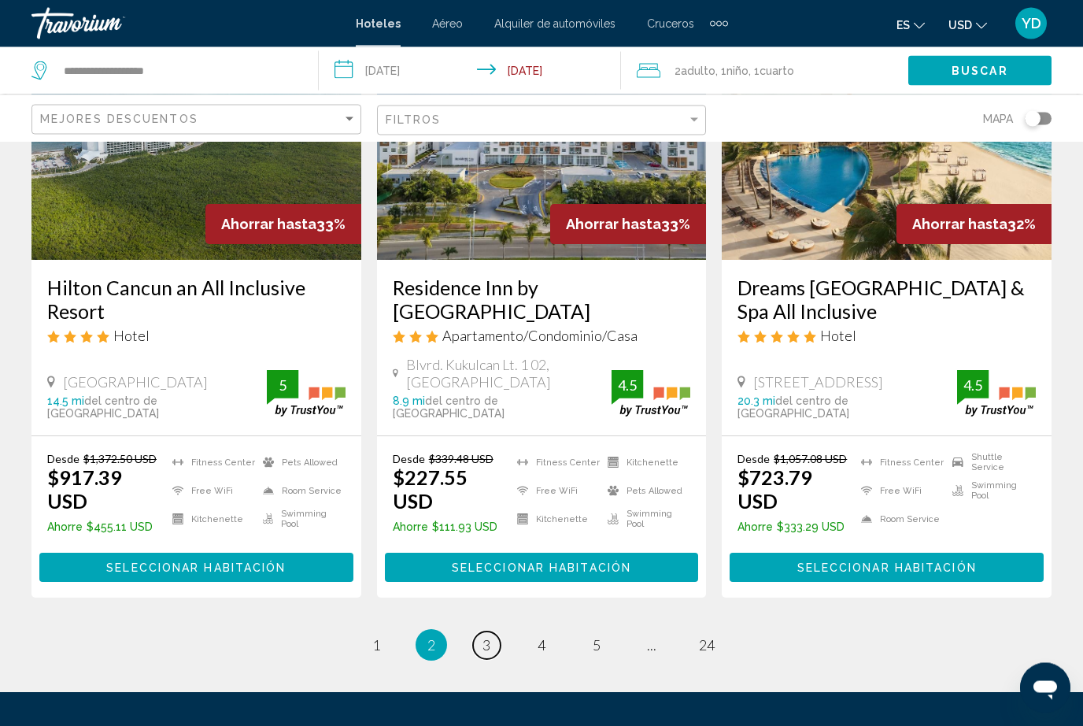
click at [483, 637] on span "3" at bounding box center [487, 645] width 8 height 17
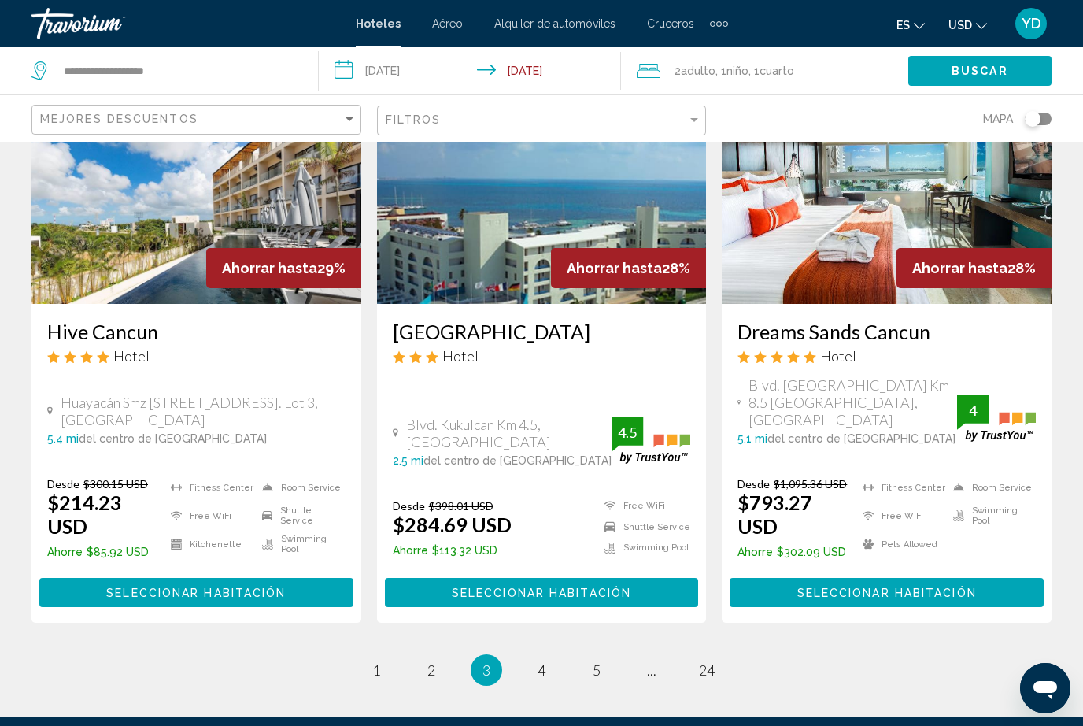
scroll to position [1997, 0]
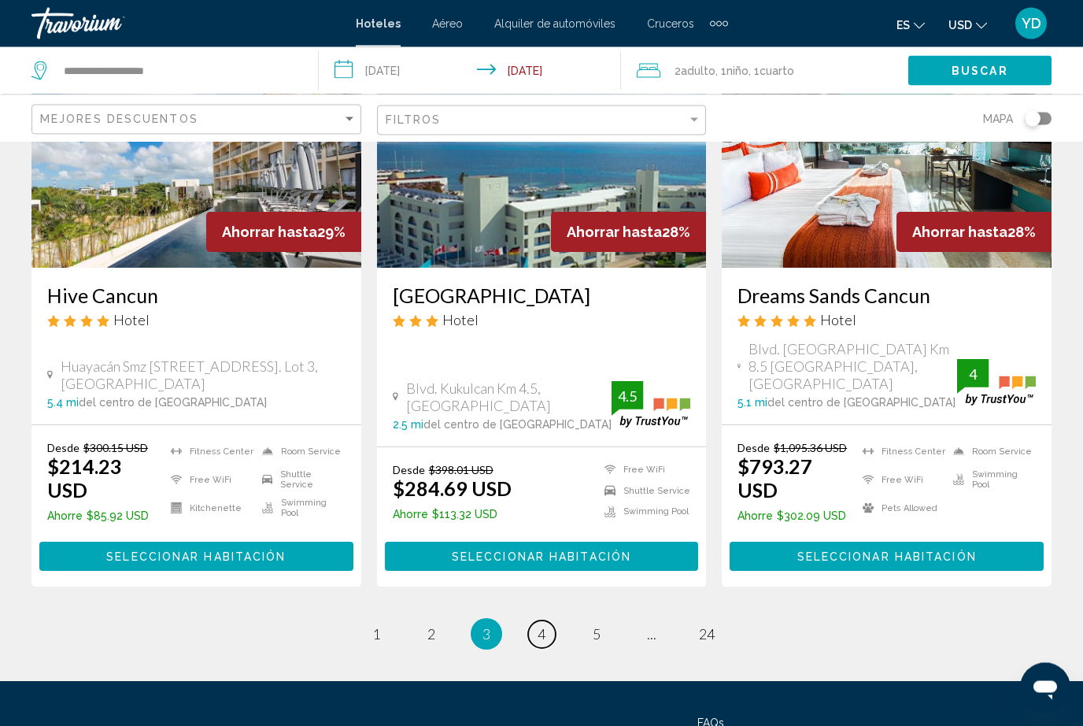
click at [528, 621] on link "page 4" at bounding box center [542, 635] width 28 height 28
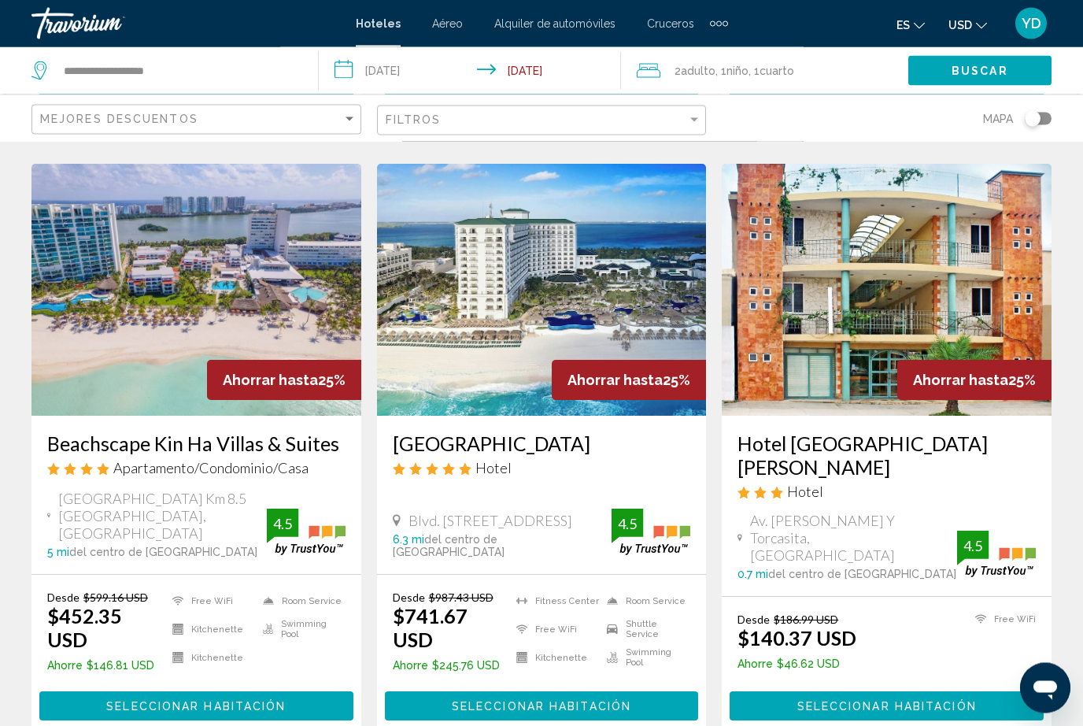
scroll to position [2013, 0]
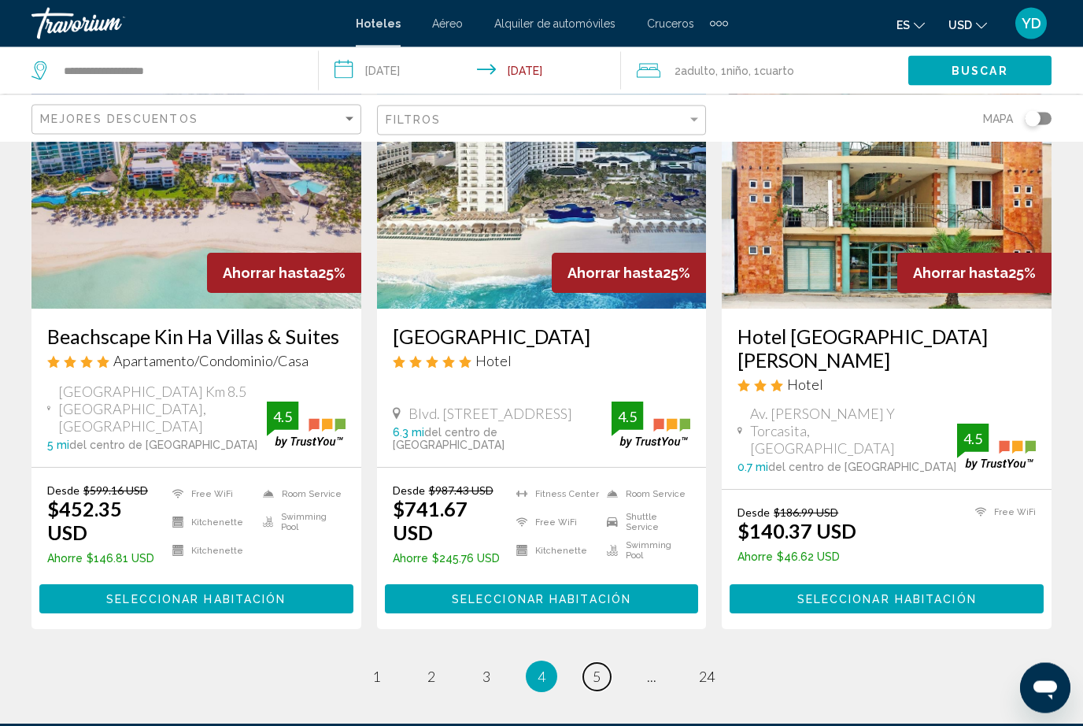
click at [594, 668] on span "5" at bounding box center [597, 676] width 8 height 17
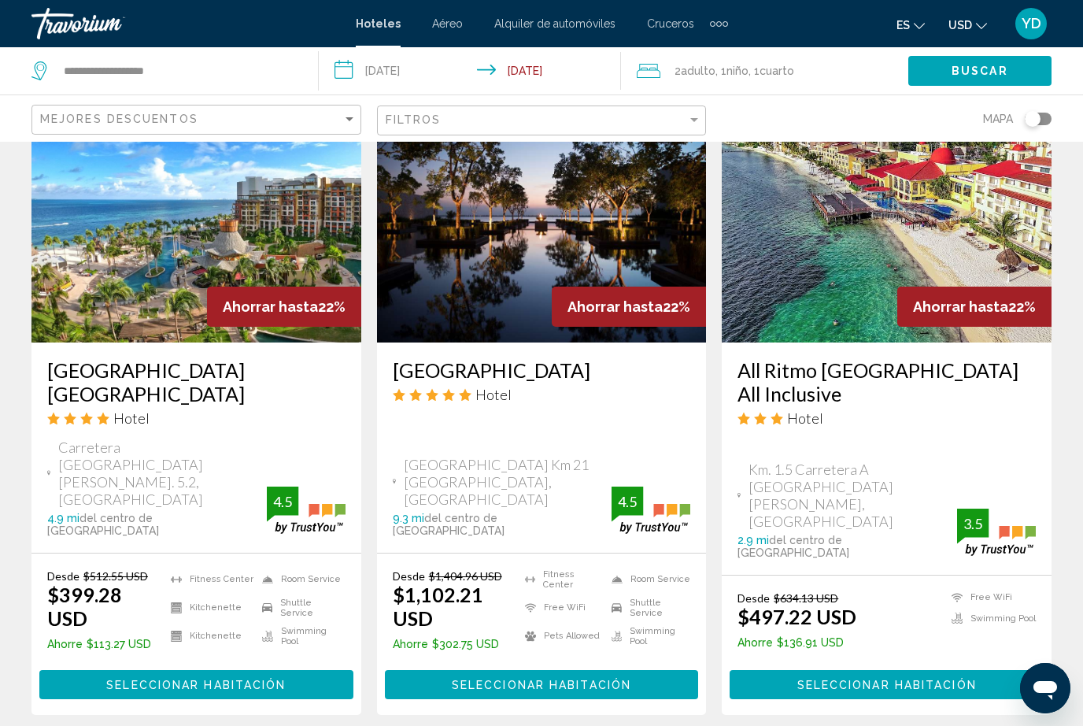
scroll to position [2026, 0]
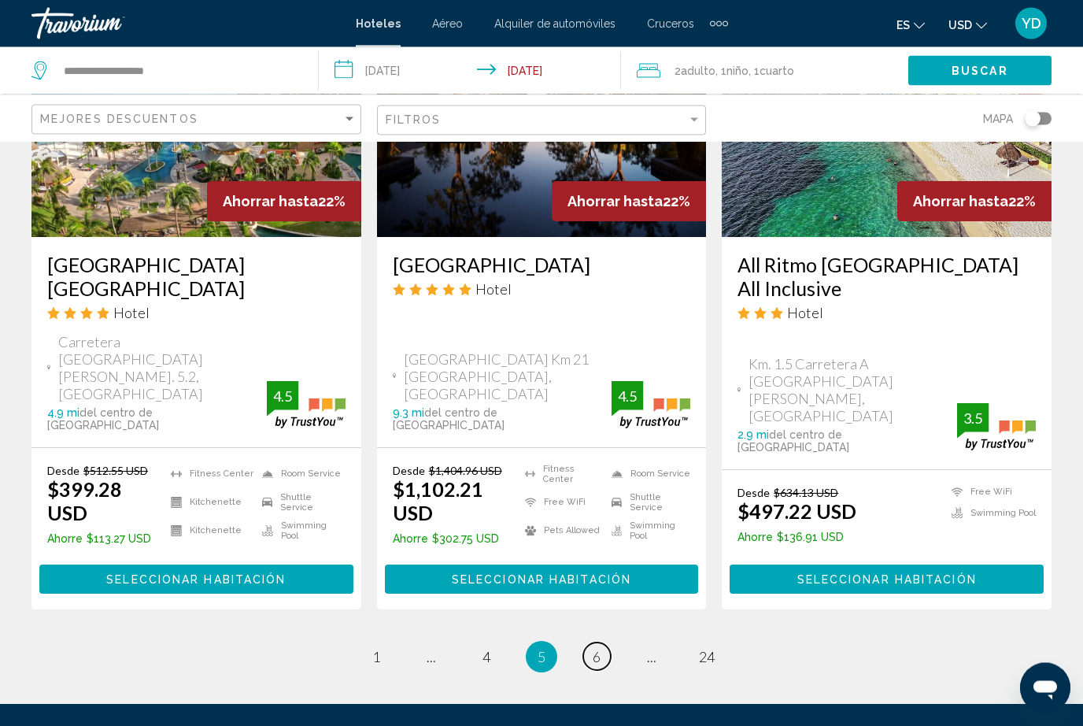
click at [606, 643] on link "page 6" at bounding box center [597, 657] width 28 height 28
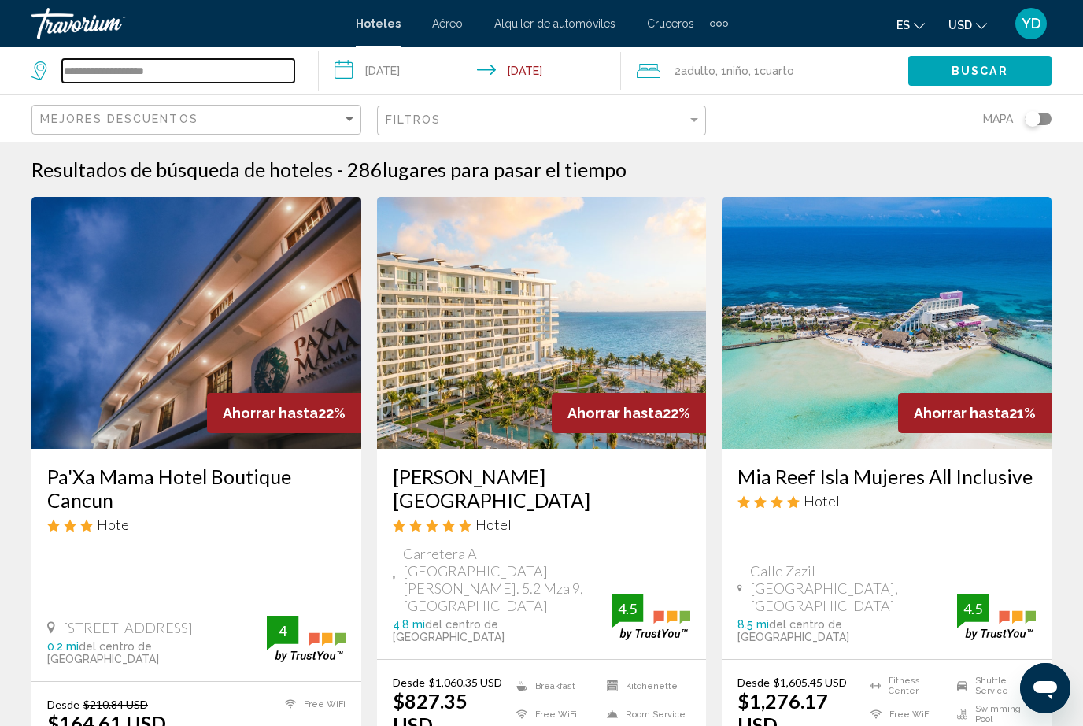
click at [216, 61] on input "**********" at bounding box center [178, 71] width 232 height 24
type input "*"
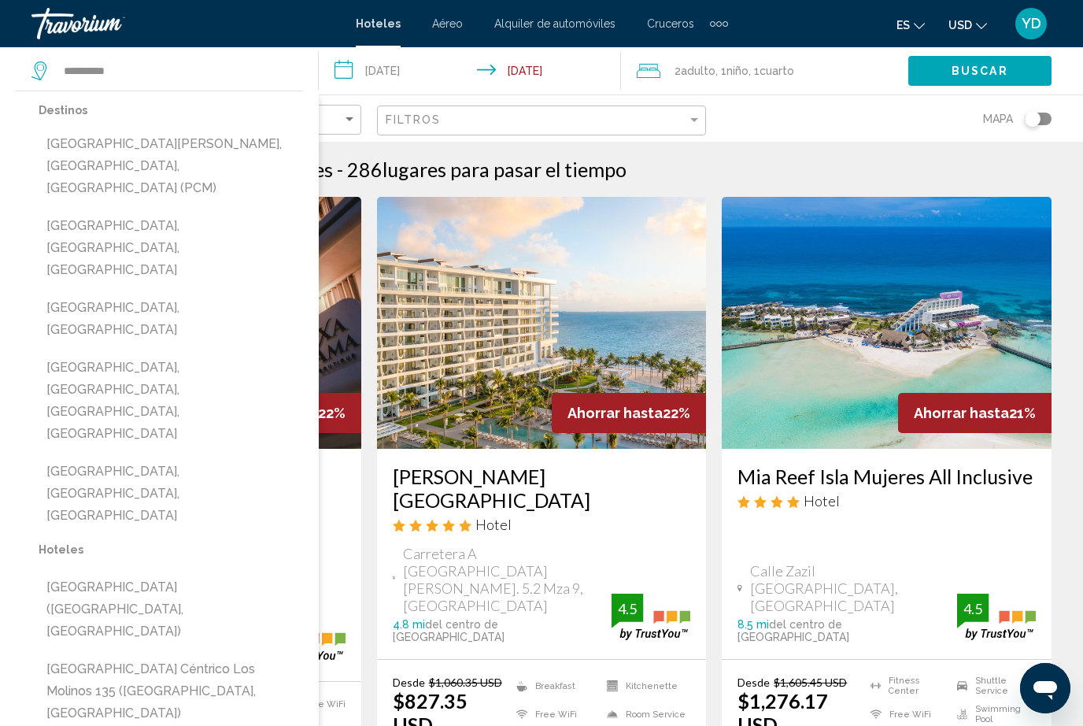
click at [201, 146] on button "[GEOGRAPHIC_DATA][PERSON_NAME], [GEOGRAPHIC_DATA], [GEOGRAPHIC_DATA] (PCM)" at bounding box center [171, 166] width 265 height 74
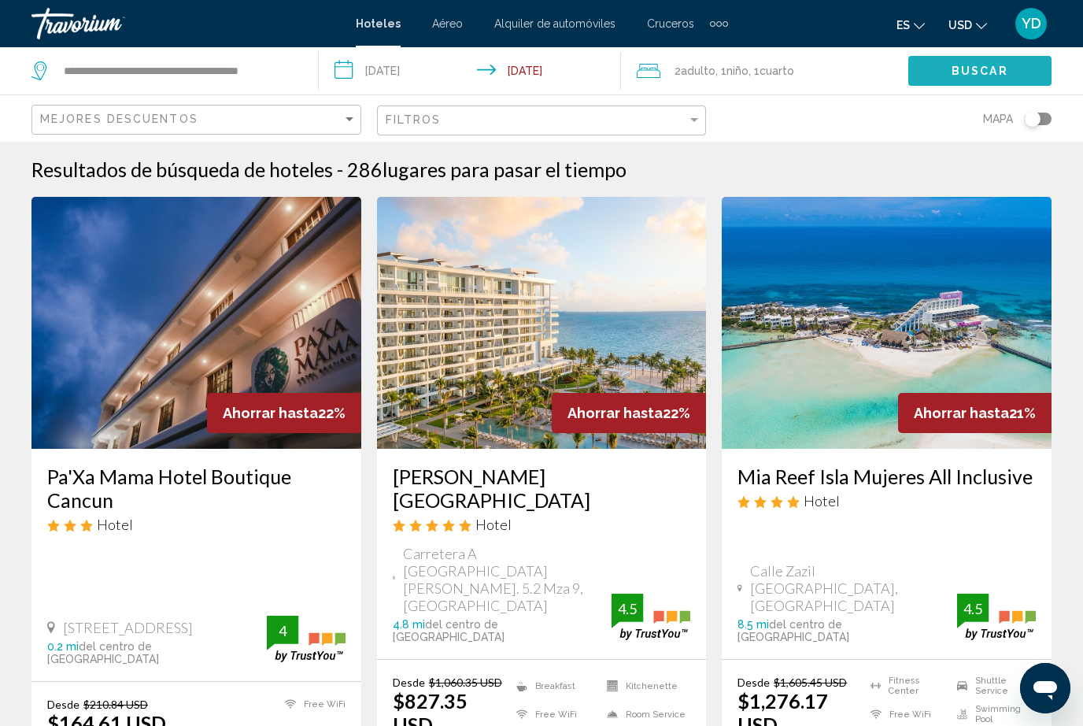
click at [1012, 84] on button "Buscar" at bounding box center [980, 70] width 143 height 29
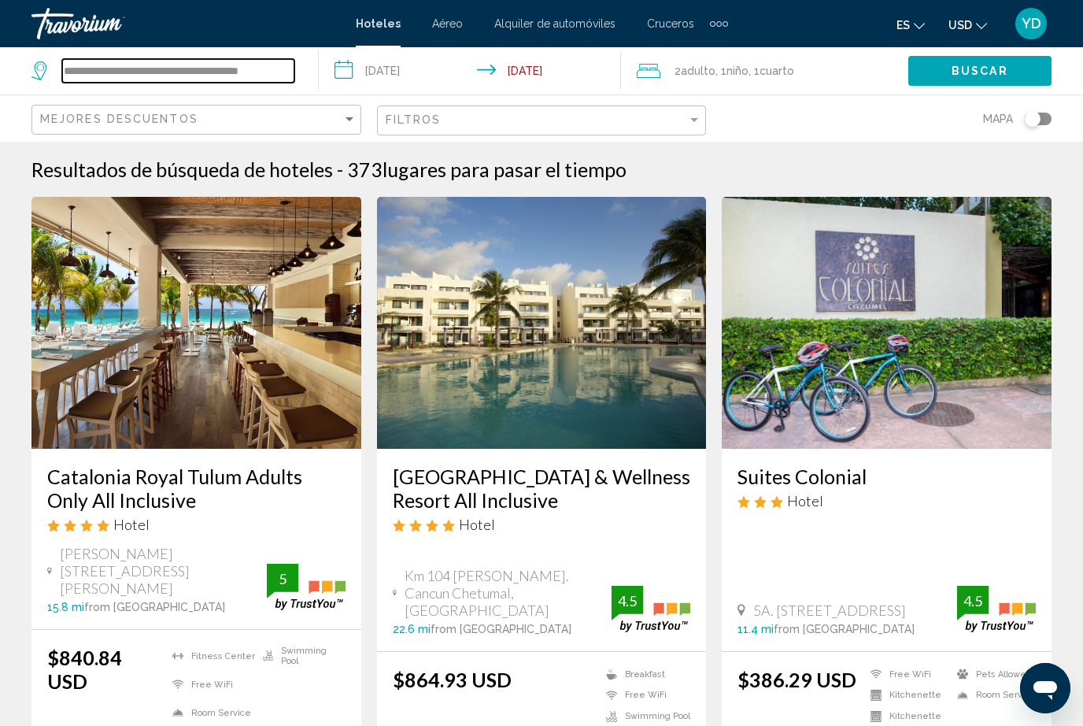
click at [289, 59] on input "**********" at bounding box center [178, 71] width 232 height 24
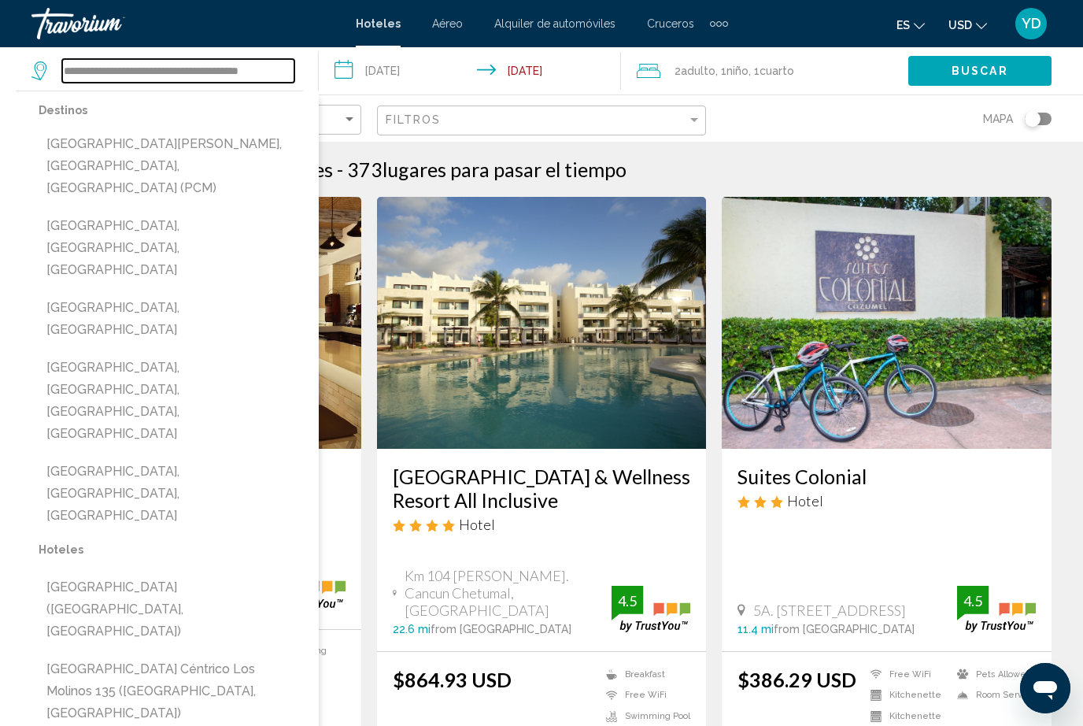
click at [279, 68] on input "**********" at bounding box center [178, 71] width 232 height 24
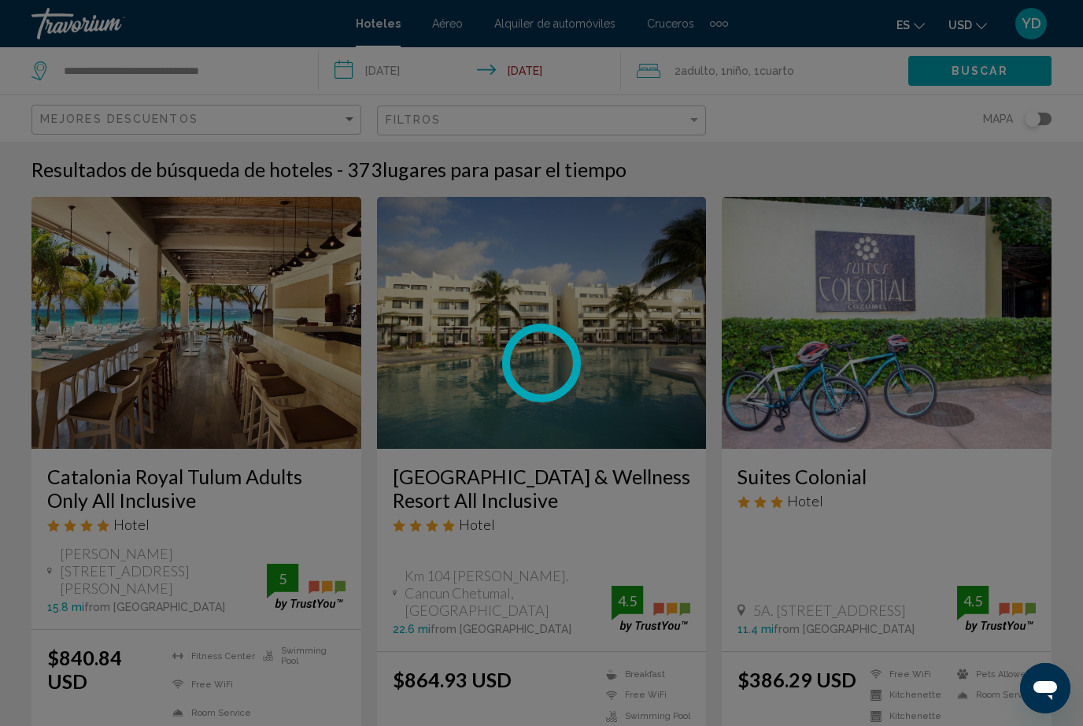
click at [281, 74] on div at bounding box center [541, 363] width 1083 height 726
click at [268, 67] on div at bounding box center [541, 363] width 1083 height 726
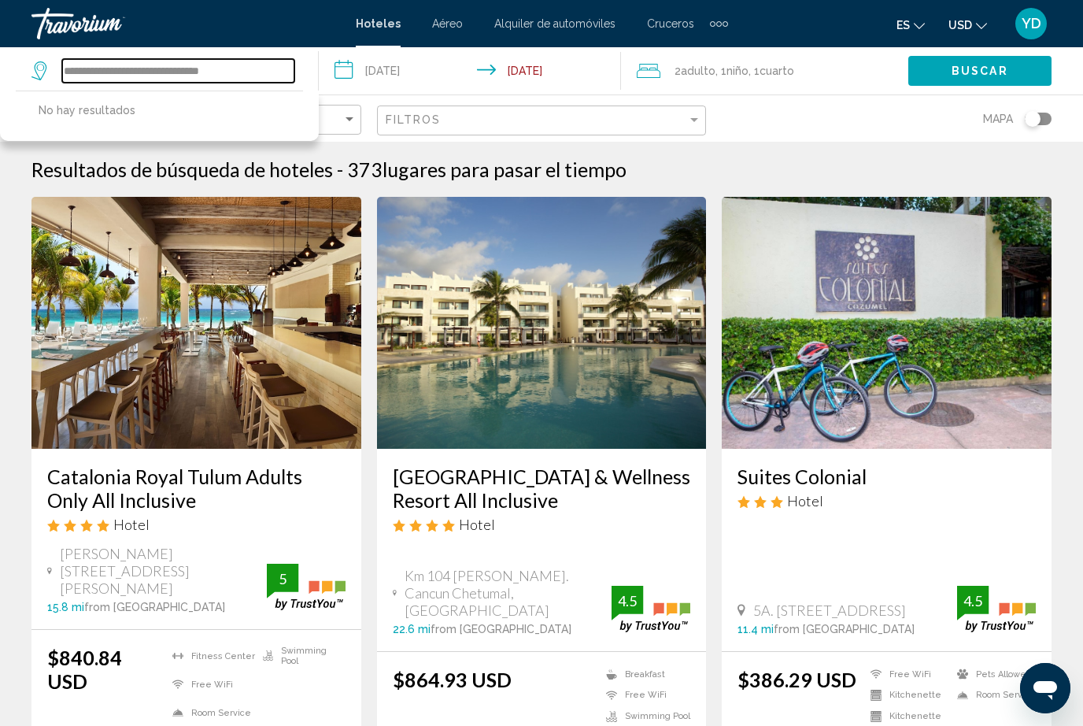
click at [266, 61] on input "**********" at bounding box center [178, 71] width 232 height 24
type input "*****"
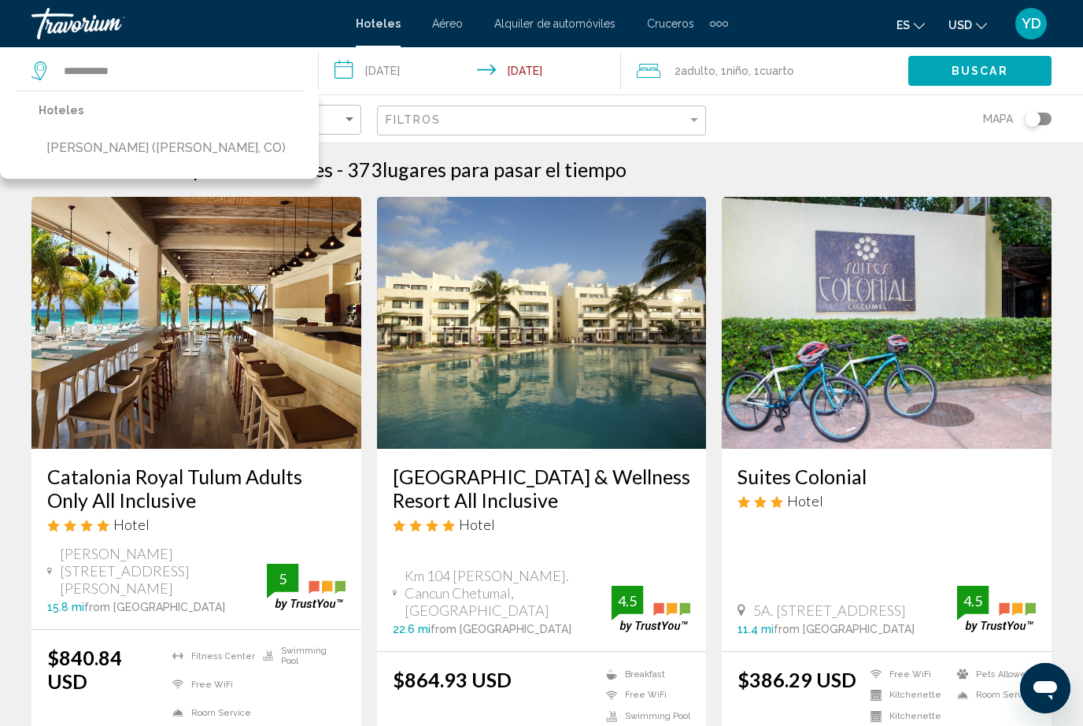
click at [124, 146] on button "[PERSON_NAME] ([PERSON_NAME], CO)" at bounding box center [166, 148] width 255 height 30
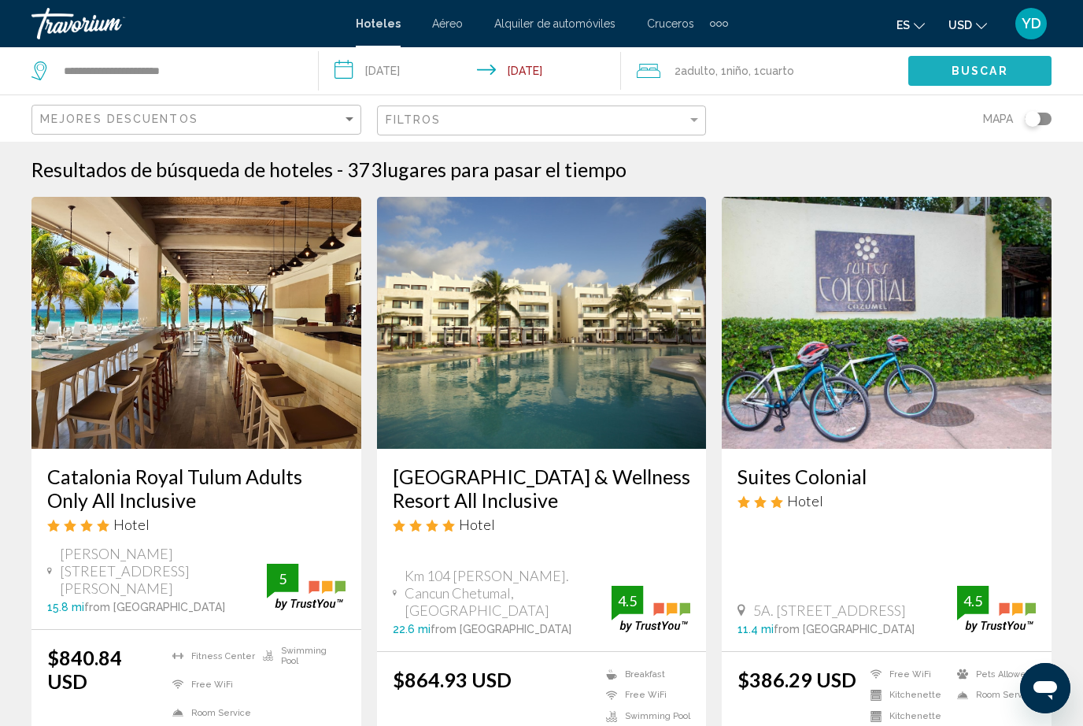
click at [1029, 72] on button "Buscar" at bounding box center [980, 70] width 143 height 29
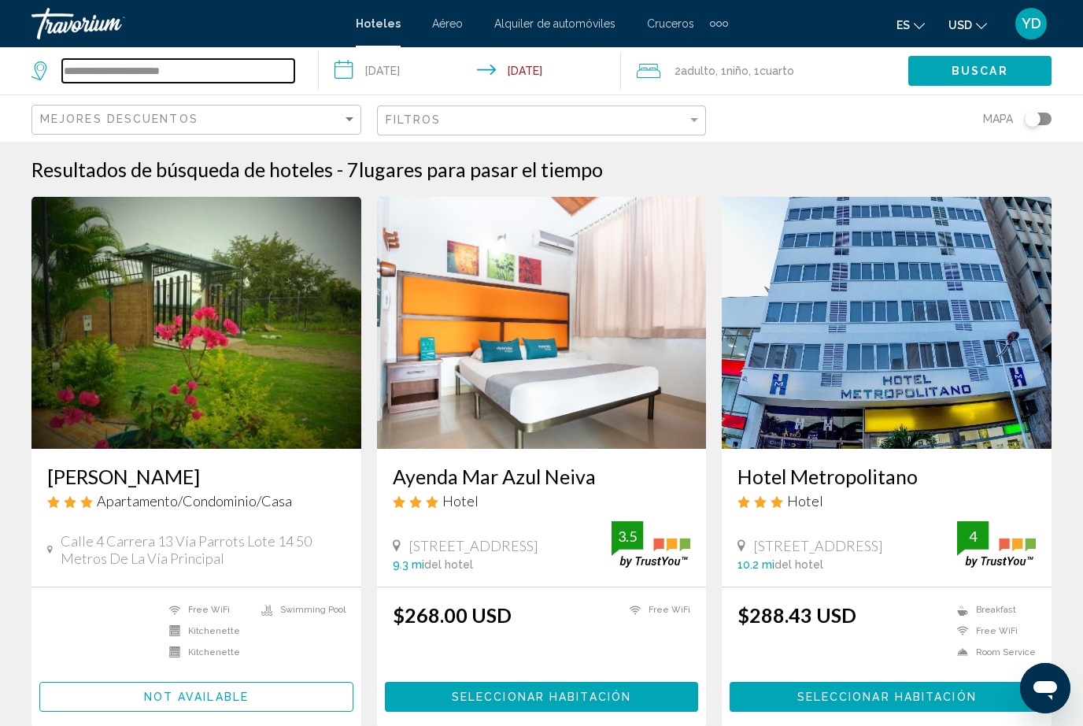
click at [245, 65] on input "**********" at bounding box center [178, 71] width 232 height 24
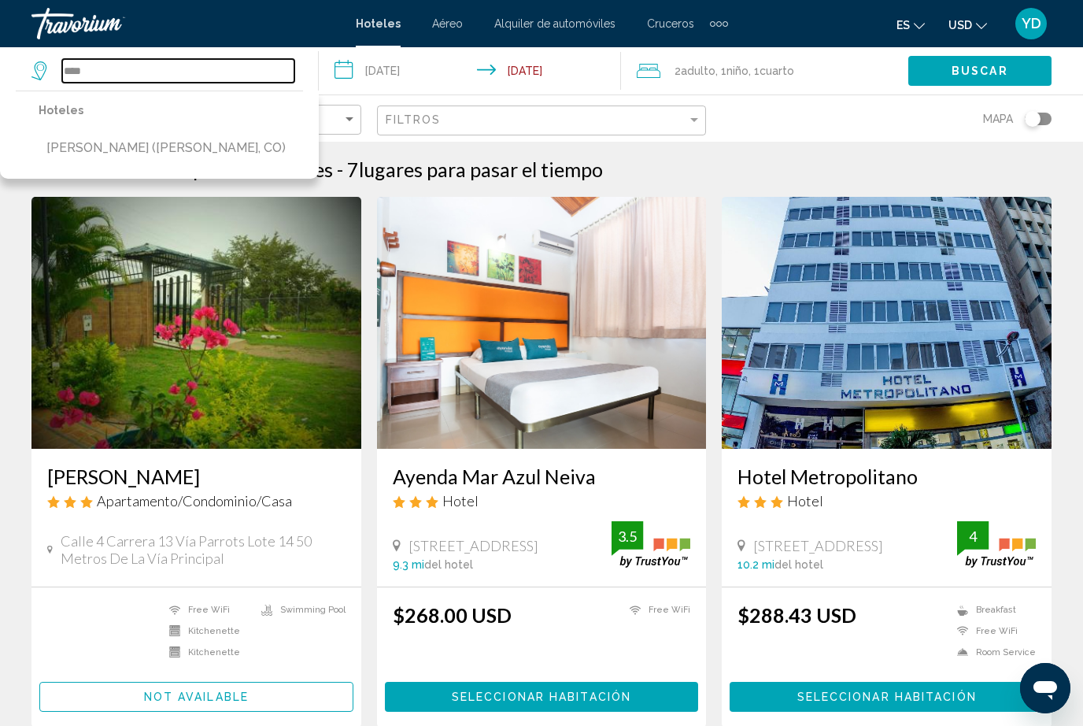
type input "***"
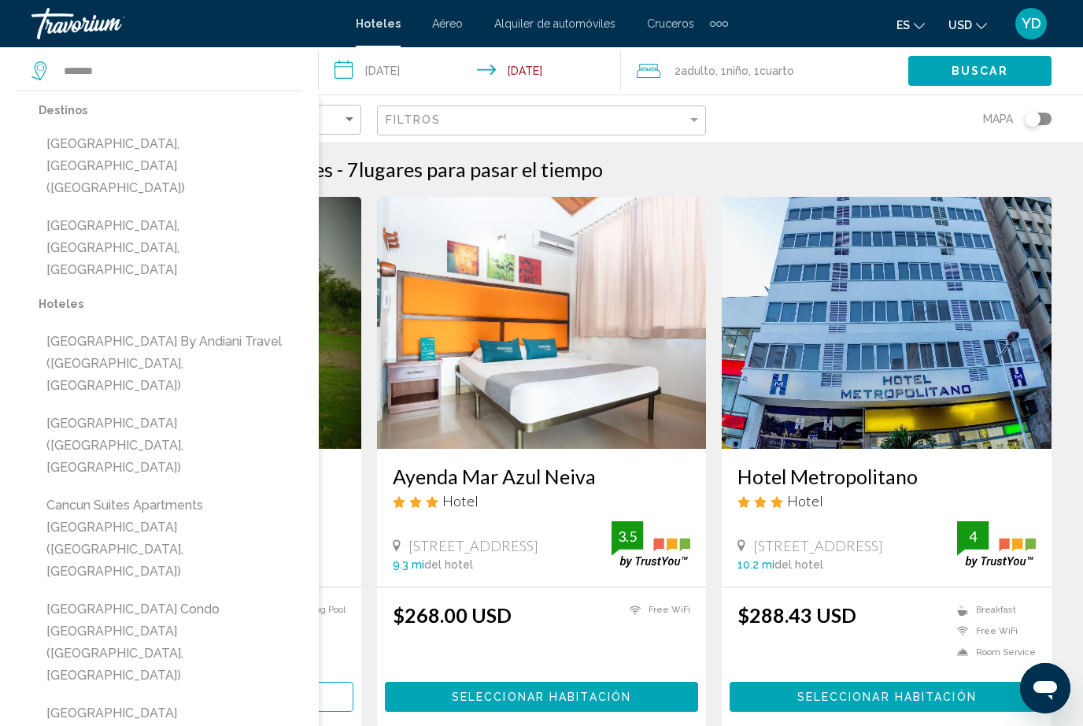
click at [80, 151] on button "[GEOGRAPHIC_DATA], [GEOGRAPHIC_DATA] ([GEOGRAPHIC_DATA])" at bounding box center [171, 166] width 265 height 74
type input "**********"
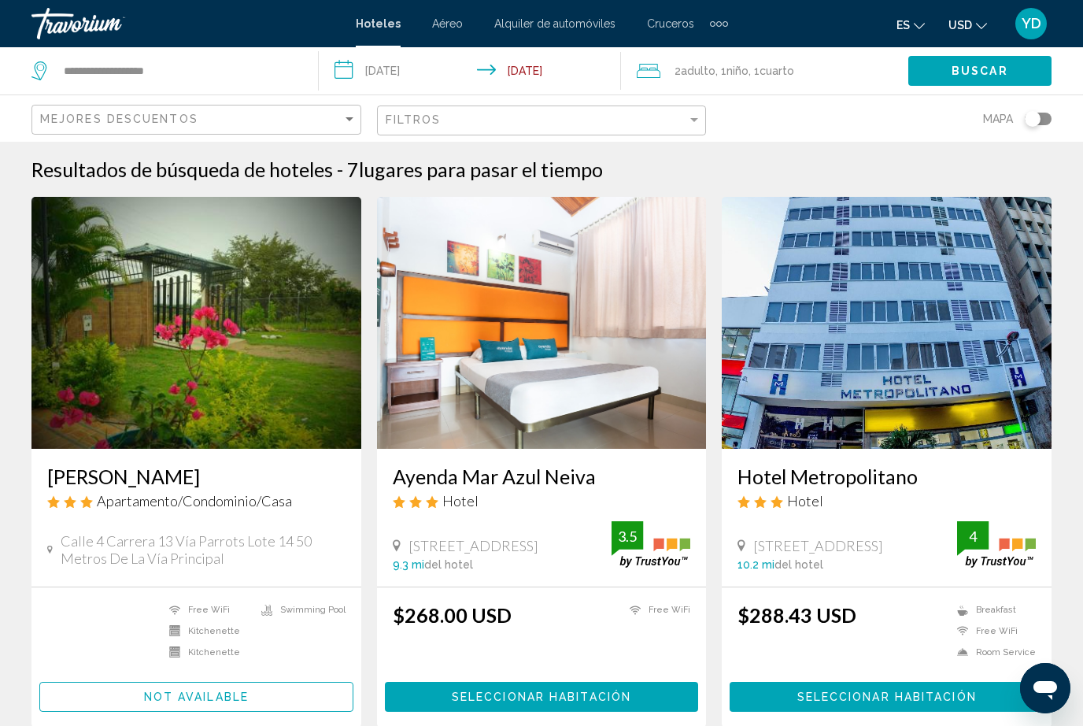
click at [993, 72] on span "Buscar" at bounding box center [980, 71] width 57 height 13
